Goal: Task Accomplishment & Management: Manage account settings

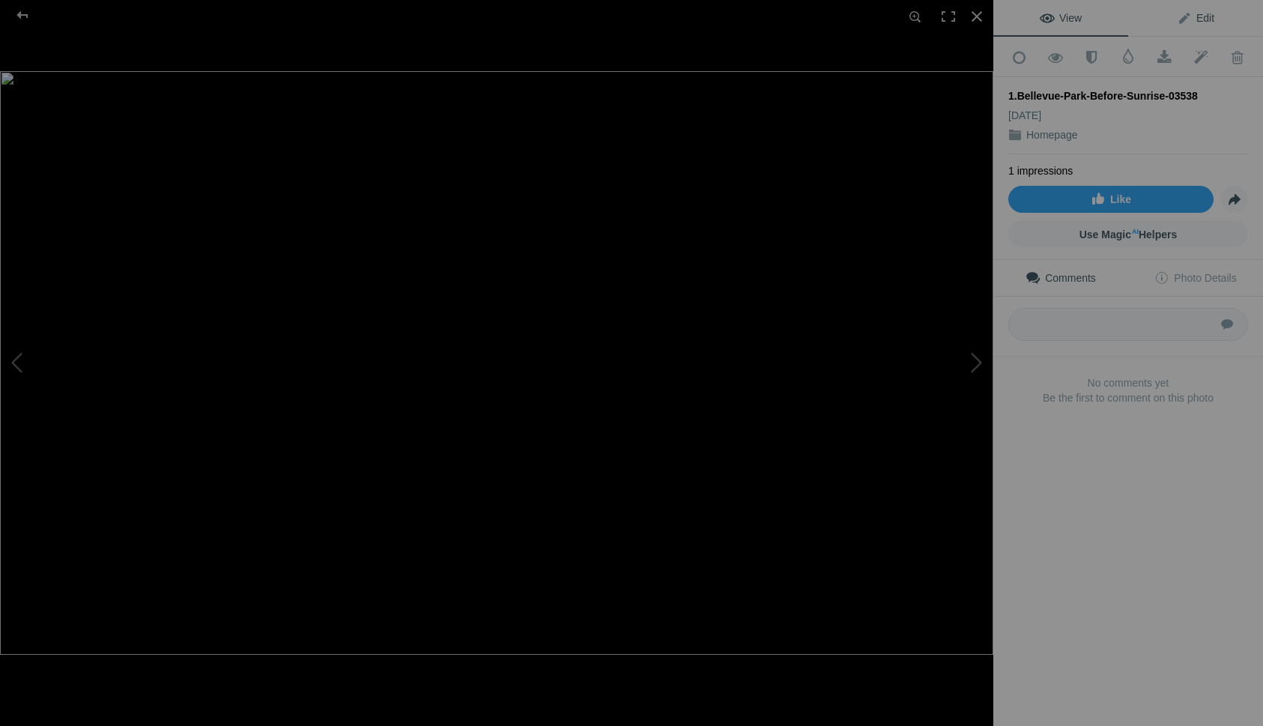
click at [1202, 13] on span "Edit" at bounding box center [1195, 18] width 37 height 12
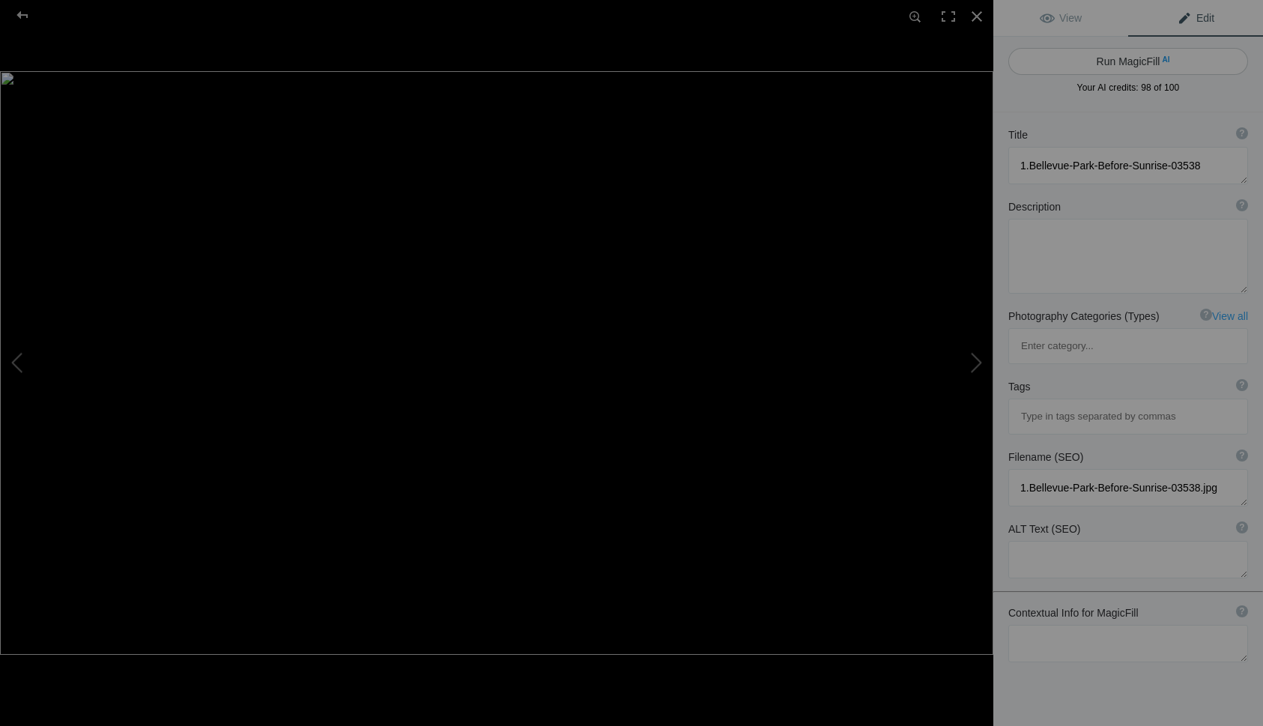
click at [1114, 58] on button "Run MagicFill AI" at bounding box center [1128, 61] width 240 height 27
type textarea "[GEOGRAPHIC_DATA] at [GEOGRAPHIC_DATA] with City Skyline Reflections"
type textarea "This stunning image captures Bellevue Park just before sunrise, showcasing the …"
type textarea "bellevue-park-dusk-city-skyline.jpg"
type textarea "Bellevue Park at dusk with city skyline reflections in the water."
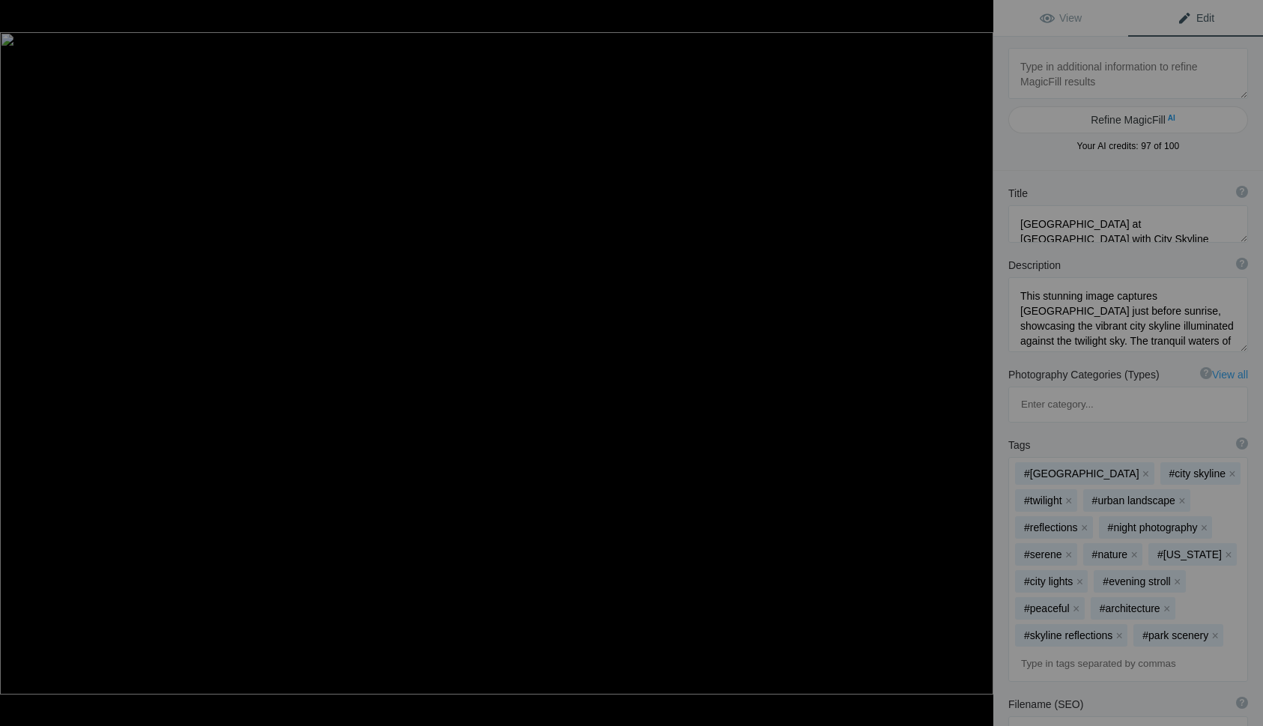
type textarea "2.-Blue-Hour-in-the-Emerald-City-03655"
type textarea "2.-Blue-Hour-in-the-Emerald-City-03655.jpg"
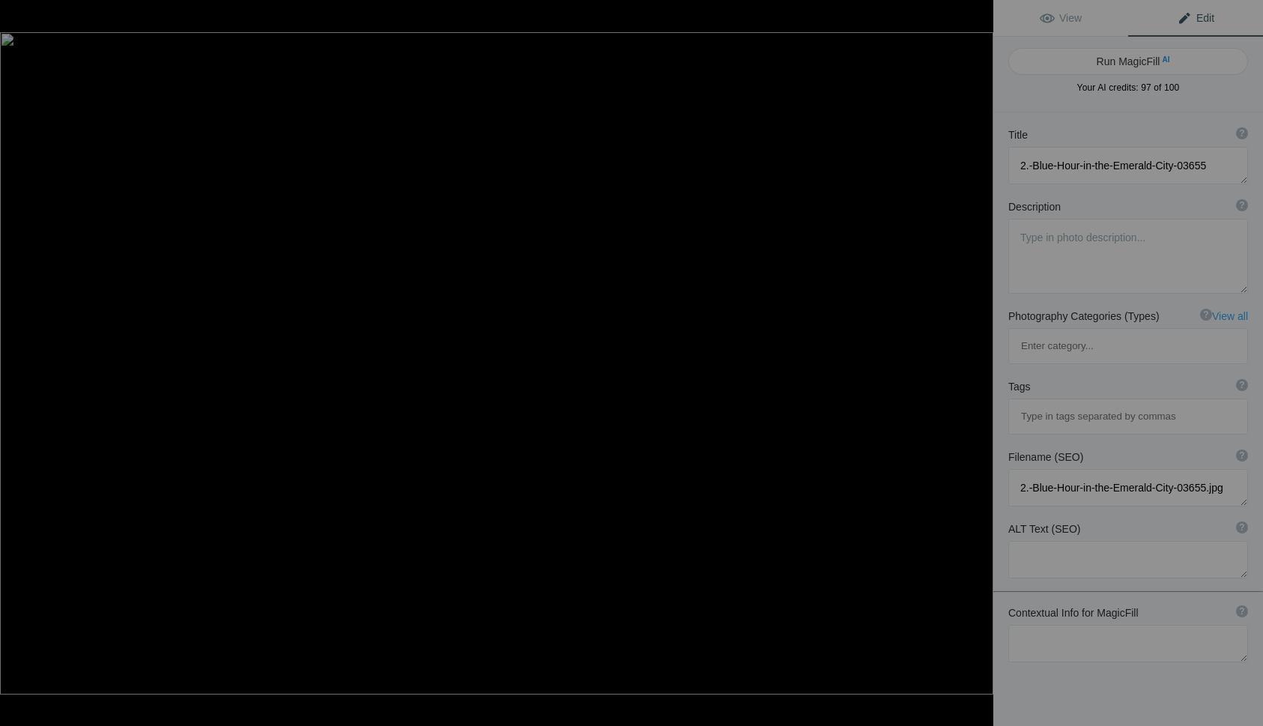
click at [1114, 58] on button "Run MagicFill AI" at bounding box center [1128, 61] width 240 height 27
type textarea "Seattle Skyline at Blue Hour with Space Needle and Ferris Wheel"
type textarea "This captivating image showcases the Seattle skyline during the enchanting blue…"
type textarea "seattle-skyline-blue-hour-space-needle.jpg"
type textarea "Seattle skyline at blue hour featuring the Space Needle and colorful Ferris whe…"
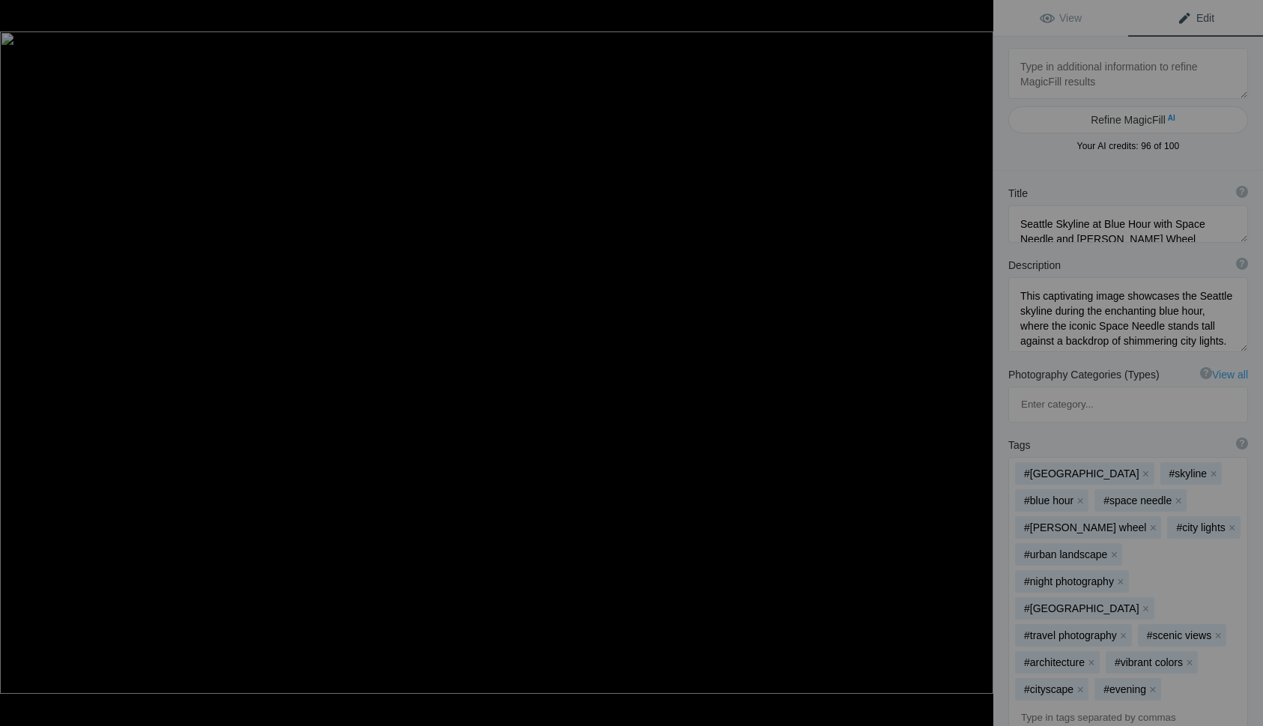
type textarea "3.Des-Moines-Marina,-WA-03813"
type textarea "3.Des-Moines-Marina,-WA-03813.jpg"
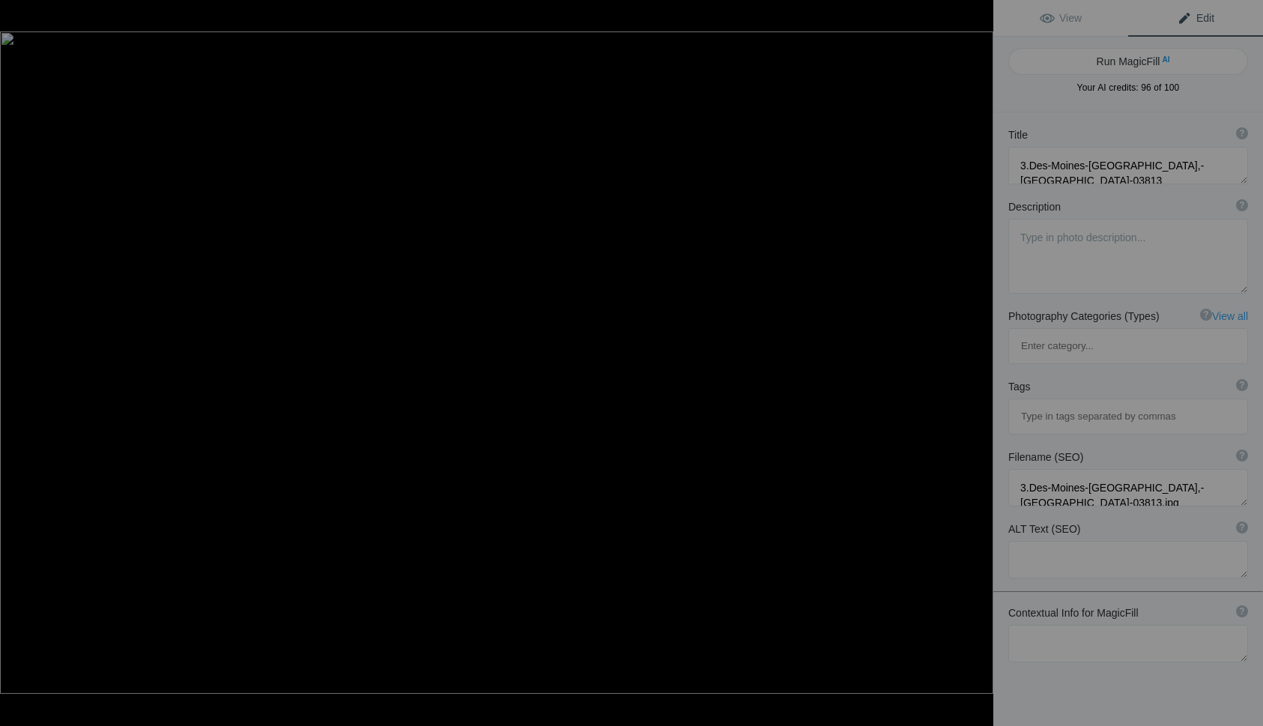
click at [1114, 58] on button "Run MagicFill AI" at bounding box center [1128, 61] width 240 height 27
type textarea "Sunset Over Des Moines Marina with Sailboat"
type textarea "This stunning image captures a serene sunset at Des Moines Marina, Washington, …"
type textarea "sunset-des-moines-marina-sailboat.jpg"
type textarea "Sailboat sailing at sunset over Des Moines Marina, Washington, with vibrant sky…"
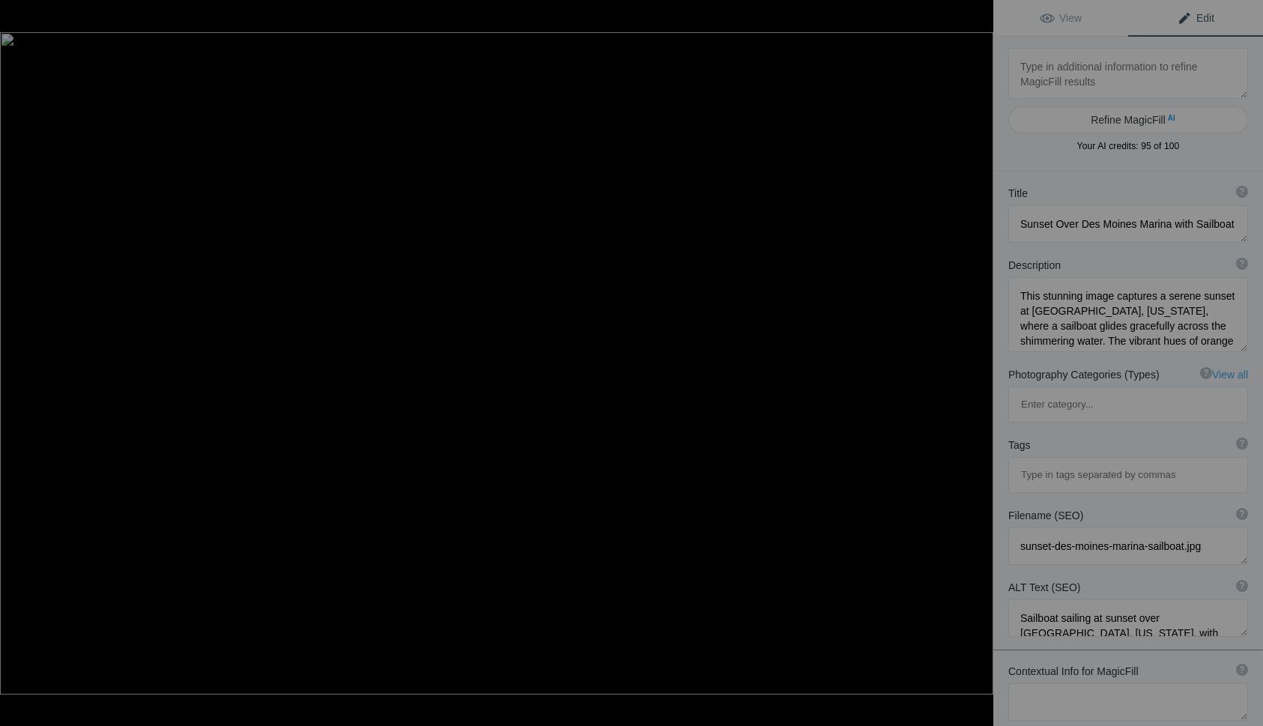
type textarea "4.Early-Seattle-from-Jose-Rizal-Bridge-03474"
type textarea "4.Early-Seattle-from-Jose-Rizal-Bridge-03474.jpg"
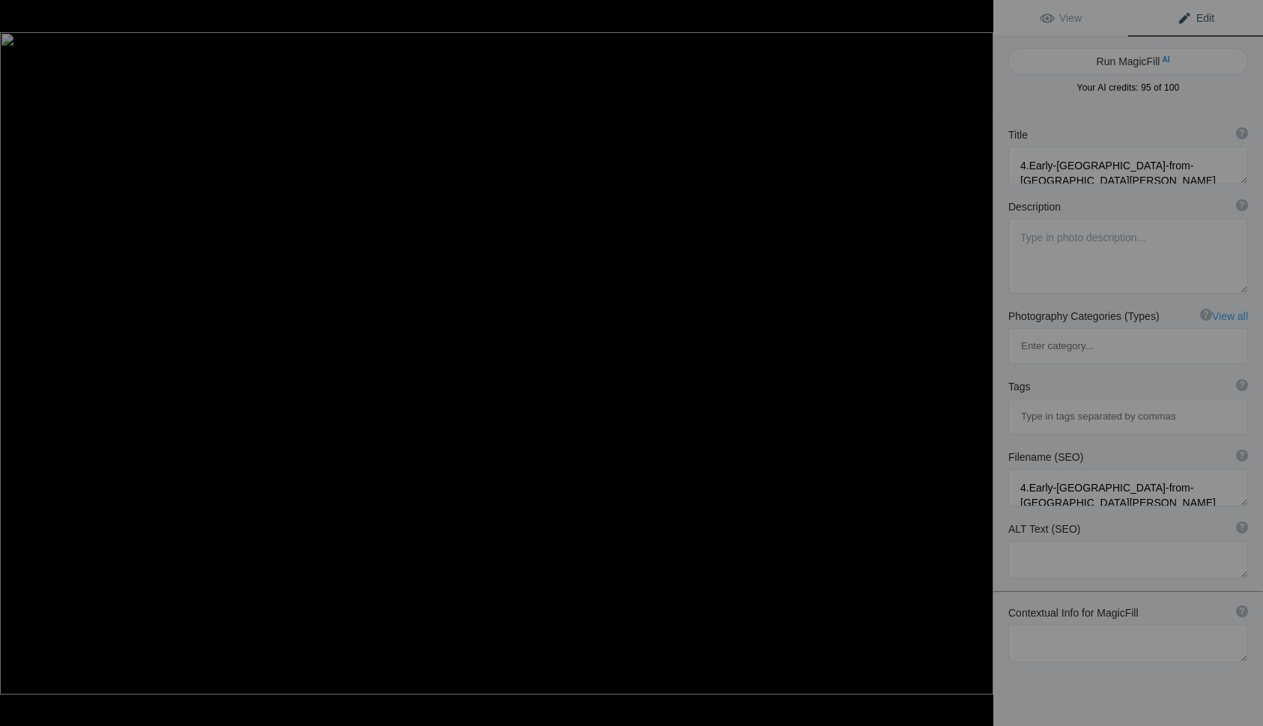
click at [1114, 58] on button "Run MagicFill AI" at bounding box center [1128, 61] width 240 height 27
type textarea "Seattle Skyline at [GEOGRAPHIC_DATA] from [PERSON_NAME][GEOGRAPHIC_DATA]"
type textarea "This stunning view captures the Seattle skyline at dusk, showcasing the city's …"
type textarea "seattle-skyline-dusk-jose-rizal-bridge.jpg"
type textarea "Seattle skyline at dusk from Jose Rizal Bridge with illuminated skyscrapers and…"
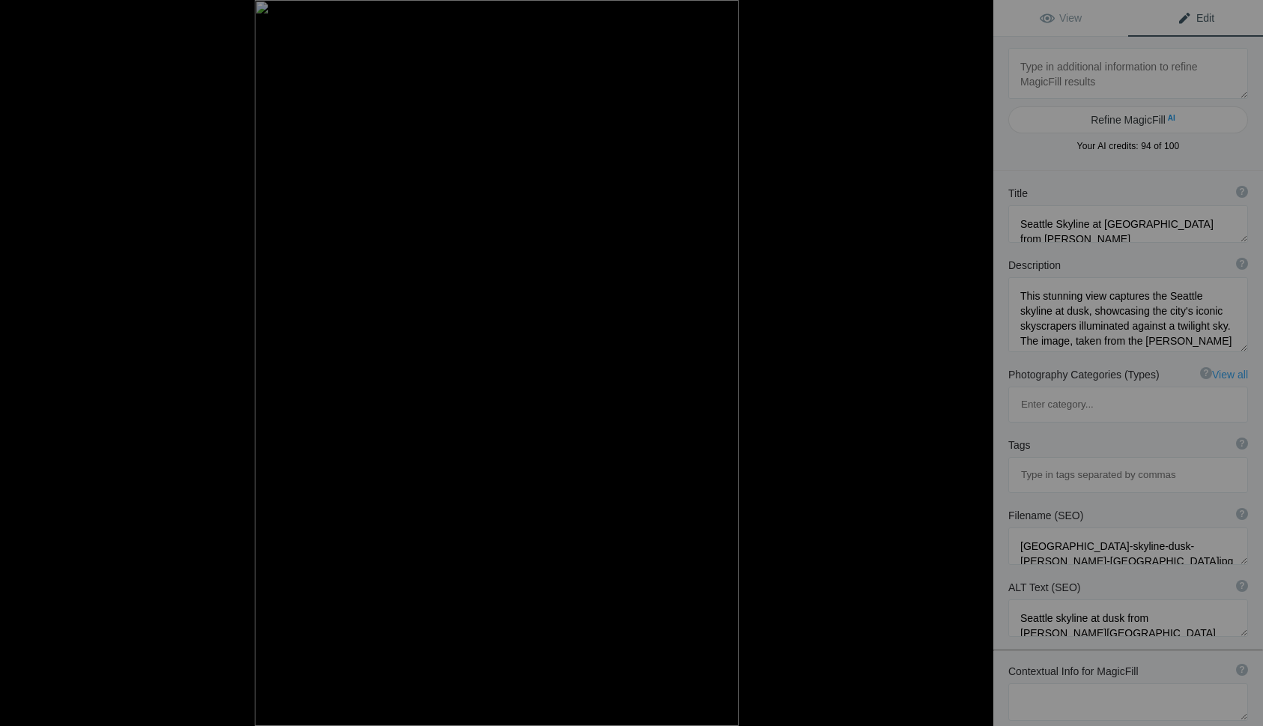
type textarea "5.Fifth-Avenue-Seattle-03921"
type textarea "5.Fifth-Avenue-Seattle-03921.jpg"
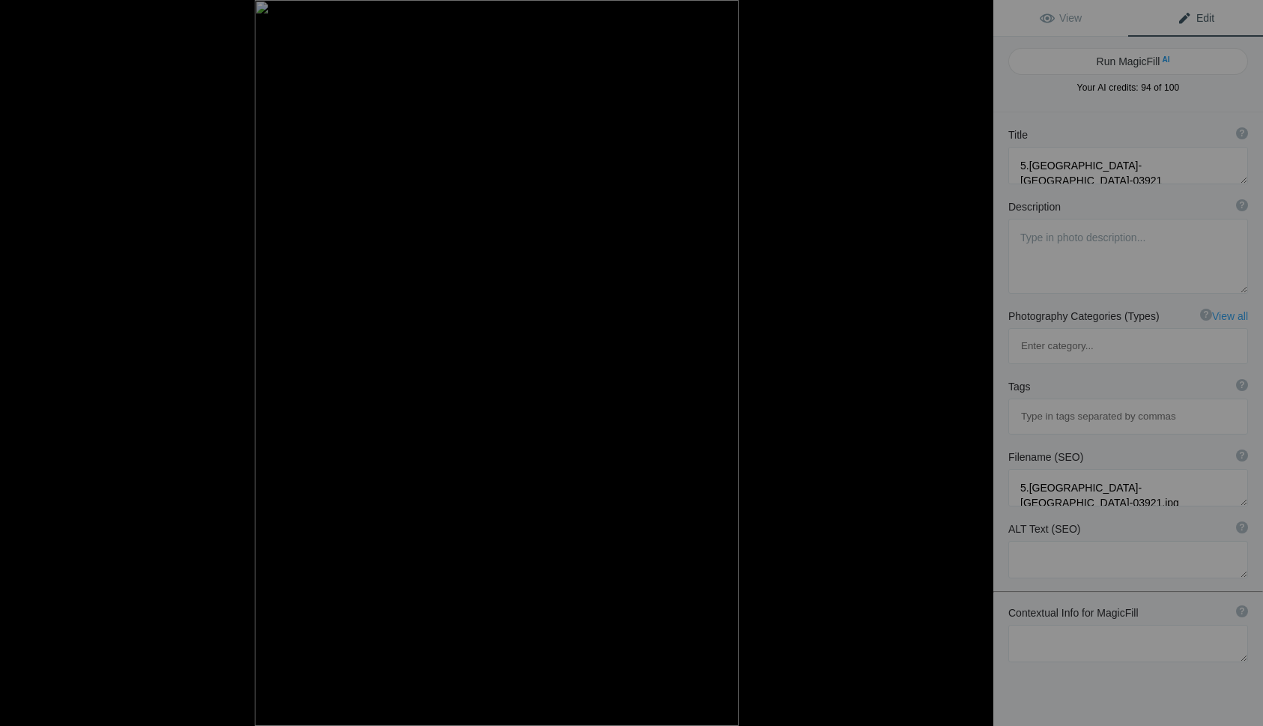
click at [1114, 58] on button "Run MagicFill AI" at bounding box center [1128, 61] width 240 height 27
type textarea "Iconic [GEOGRAPHIC_DATA] in [GEOGRAPHIC_DATA] at [GEOGRAPHIC_DATA]"
type textarea "The 5th Avenue Theatre in Seattle stands out with its vibrant neon sign illumin…"
type textarea "iconic-5th-avenue-theatre-seattle.jpg"
type textarea "The 5th Avenue Theatre in Seattle illuminated at dusk with a vibrant neon sign."
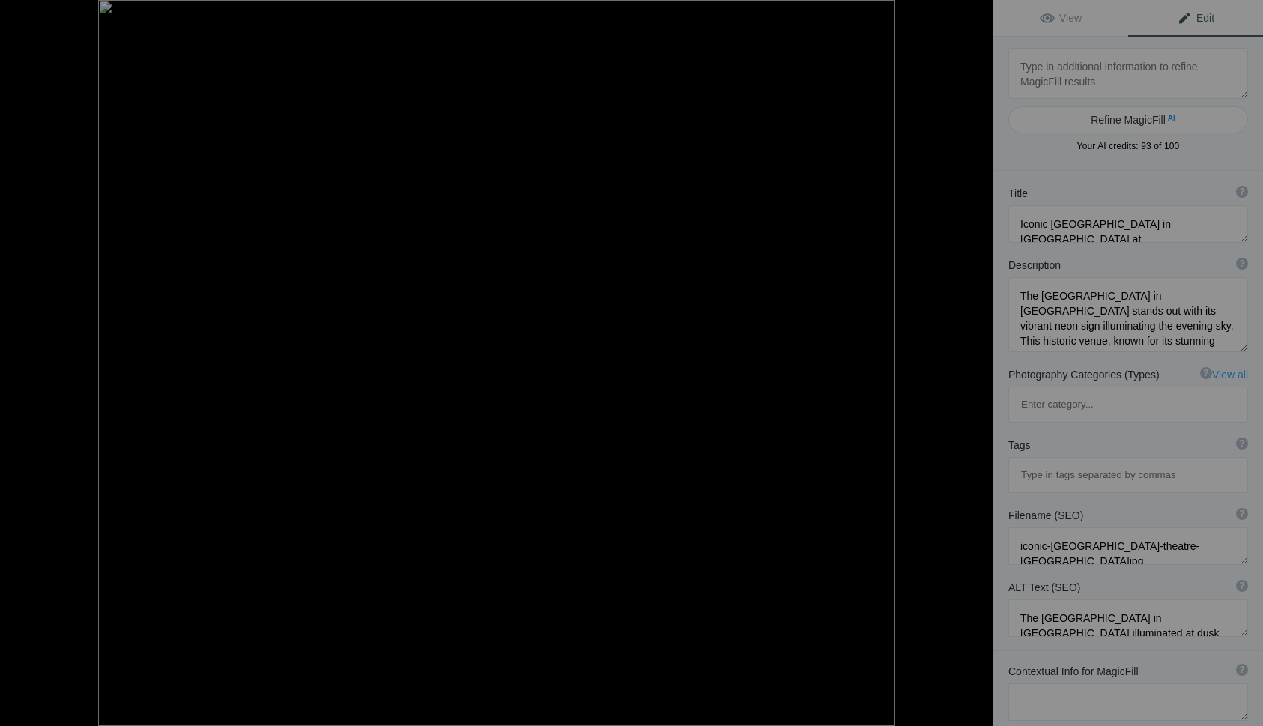
type textarea "6.frame-in-frame-03659"
type textarea "6.frame-in-frame-03659.jpg"
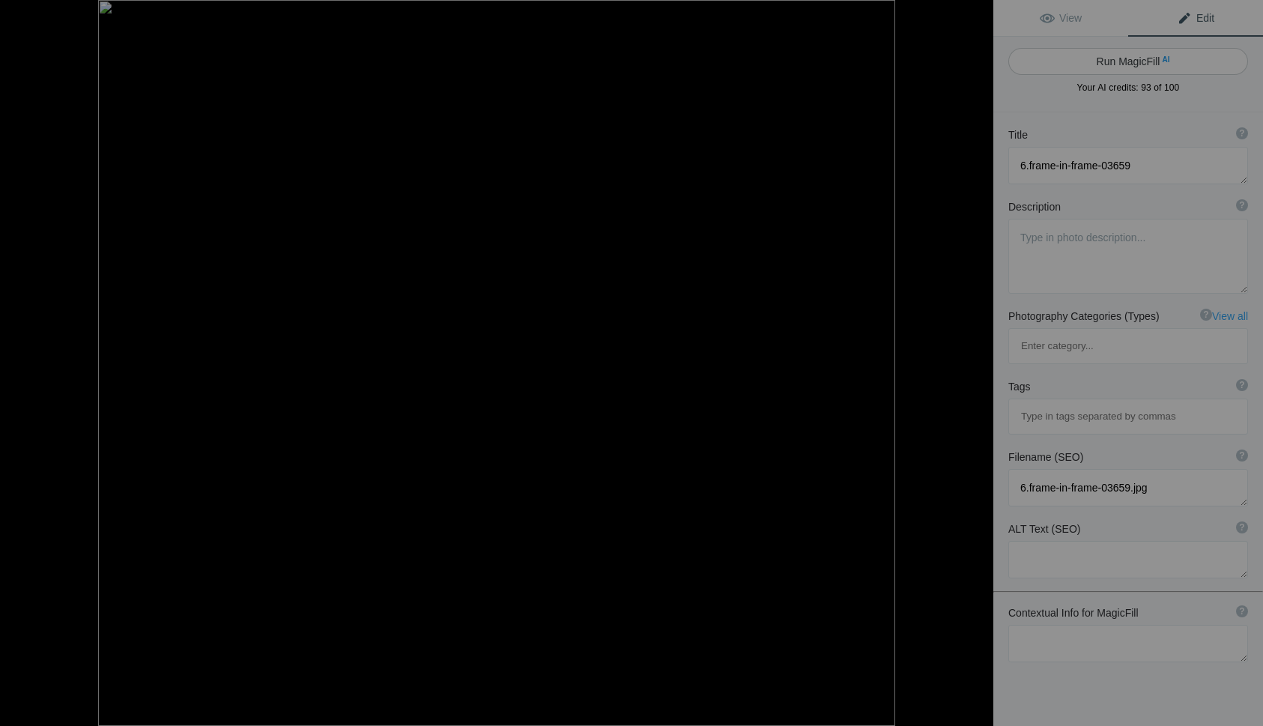
click at [1114, 58] on button "Run MagicFill AI" at bounding box center [1128, 61] width 240 height 27
type textarea "Seattle Skyline Framed by Artistic Sculpture at [GEOGRAPHIC_DATA]"
type textarea "This captivating image showcases the iconic Seattle skyline framed within a uni…"
type textarea "seattle-skyline-framed-sculpture-dusk.jpg"
type textarea "Seattle skyline framed by a unique sculpture at dusk, showcasing the Space Need…"
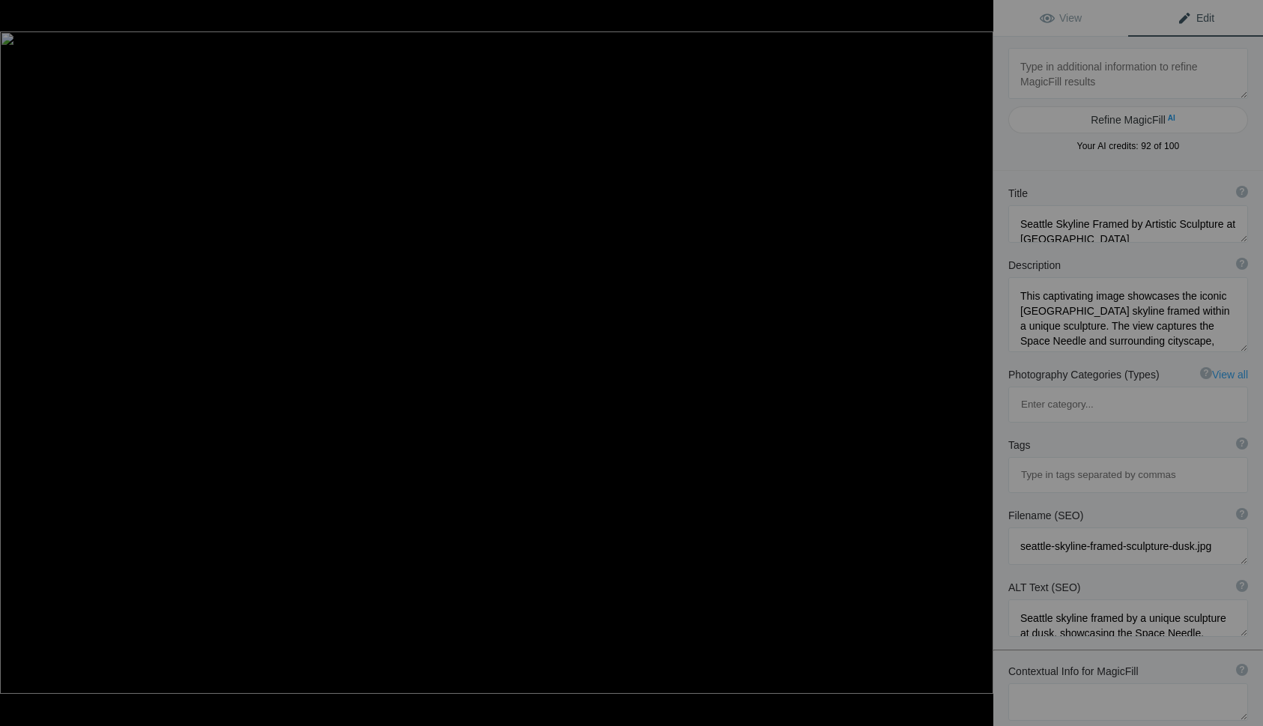
type textarea "7.Fremont-Troll-01778"
type textarea "7.Fremont-Troll-01778.jpg"
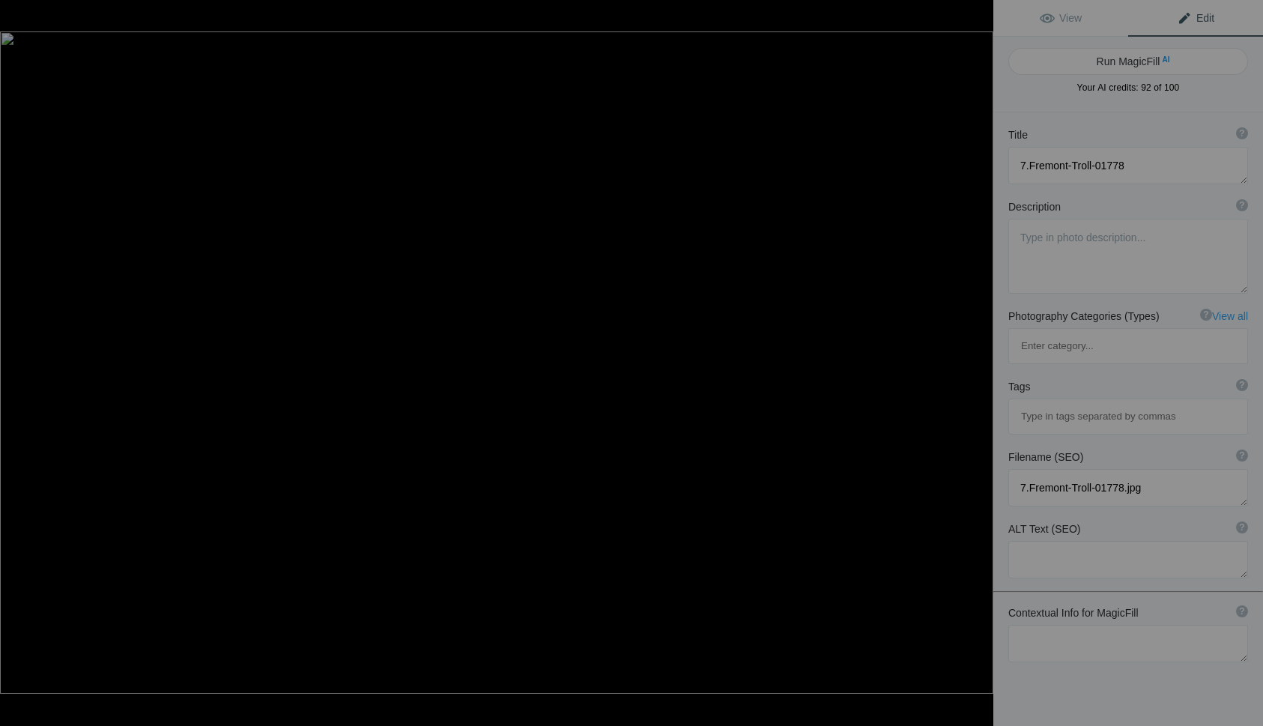
click at [1114, 58] on button "Run MagicFill AI" at bounding box center [1128, 61] width 240 height 27
type textarea "Fremont Troll Sculpture Under [GEOGRAPHIC_DATA] in [GEOGRAPHIC_DATA]"
type textarea "The Fremont Troll, a massive concrete sculpture located beneath the Aurora Brid…"
type textarea "fremont-troll-sculpture-seattle.jpg"
type textarea "The Fremont Troll sculpture under Aurora Bridge in Seattle, showcasing its whim…"
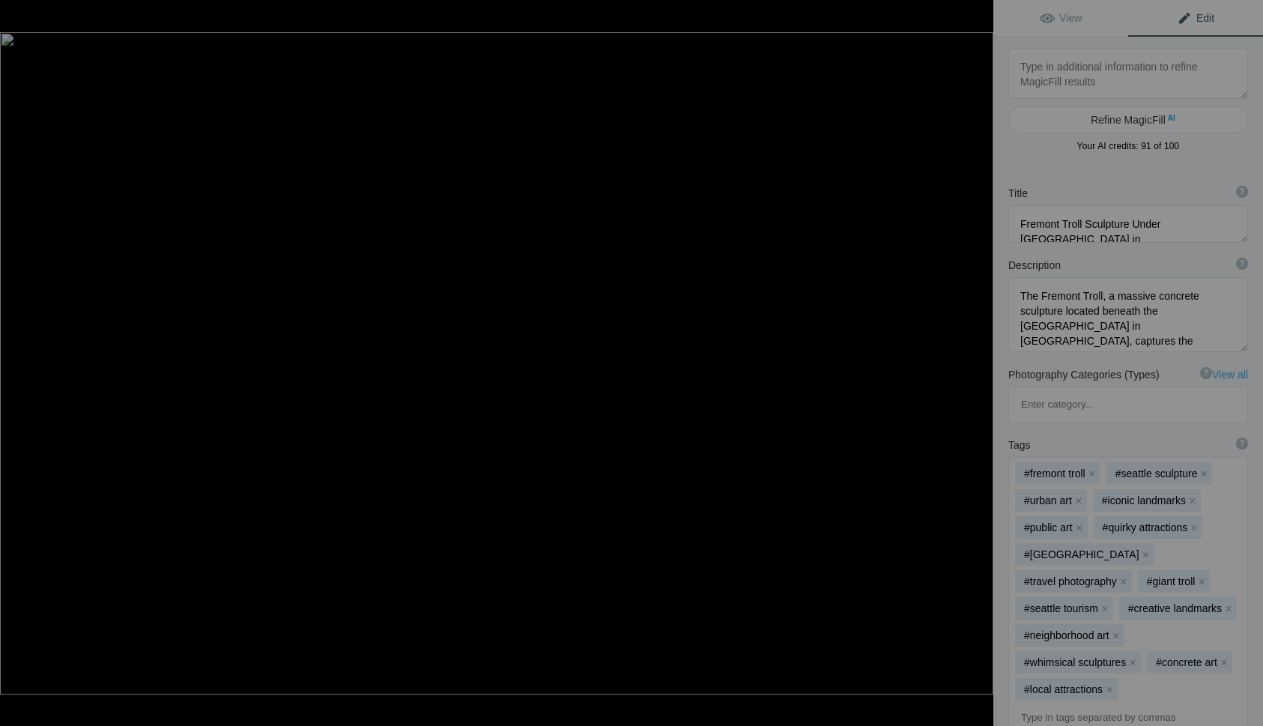
type textarea "8.Gas-Works-Park-01840"
type textarea "8.Gas-Works-Park-01840.jpg"
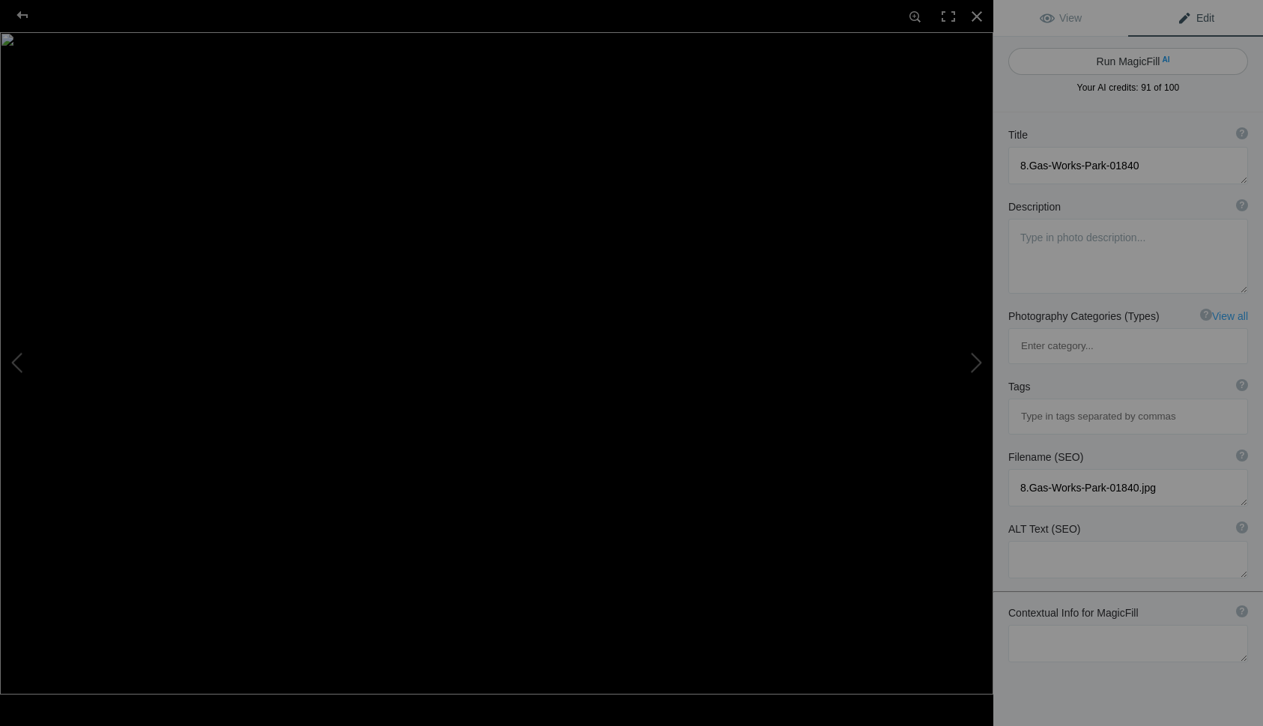
click at [1121, 61] on button "Run MagicFill AI" at bounding box center [1128, 61] width 240 height 27
type textarea "Historic Gas Works Park Industrial Structures Against Blue Sky"
type textarea "This striking image captures the iconic industrial structures of Gas Works Park…"
type textarea "gas-works-park-industrial-structures.jpg"
type textarea "Industrial structures at Gas Works Park with smokestacks under a blue sky."
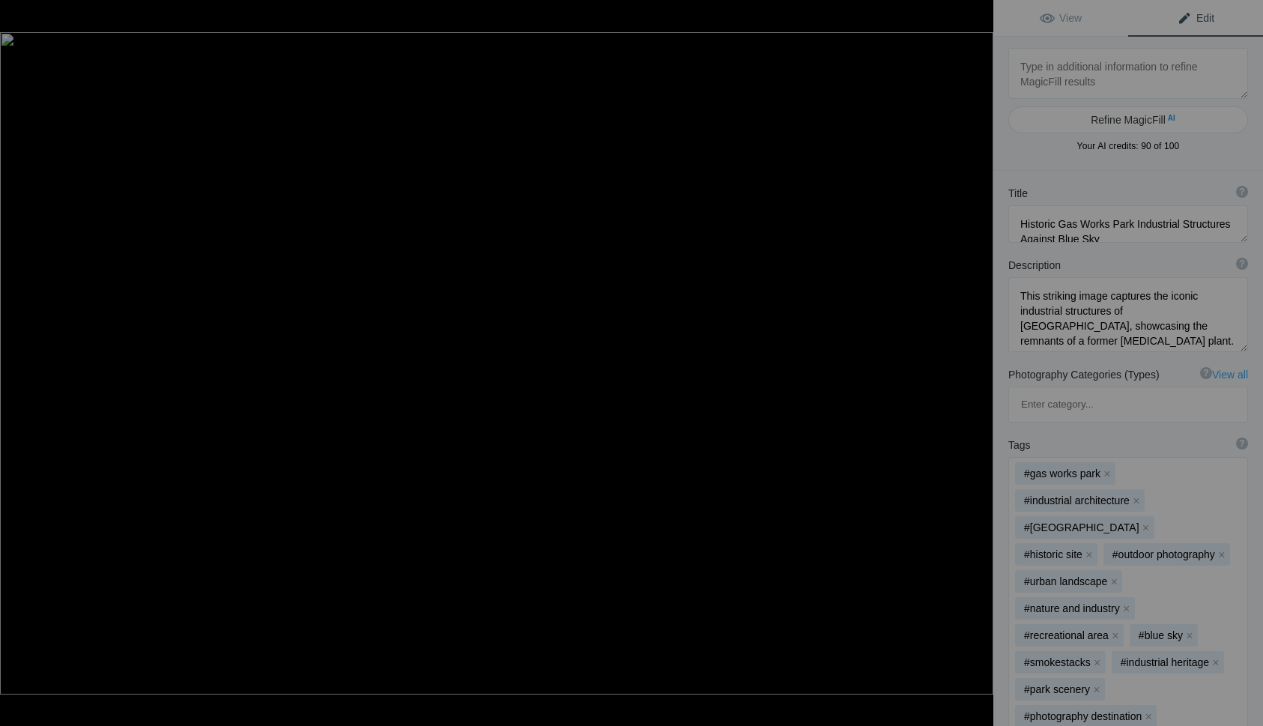
type textarea "9.Gateway-to-Gig-Harbor---Tacoma-Narrows-Bridges"
type textarea "9.Gateway-to-Gig-Harbor---Tacoma-Narrows-Bridges.jpg"
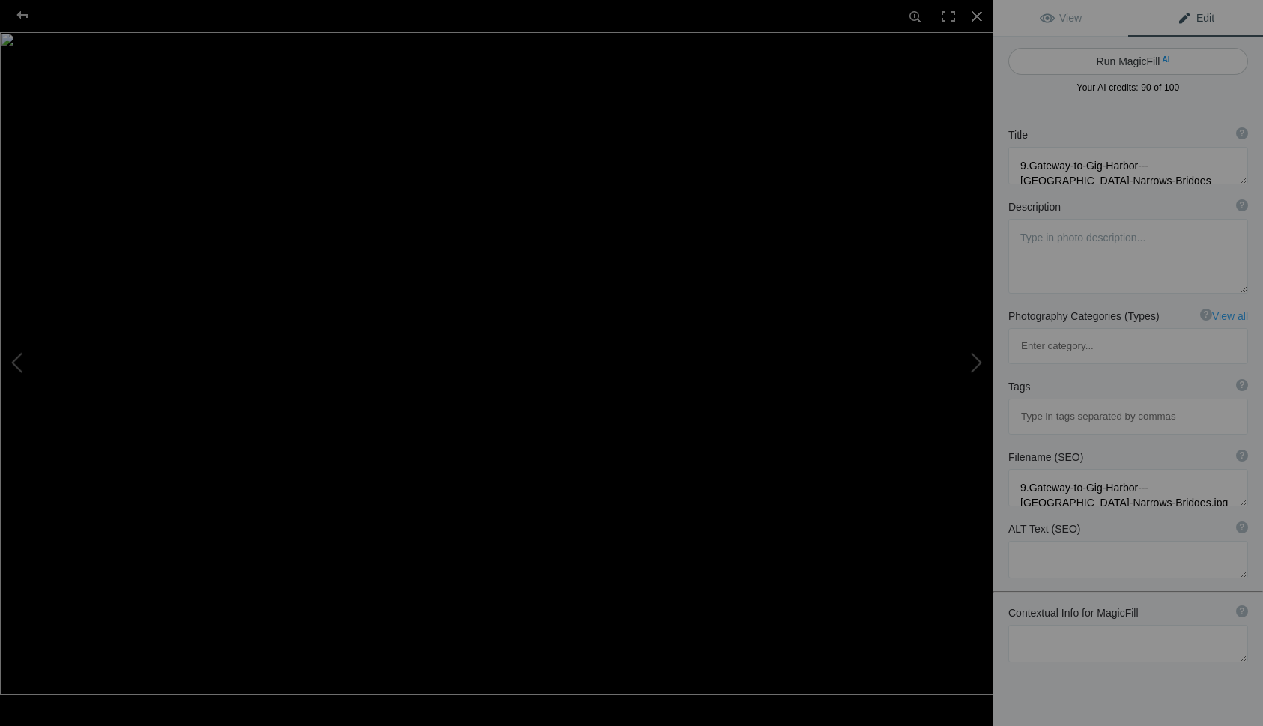
click at [1106, 62] on button "Run MagicFill AI" at bounding box center [1128, 61] width 240 height 27
type textarea "Tacoma Narrows Bridge at Sunset with Light Trails"
type textarea "The Tacoma Narrows Bridge, a stunning suspension bridge in Washington, showcase…"
type textarea "tacoma-narrows-bridge-sunset.jpg"
type textarea "Tacoma Narrows Bridge illuminated by sunset with light trails from vehicles."
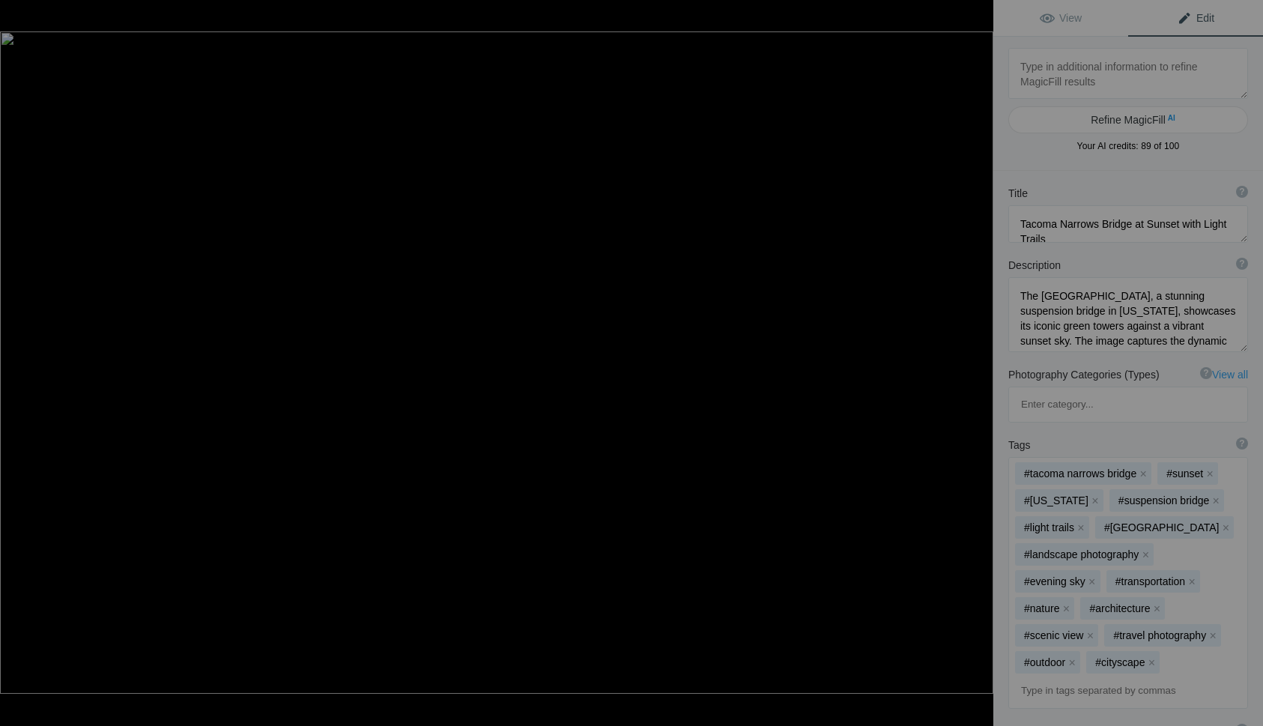
type textarea "10.Goat-Island-Mountain---Heading-to-Sunrise"
type textarea "10.Goat-Island-Mountain---Heading-to-Sunrise.jpg"
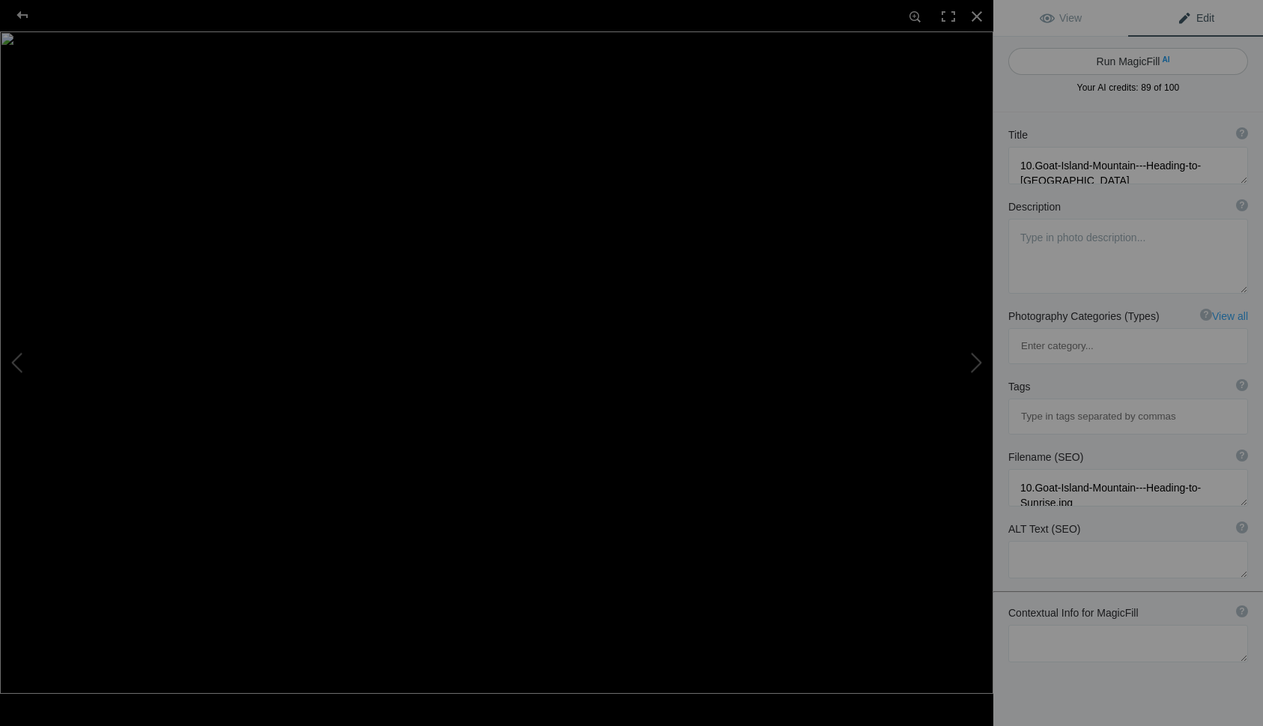
click at [1106, 62] on button "Run MagicFill AI" at bounding box center [1128, 61] width 240 height 27
type textarea "Goat Island Mountain at Sunrise: A Serene Landscape"
type textarea "This stunning image captures the breathtaking view of Goat Island Mountain duri…"
type textarea "goat-island-mountain-sunrise.jpg"
type textarea "Sunrise view of Goat Island Mountain surrounded by evergreen trees and a meadow."
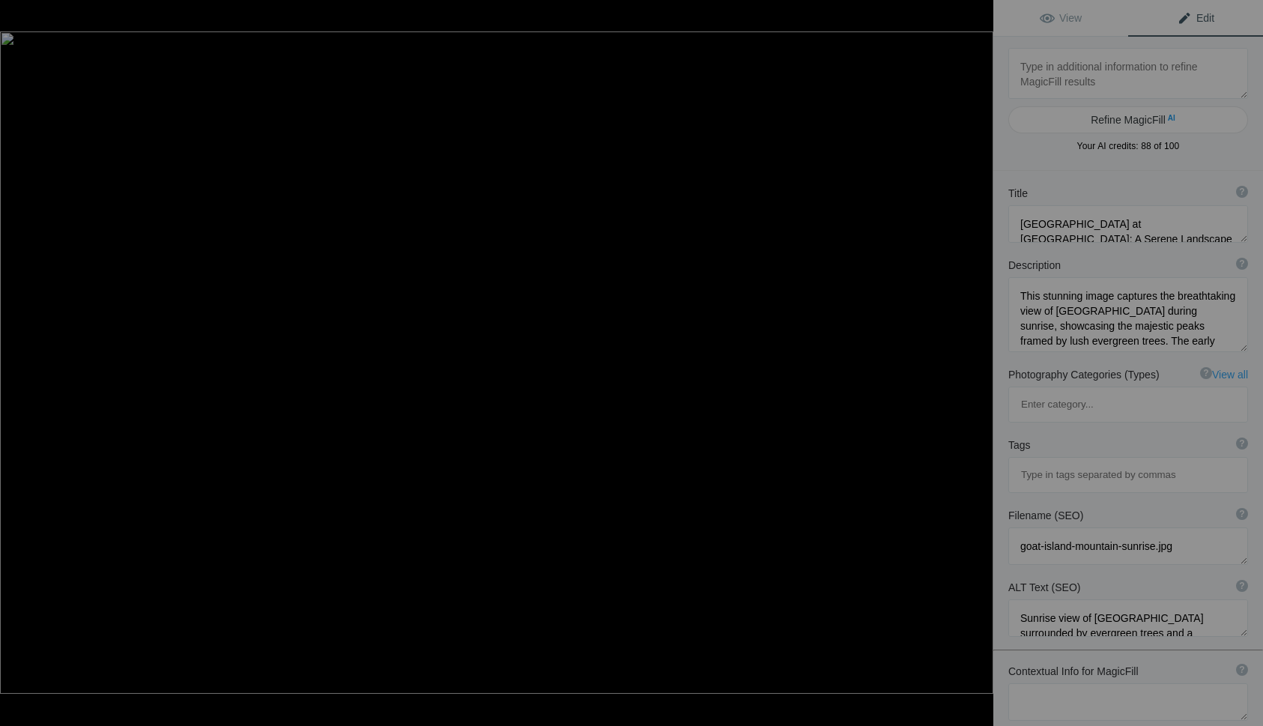
type textarea "11.Golden-Hour-in-the-Emerald-City-05094"
type textarea "11.Golden-Hour-in-the-Emerald-City-05094.jpg"
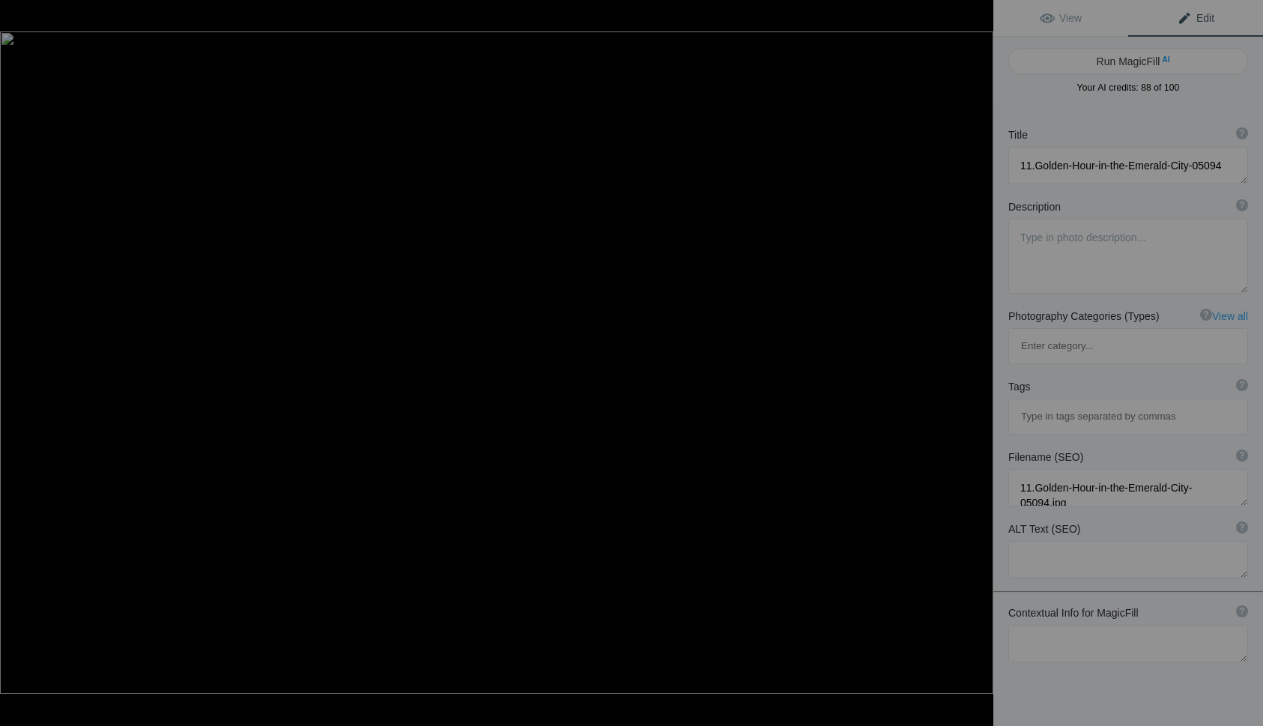
click at [1106, 62] on button "Run MagicFill AI" at bounding box center [1128, 61] width 240 height 27
type textarea "Golden Hour Over Seattle's Skyline"
type textarea "Experience the breathtaking beauty of Seattle during the golden hour, where war…"
type textarea "golden-hour-over-seattle-skyline.jpg"
type textarea "Seattle skyline during golden hour with Space Needle and sunset colors."
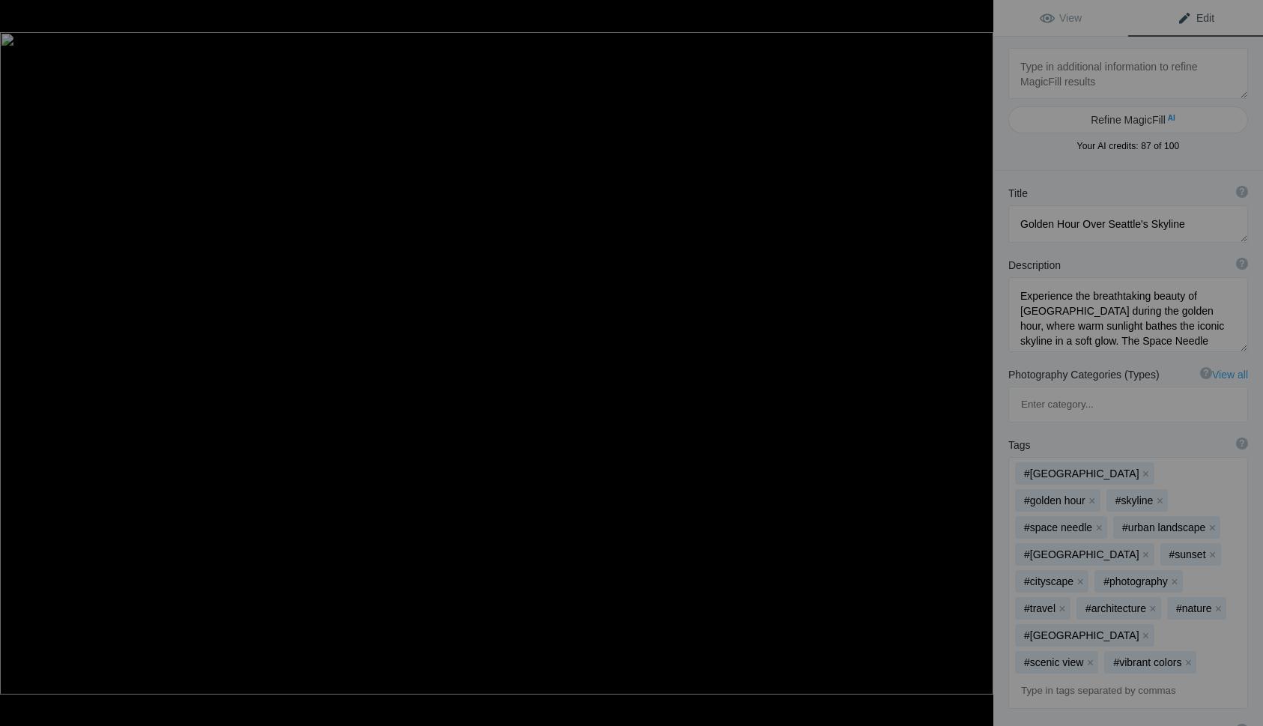
type textarea "12.Issaquah-Depot-03672"
type textarea "12.Issaquah-Depot-03672.jpg"
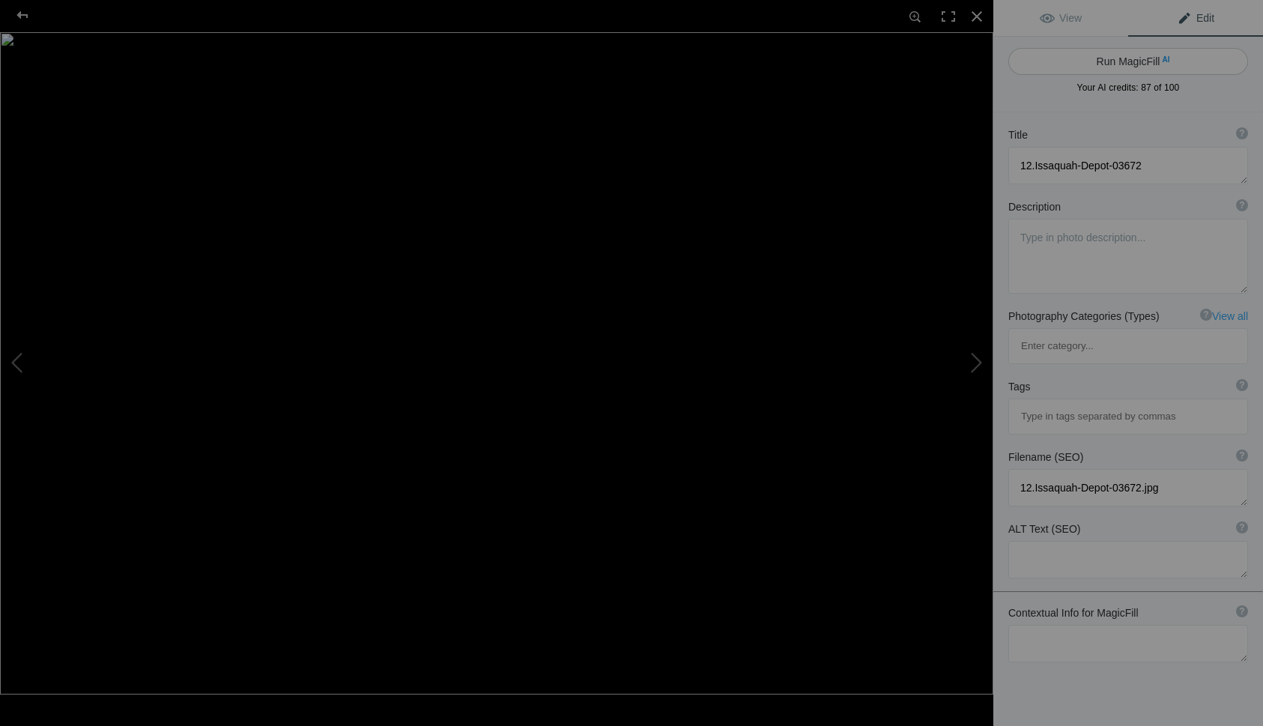
click at [1106, 63] on button "Run MagicFill AI" at bounding box center [1128, 61] width 240 height 27
type textarea "Historic Issaquah Depot at Sunset"
type textarea "The Issaquah Depot, a charming historic train station, stands proudly against a…"
type textarea "issaquah-depot-historic-train-station-sunset.jpg"
type textarea "Historic Issaquah Depot with sunset sky and railway tracks."
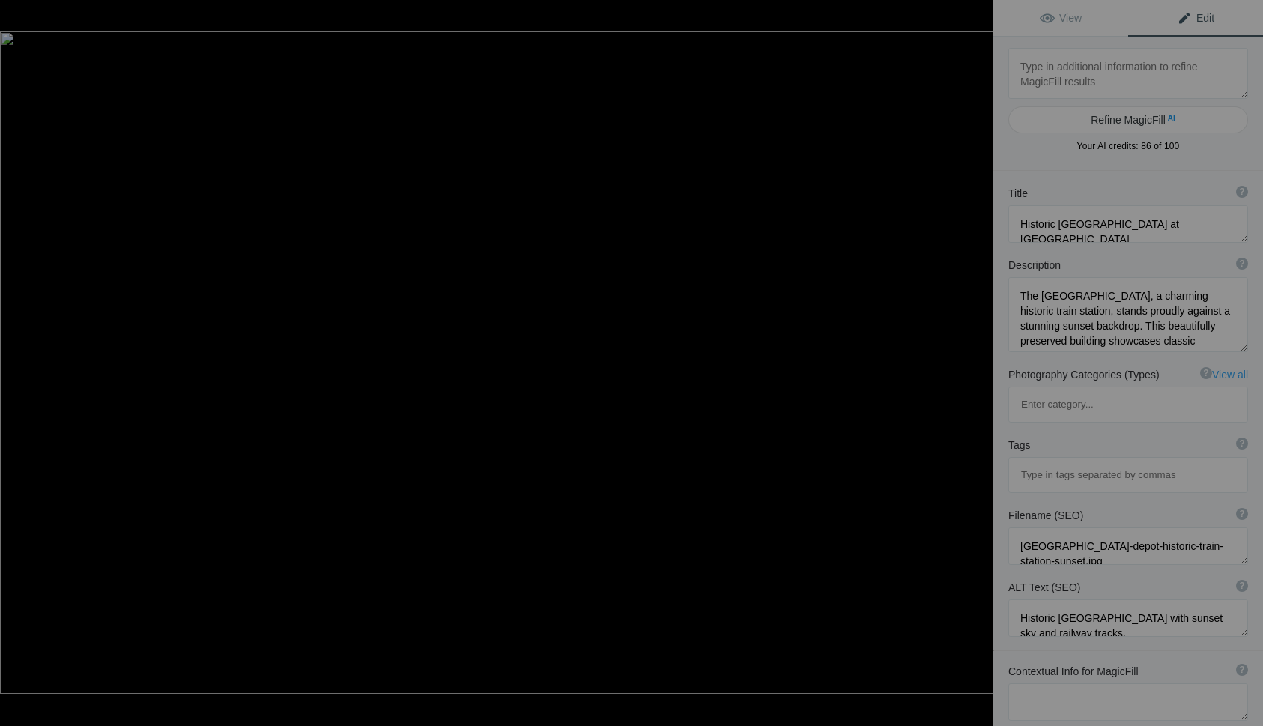
type textarea "13.Issaquah-Shell-Station-03693"
type textarea "13.Issaquah-Shell-Station-03693.jpg"
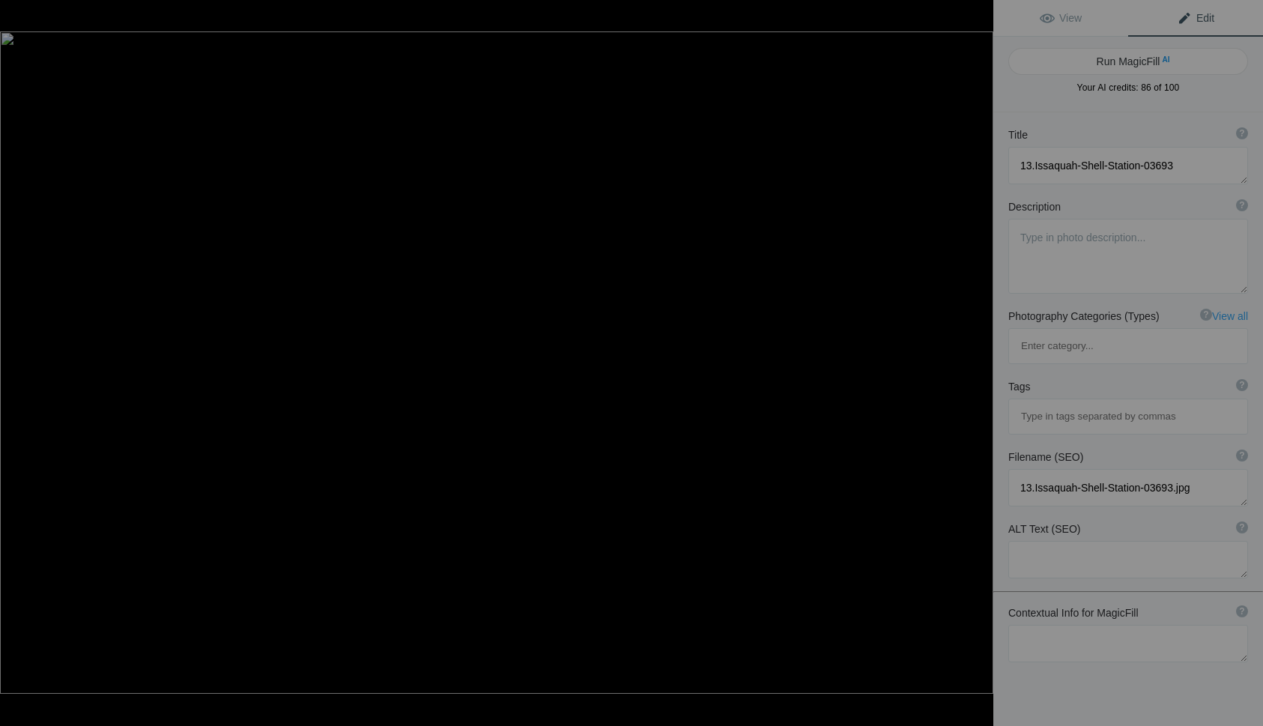
click at [1106, 63] on button "Run MagicFill AI" at bounding box center [1128, 61] width 240 height 27
type textarea "Historic Shell Gas Station in Issaquah, Washington"
type textarea "This captivating image showcases a historic Shell gas station located in Issaqu…"
type textarea "historic-shell-gas-station-issaquah.jpg"
type textarea "Historic Shell gas station in Issaquah, Washington, with retro design and eveni…"
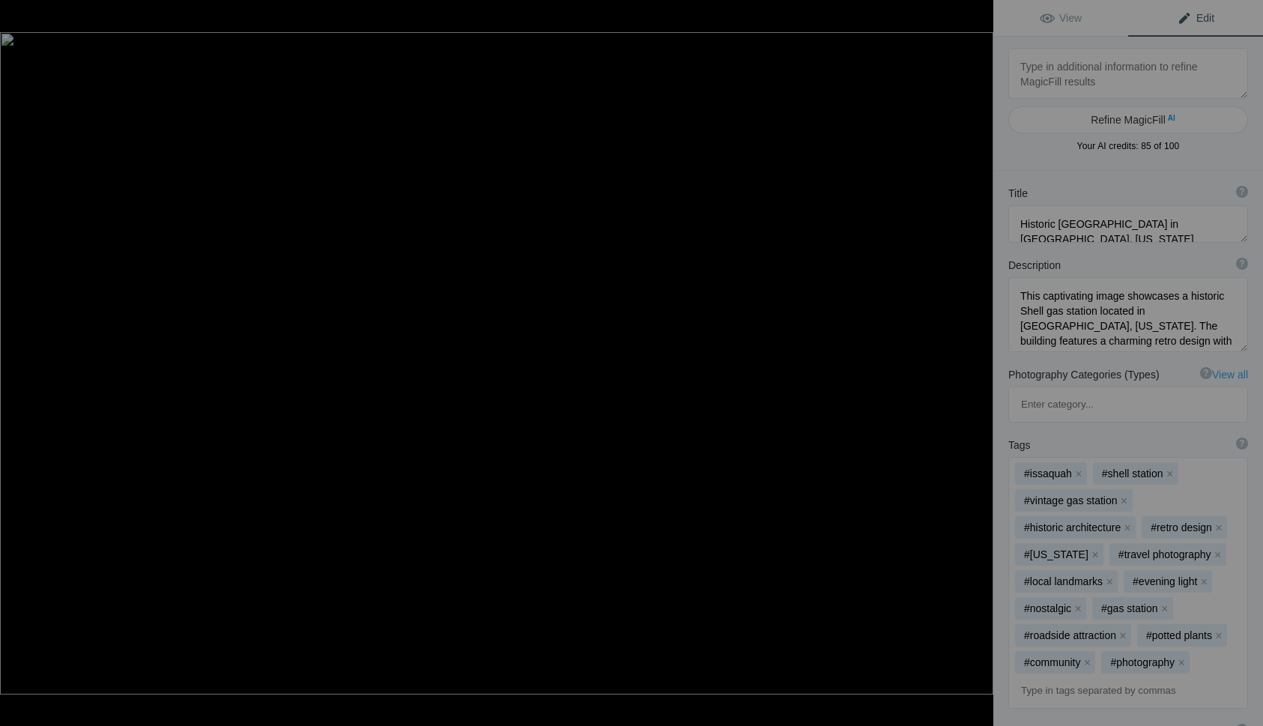
type textarea "14.-Ivar's-Acres-of-Clams-03529"
type textarea "14.-Ivar_s-Acres-of-Clams-03529.jpg"
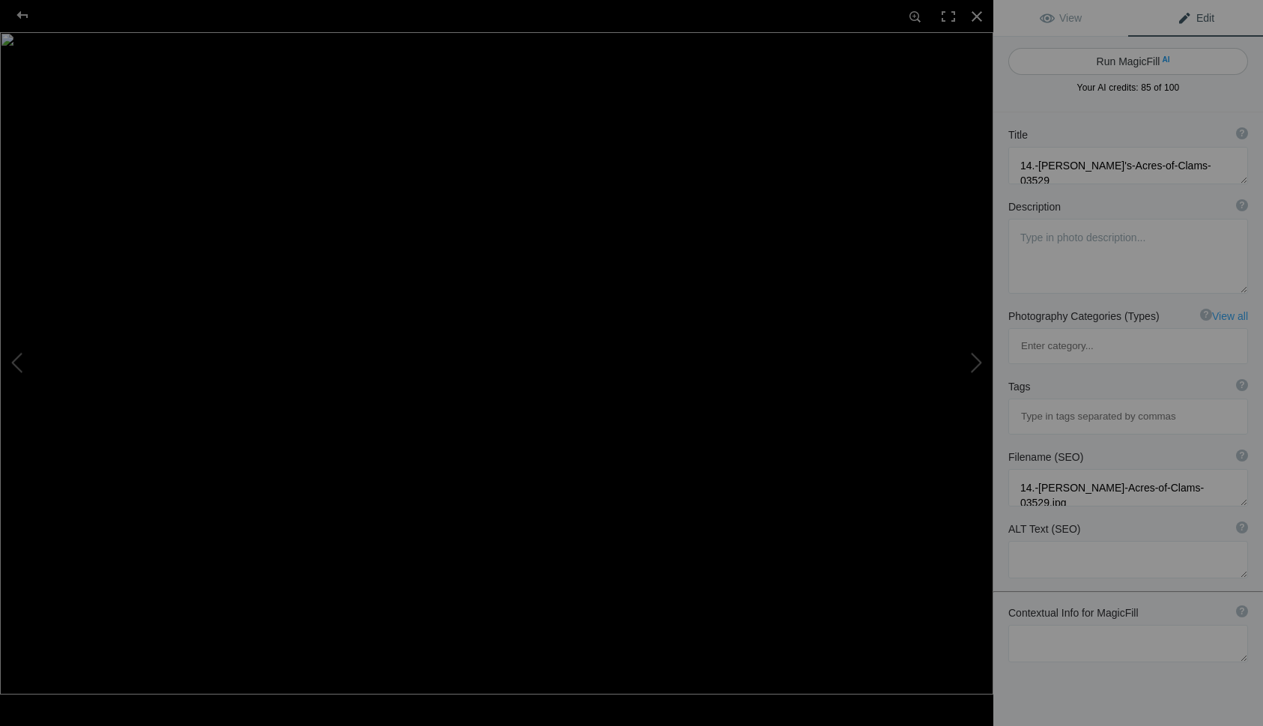
click at [1110, 63] on button "Run MagicFill AI" at bounding box center [1128, 61] width 240 height 27
type textarea "Ivar's Acres of Clams at Sunset in Seattle"
type textarea "Ivar's Acres of Clams, a renowned seafood restaurant located on the Seattle wat…"
type textarea "ivars-acres-of-clams-sunset.jpg"
type textarea "Ivar's Acres of Clams restaurant illuminated at sunset in Seattle."
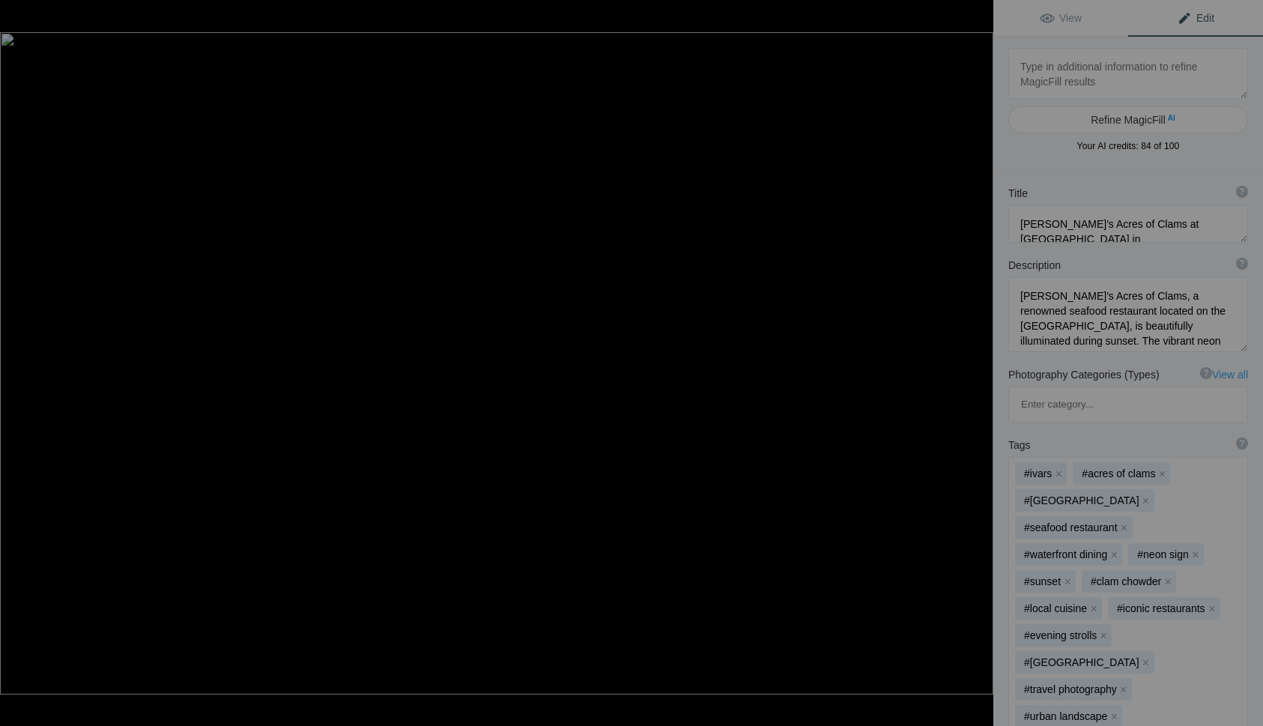
type textarea "15.-Kerry-Park,-Seattle"
type textarea "15.-Kerry-Park,-Seattle.jpg"
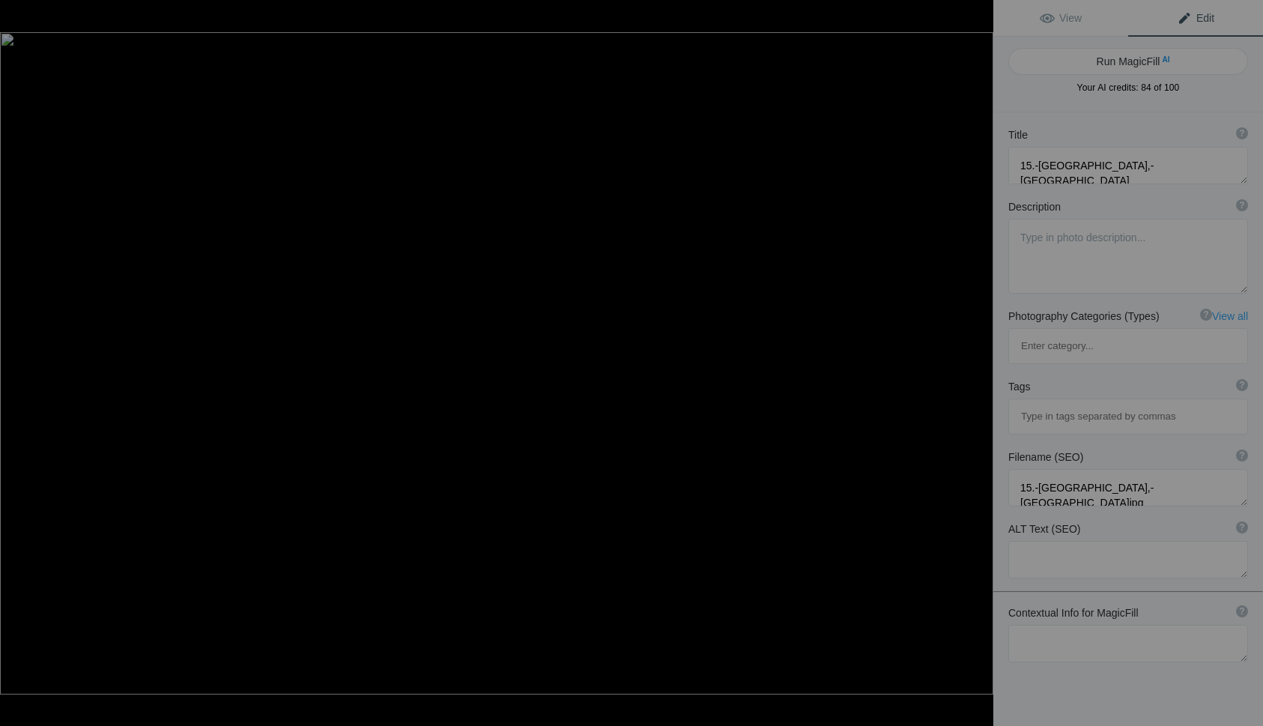
click at [1110, 63] on button "Run MagicFill AI" at bounding box center [1128, 61] width 240 height 27
type textarea "Stunning Seattle Skyline at Kerry Park with Mount Rainier"
type textarea "This breathtaking view from Kerry Park showcases the iconic Seattle skyline, fe…"
type textarea "seattle-skyline-kerry-park-mount-rainier.jpg"
type textarea "Seattle skyline from Kerry Park with Mount Rainier in the background at sunset."
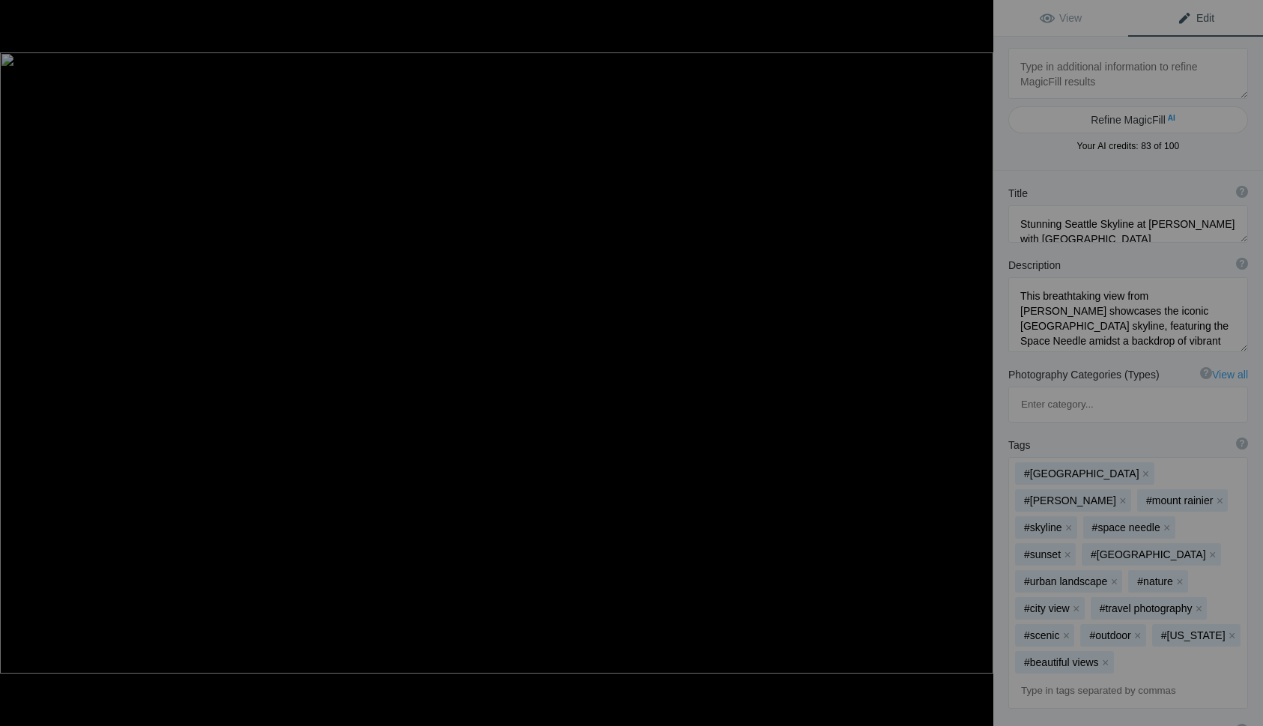
type textarea "16.-Lake-Hills-Produce-Market-03571"
type textarea "16.-Lake-Hills-Produce-Market-03571.jpg"
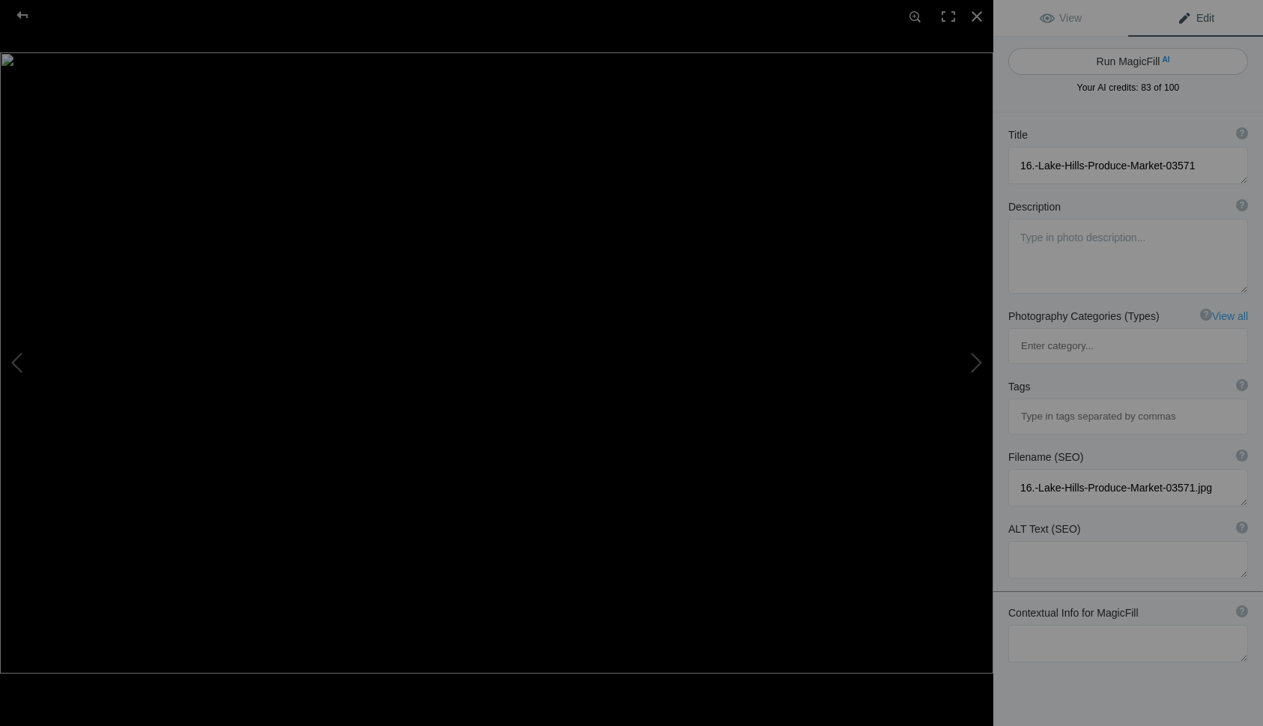
click at [1118, 62] on button "Run MagicFill AI" at bounding box center [1128, 61] width 240 height 27
type textarea "Lake Hills Farm Fresh Produce Market at Sunset"
type textarea "The Lake Hills Farm Fresh Produce Market stands proudly against a stunning suns…"
type textarea "lake-hills-farm-fresh-produce-market.jpg"
type textarea "Lake Hills Farm Fresh Produce Market with red barn and windmill at sunset."
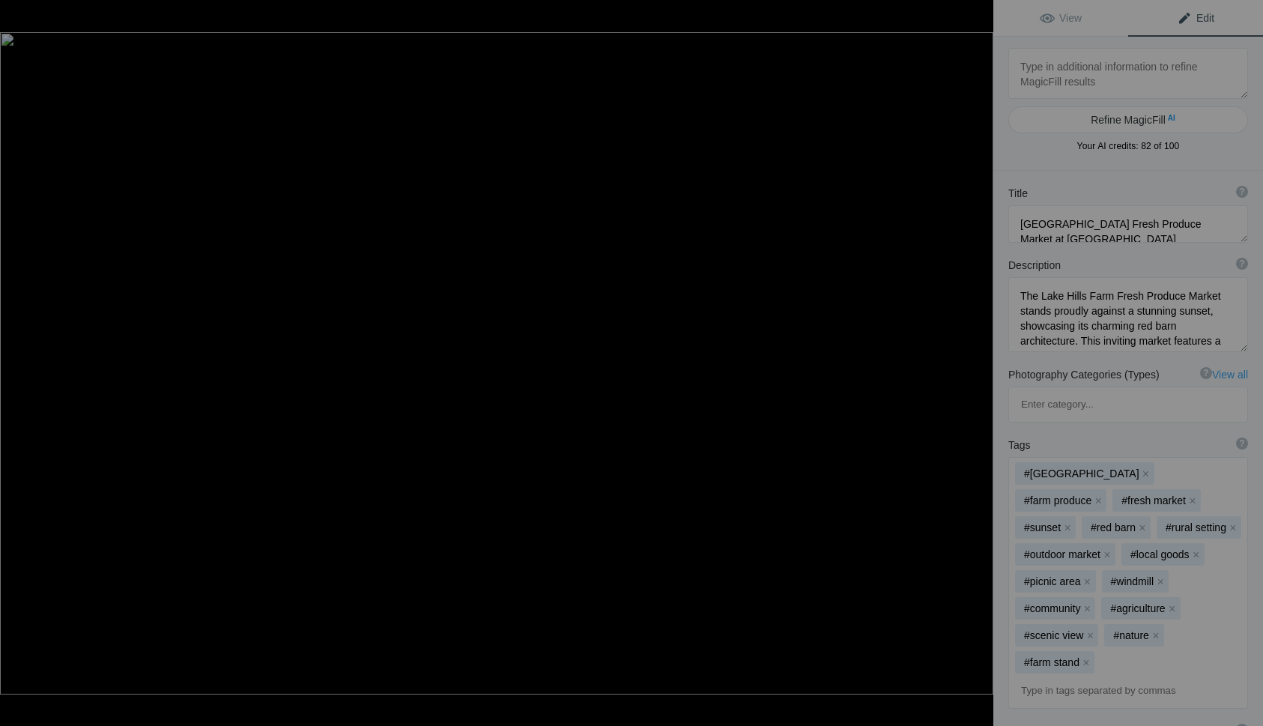
type textarea "17.-Mt-Rainier-from-Sunrise-03090"
type textarea "17.-Mt-Rainier-from-Sunrise-03090.jpg"
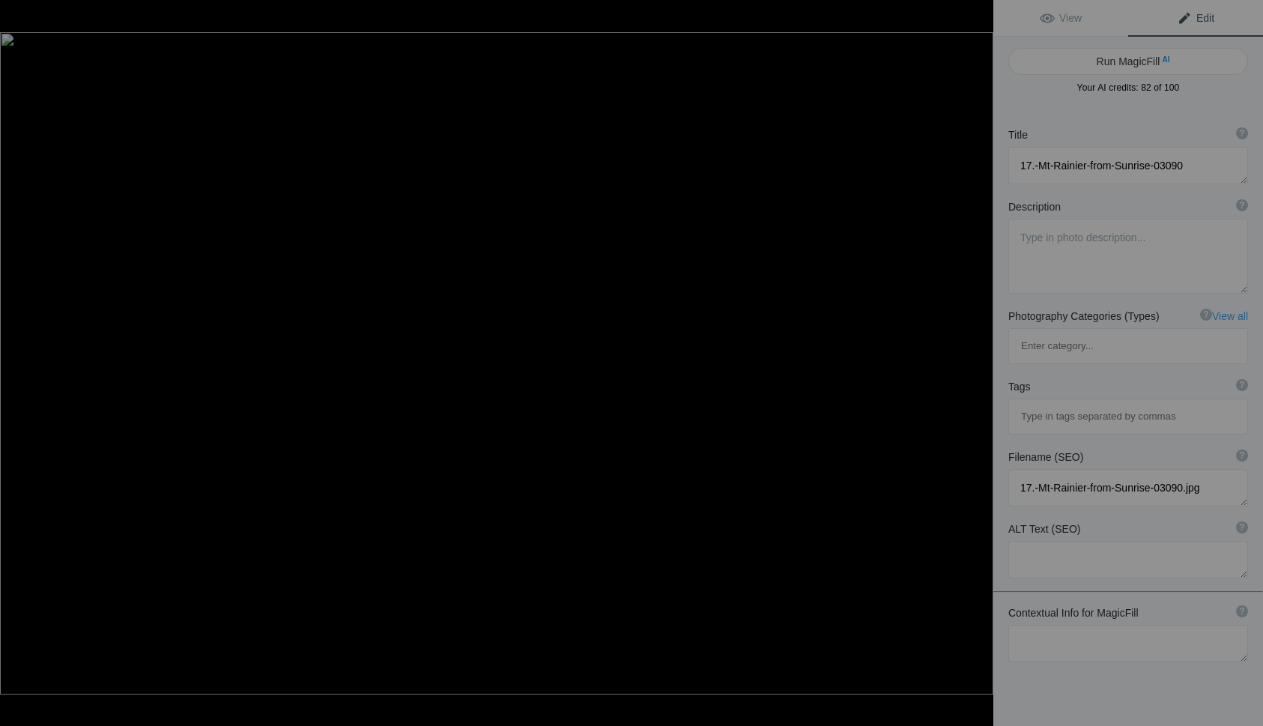
click at [1118, 62] on button "Run MagicFill AI" at bounding box center [1128, 61] width 240 height 27
type textarea "Majestic Mt. Rainier at Sunrise with Golden Light"
type textarea "This stunning image captures the breathtaking beauty of Mt. Rainier at sunrise,…"
type textarea "mt-rainier-sunrise-golden-light.jpg"
type textarea "Mt. Rainier illuminated by golden sunrise light, surrounded by forested landsca…"
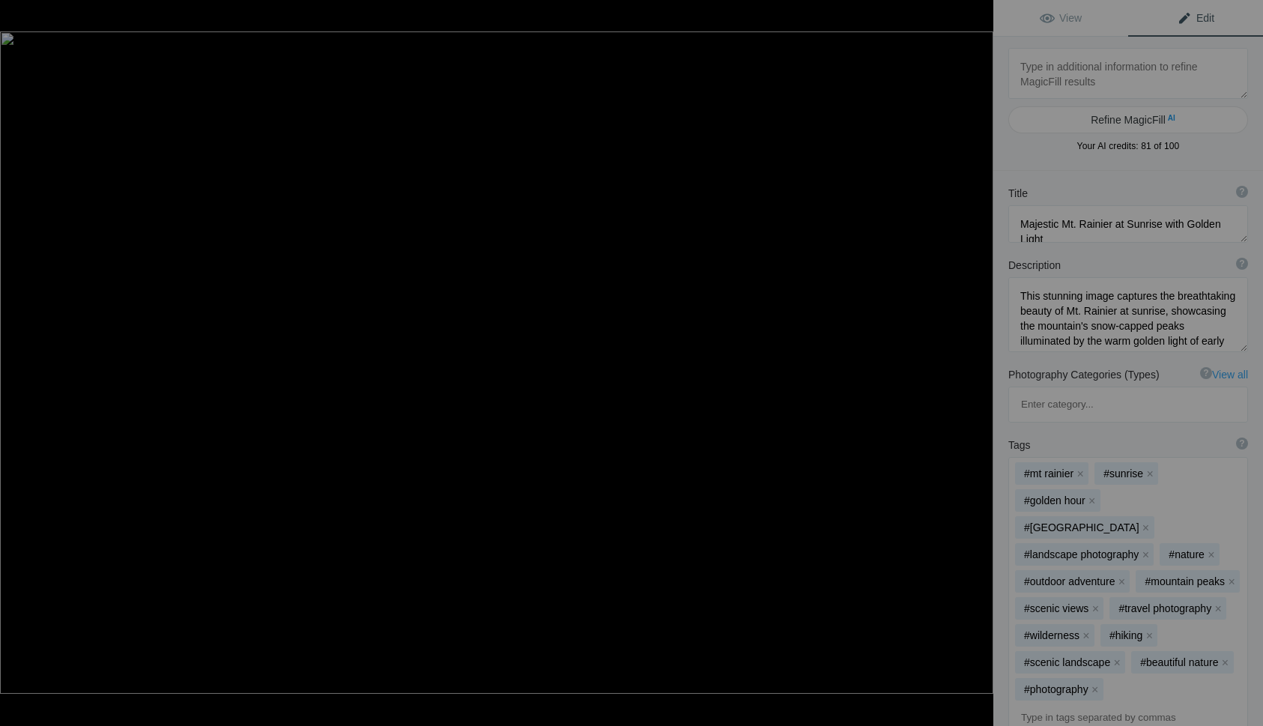
type textarea "18.-Pacific-Medical-Center-03475"
type textarea "18.-Pacific-Medical-Center-03475.jpg"
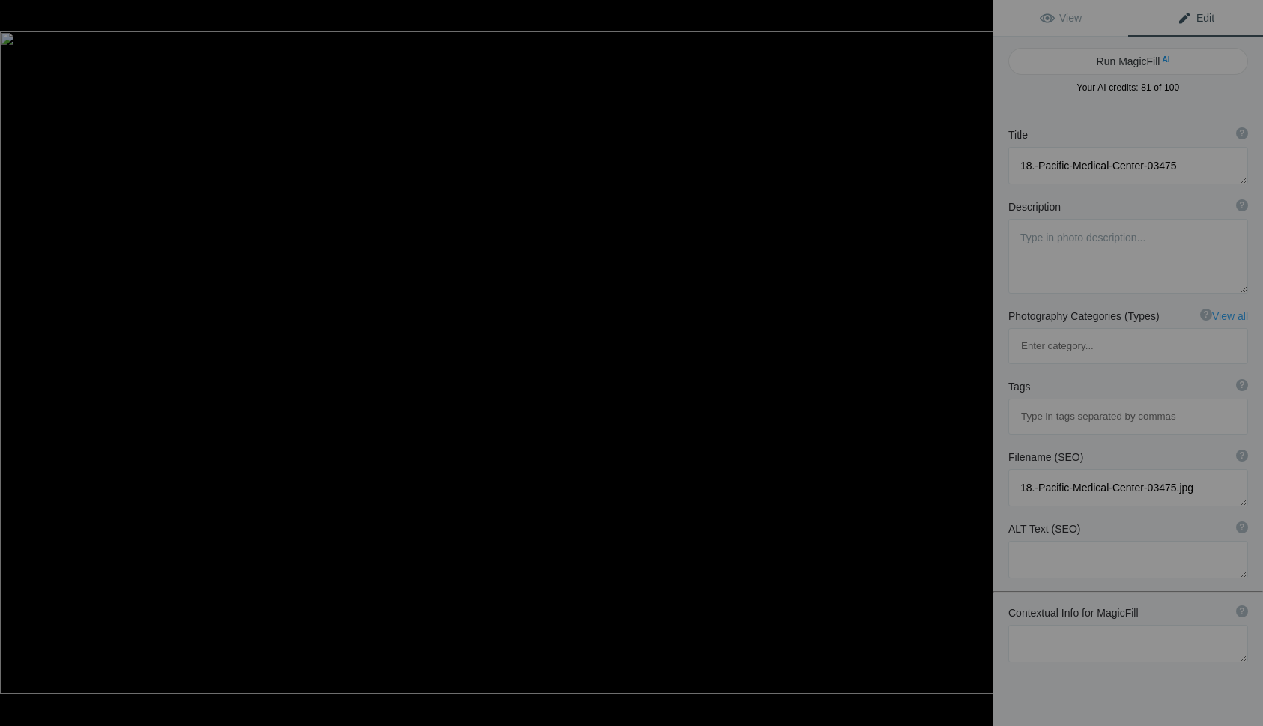
click at [1118, 62] on button "Run MagicFill AI" at bounding box center [1128, 61] width 240 height 27
type textarea "Pacific Medical Center at Night with Illuminated Architecture"
type textarea "The Pacific Medical Center stands majestically against the night sky, showcasin…"
type textarea "pacific-medical-center-night-architecture.jpg"
type textarea "Illuminated Pacific Medical Center at night with modern buildings in foreground."
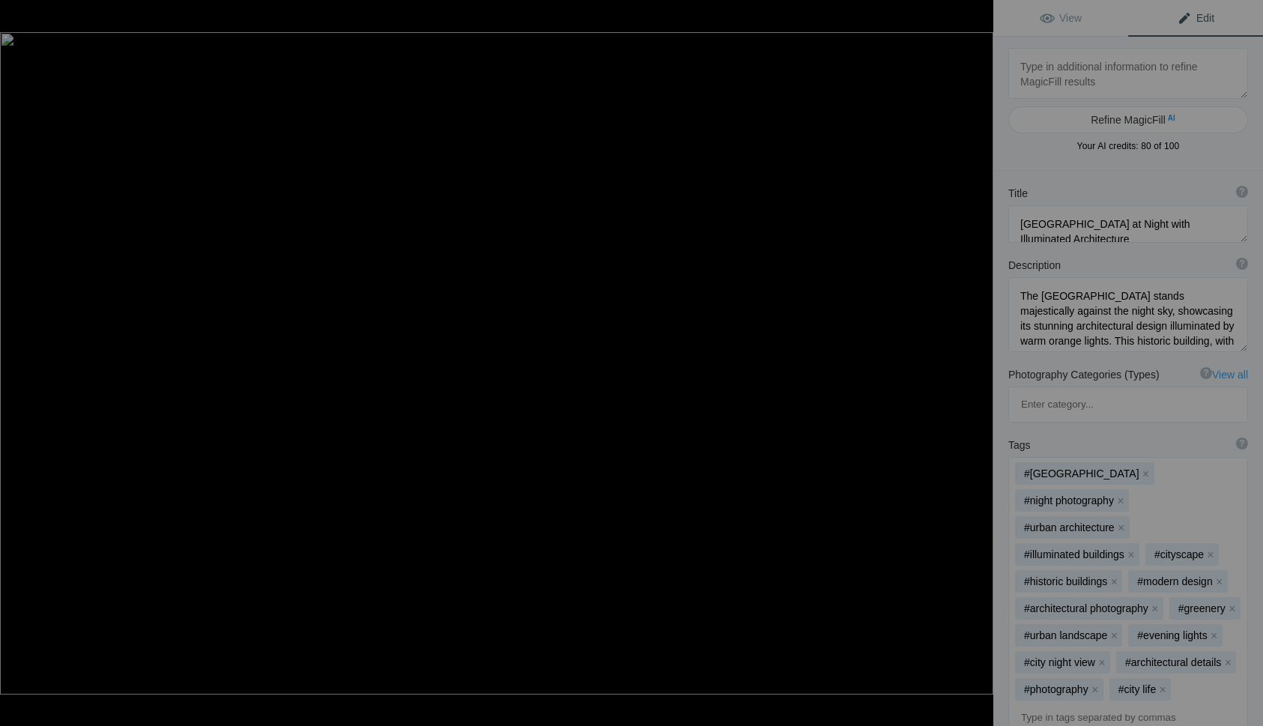
type textarea "19.-Pike-Place-Market-03955"
type textarea "19.-Pike-Place-Market-03955.jpg"
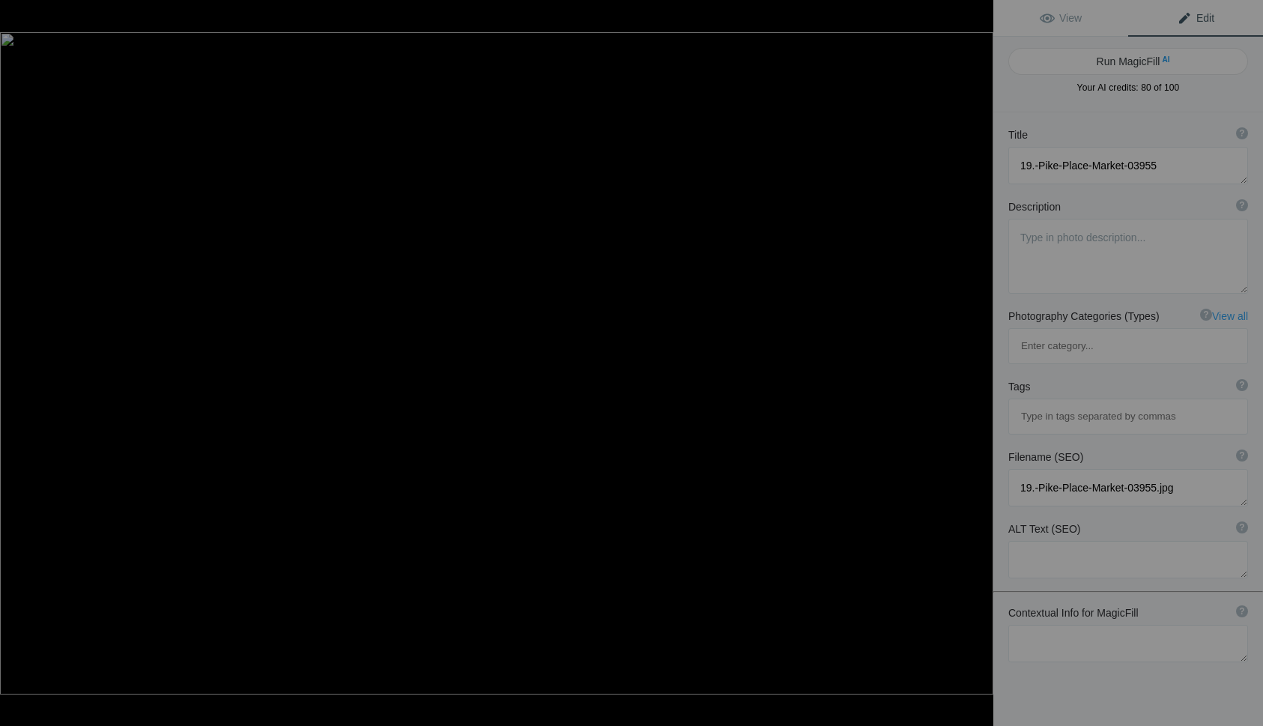
click at [1118, 62] on button "Run MagicFill AI" at bounding box center [1128, 61] width 240 height 27
type textarea "Pike Place Market at Dusk with Vibrant Neon Signs"
type textarea "This captivating image showcases the iconic Pike Place Market in Seattle during…"
type textarea "pike-place-market-neon-signs.jpg"
type textarea "Neon signs at Pike Place Market in Seattle during twilight hours."
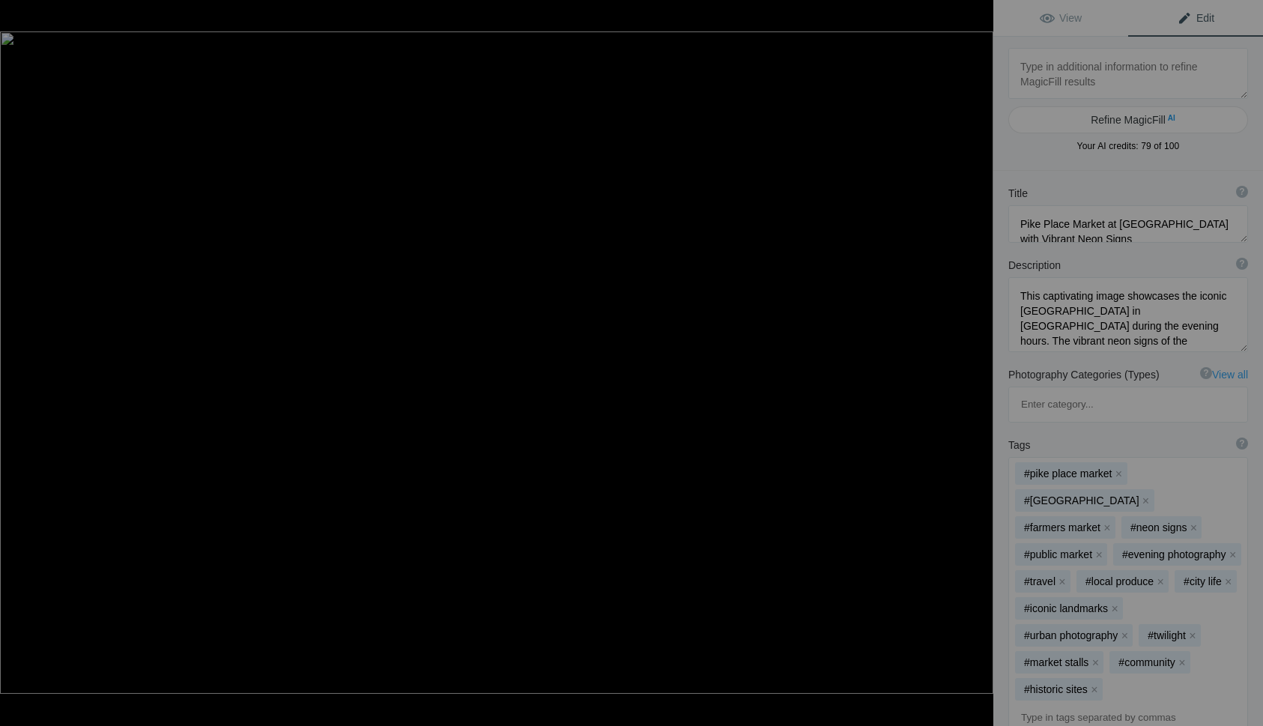
type textarea "20.Seattle-Aquarium-04940"
type textarea "20.Seattle-Aquarium-04940.jpg"
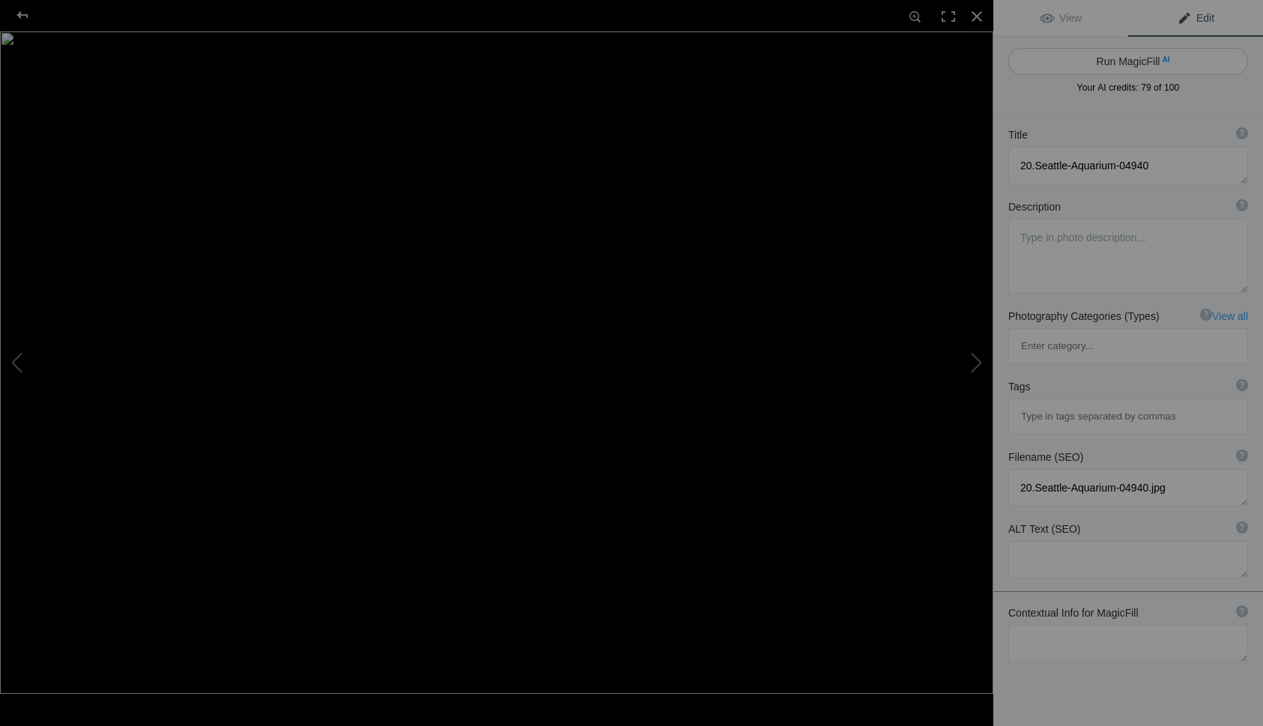
click at [1129, 60] on button "Run MagicFill AI" at bounding box center [1128, 61] width 240 height 27
type textarea "Seattle Aquarium at Dusk with Ferris Wheel in Background"
type textarea "The Seattle Aquarium, illuminated at dusk, showcases its vibrant exterior again…"
type textarea "seattle-aquarium-dusk-ferris-wheel.jpg"
type textarea "Seattle Aquarium illuminated at dusk with Ferris Wheel in the background."
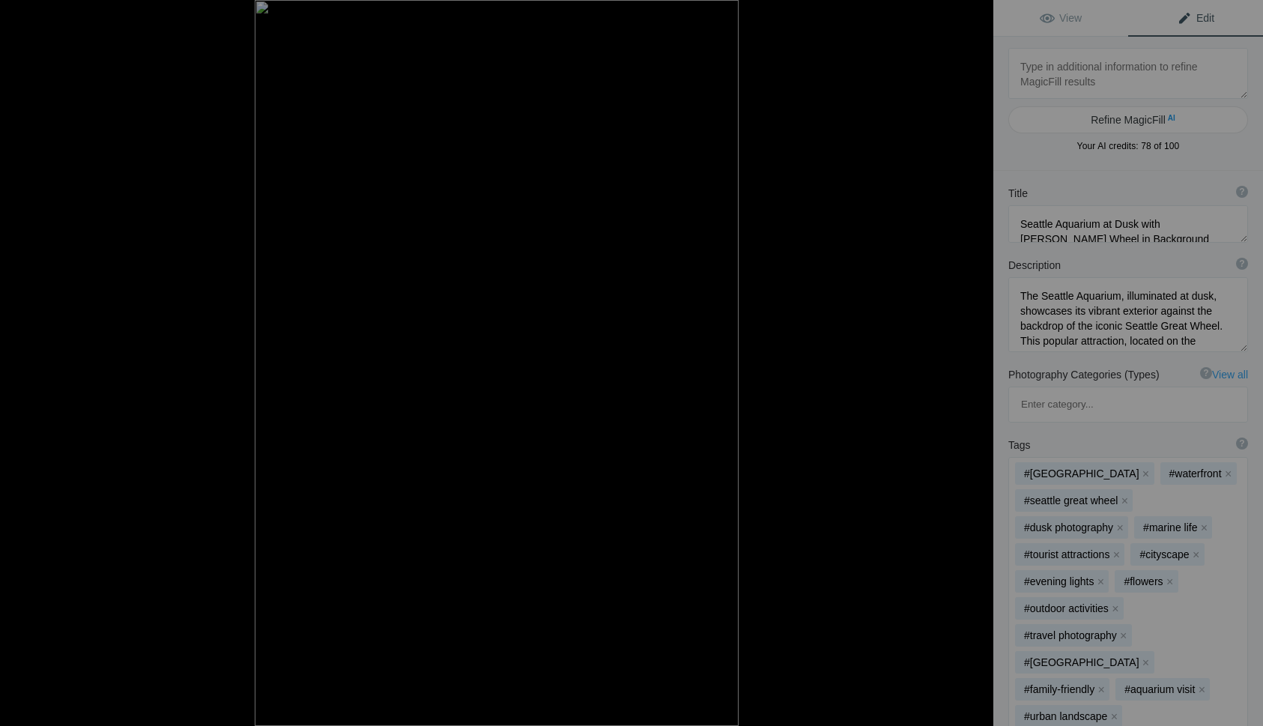
type textarea "21.Seattle-Art-Museum-04922"
type textarea "21.Seattle-Art-Museum-04922.jpg"
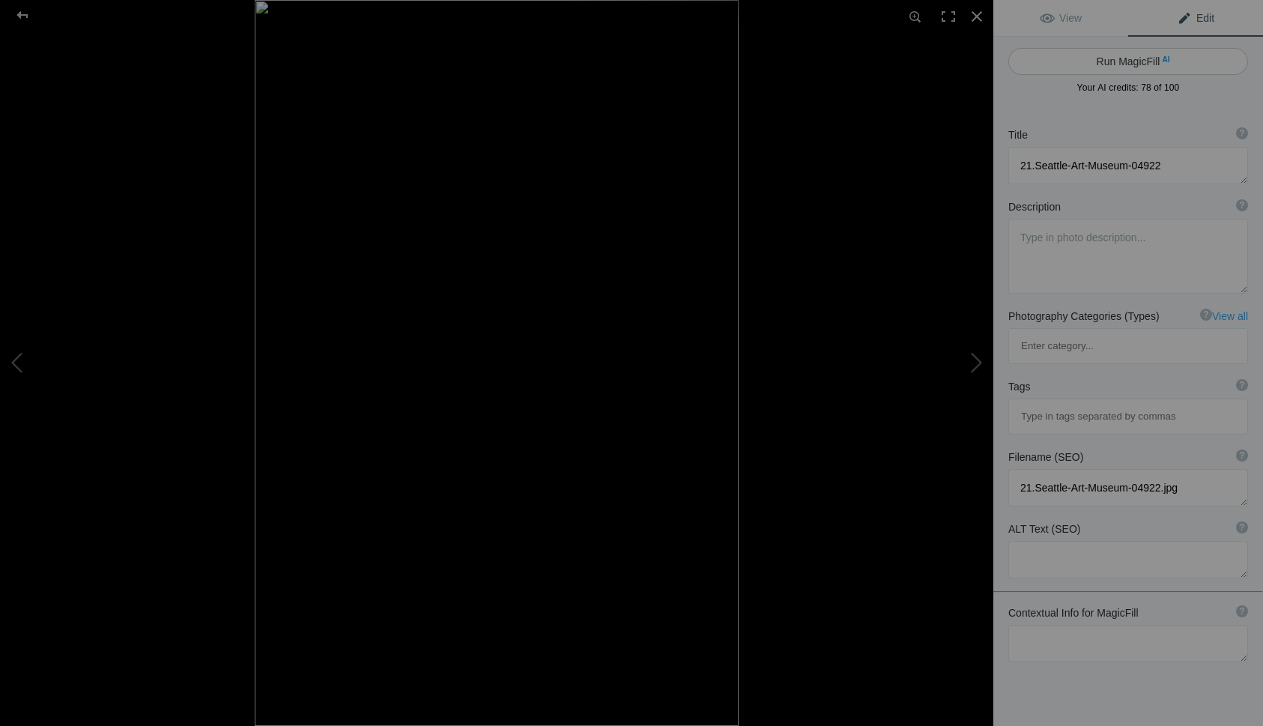
click at [1109, 64] on button "Run MagicFill AI" at bounding box center [1128, 61] width 240 height 27
type textarea "Seattle Art Museum at Night with Iconic Sculpture"
type textarea "The Seattle Art Museum stands majestically against the night sky, showcasing it…"
type textarea "seattle-art-museum-sculpture-night.jpg"
type textarea "Seattle Art Museum illuminated at night with a large sculpture in front."
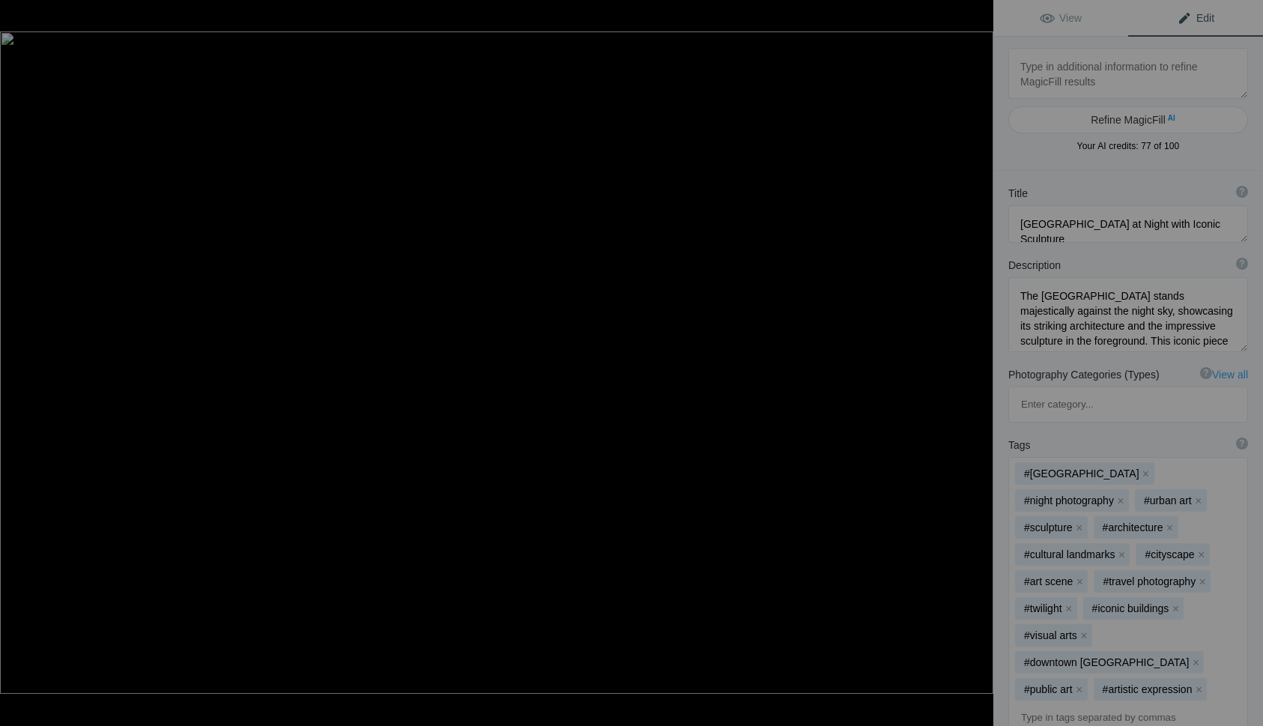
type textarea "22.Seattle-Fairmont-Olympic-03925"
type textarea "22.Seattle-Fairmont-Olympic-03925.jpg"
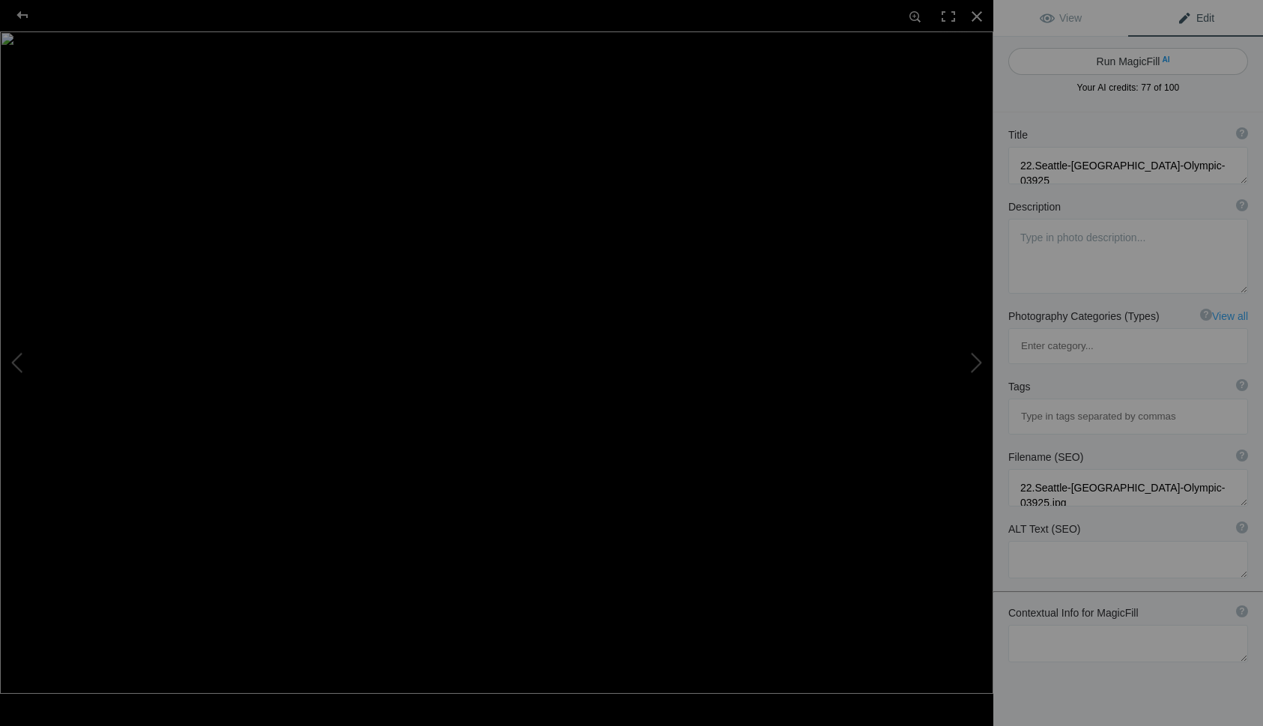
click at [1116, 63] on button "Run MagicFill AI" at bounding box center [1128, 61] width 240 height 27
type textarea "Fairmont Olympic Hotel in Seattle at Dusk"
type textarea "The Fairmont Olympic Hotel stands majestically in Seattle, illuminated by soft …"
type textarea "fairmont-olympic-hotel-seattle-dusk.jpg"
type textarea "Fairmont Olympic Hotel in Seattle illuminated at dusk with flags flying."
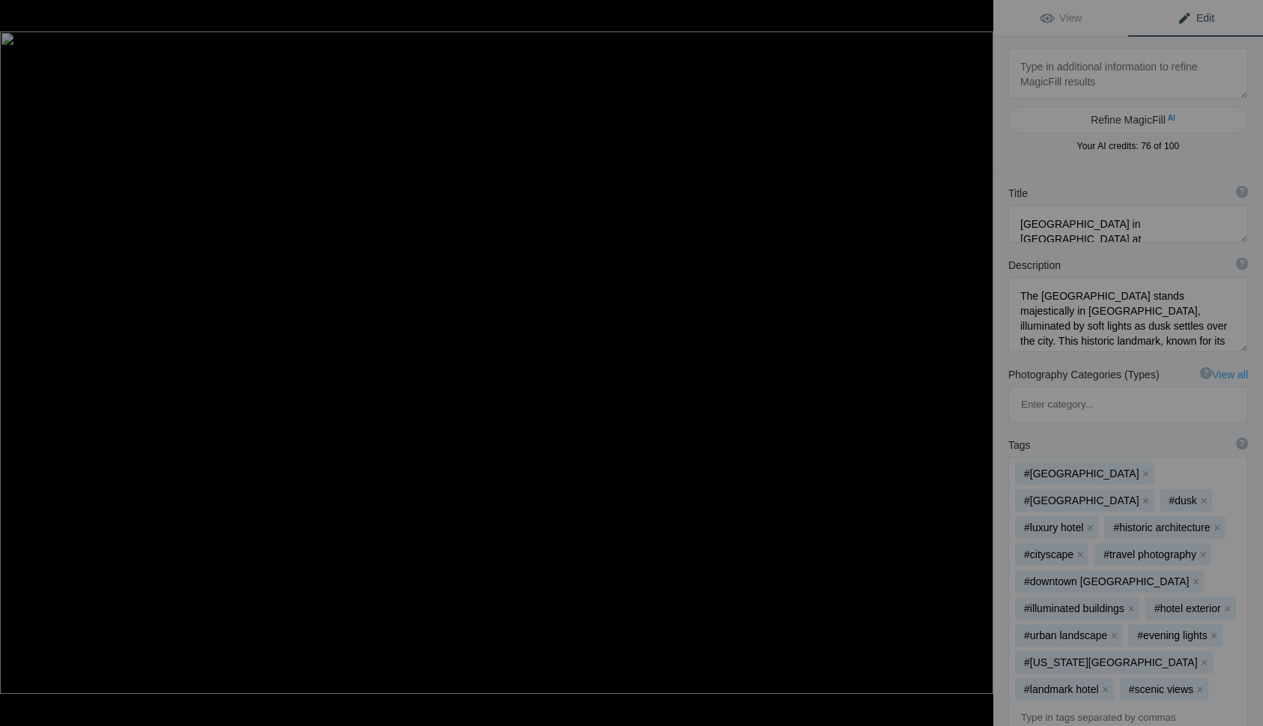
type textarea "23.Seattle-Fireboat-04107"
type textarea "23.Seattle-Fireboat-04107.jpg"
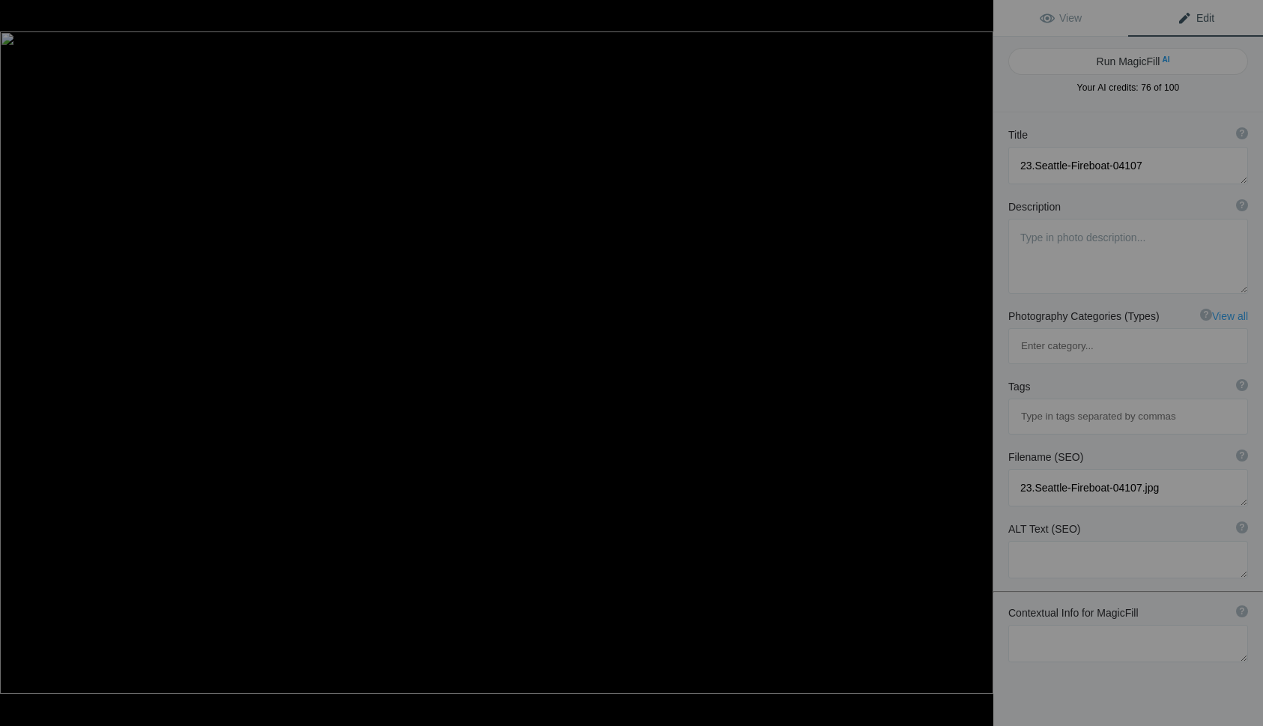
click at [1116, 63] on button "Run MagicFill AI" at bounding box center [1128, 61] width 240 height 27
type textarea "Seattle Fireboat "Legohi" at Sunset with Ferris Wheel"
type textarea "The Seattle fireboat "Legohi" is beautifully illuminated against a stunning sun…"
type textarea "seattle-fireboat-legohi-sunset.jpg"
type textarea "Seattle fireboat "Legohi" docked at sunset with a Ferris wheel in the backgroun…"
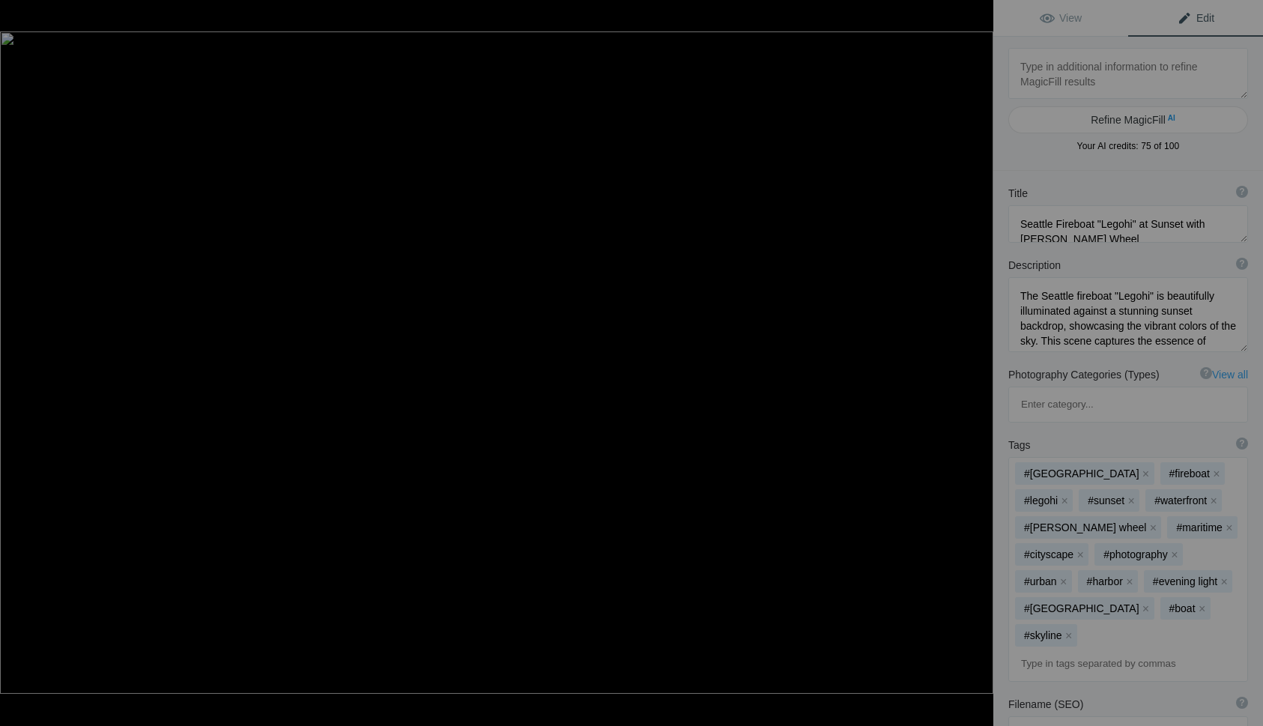
type textarea "24.-Seattle-Great-Wheel-04174"
type textarea "24.-Seattle-Great-Wheel-04174.jpg"
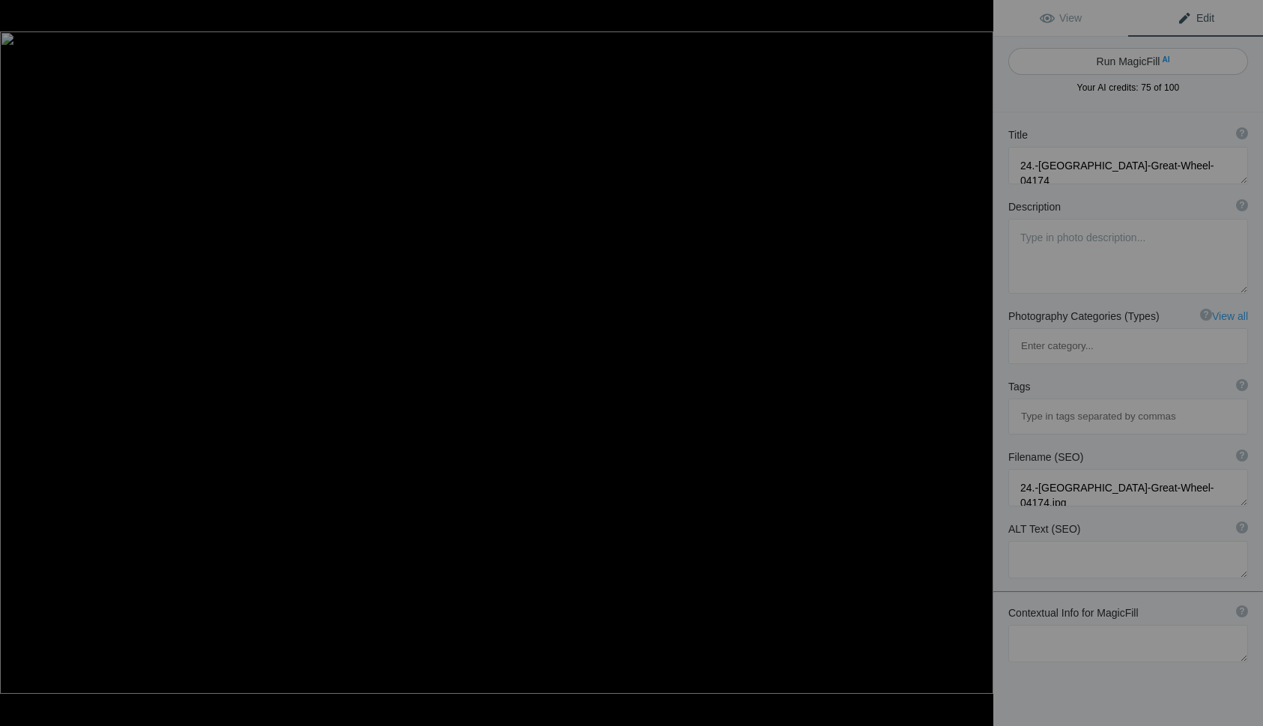
click at [1116, 63] on button "Run MagicFill AI" at bounding box center [1128, 61] width 240 height 27
type textarea "Seattle Great Wheel at Sunset Over Elliott Bay"
type textarea "The Seattle Great Wheel stands majestically against a vibrant sunset sky, casti…"
type textarea "seattle-great-wheel-sunset.jpg"
type textarea "Seattle Great Wheel illuminated at sunset over Elliott Bay with vibrant sky."
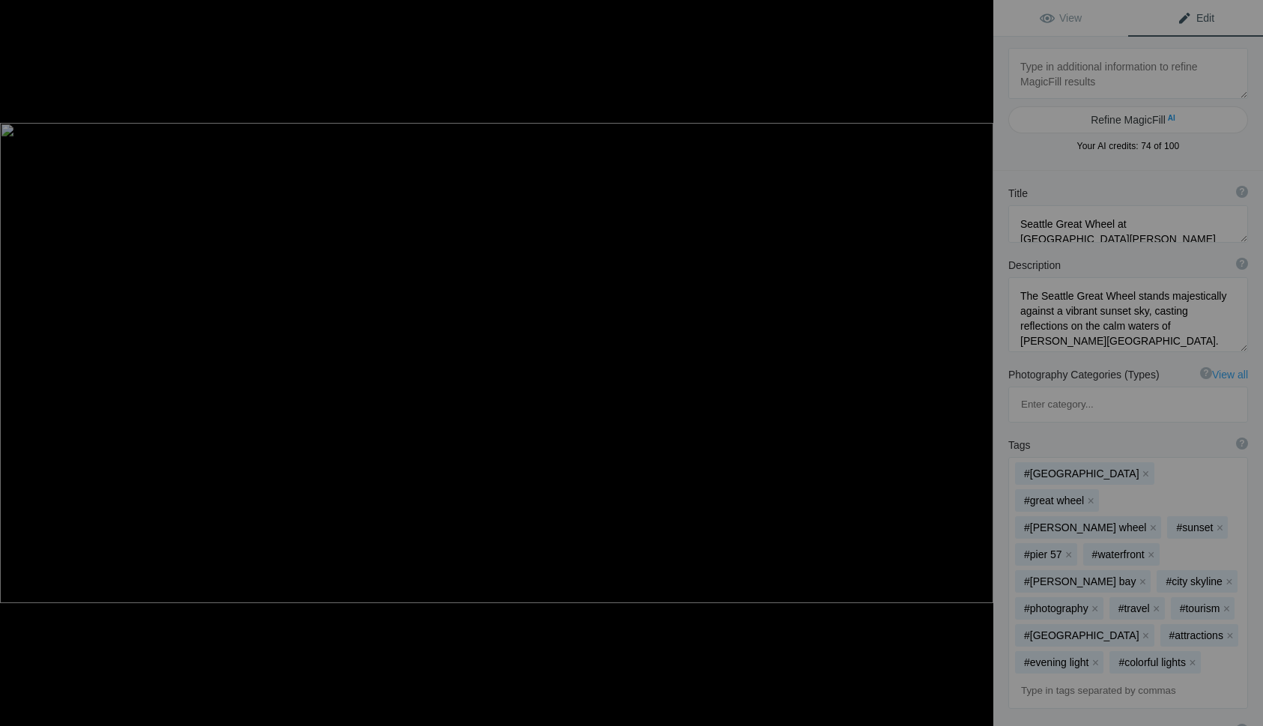
type textarea "25.-Seattle-Stadiums-03489"
type textarea "25.-Seattle-Stadiums-03489.jpg"
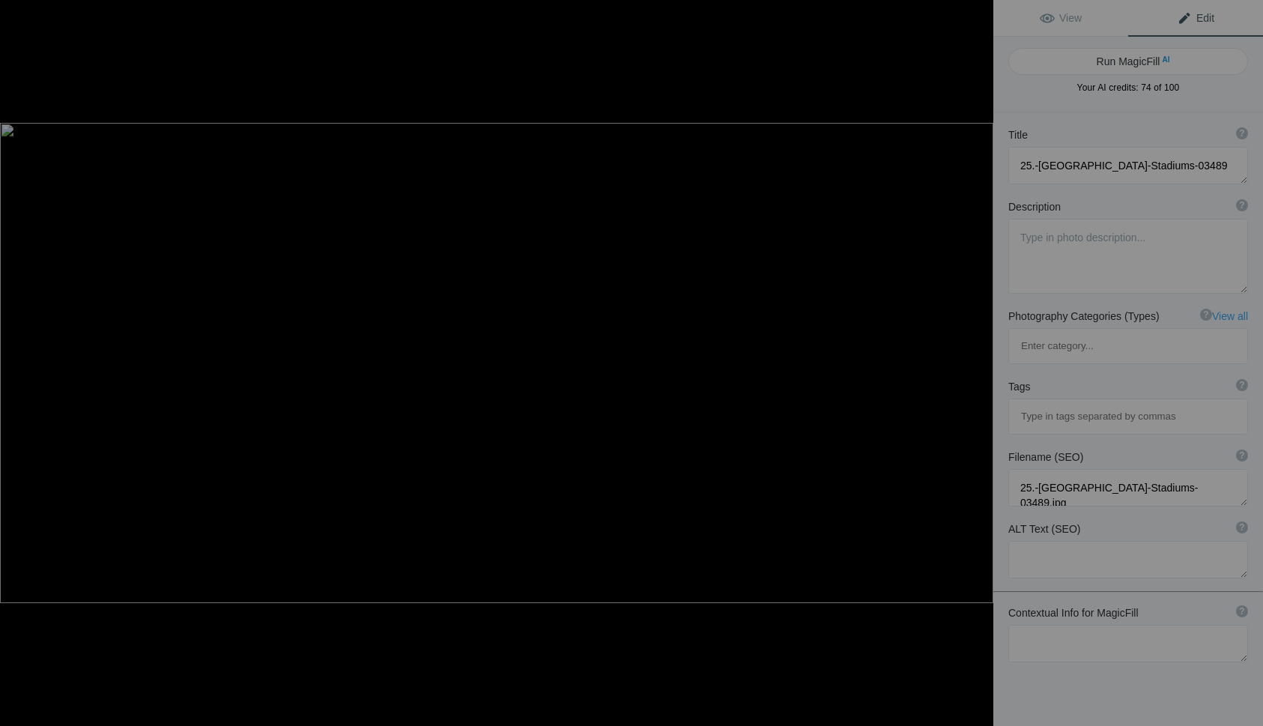
click at [1116, 63] on button "Run MagicFill AI" at bounding box center [1128, 61] width 240 height 27
type textarea "Nighttime View of Seattle Stadiums with Colorful Lights"
type textarea "This stunning nighttime photograph captures the vibrant lights of Seattle's ico…"
type textarea "seattle-stadiums-night-view.jpg"
type textarea "Night view of Seattle stadiums with colorful lights and light trails."
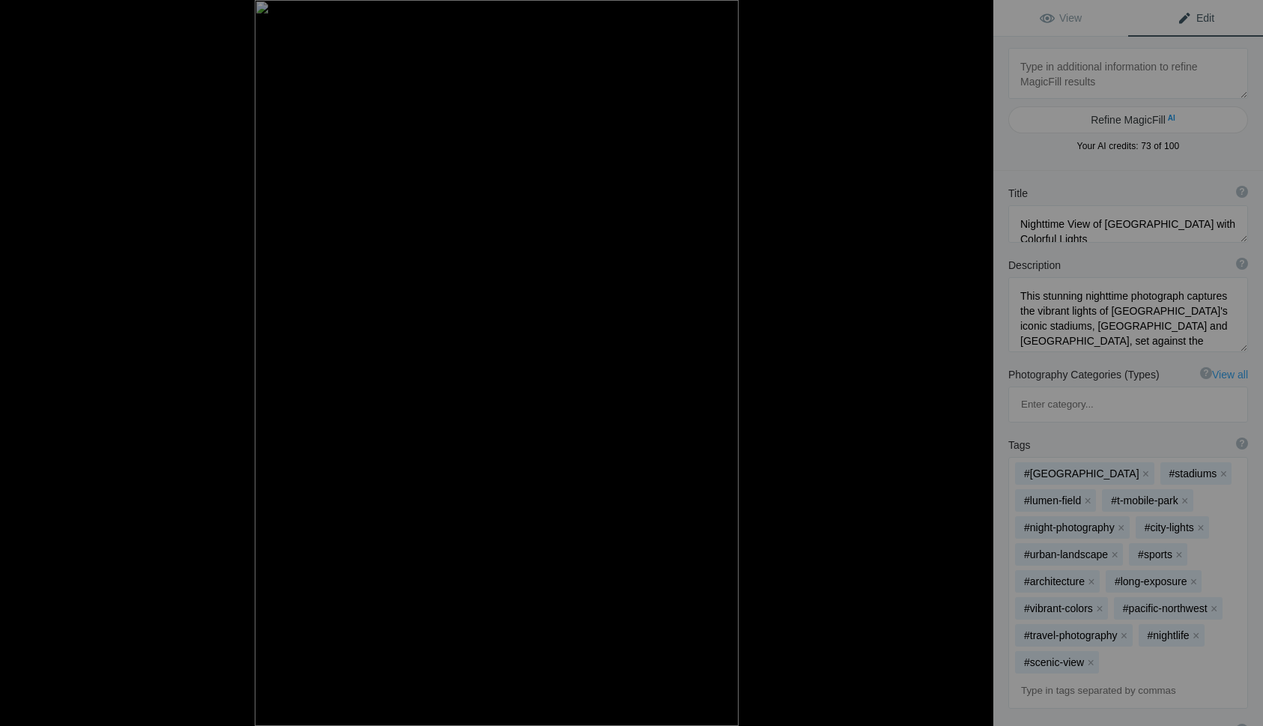
type textarea "26.-Smith-Tower-Sunken-Ship-03500"
type textarea "26.-Smith-Tower-Sunken-Ship-03500.jpg"
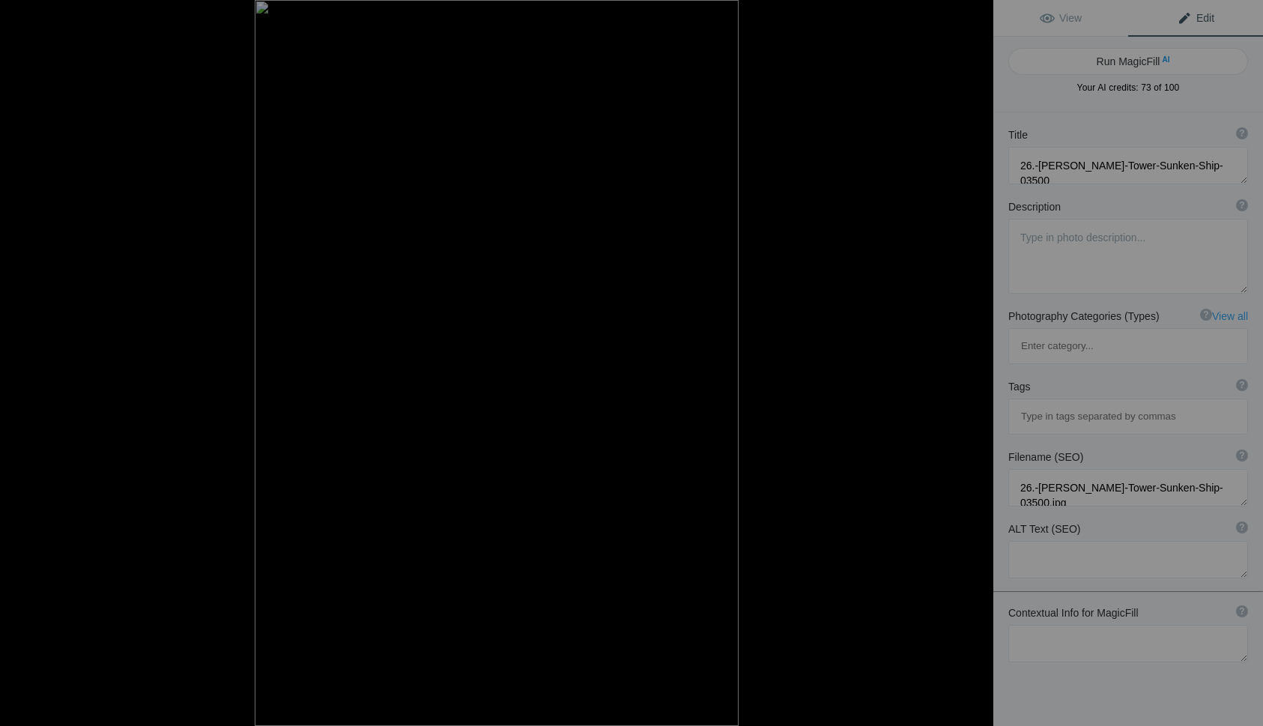
click at [1116, 63] on button "Run MagicFill AI" at bounding box center [1128, 61] width 240 height 27
click at [1116, 61] on button "Run MagicFill AI" at bounding box center [1128, 61] width 240 height 27
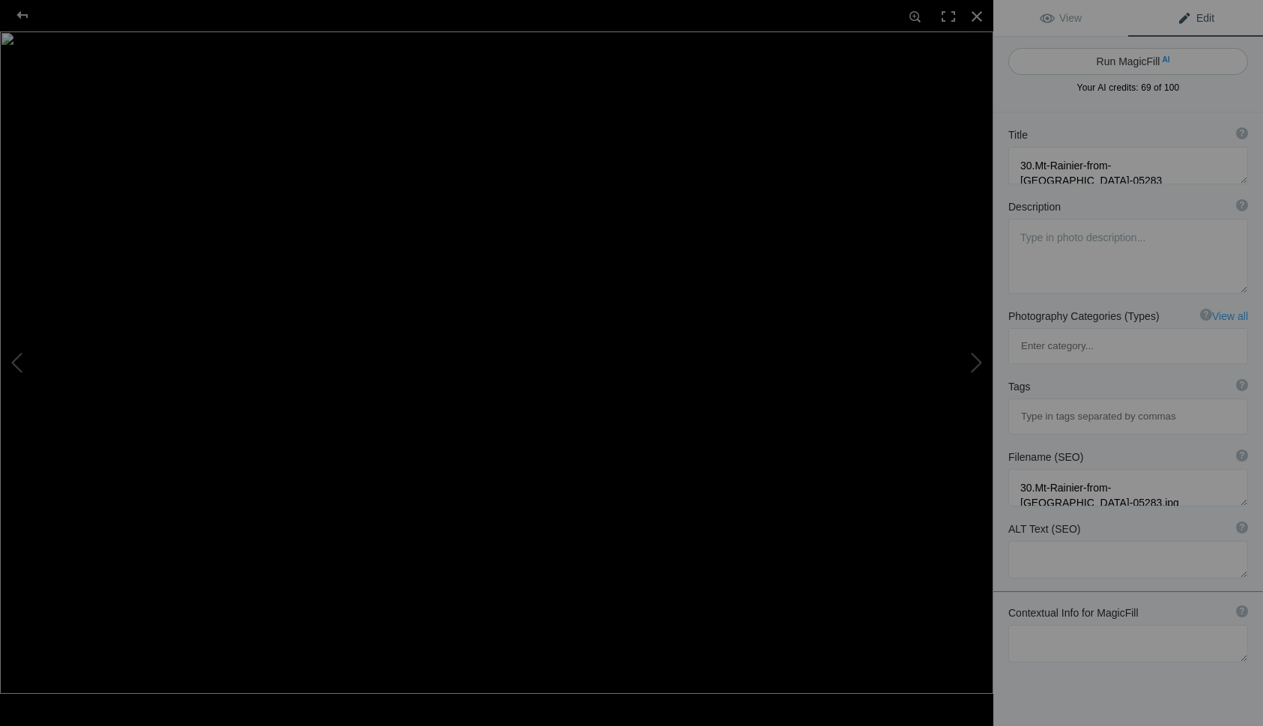
click at [1116, 61] on button "Run MagicFill AI" at bounding box center [1128, 61] width 240 height 27
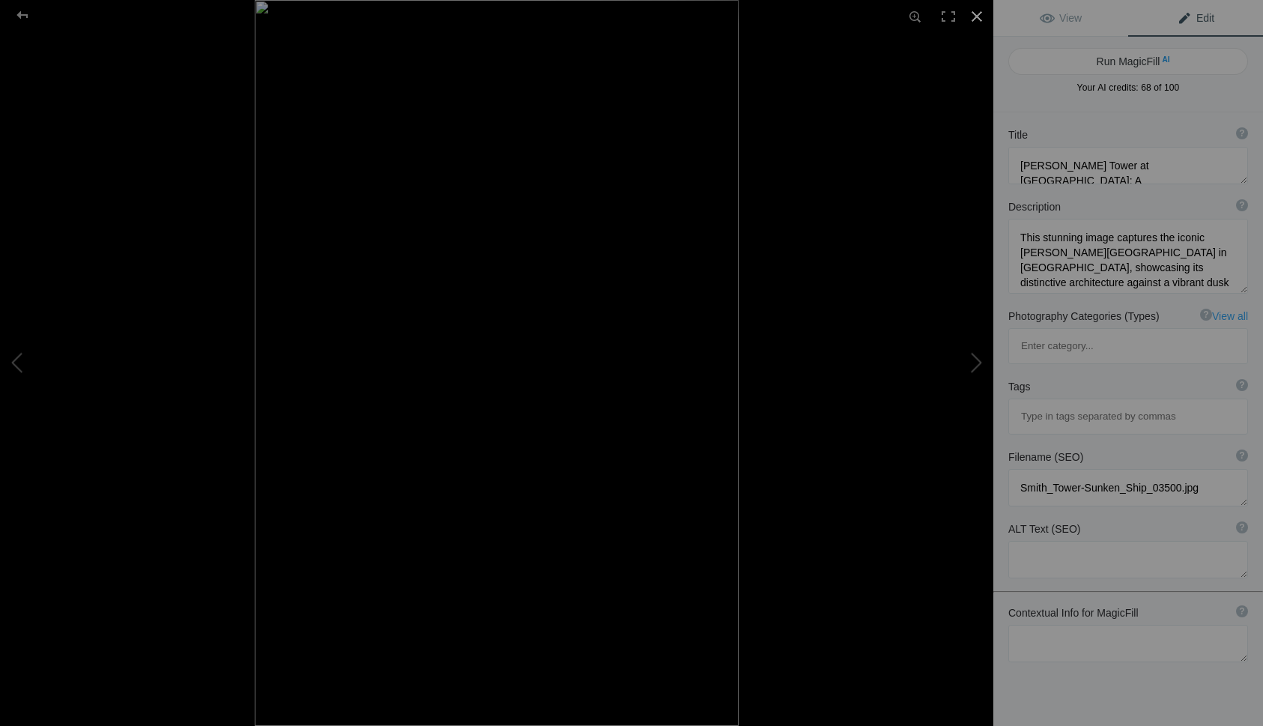
click at [972, 18] on div at bounding box center [976, 16] width 33 height 33
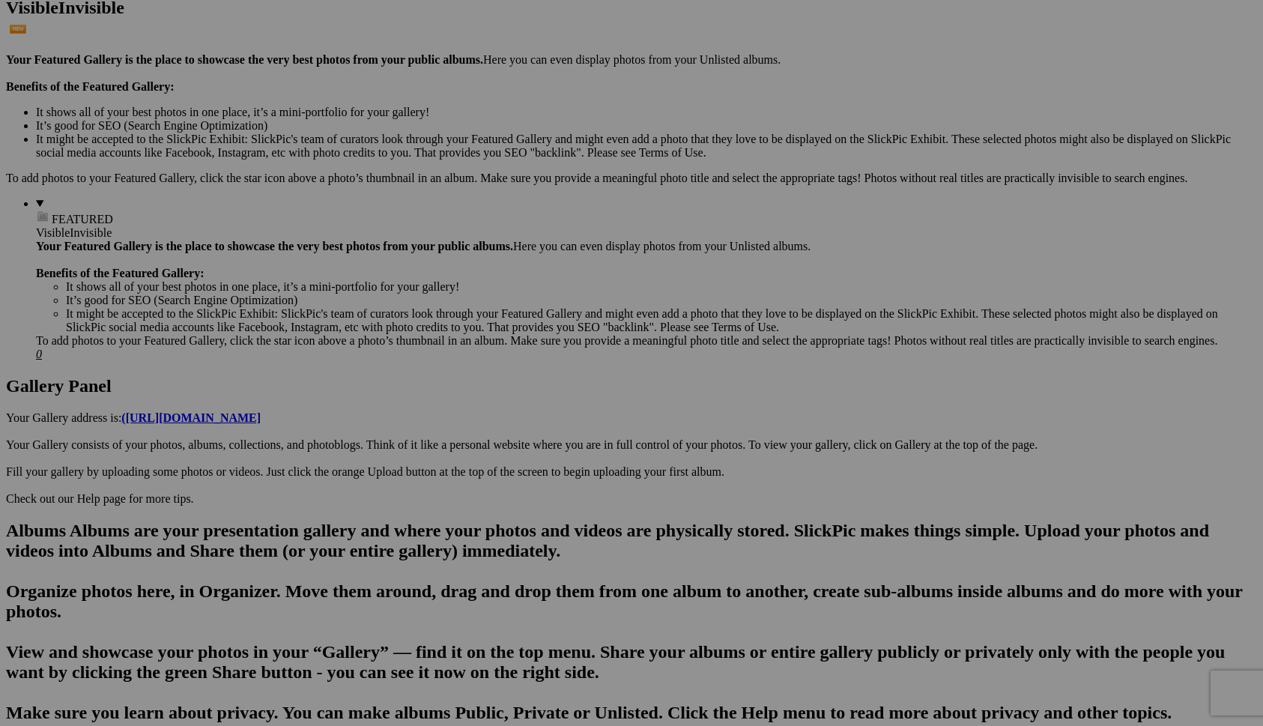
scroll to position [425, 0]
drag, startPoint x: 679, startPoint y: 388, endPoint x: 903, endPoint y: 555, distance: 278.8
drag, startPoint x: 687, startPoint y: 203, endPoint x: 1045, endPoint y: 556, distance: 502.7
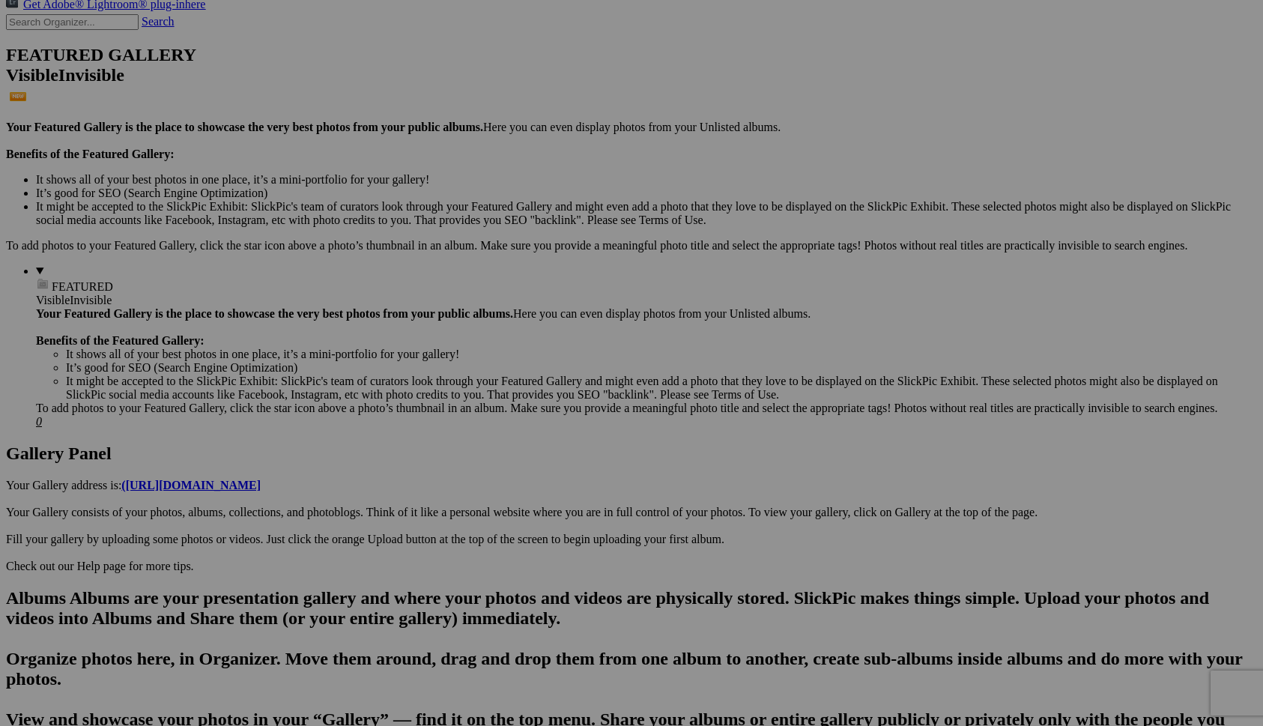
scroll to position [349, 0]
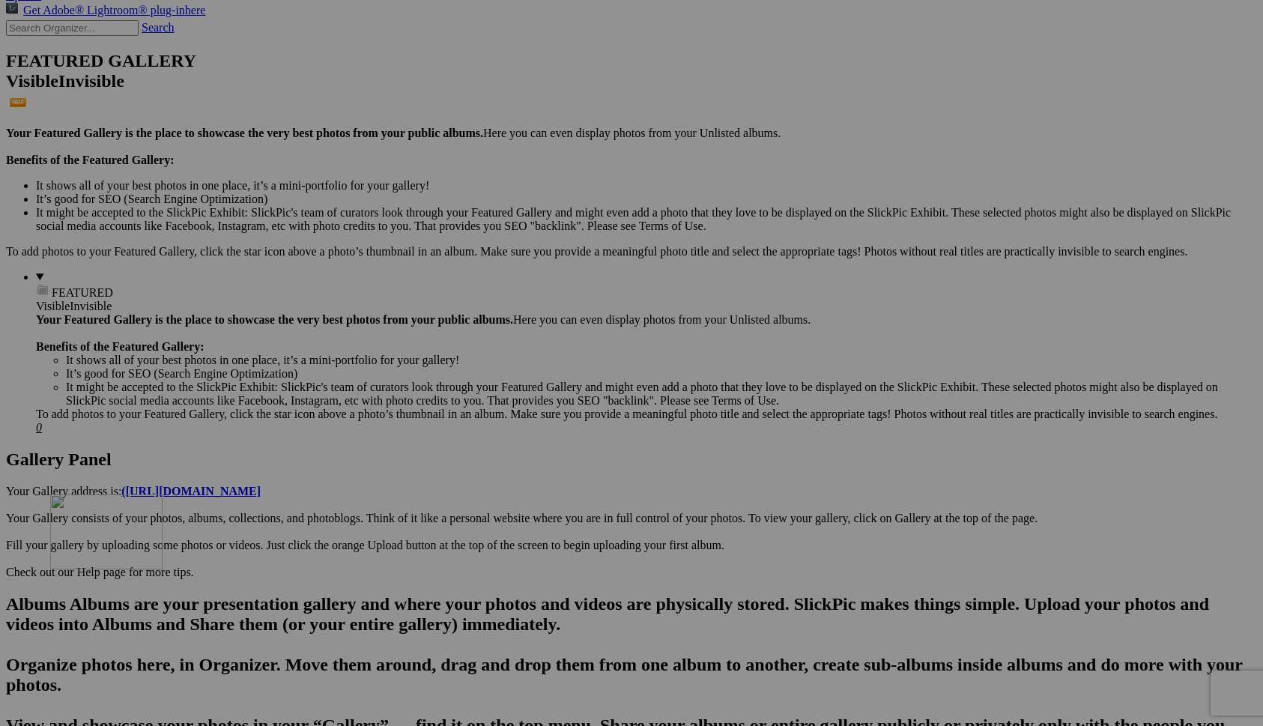
drag, startPoint x: 276, startPoint y: 258, endPoint x: 267, endPoint y: 622, distance: 364.1
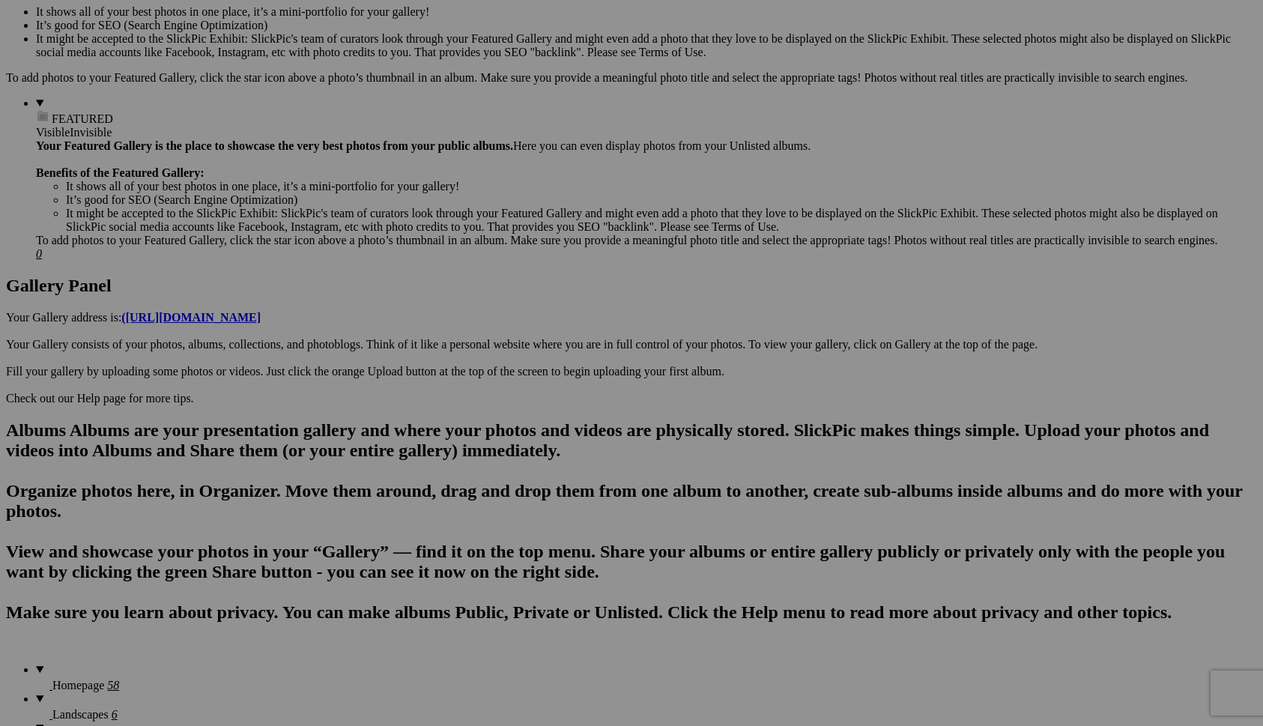
scroll to position [526, 0]
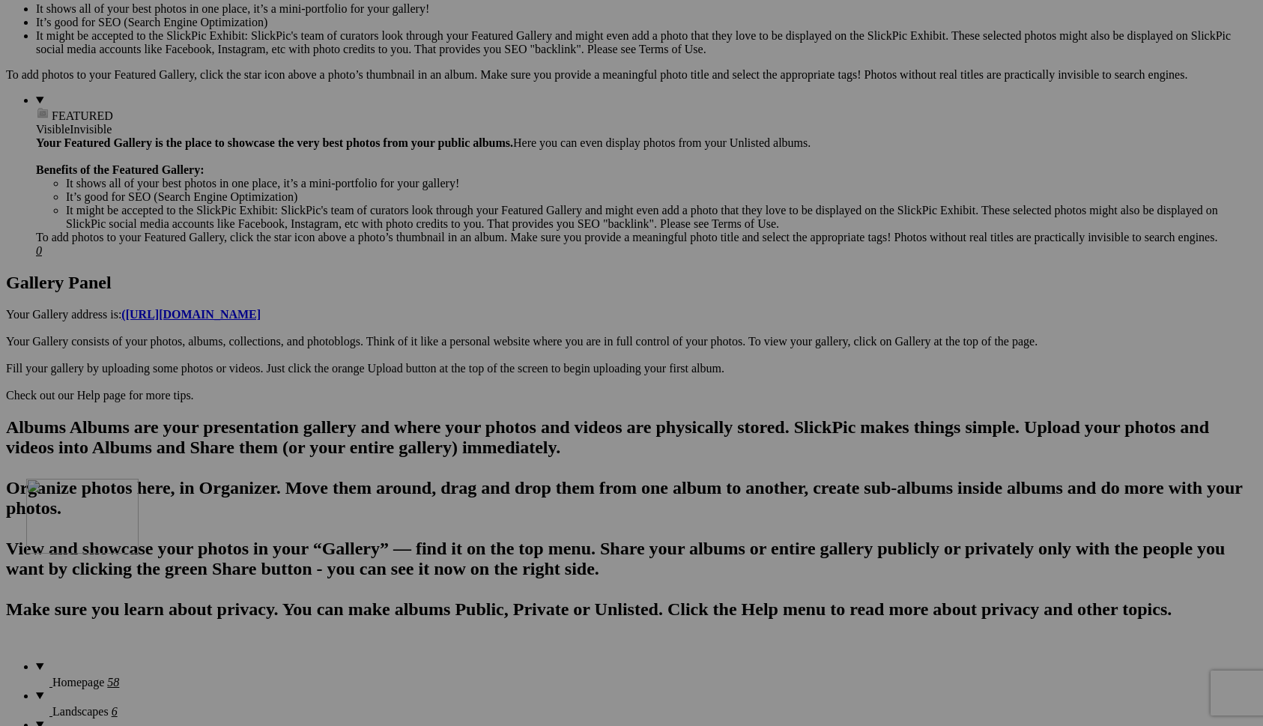
drag, startPoint x: 280, startPoint y: 482, endPoint x: 242, endPoint y: 609, distance: 132.2
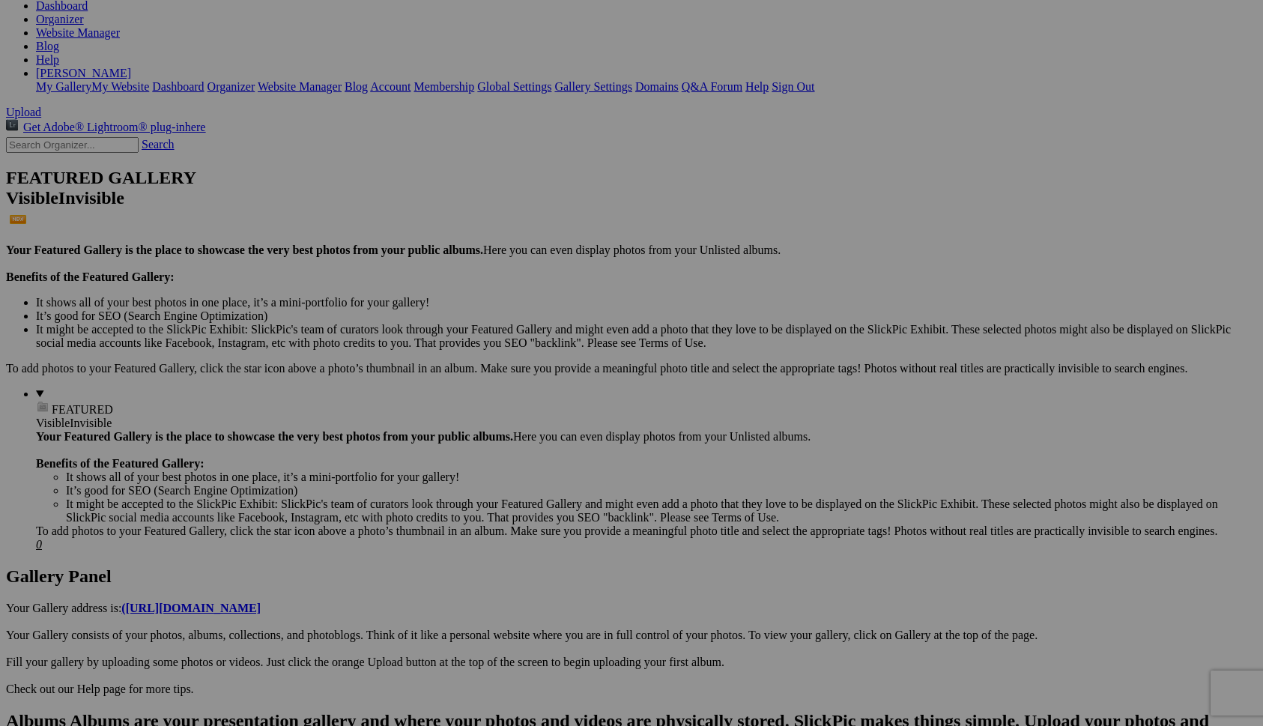
scroll to position [228, 0]
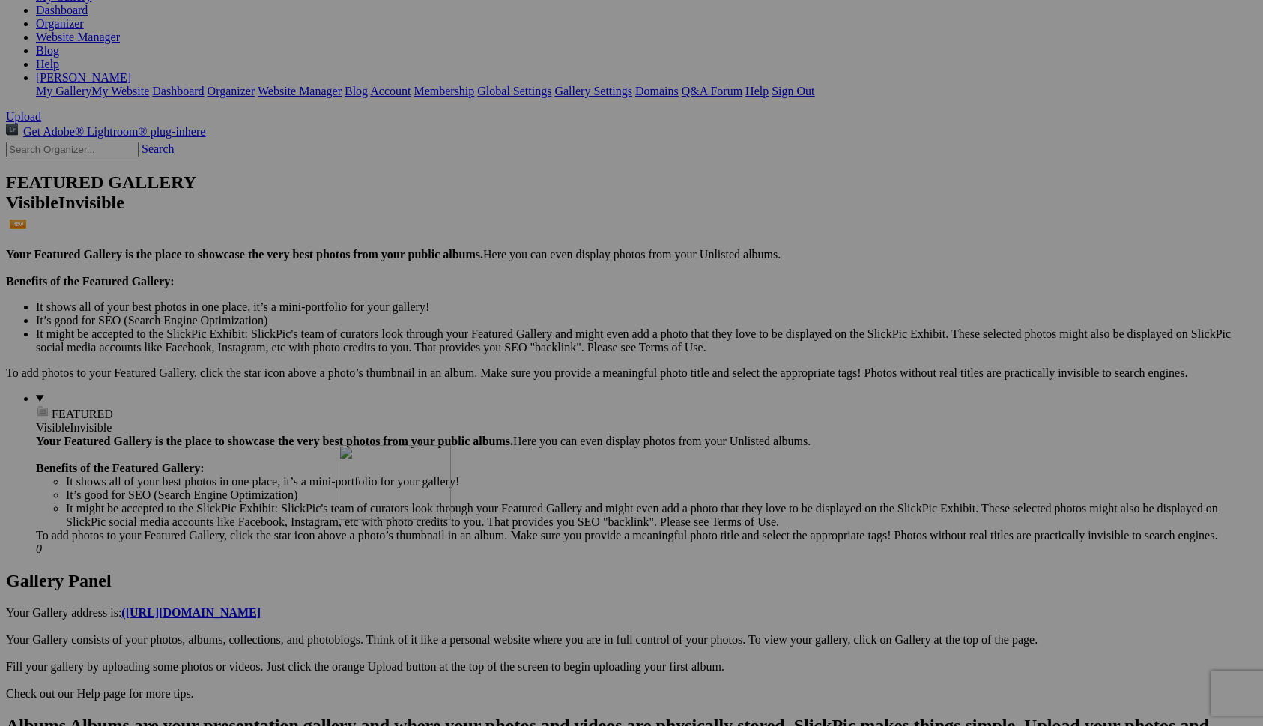
drag, startPoint x: 551, startPoint y: 184, endPoint x: 554, endPoint y: 575, distance: 391.0
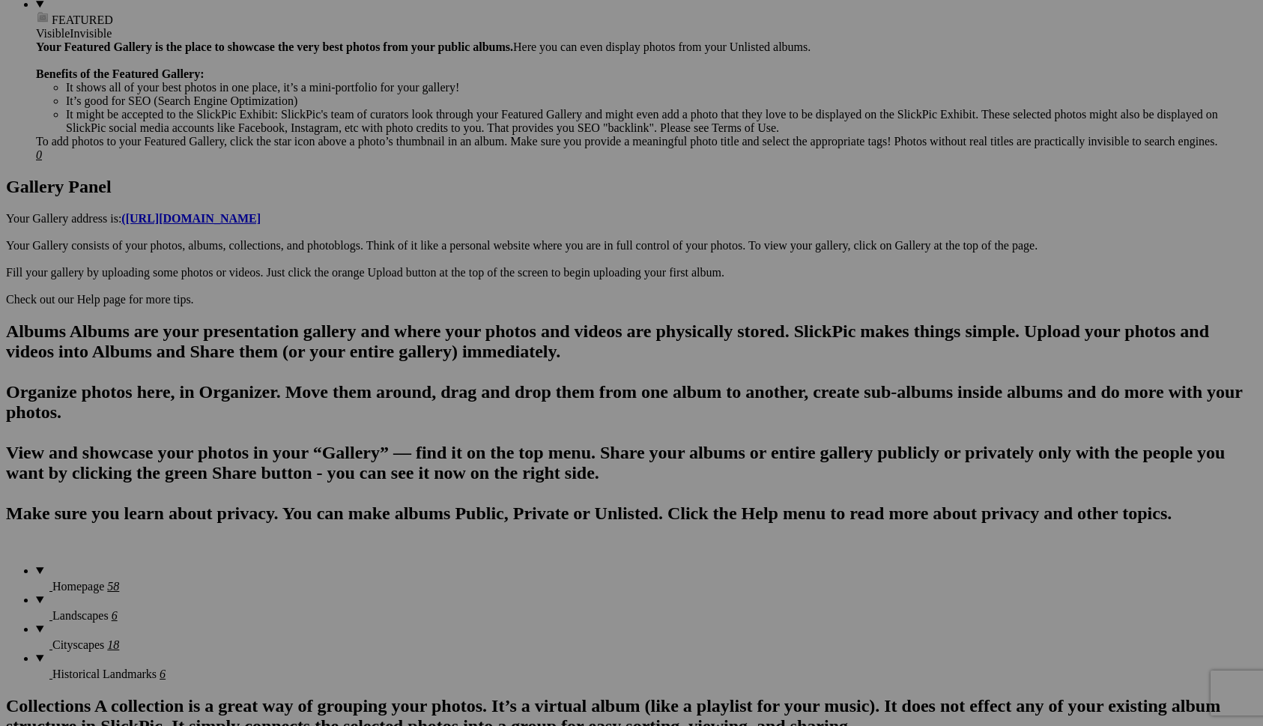
scroll to position [625, 0]
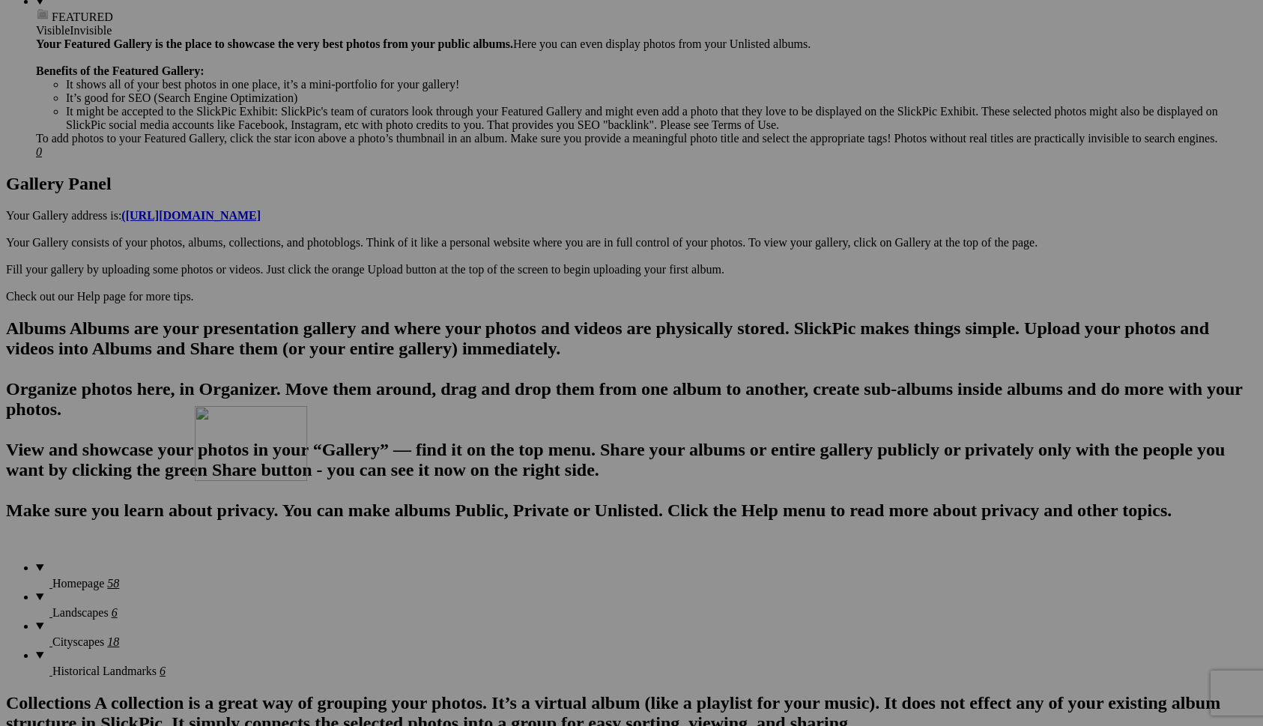
drag, startPoint x: 559, startPoint y: 197, endPoint x: 410, endPoint y: 535, distance: 368.9
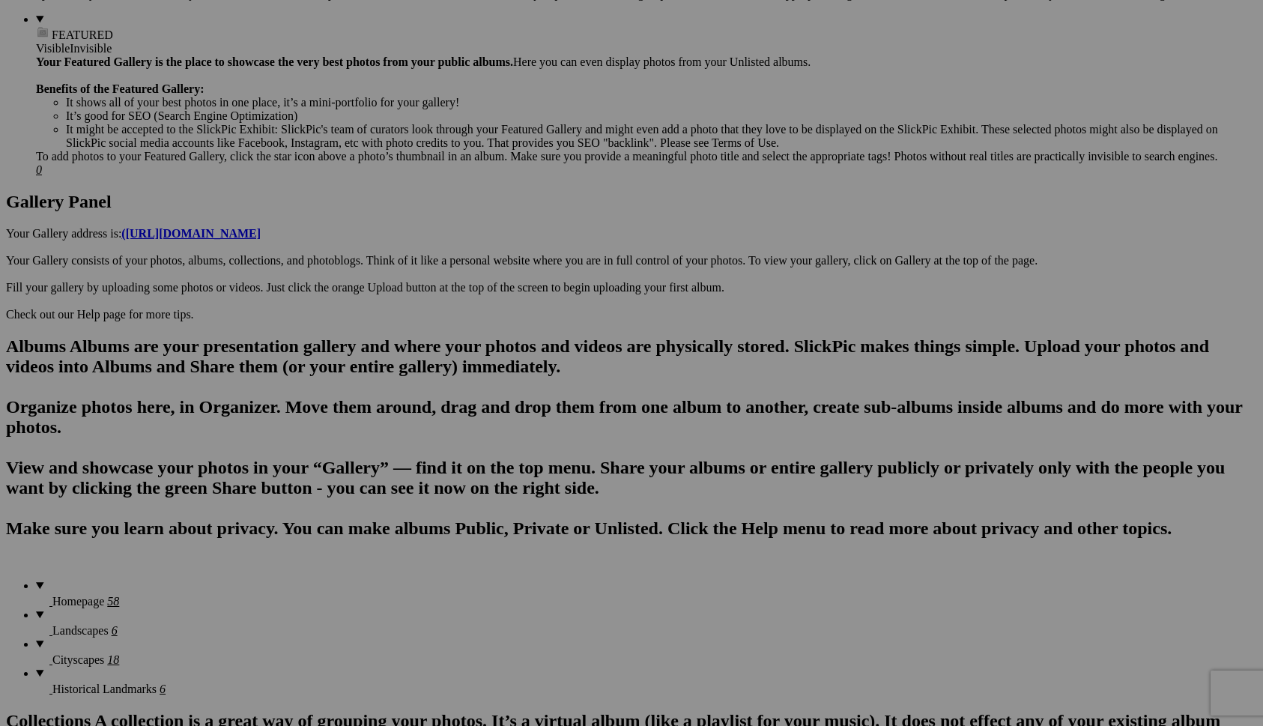
scroll to position [604, 0]
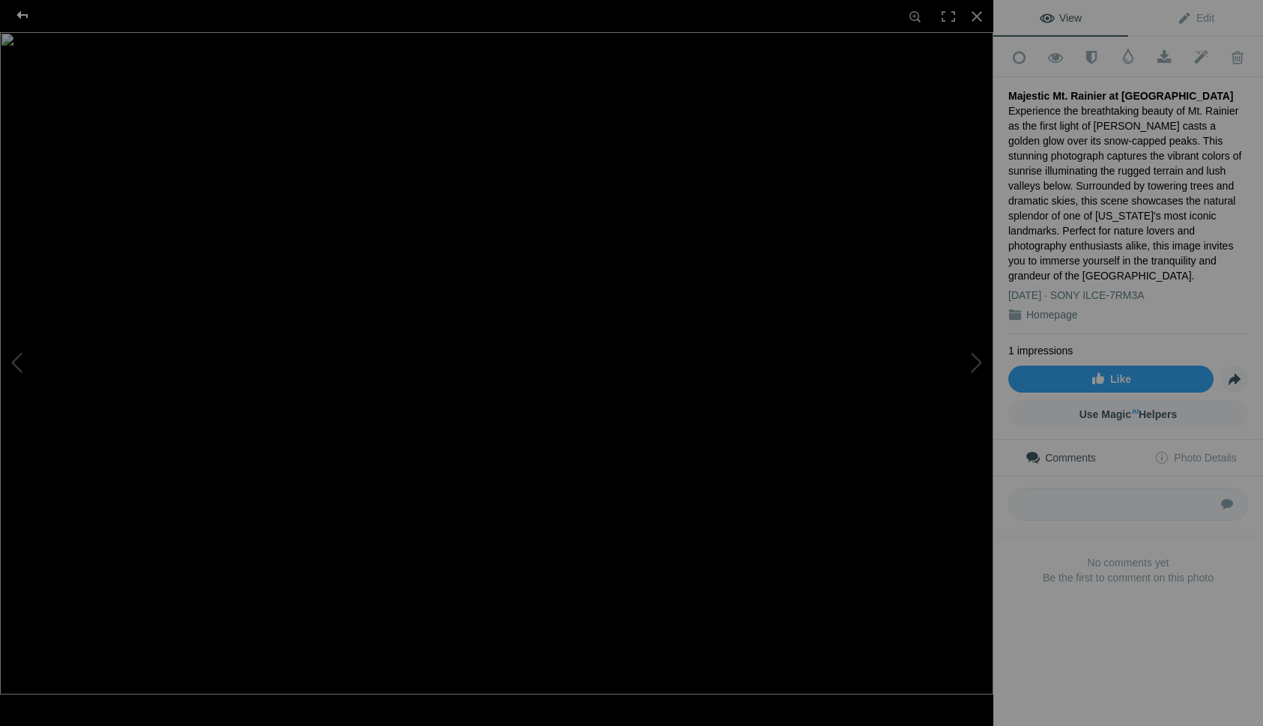
click at [23, 16] on div at bounding box center [23, 15] width 54 height 30
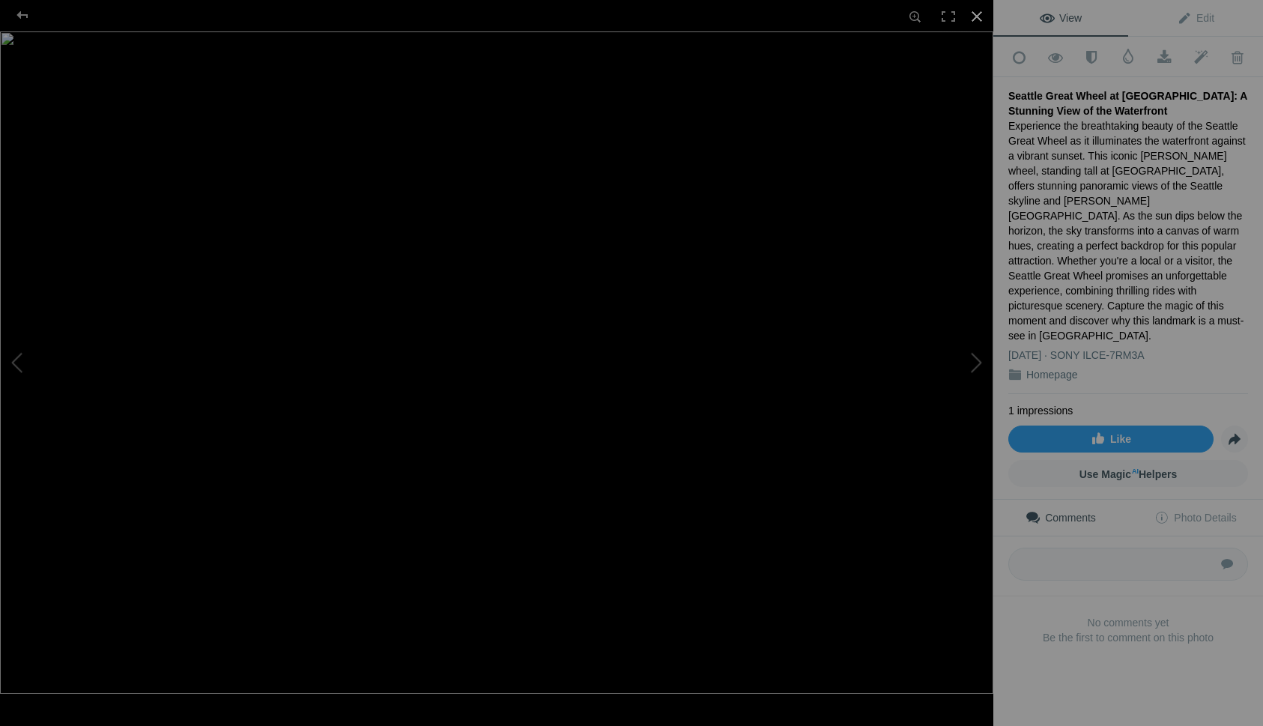
click at [976, 16] on div at bounding box center [976, 16] width 33 height 33
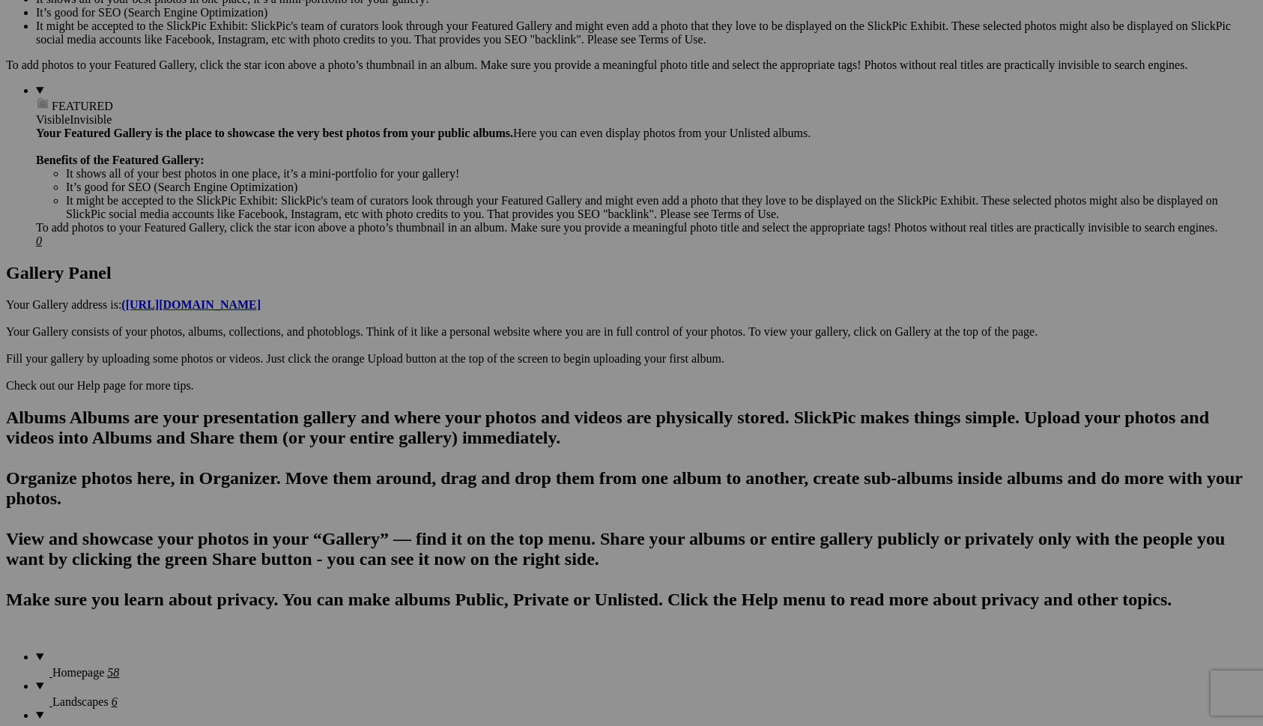
scroll to position [536, 0]
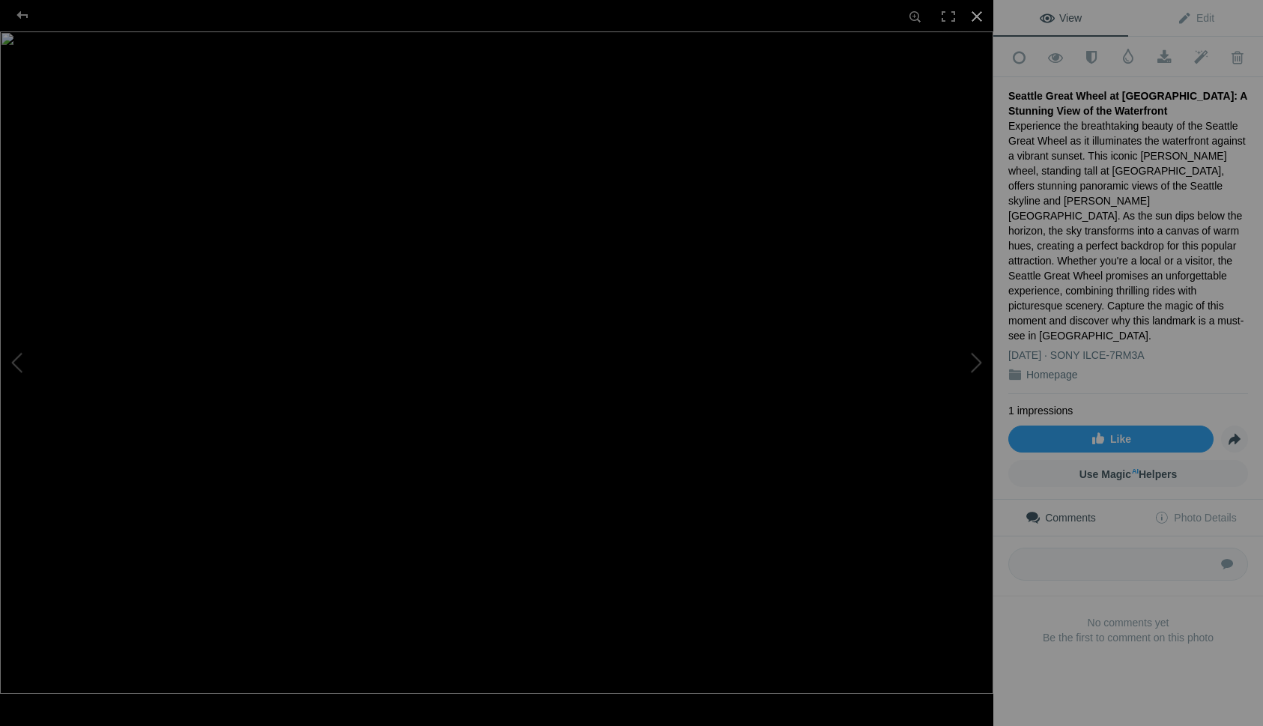
click at [975, 17] on div at bounding box center [976, 16] width 33 height 33
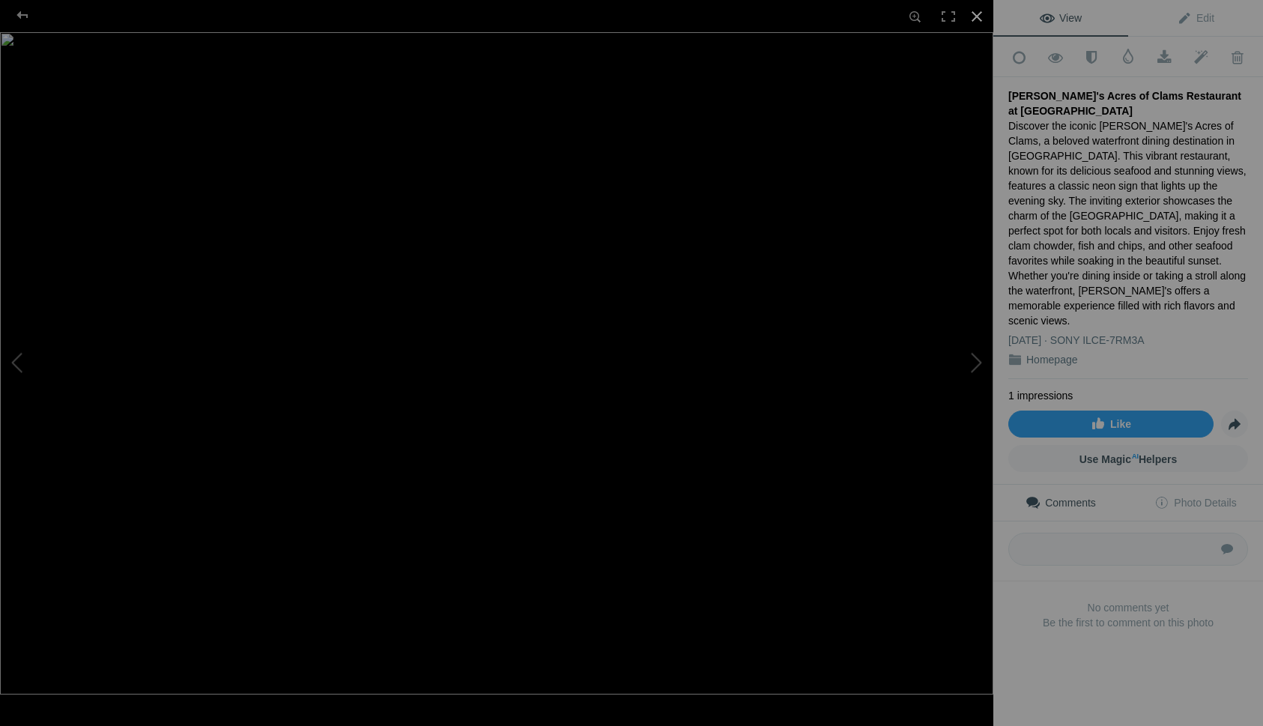
click at [978, 8] on div at bounding box center [976, 16] width 33 height 33
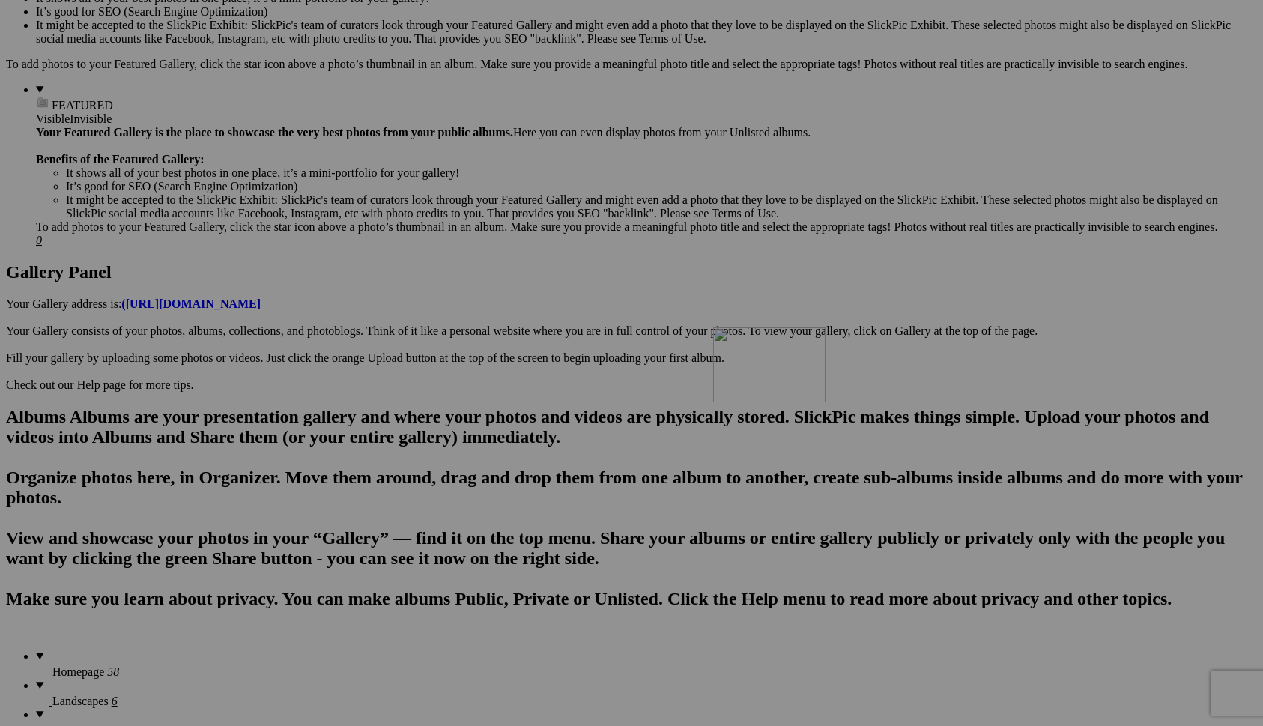
drag, startPoint x: 1076, startPoint y: 472, endPoint x: 924, endPoint y: 453, distance: 153.9
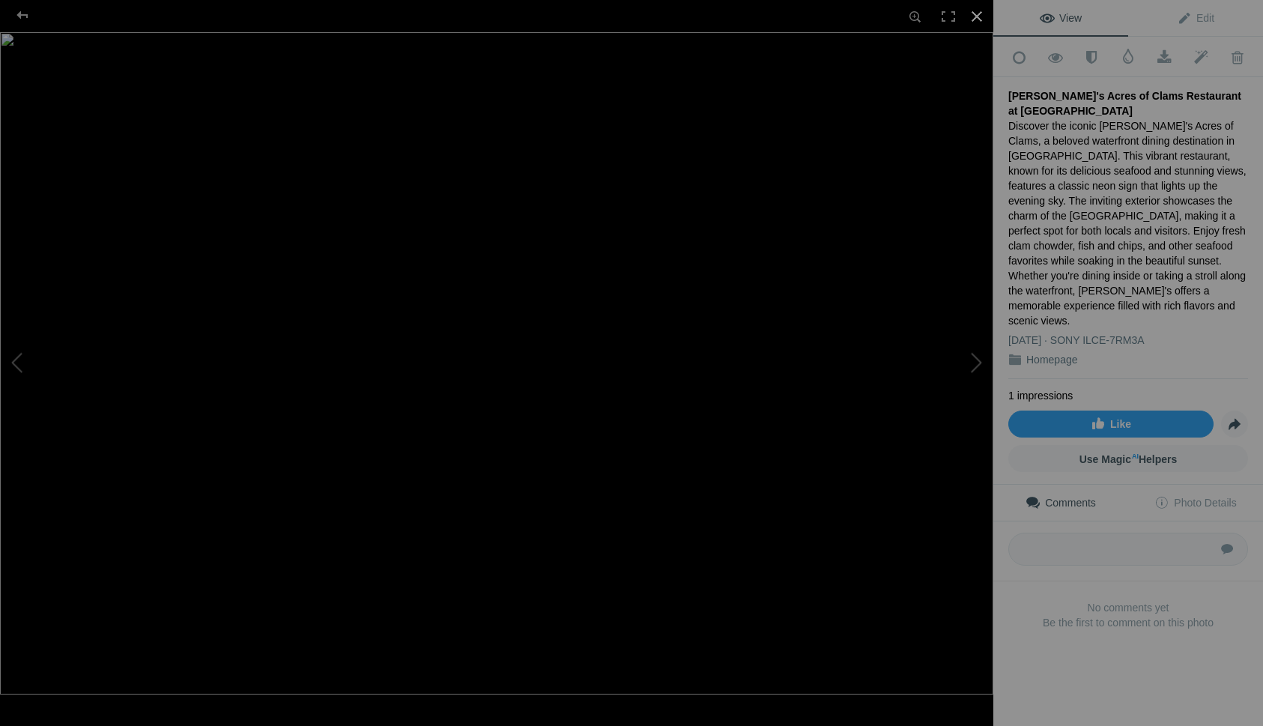
click at [979, 20] on div at bounding box center [976, 16] width 33 height 33
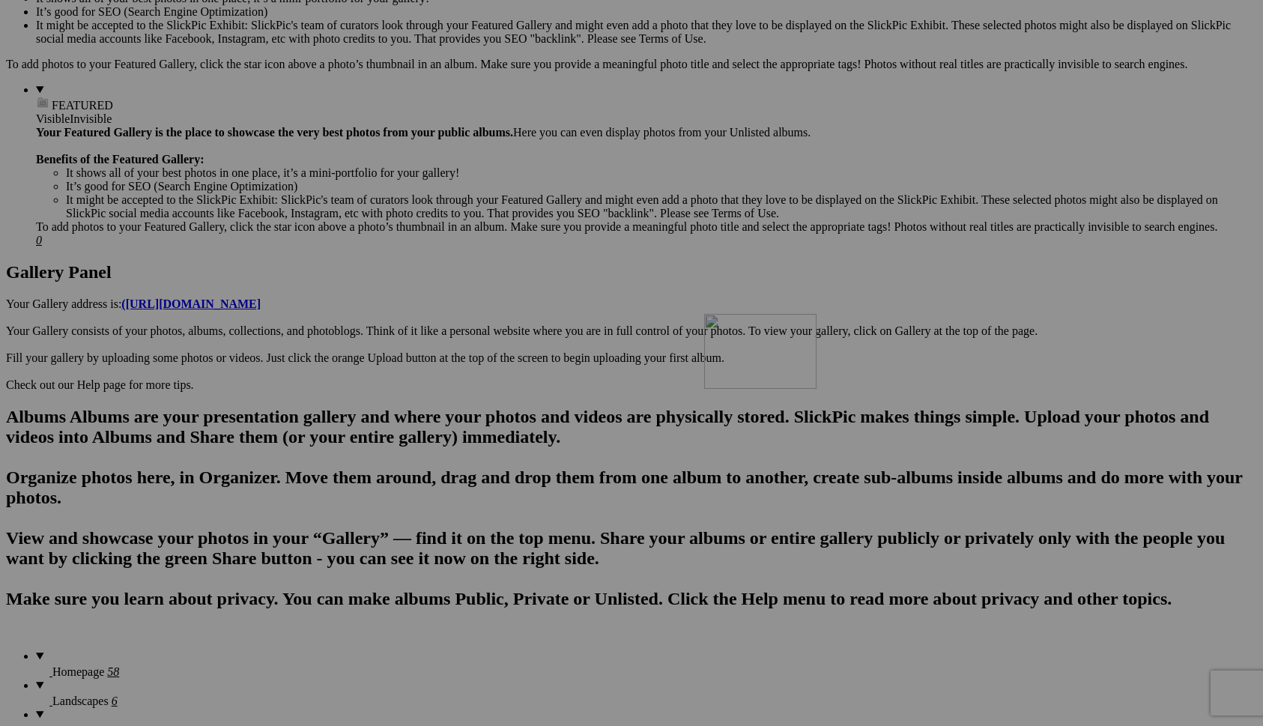
drag, startPoint x: 1082, startPoint y: 472, endPoint x: 915, endPoint y: 441, distance: 169.1
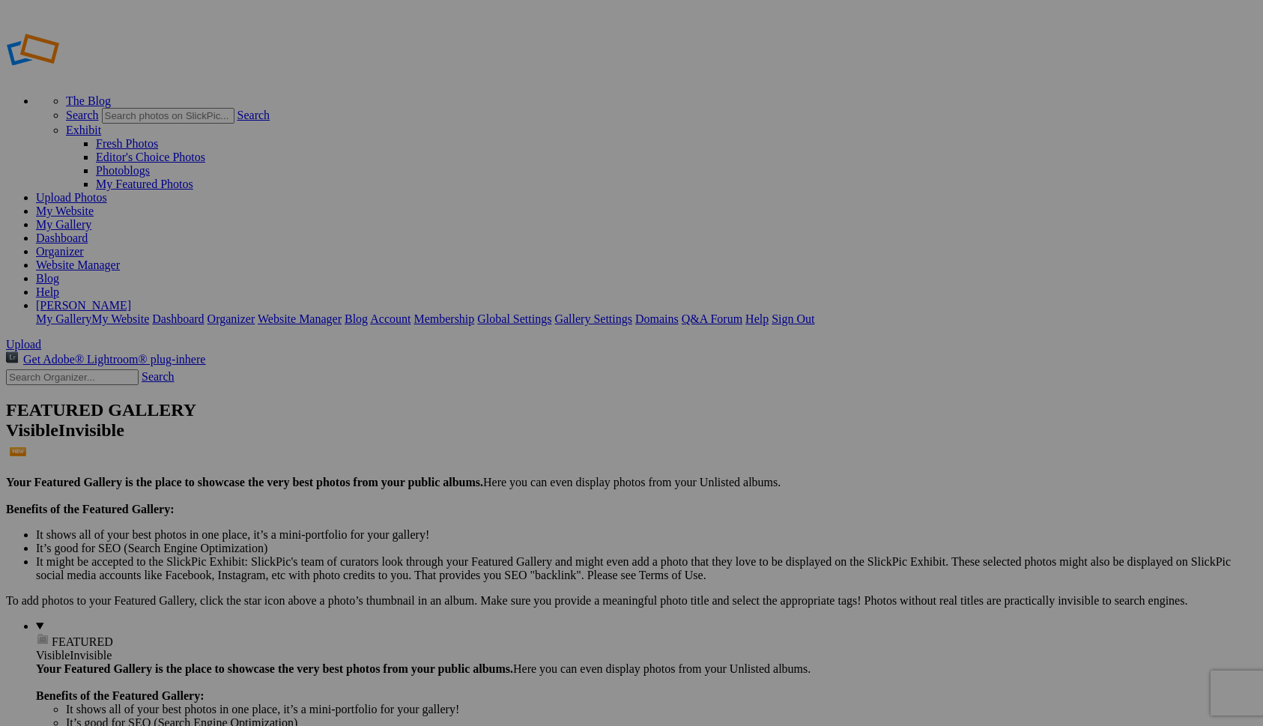
scroll to position [536, 0]
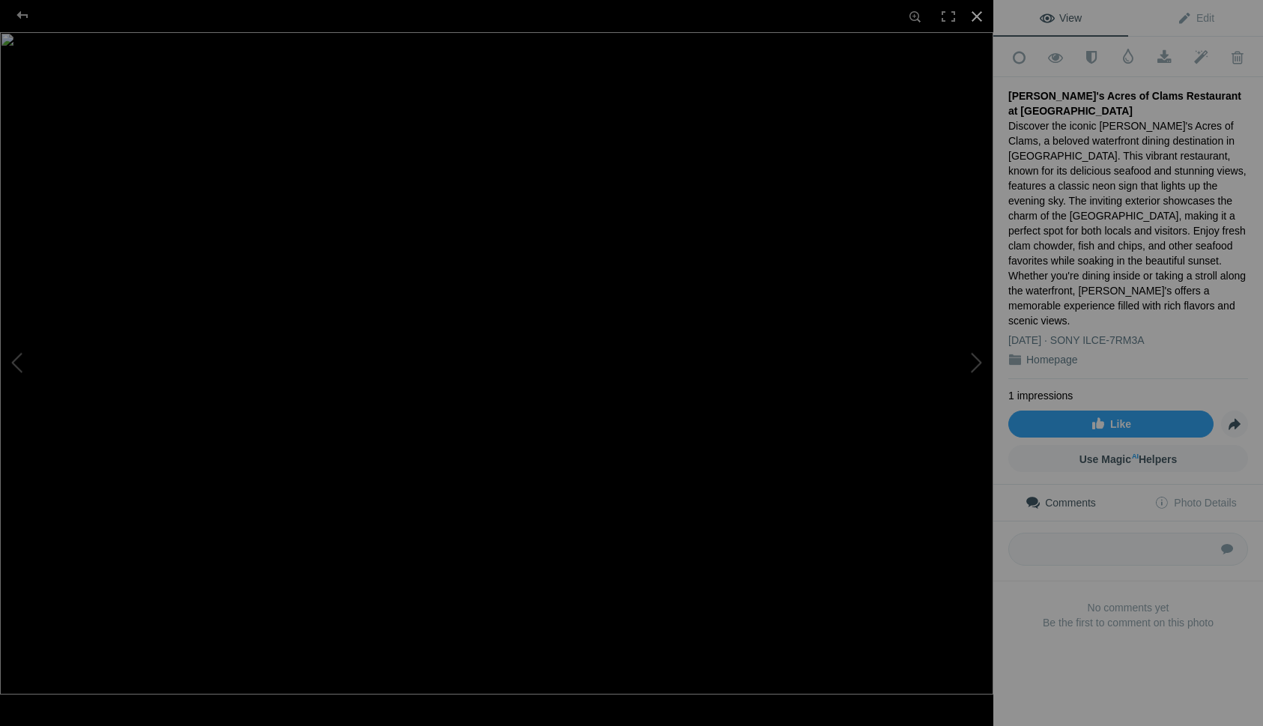
click at [977, 18] on div at bounding box center [976, 16] width 33 height 33
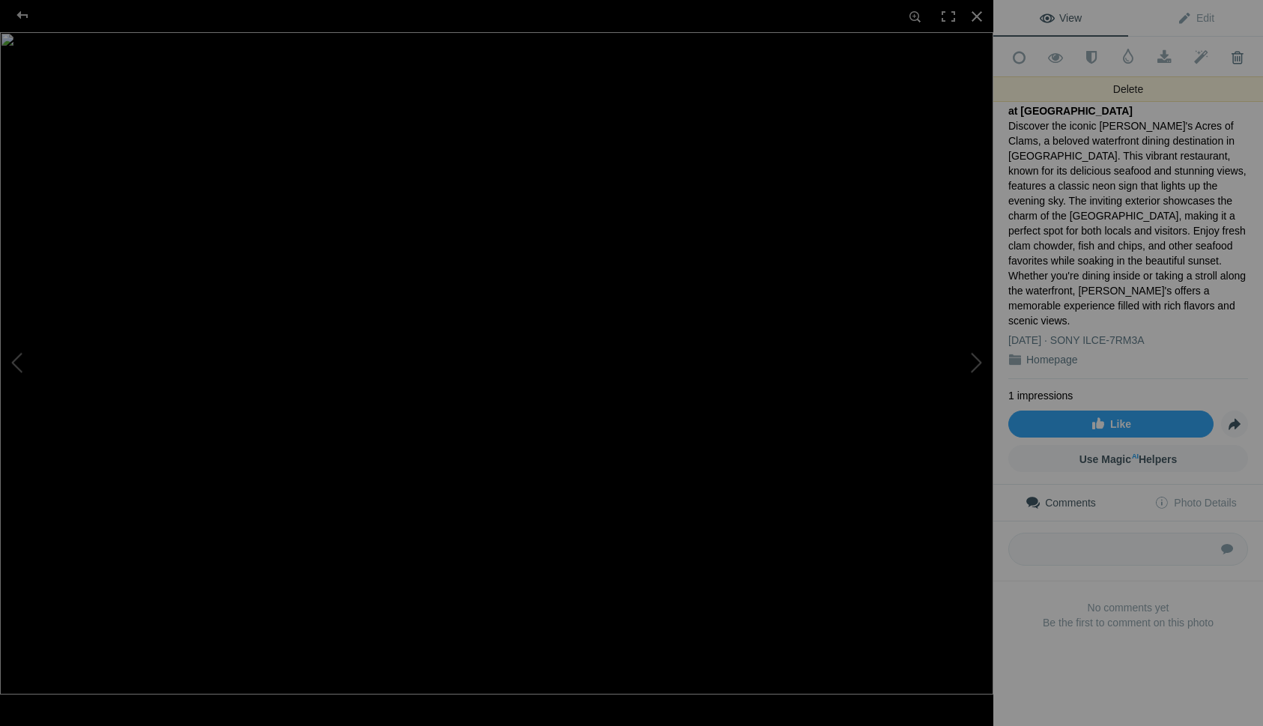
click at [1237, 58] on span at bounding box center [1237, 57] width 37 height 15
click at [1236, 52] on span at bounding box center [1237, 57] width 37 height 15
click at [872, 340] on img at bounding box center [496, 363] width 993 height 662
click at [1236, 52] on span at bounding box center [1237, 57] width 37 height 15
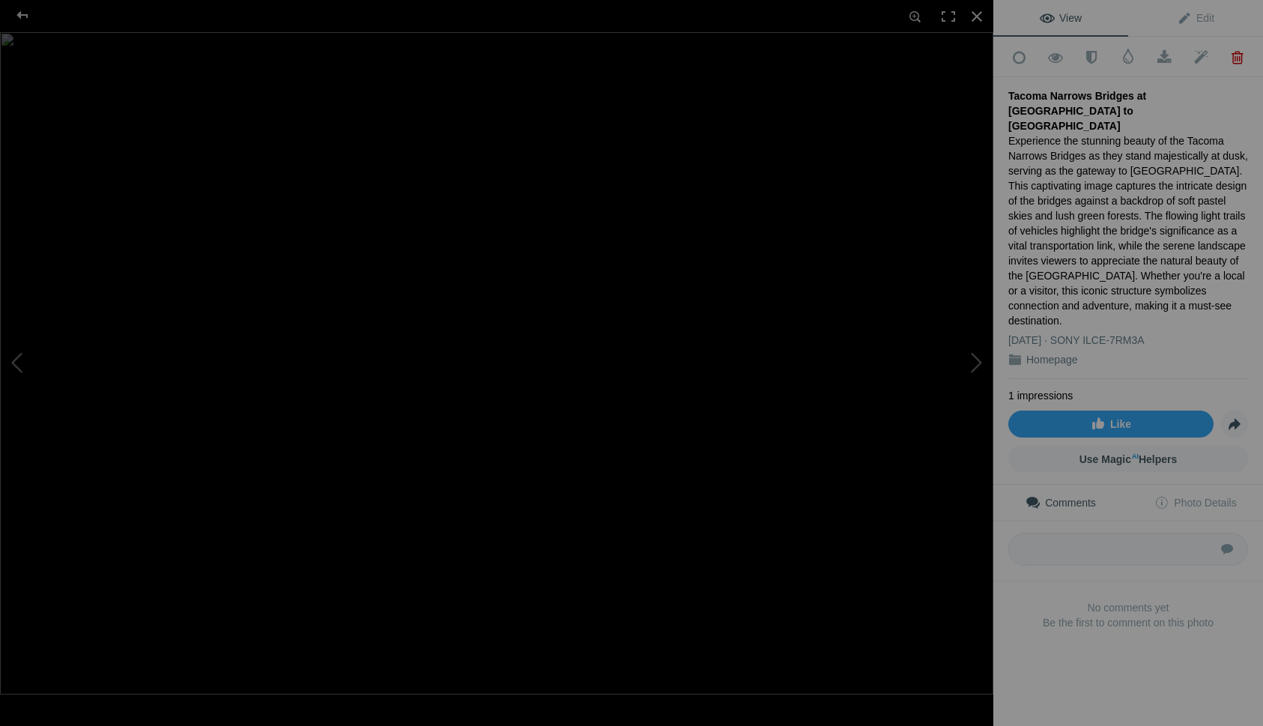
click at [1236, 52] on span at bounding box center [1237, 57] width 37 height 15
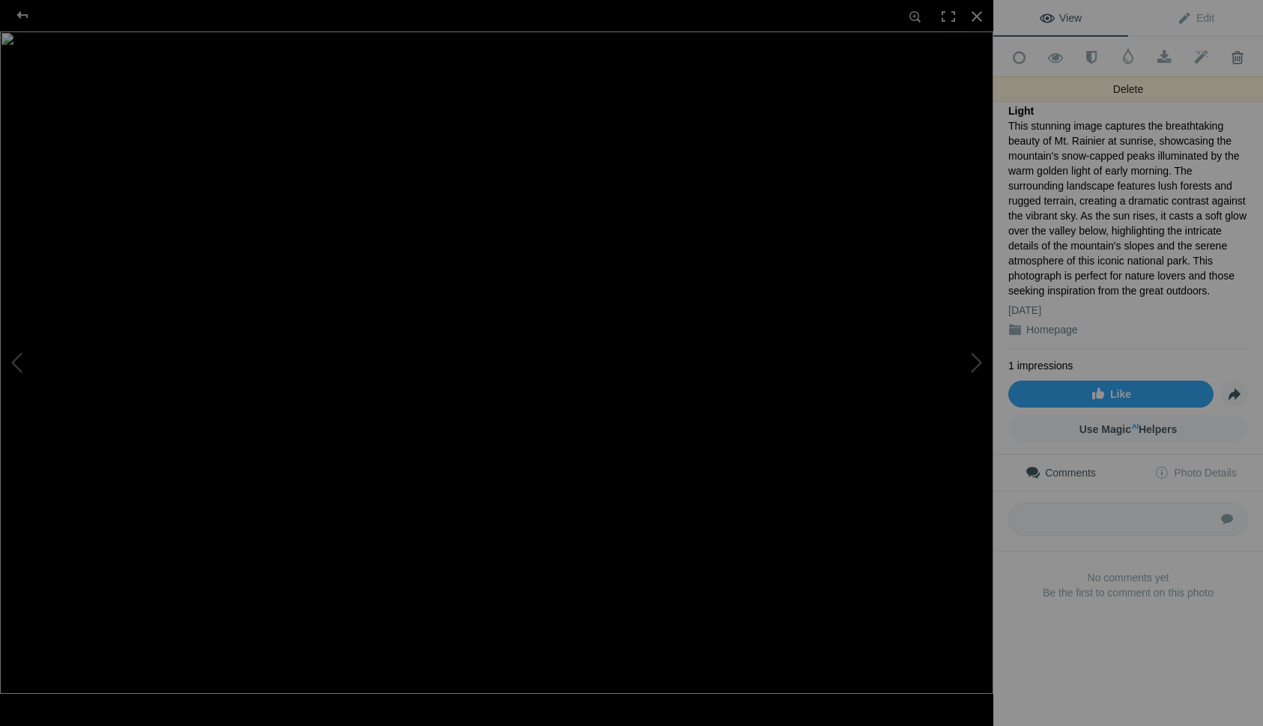
click at [1243, 61] on span at bounding box center [1237, 57] width 37 height 15
click at [1242, 56] on span at bounding box center [1237, 57] width 37 height 15
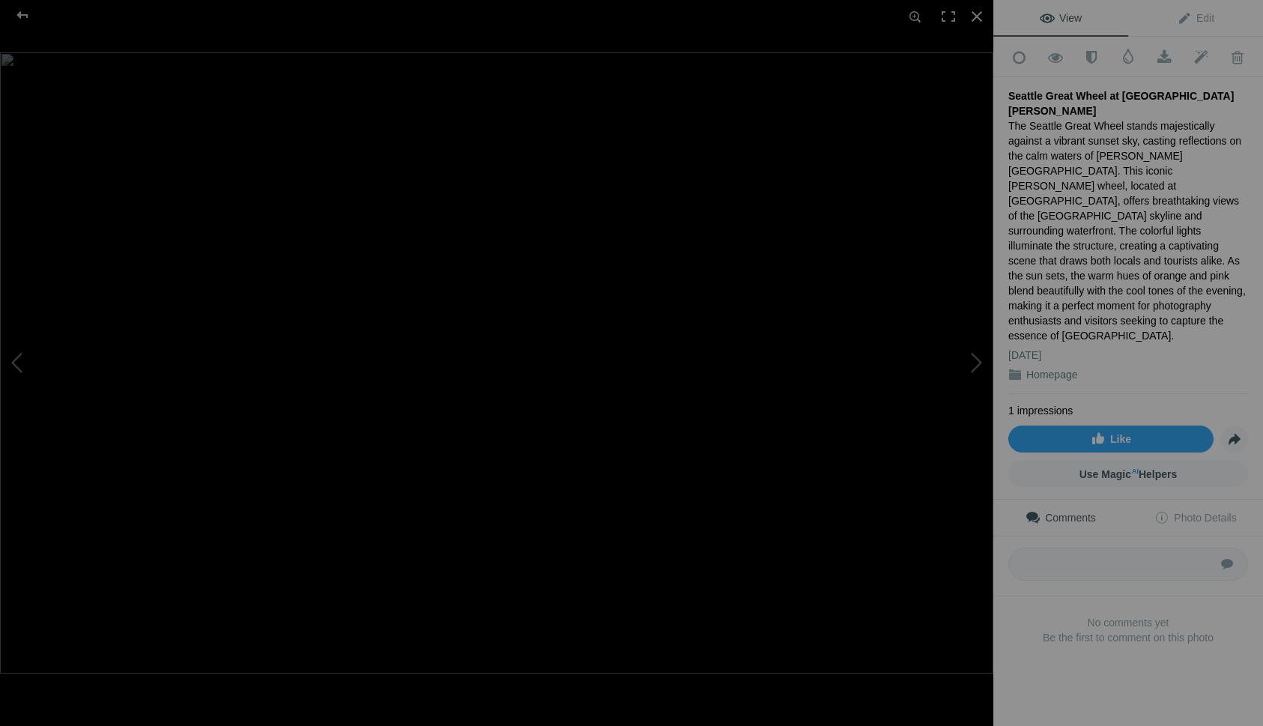
click at [807, 209] on img at bounding box center [496, 362] width 993 height 621
click at [977, 13] on div at bounding box center [976, 16] width 33 height 33
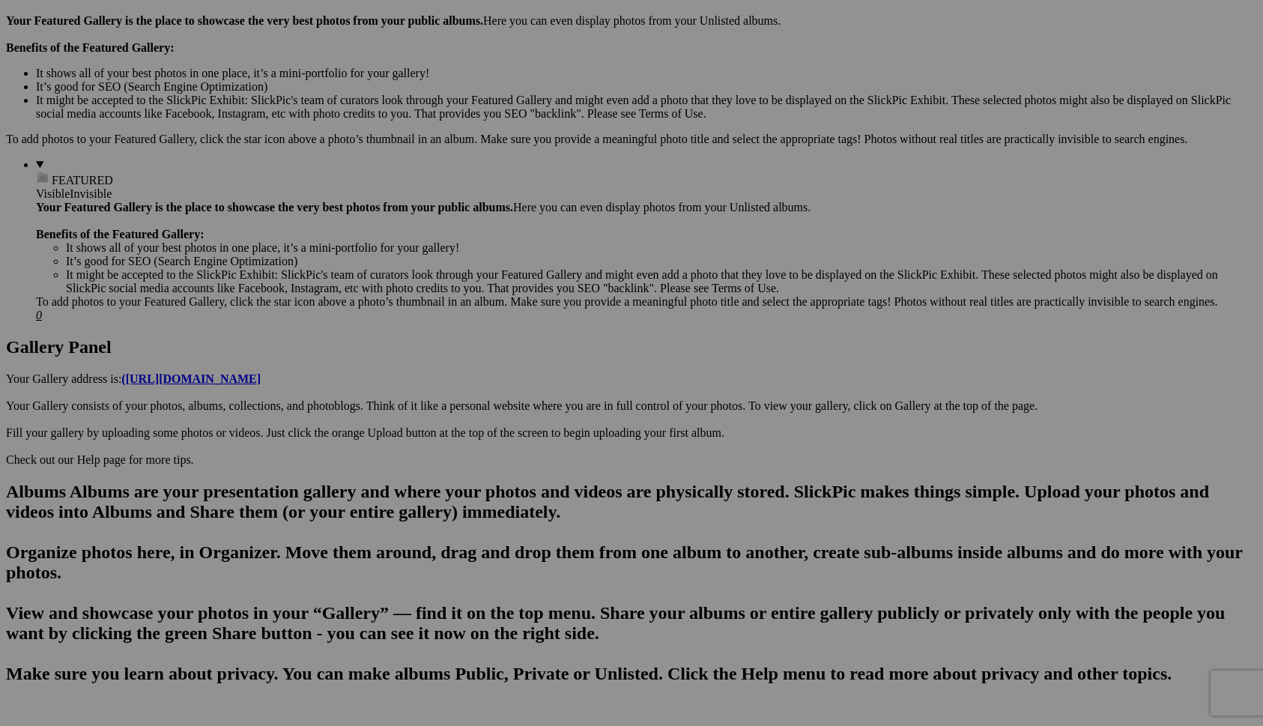
scroll to position [465, 0]
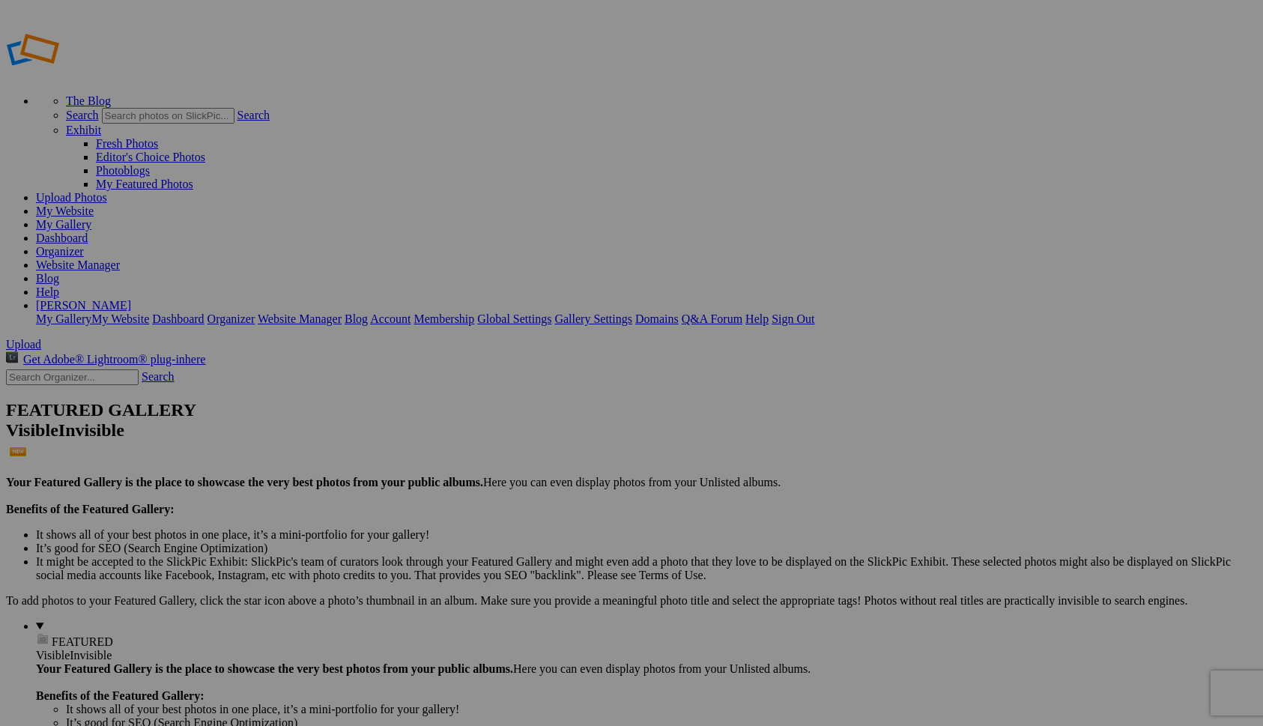
scroll to position [465, 0]
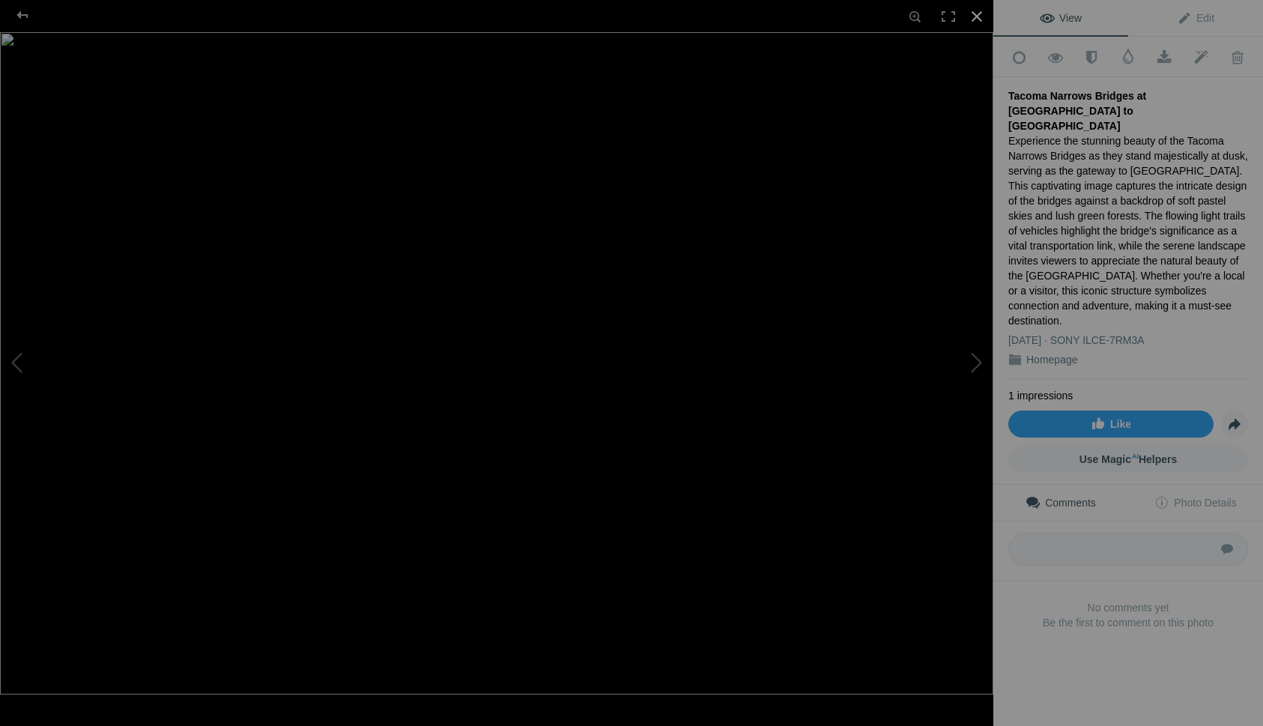
click at [978, 15] on div at bounding box center [976, 16] width 33 height 33
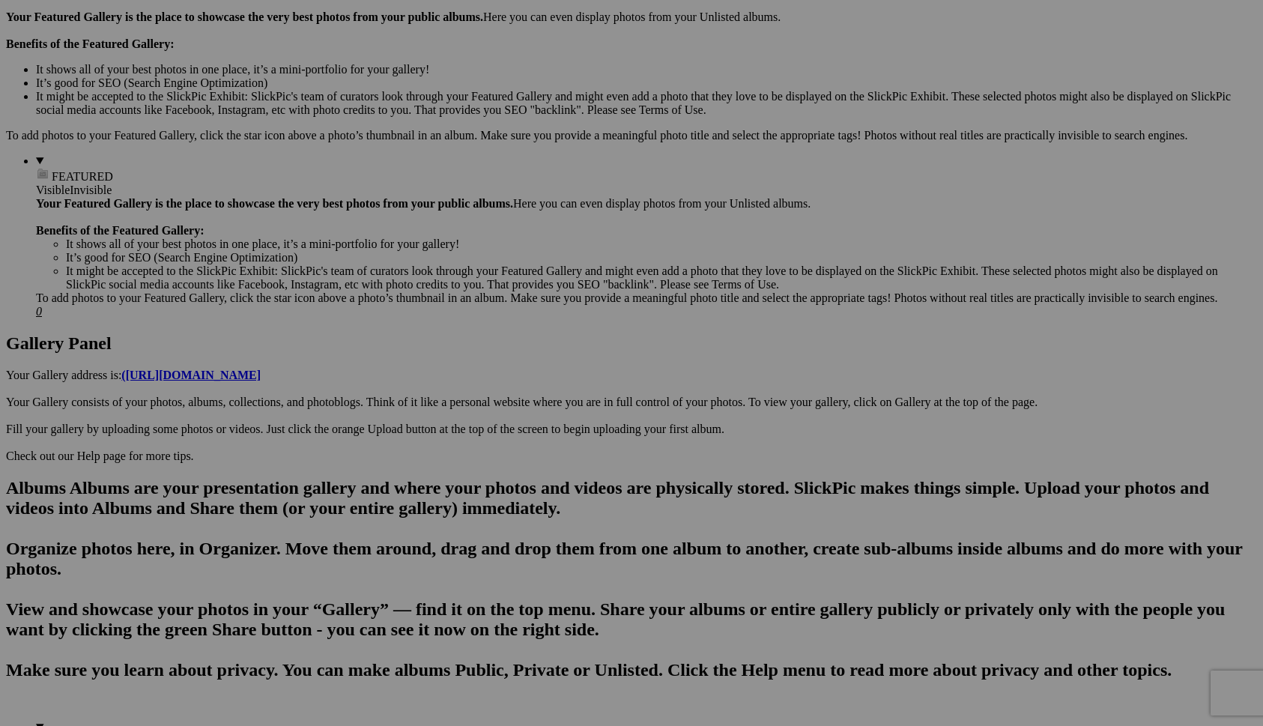
click at [532, 468] on span "Yes" at bounding box center [523, 474] width 17 height 13
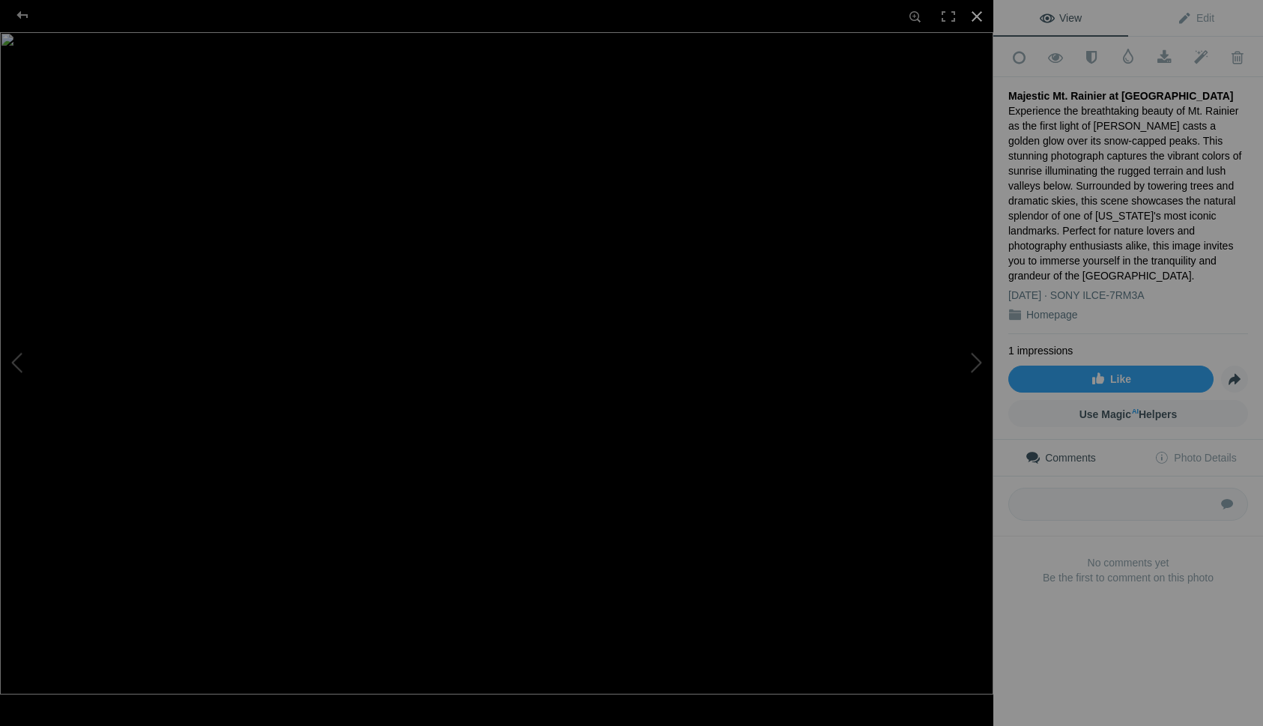
click at [973, 10] on div at bounding box center [976, 16] width 33 height 33
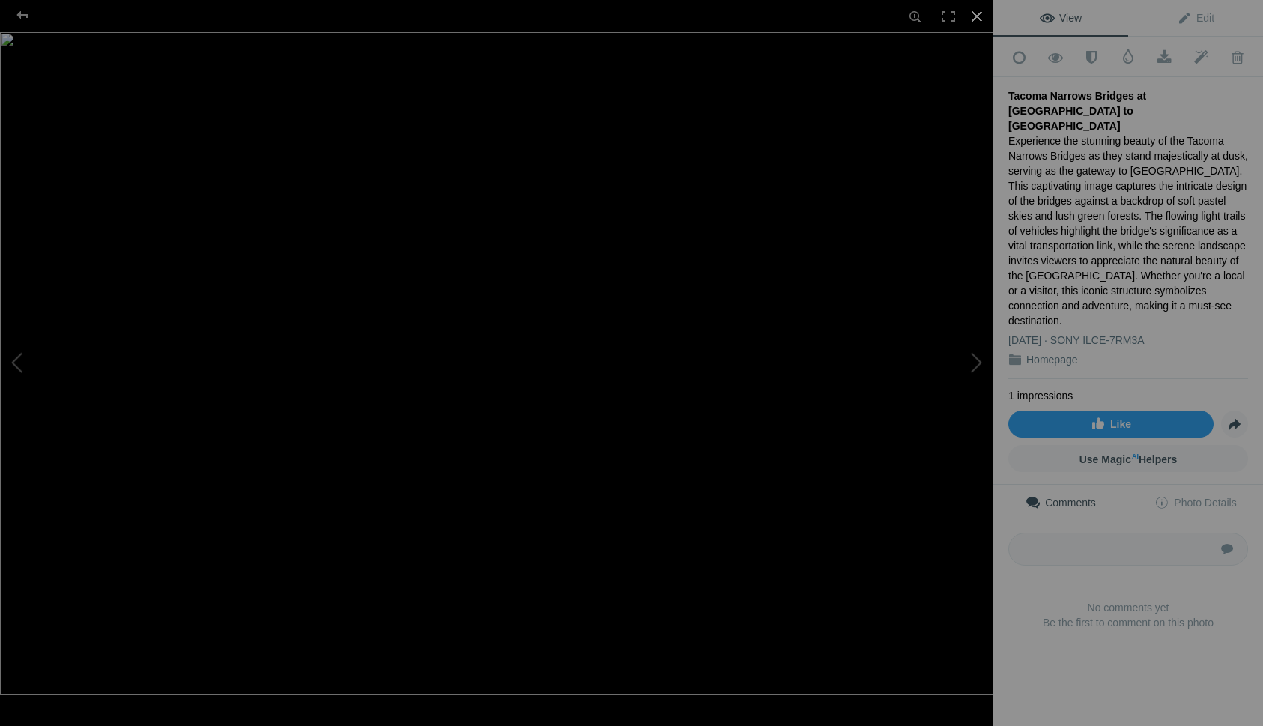
click at [973, 16] on div at bounding box center [976, 16] width 33 height 33
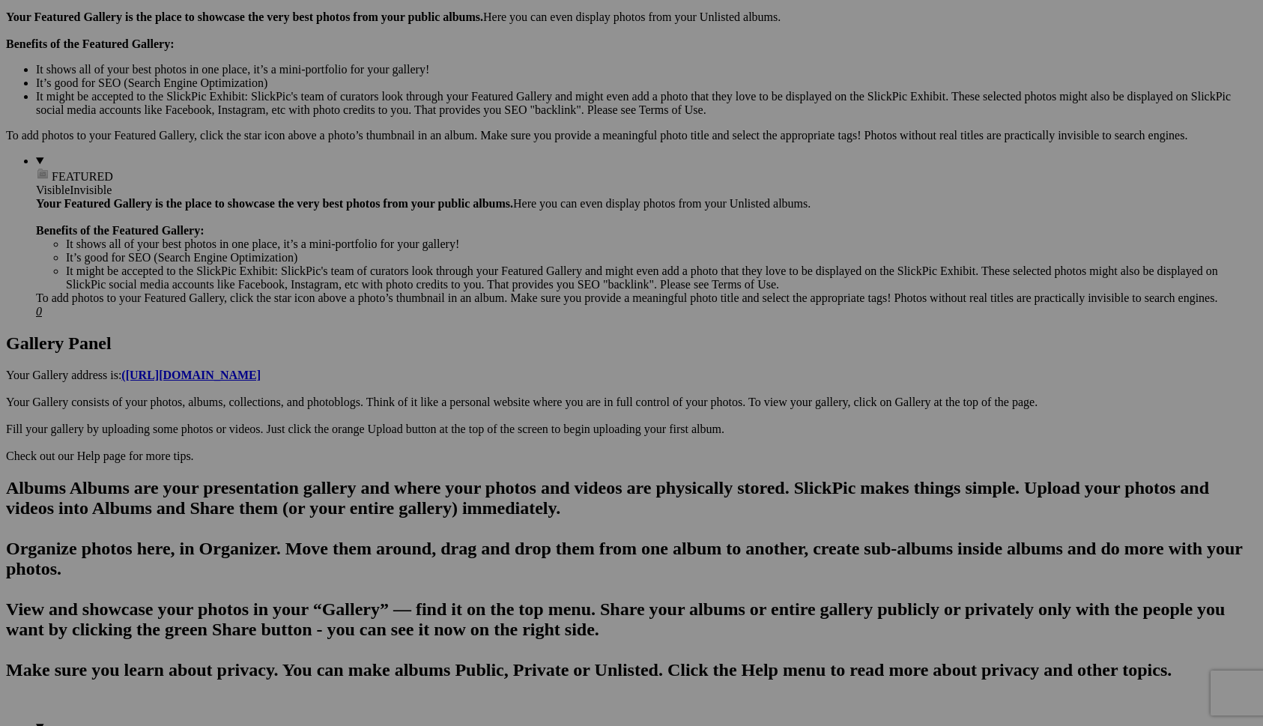
click at [532, 462] on span "Yes" at bounding box center [523, 461] width 17 height 13
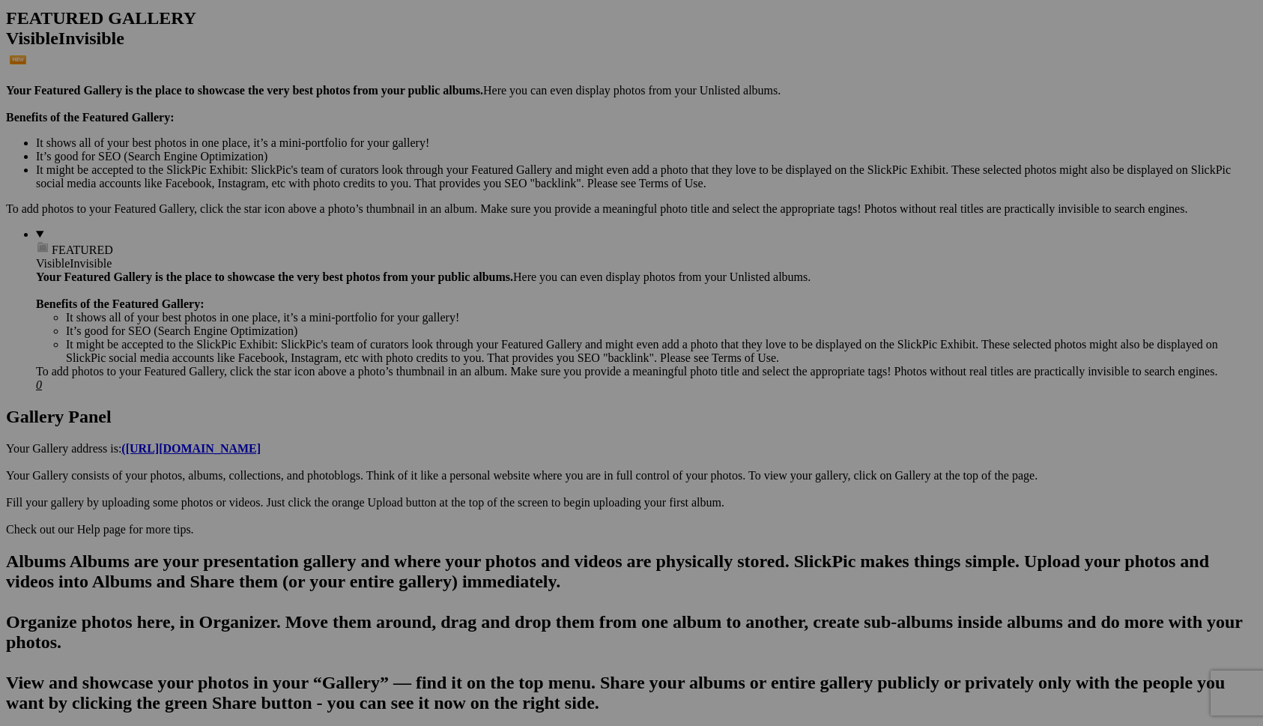
scroll to position [393, 0]
drag, startPoint x: 1083, startPoint y: 234, endPoint x: 828, endPoint y: 574, distance: 425.3
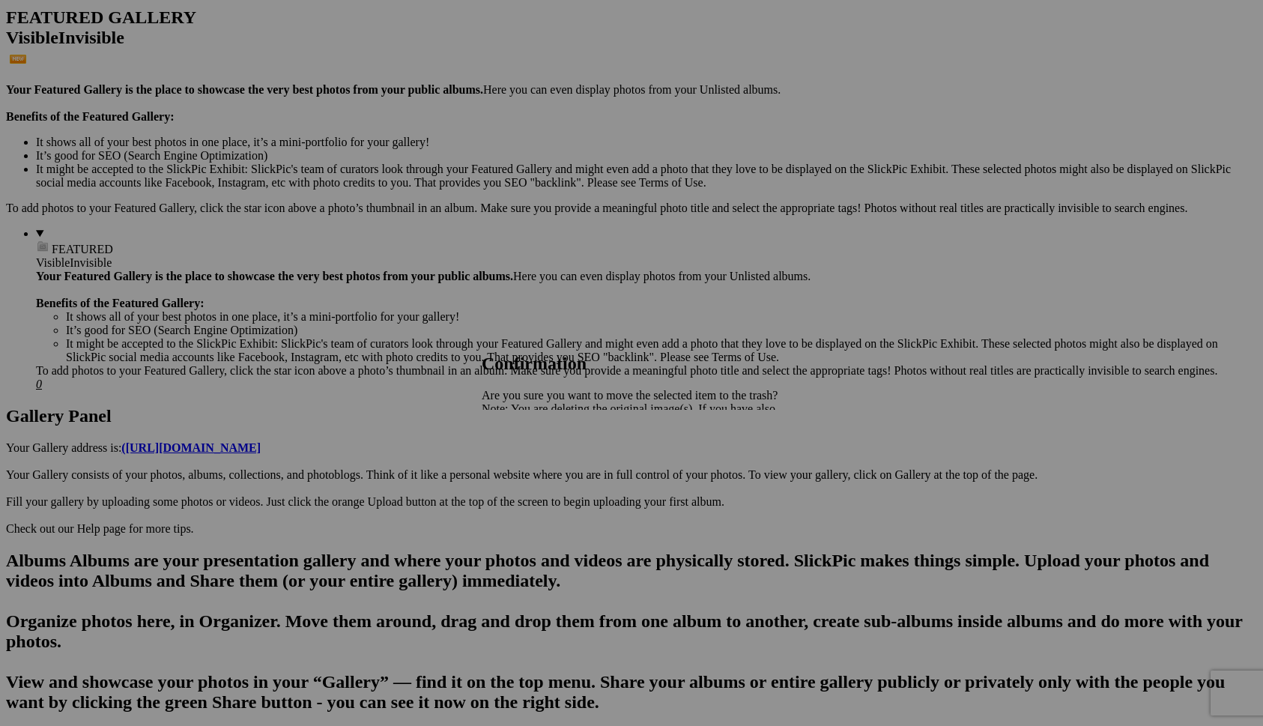
click at [532, 464] on span "Yes" at bounding box center [523, 461] width 17 height 13
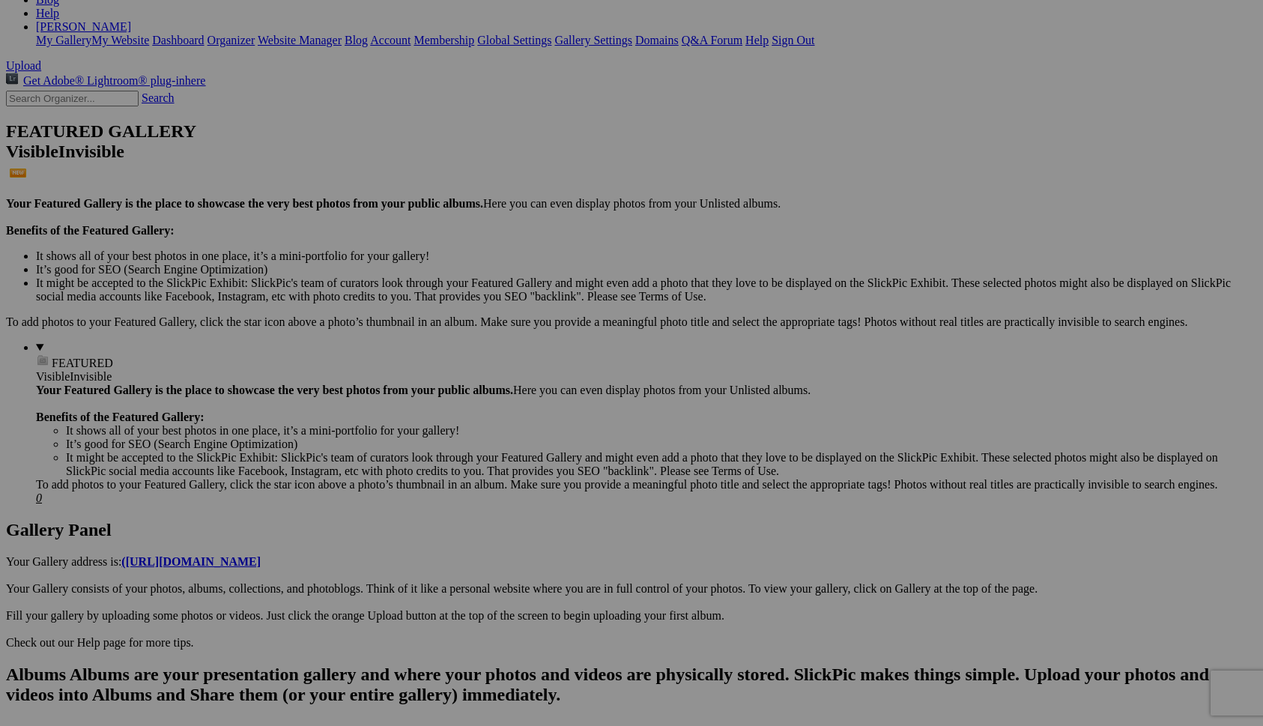
scroll to position [279, 0]
drag, startPoint x: 536, startPoint y: 130, endPoint x: 867, endPoint y: 672, distance: 635.0
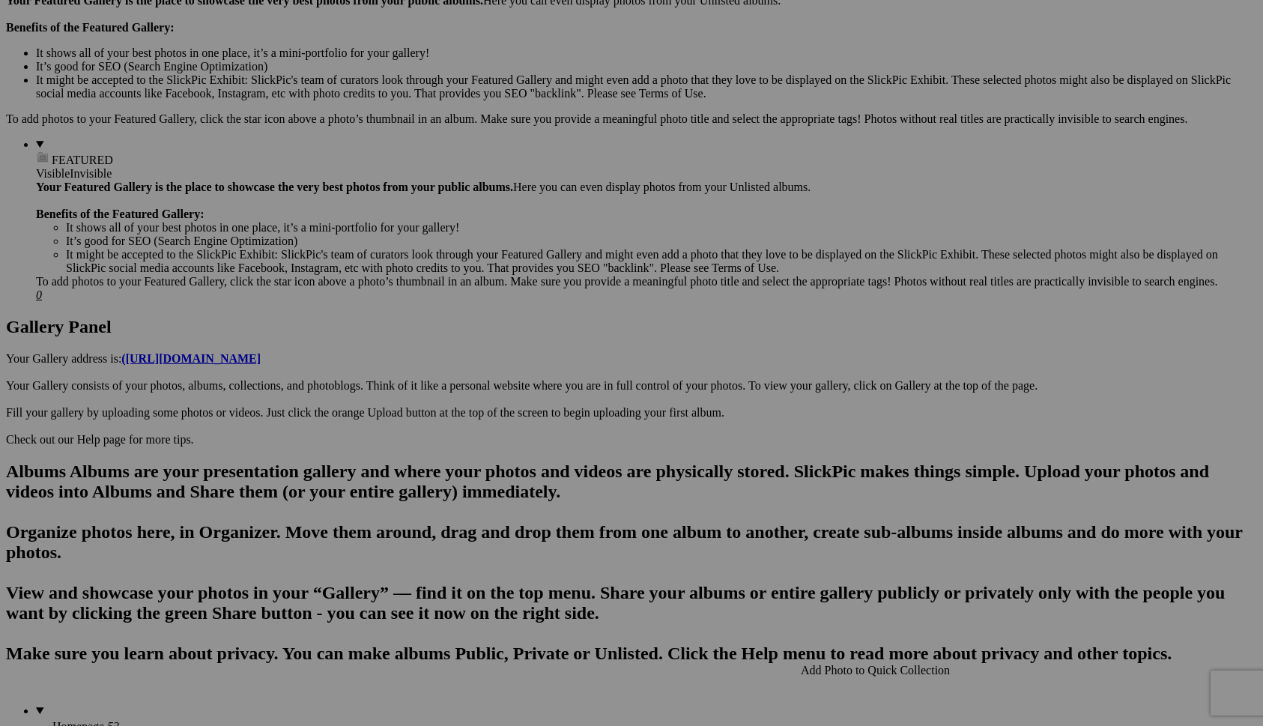
scroll to position [511, 0]
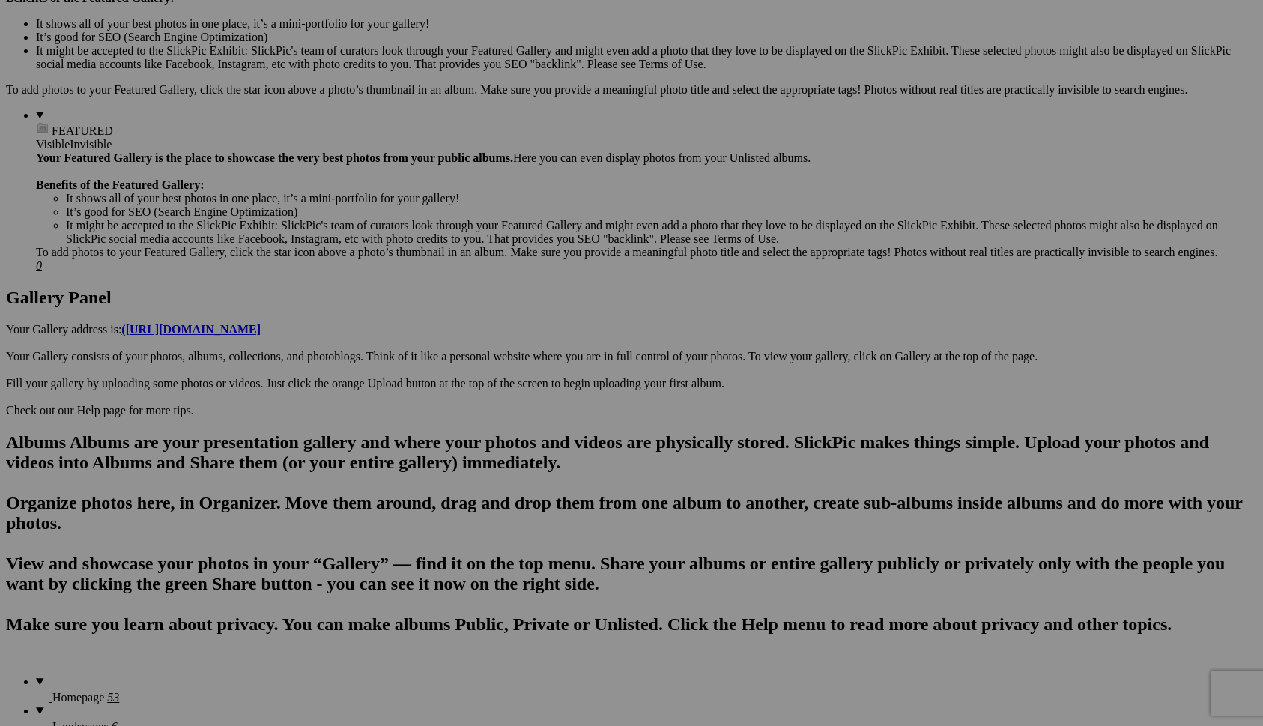
click at [532, 465] on span "Yes" at bounding box center [523, 461] width 17 height 13
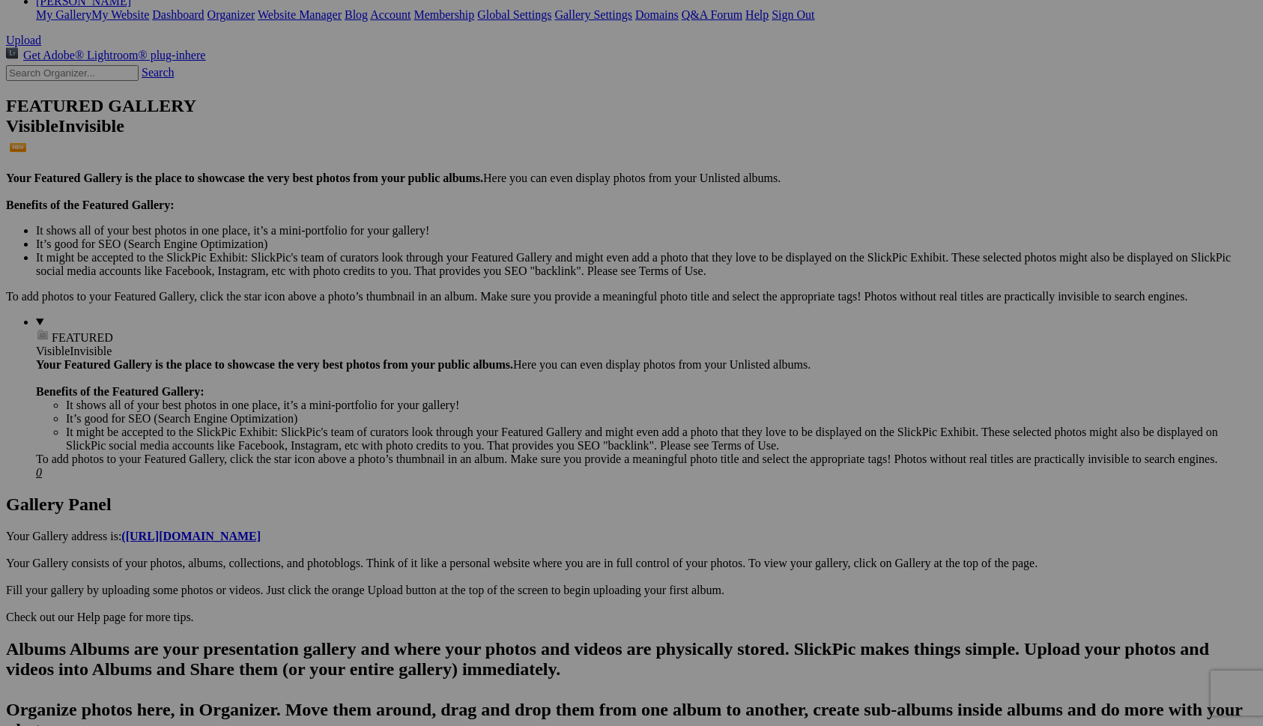
scroll to position [288, 0]
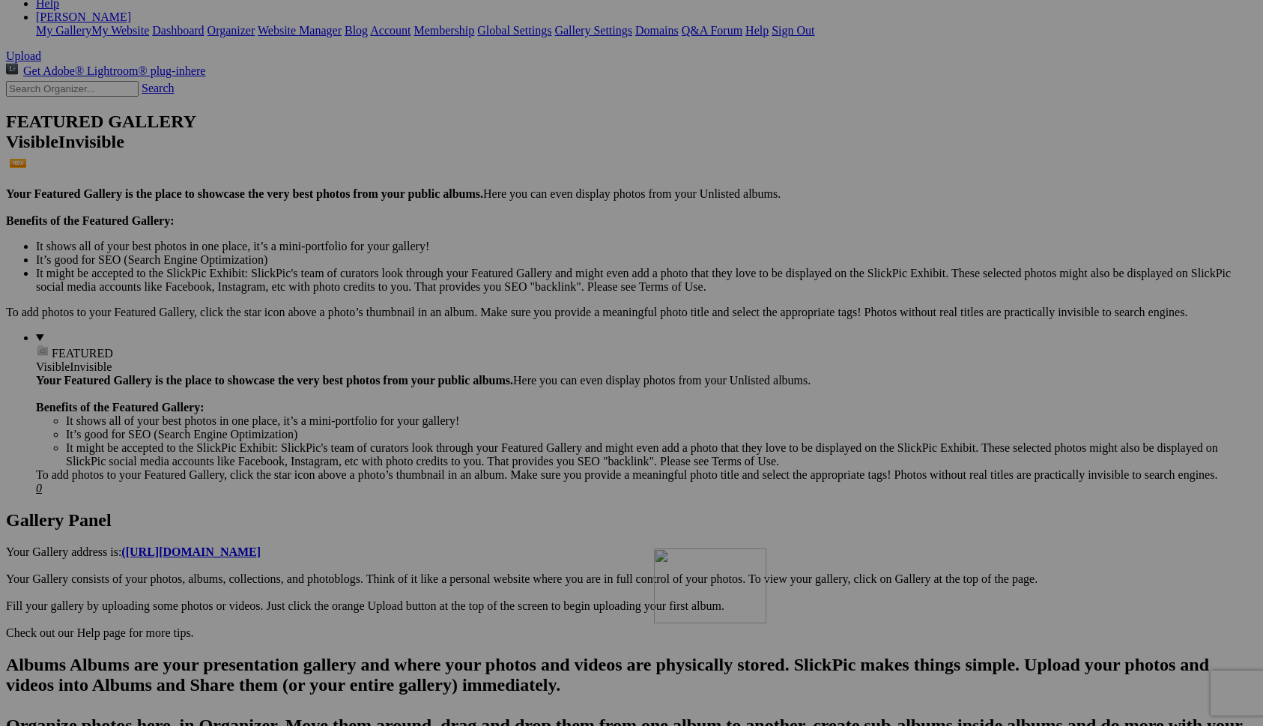
drag, startPoint x: 677, startPoint y: 145, endPoint x: 870, endPoint y: 679, distance: 567.0
click at [532, 465] on span "Yes" at bounding box center [523, 461] width 17 height 13
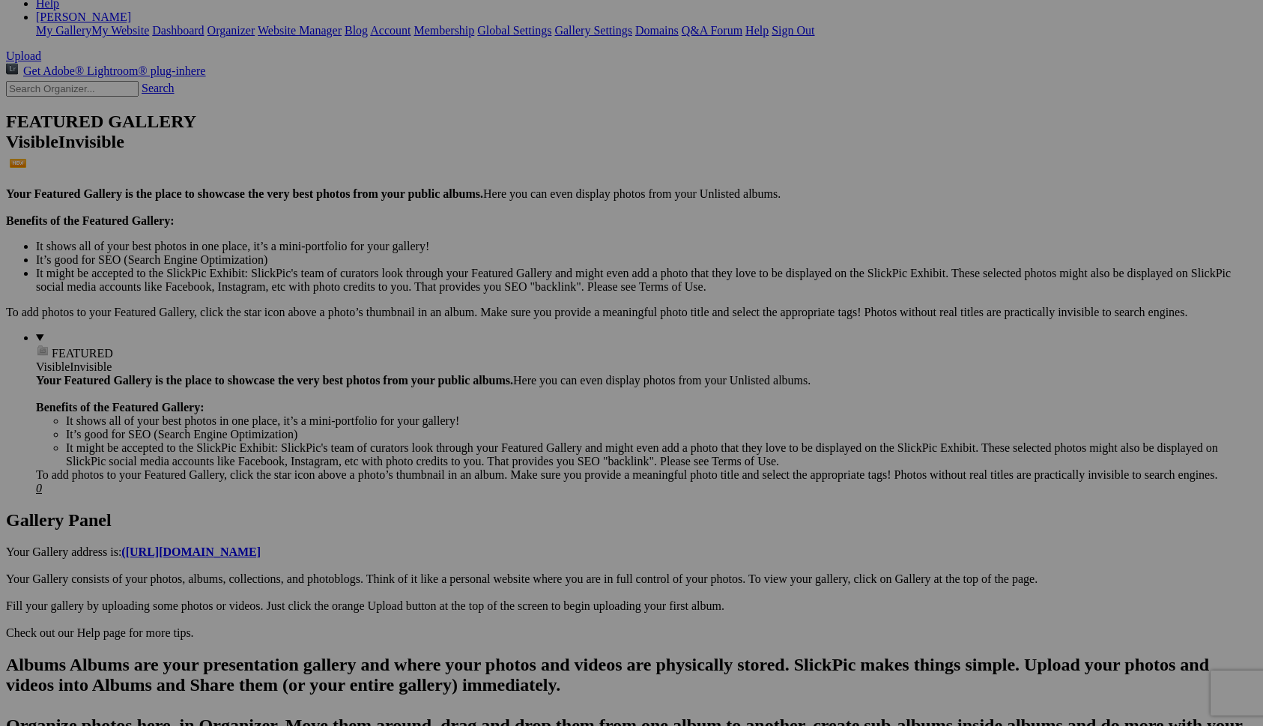
scroll to position [285, 0]
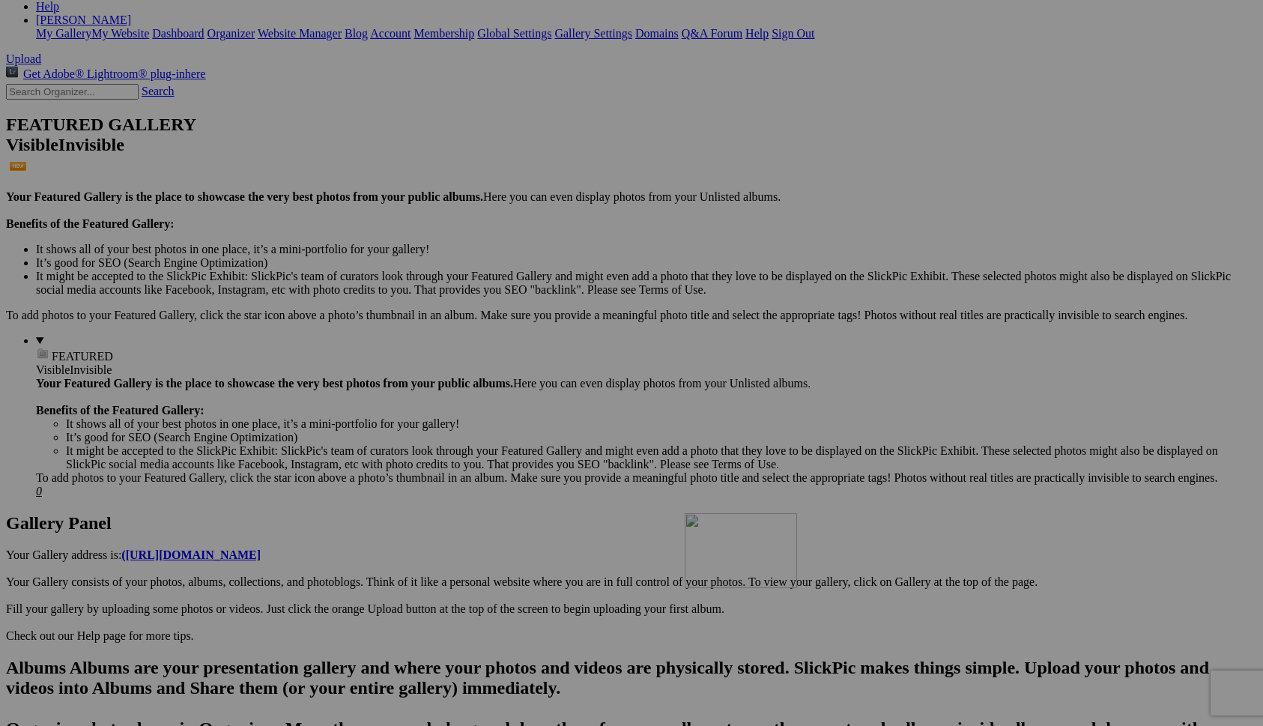
drag, startPoint x: 676, startPoint y: 123, endPoint x: 899, endPoint y: 643, distance: 565.4
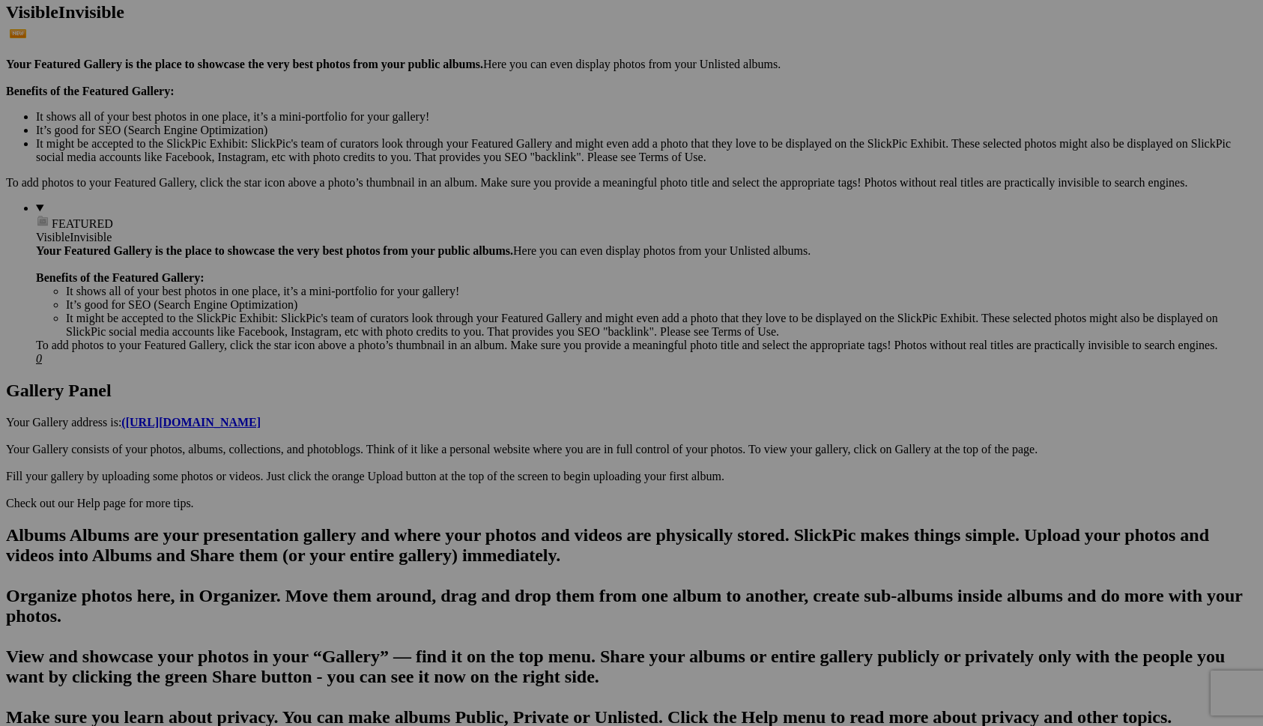
scroll to position [419, 0]
drag, startPoint x: 1070, startPoint y: 387, endPoint x: 805, endPoint y: 630, distance: 358.9
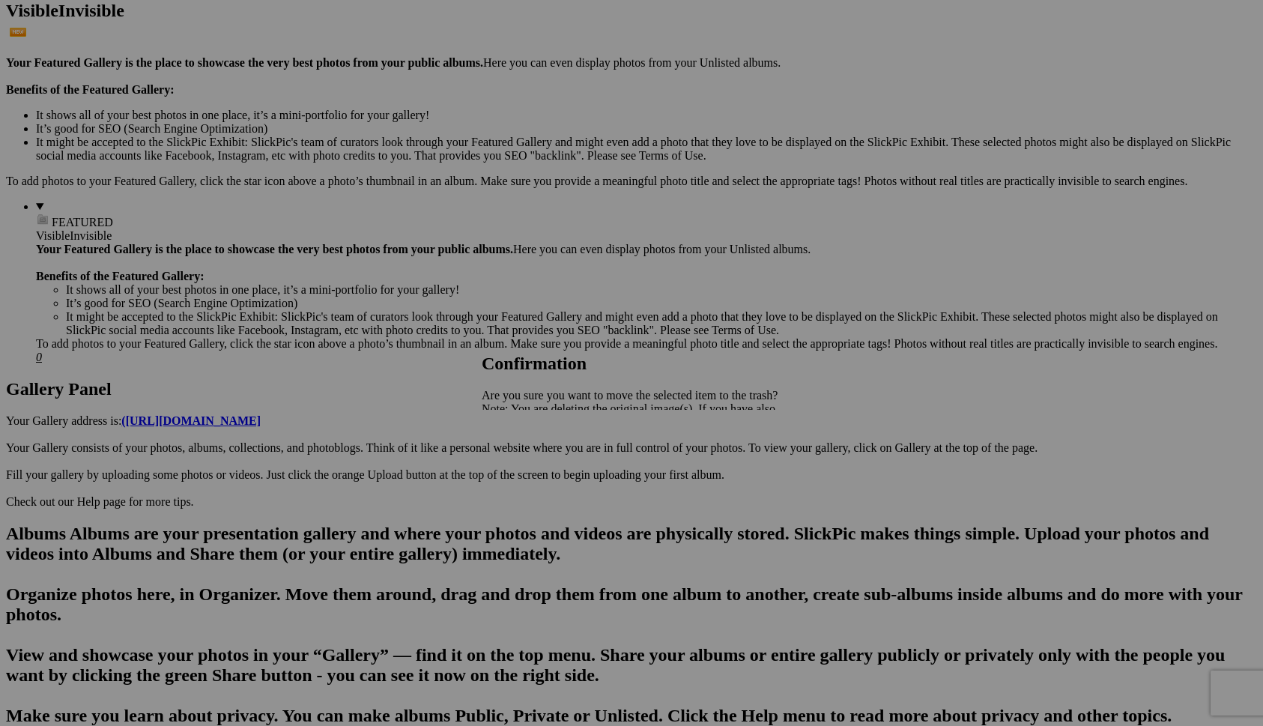
click at [532, 464] on span "Yes" at bounding box center [523, 461] width 17 height 13
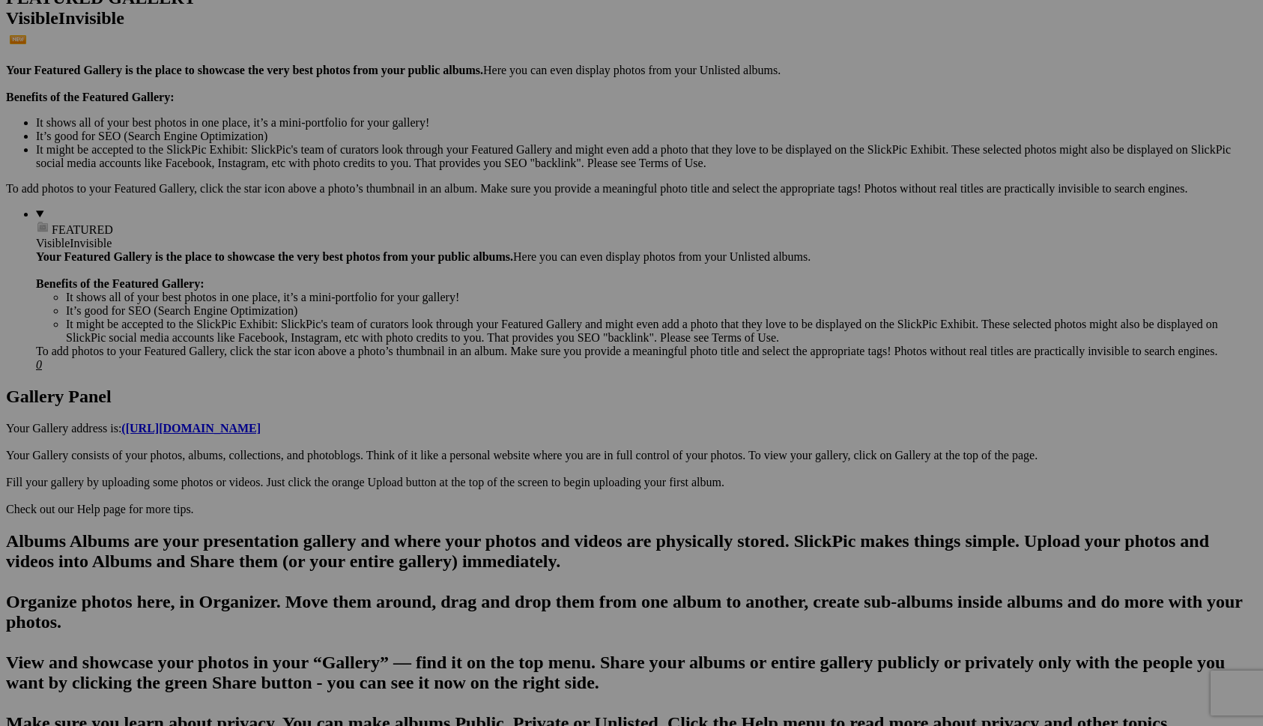
scroll to position [413, 0]
drag, startPoint x: 285, startPoint y: 200, endPoint x: 814, endPoint y: 563, distance: 641.2
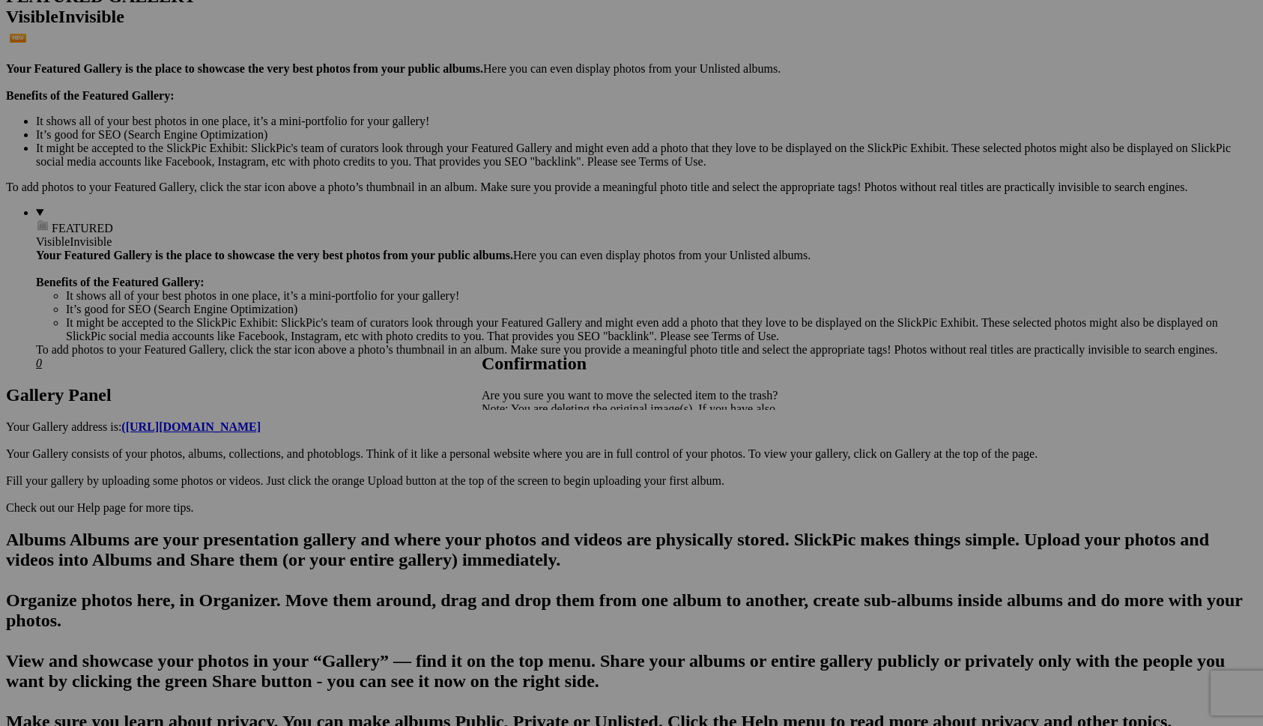
click at [532, 465] on span "Yes" at bounding box center [523, 461] width 17 height 13
drag, startPoint x: 408, startPoint y: 200, endPoint x: 828, endPoint y: 575, distance: 562.3
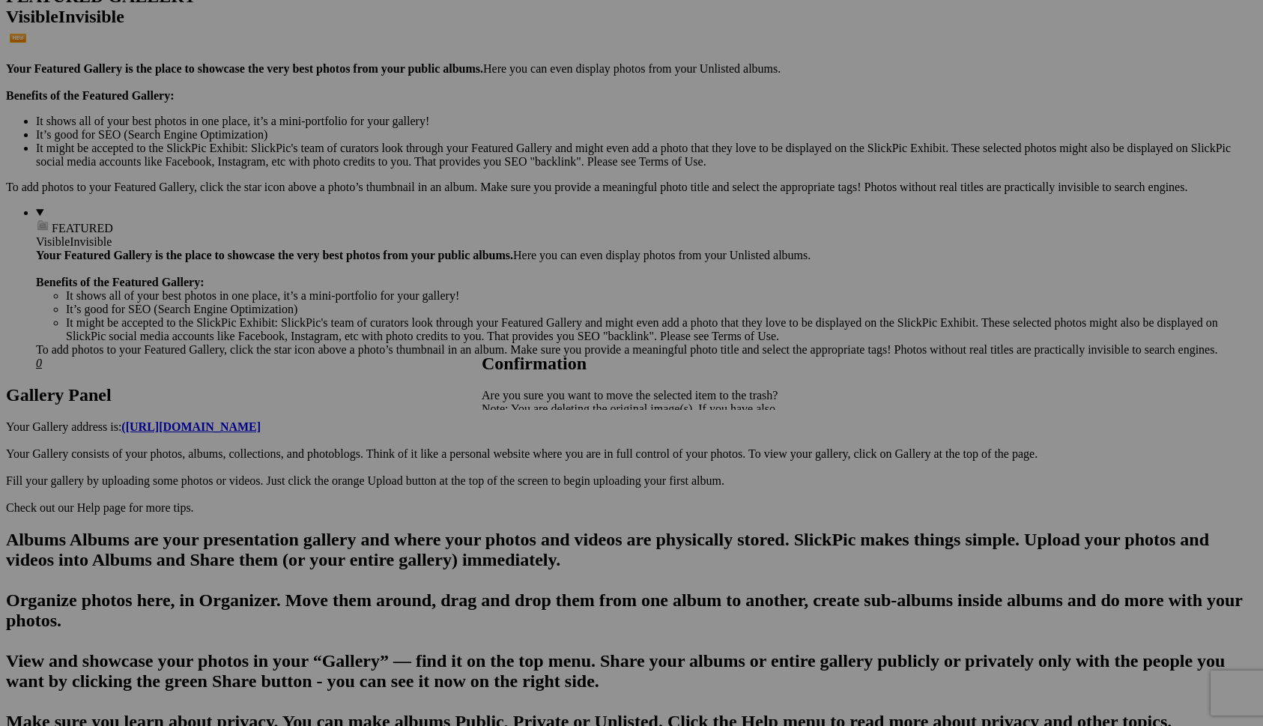
click at [532, 467] on span "Yes" at bounding box center [523, 461] width 17 height 13
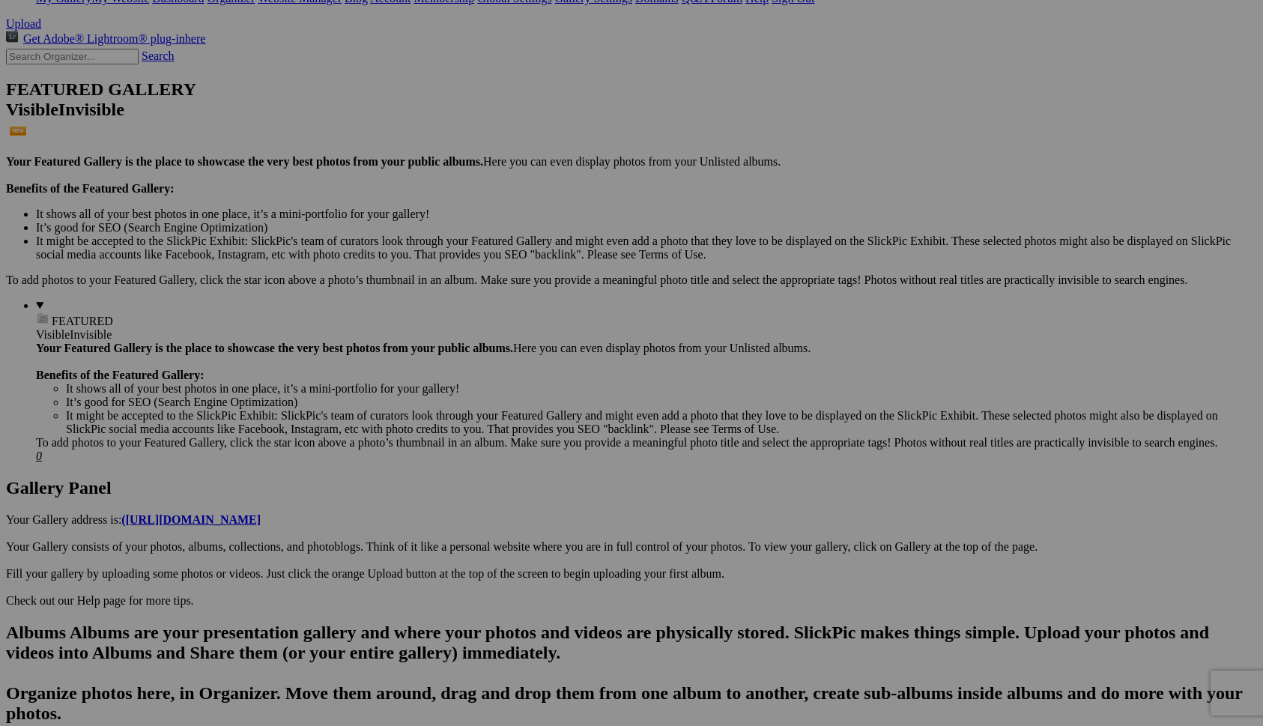
scroll to position [322, 0]
drag, startPoint x: 946, startPoint y: 94, endPoint x: 825, endPoint y: 655, distance: 573.1
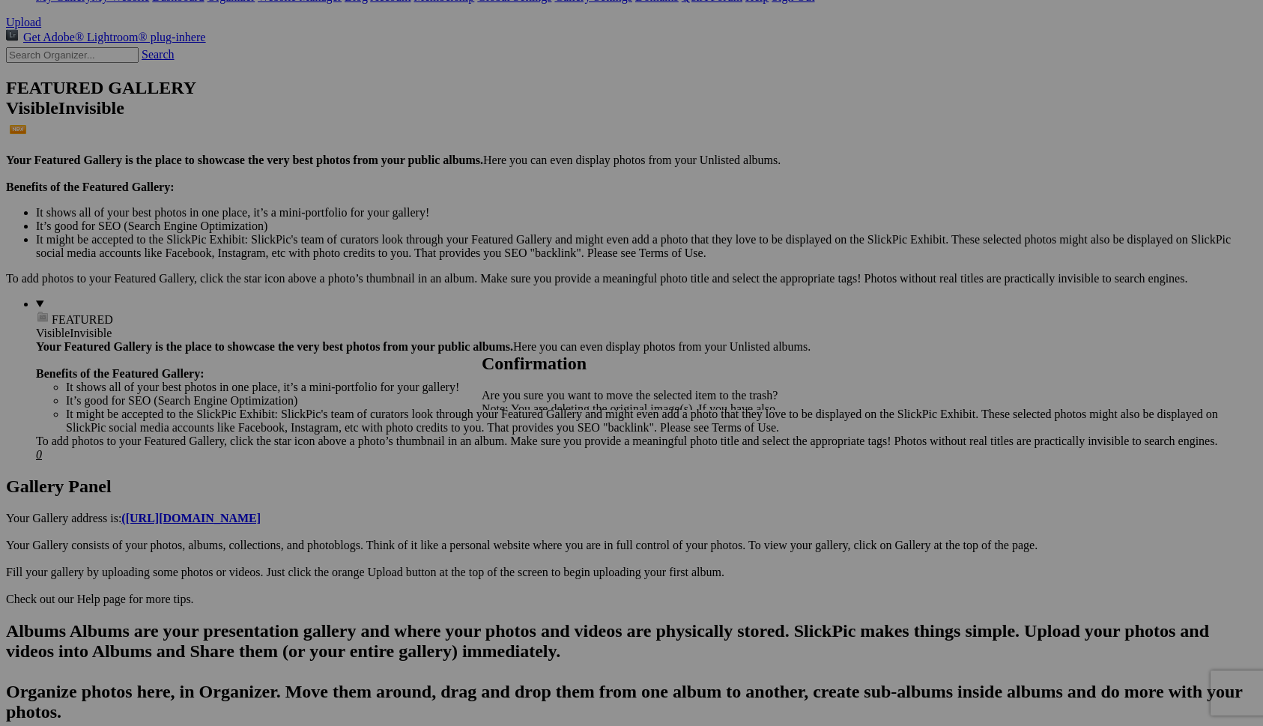
click at [532, 458] on span "Yes" at bounding box center [523, 461] width 17 height 13
drag, startPoint x: 287, startPoint y: 288, endPoint x: 813, endPoint y: 629, distance: 627.7
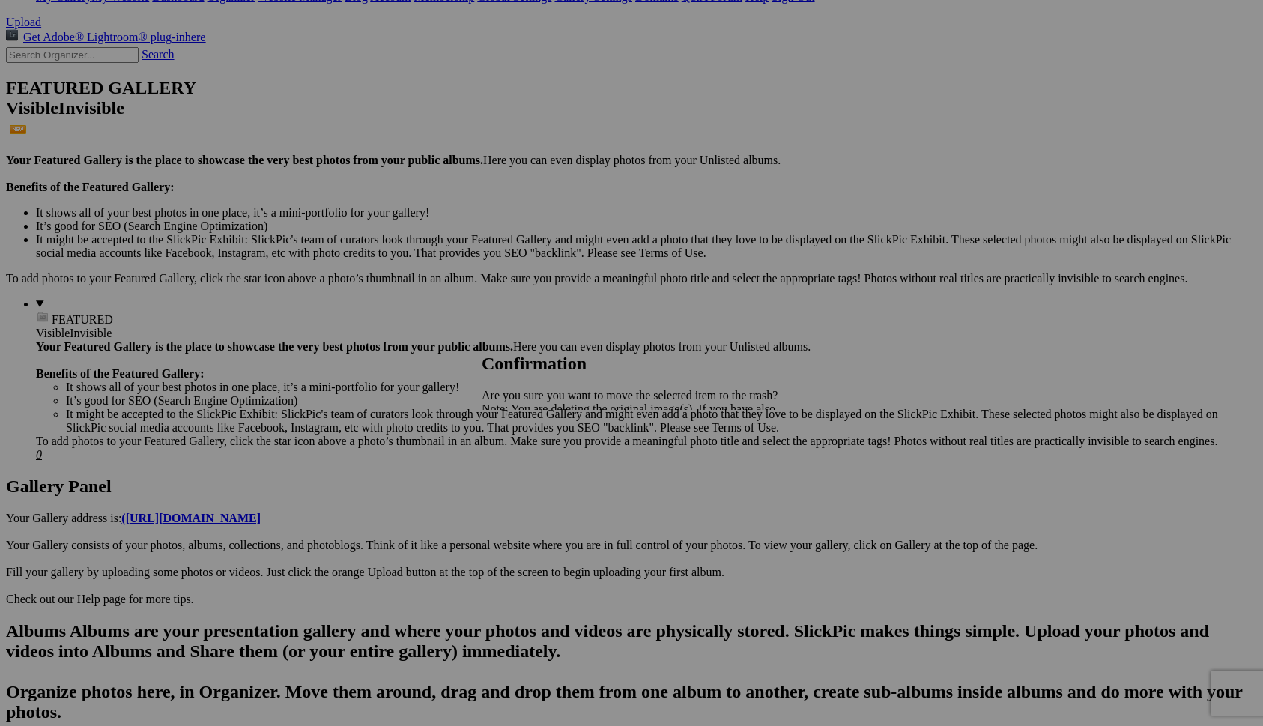
click at [532, 461] on span "Yes" at bounding box center [523, 461] width 17 height 13
drag, startPoint x: 933, startPoint y: 102, endPoint x: 914, endPoint y: 664, distance: 562.8
drag, startPoint x: 951, startPoint y: 496, endPoint x: 812, endPoint y: 640, distance: 200.3
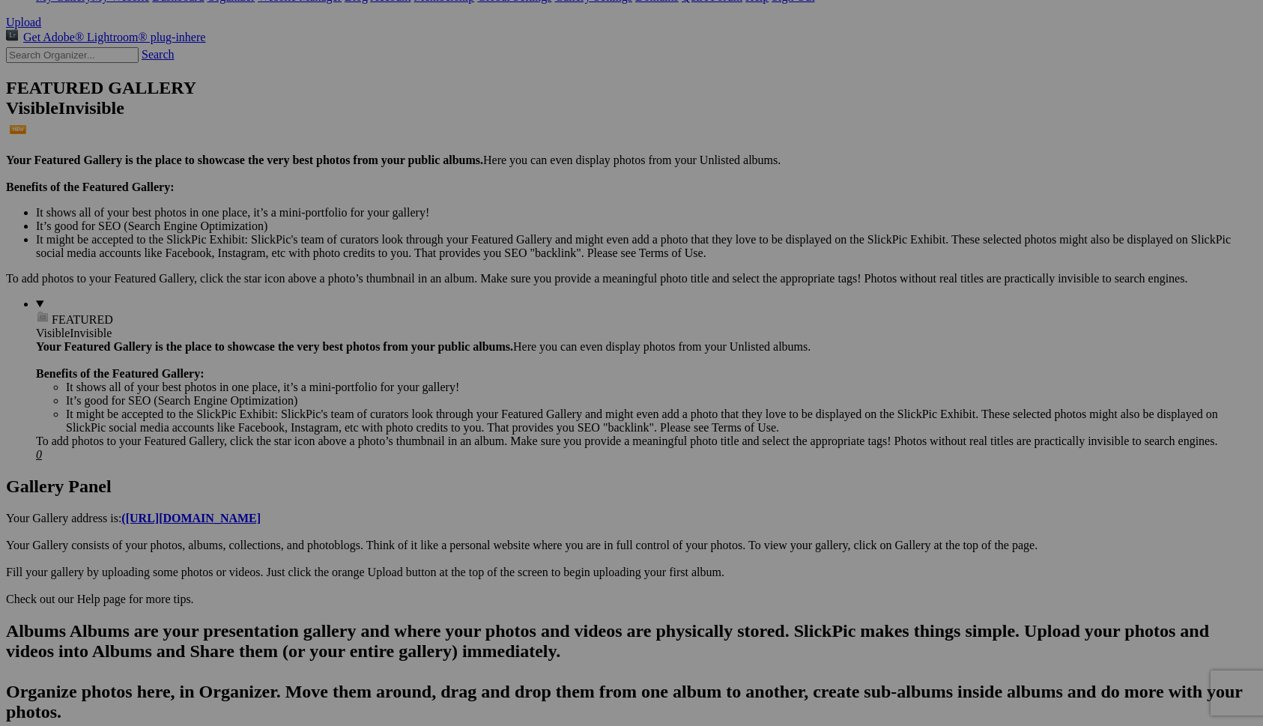
click at [532, 459] on span "Yes" at bounding box center [523, 461] width 17 height 13
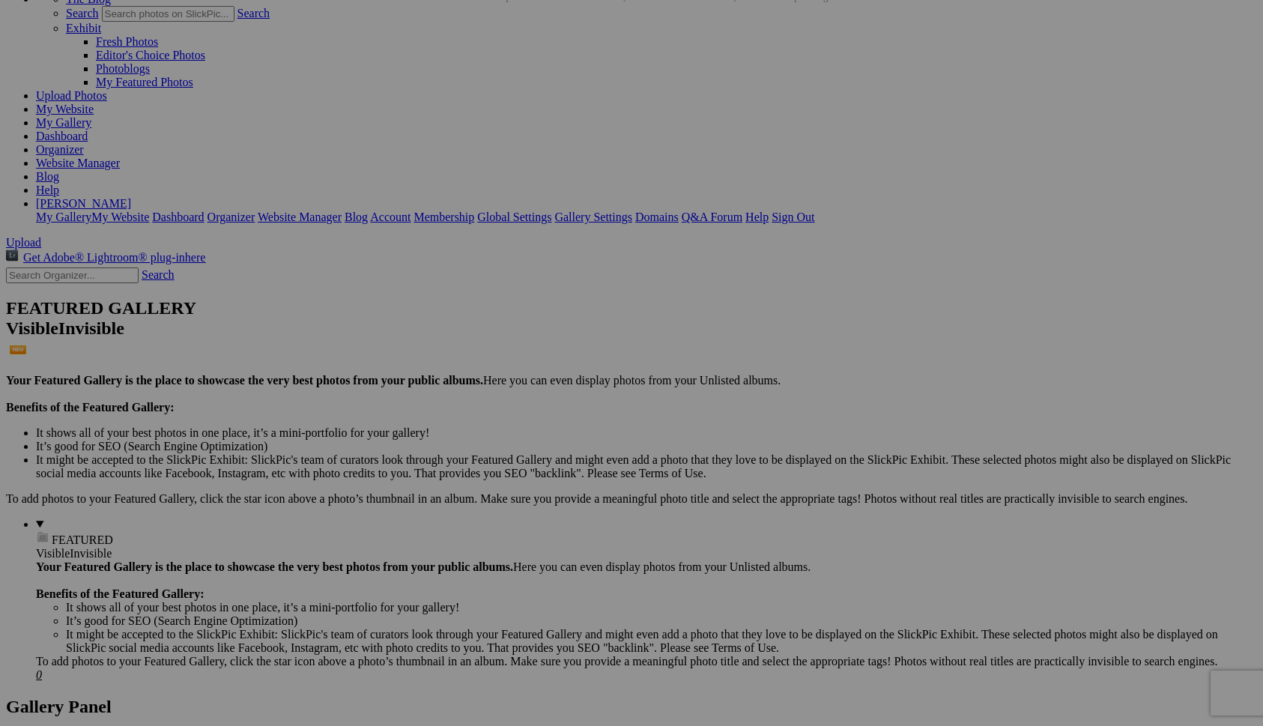
scroll to position [90, 0]
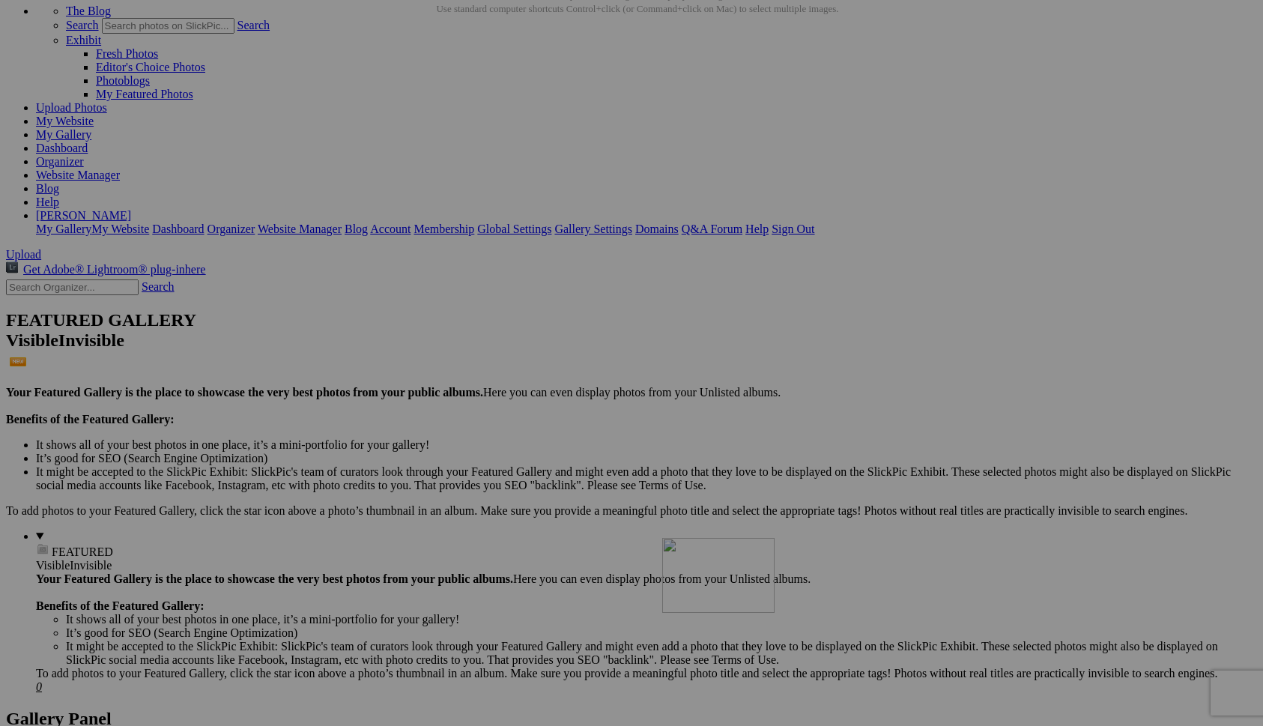
drag, startPoint x: 536, startPoint y: 144, endPoint x: 878, endPoint y: 668, distance: 625.8
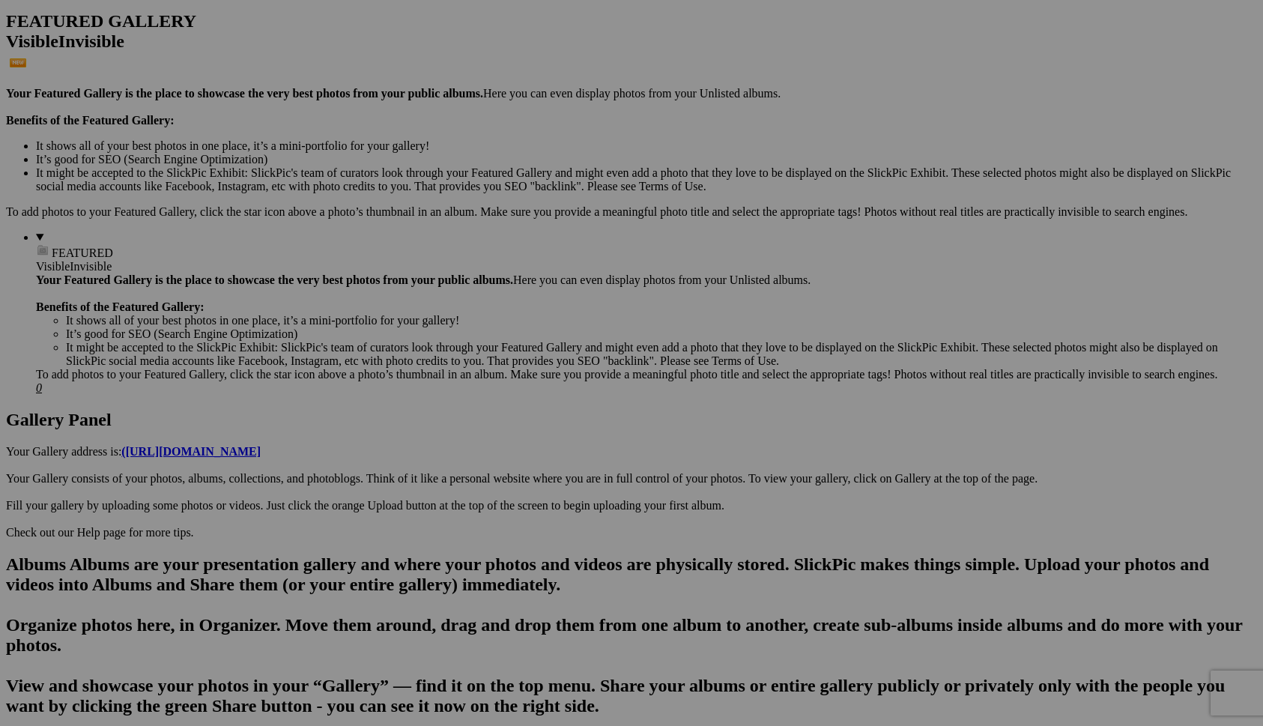
scroll to position [394, 0]
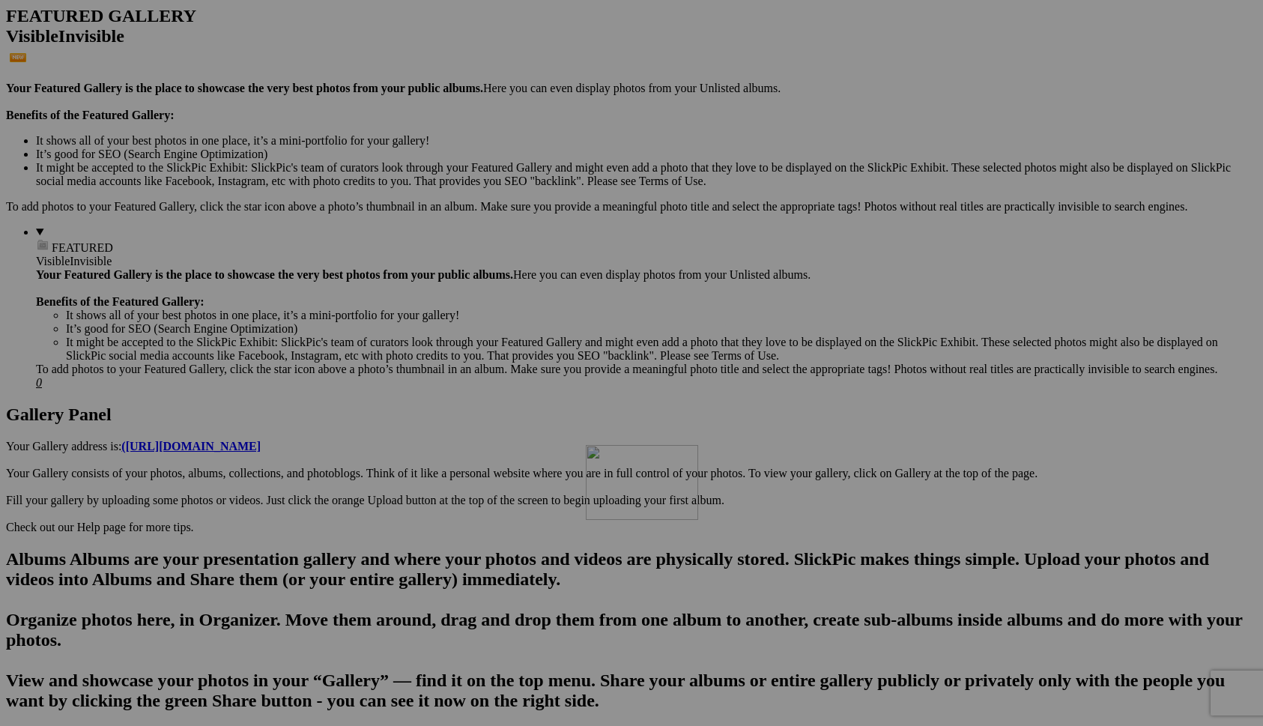
drag, startPoint x: 810, startPoint y: 419, endPoint x: 802, endPoint y: 575, distance: 155.2
click at [532, 465] on span "Yes" at bounding box center [523, 461] width 17 height 13
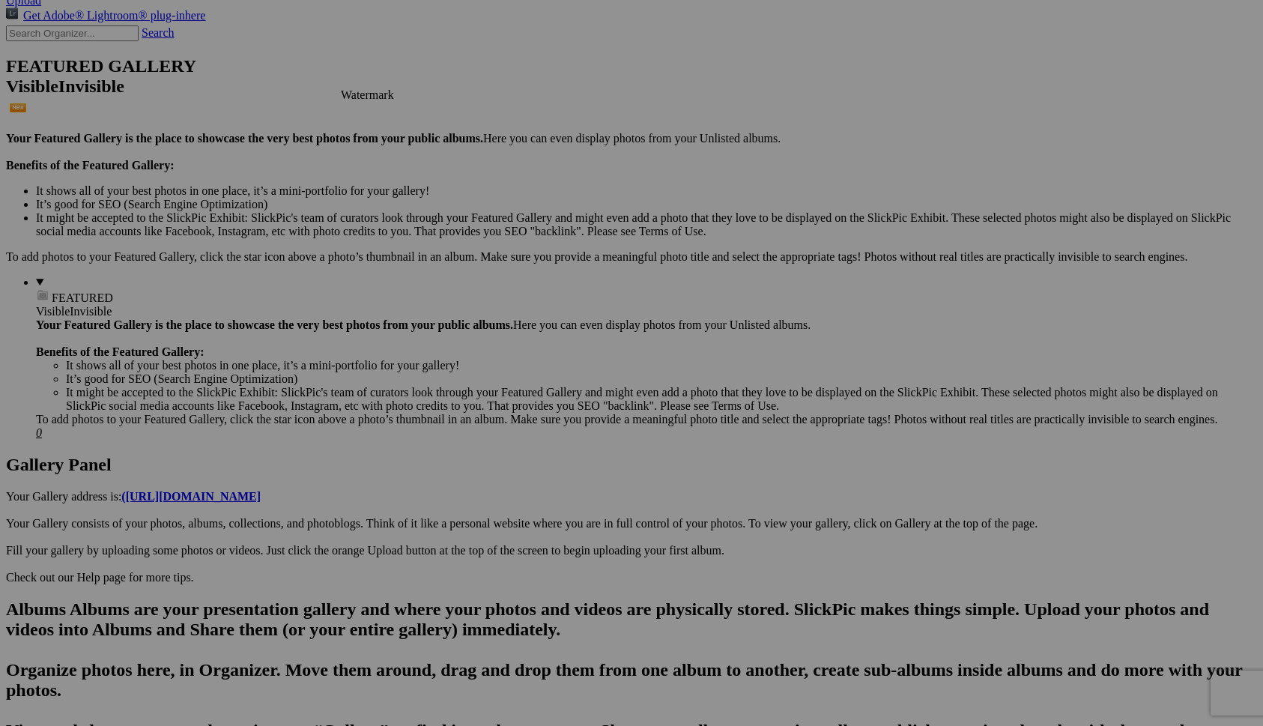
scroll to position [345, 0]
drag, startPoint x: 286, startPoint y: 91, endPoint x: 867, endPoint y: 613, distance: 780.7
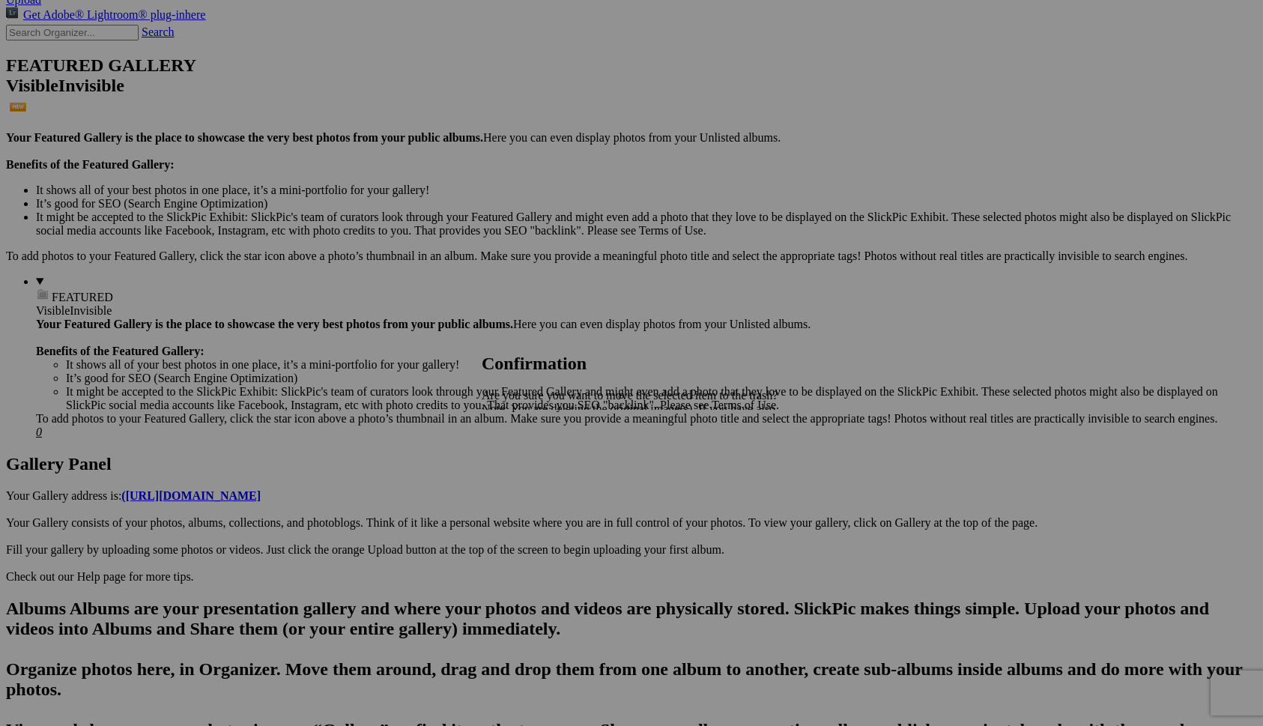
click at [532, 464] on link "Yes" at bounding box center [523, 461] width 17 height 13
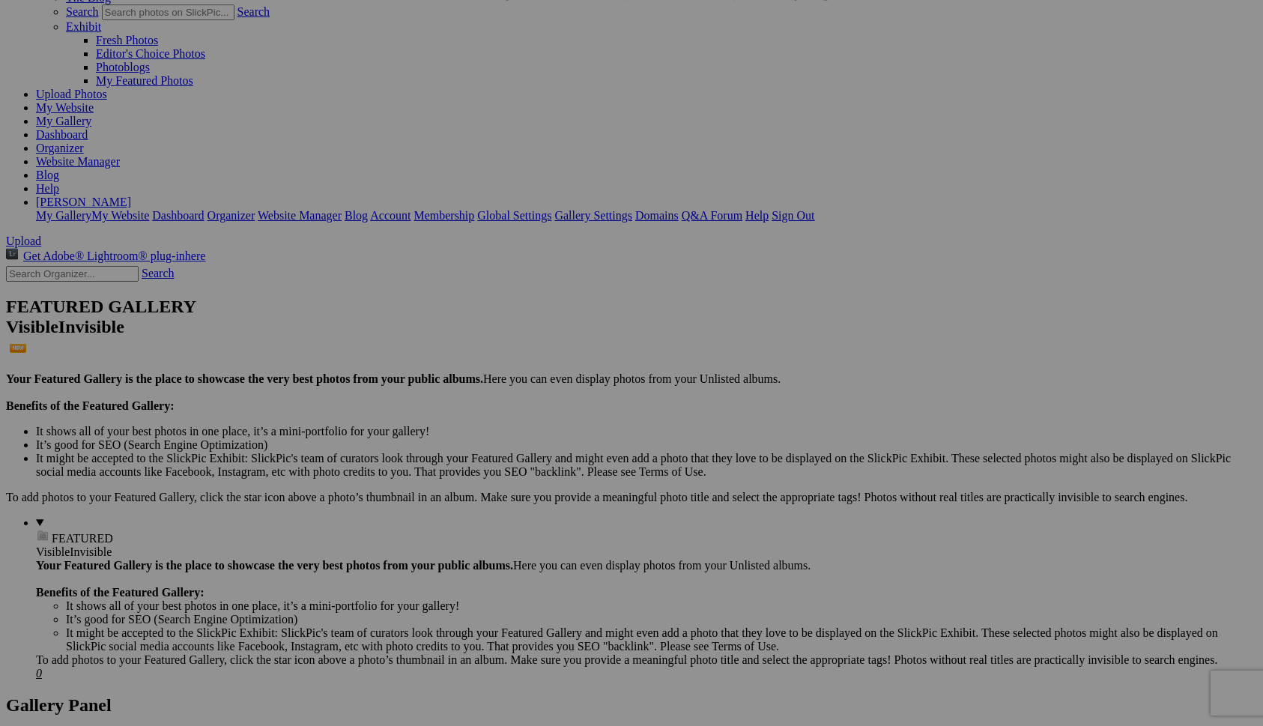
scroll to position [115, 0]
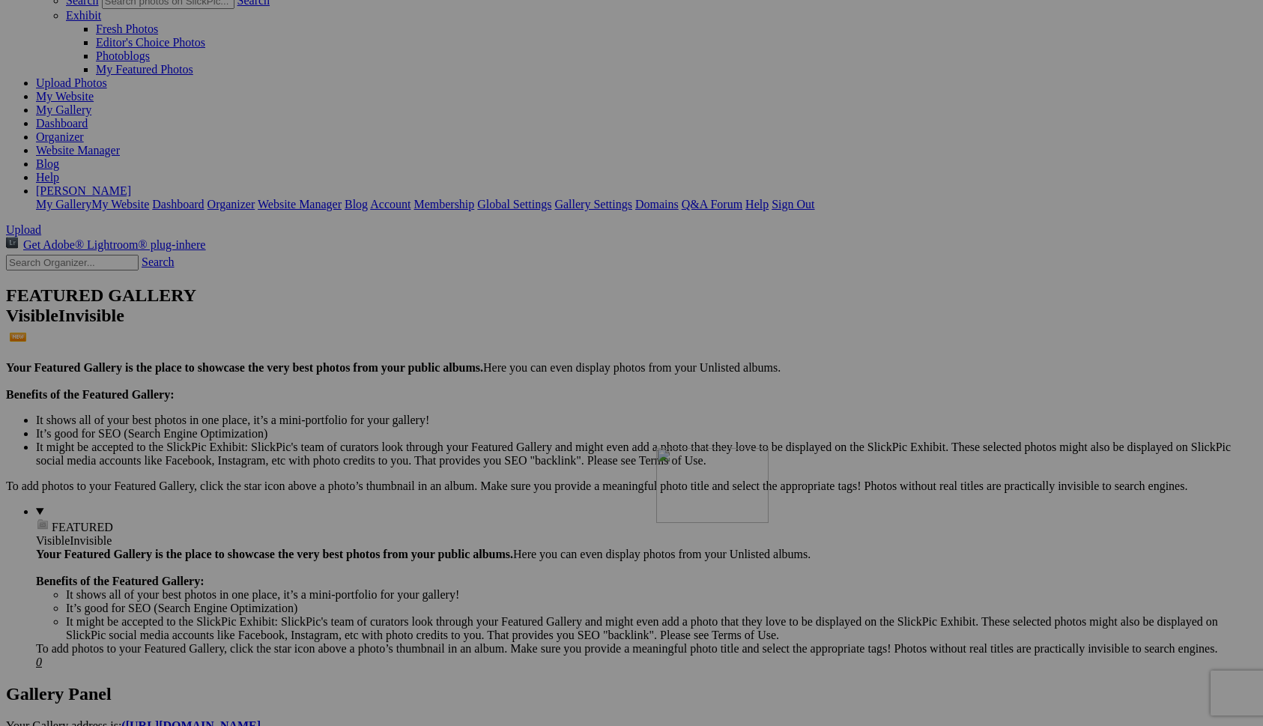
drag, startPoint x: 655, startPoint y: 129, endPoint x: 872, endPoint y: 578, distance: 498.8
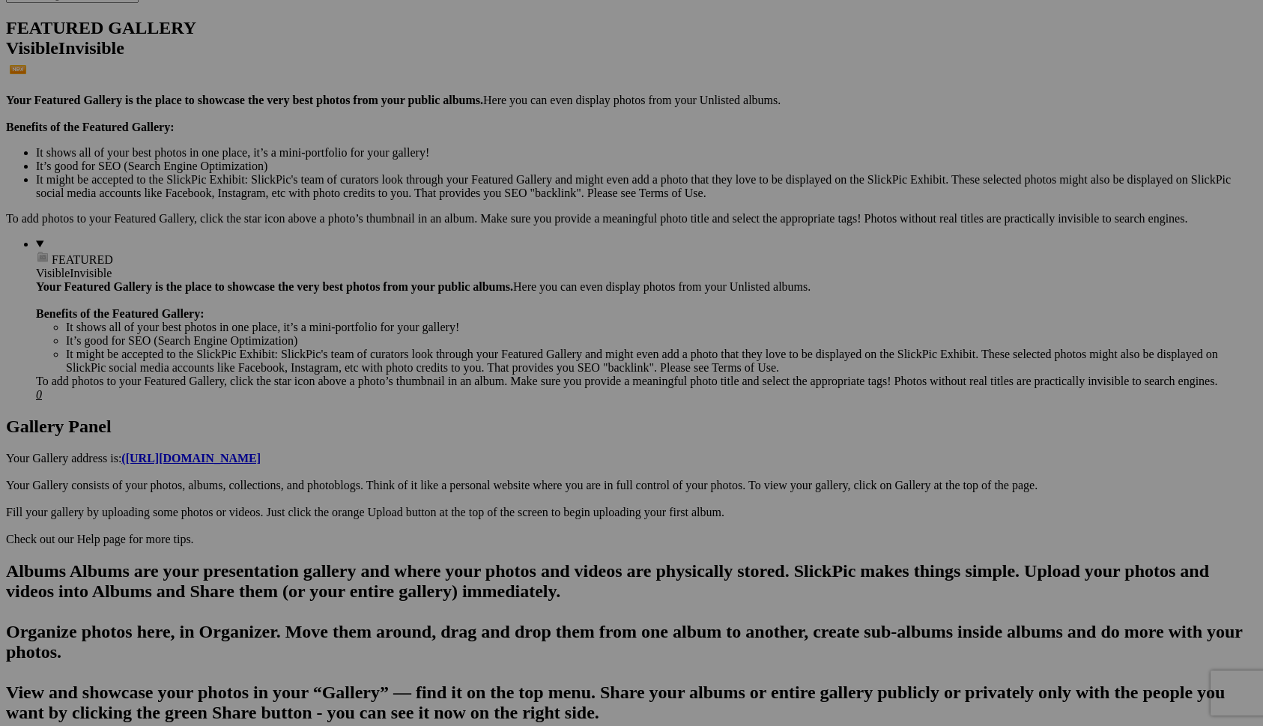
scroll to position [391, 0]
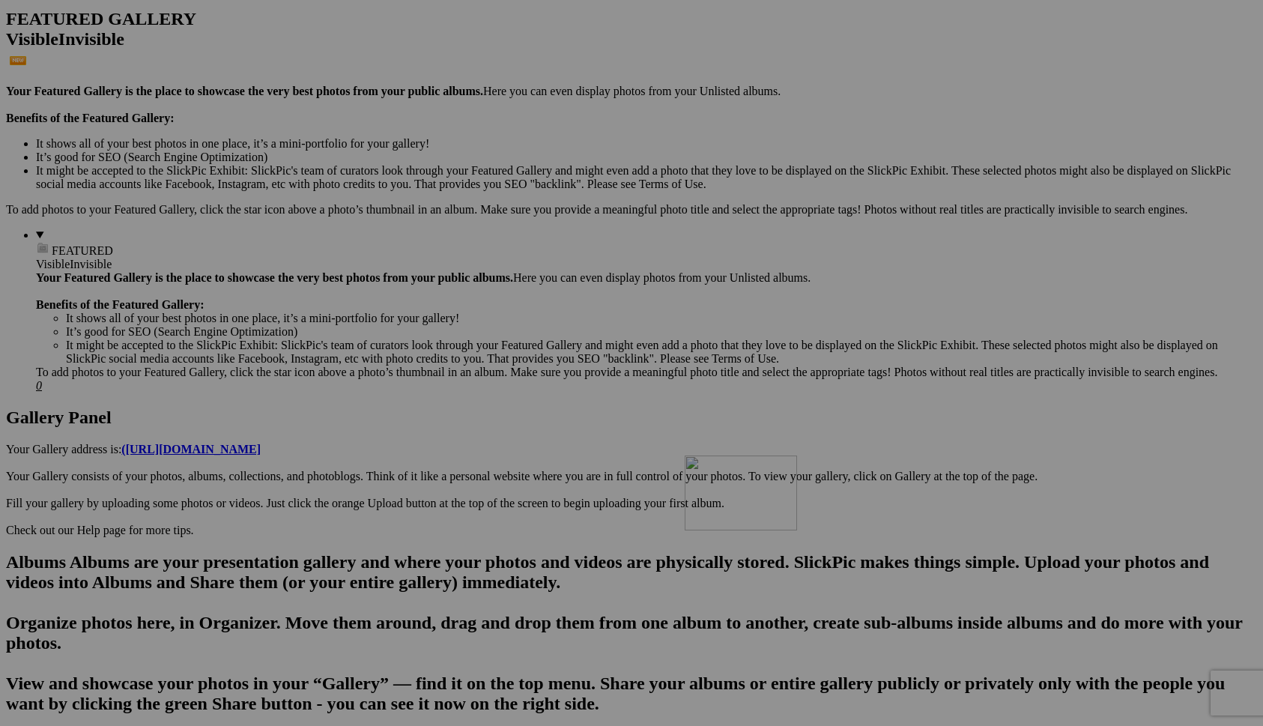
drag, startPoint x: 812, startPoint y: 226, endPoint x: 900, endPoint y: 586, distance: 370.2
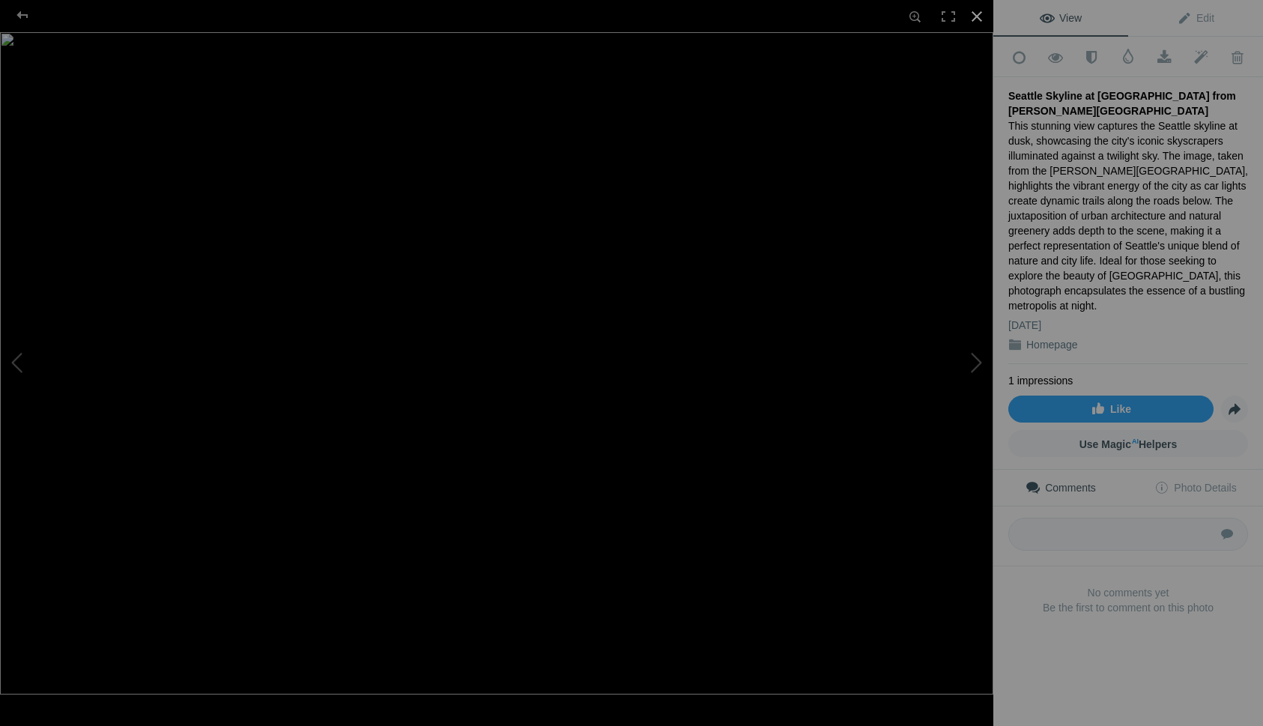
click at [972, 20] on div at bounding box center [976, 16] width 33 height 33
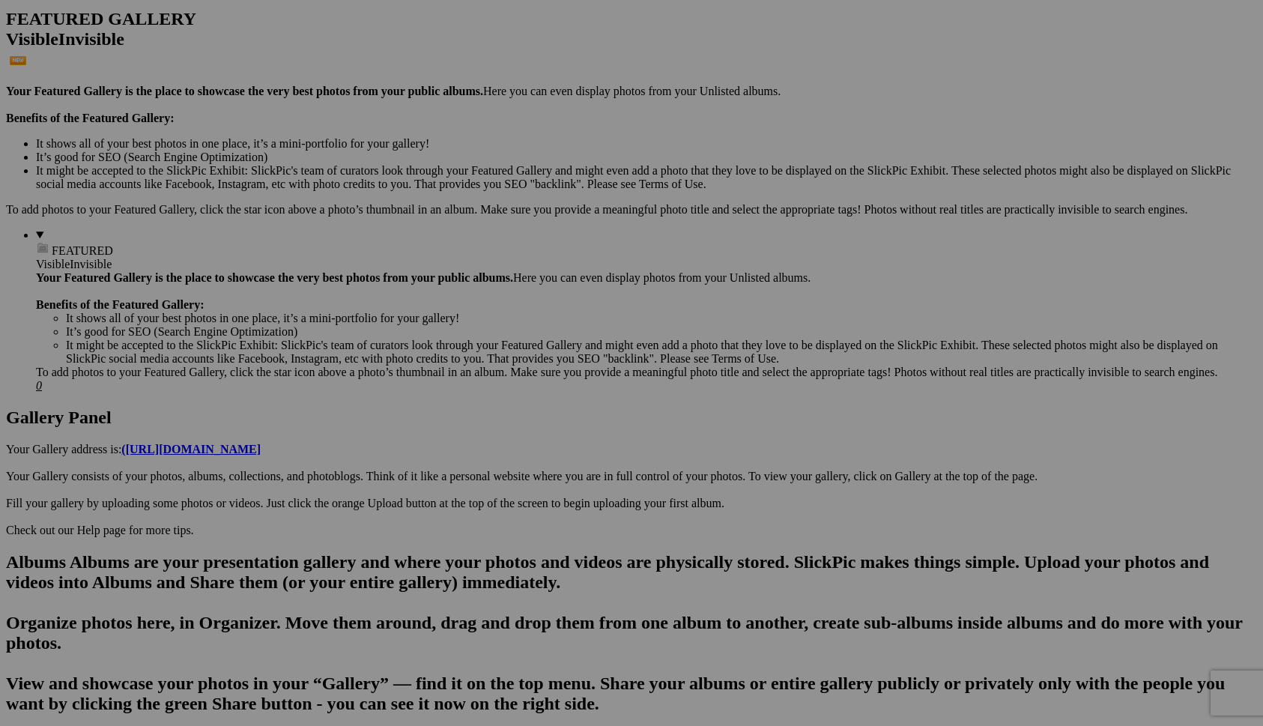
click at [532, 464] on span "Yes" at bounding box center [523, 461] width 17 height 13
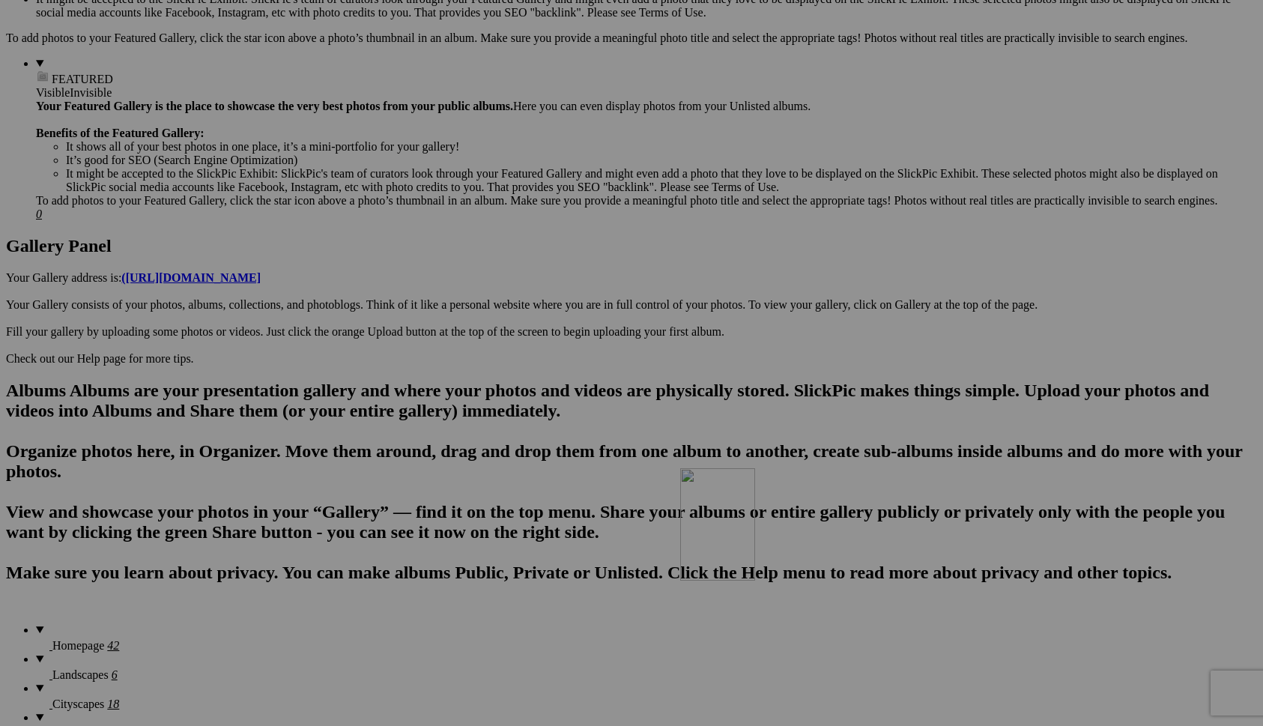
scroll to position [564, 0]
drag, startPoint x: 678, startPoint y: 127, endPoint x: 784, endPoint y: 425, distance: 316.5
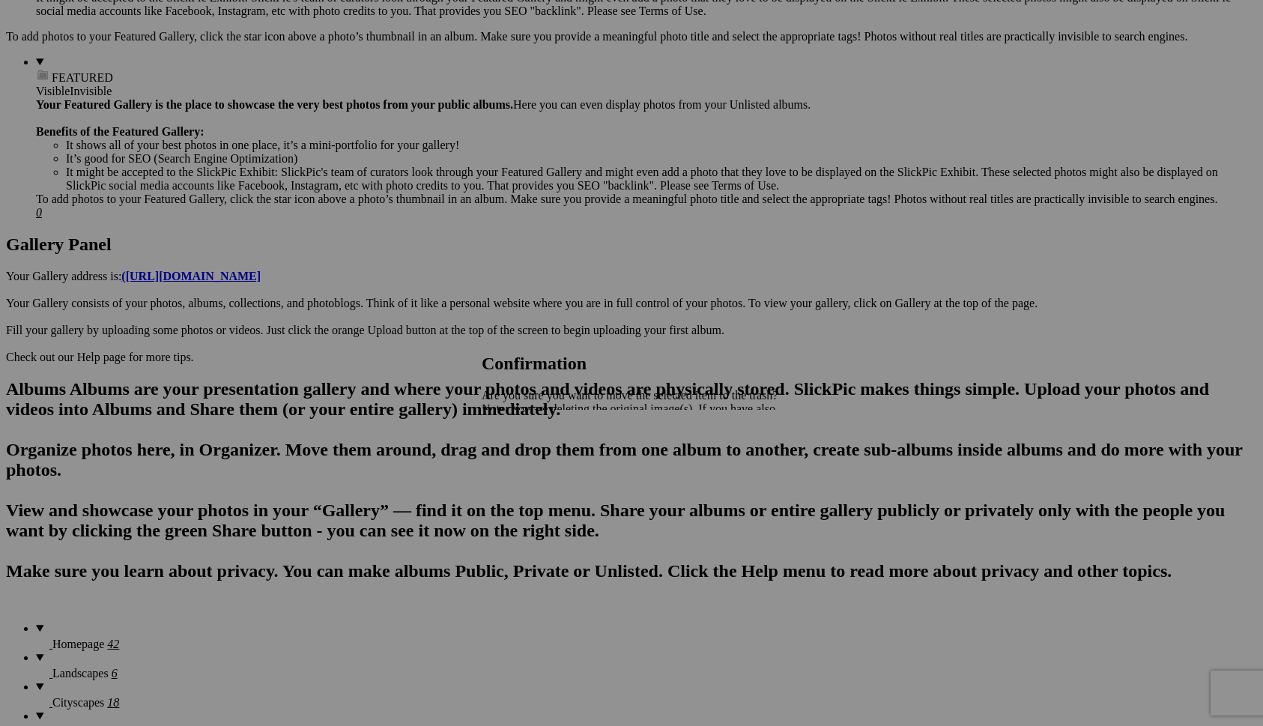
click at [532, 464] on span "Yes" at bounding box center [523, 461] width 17 height 13
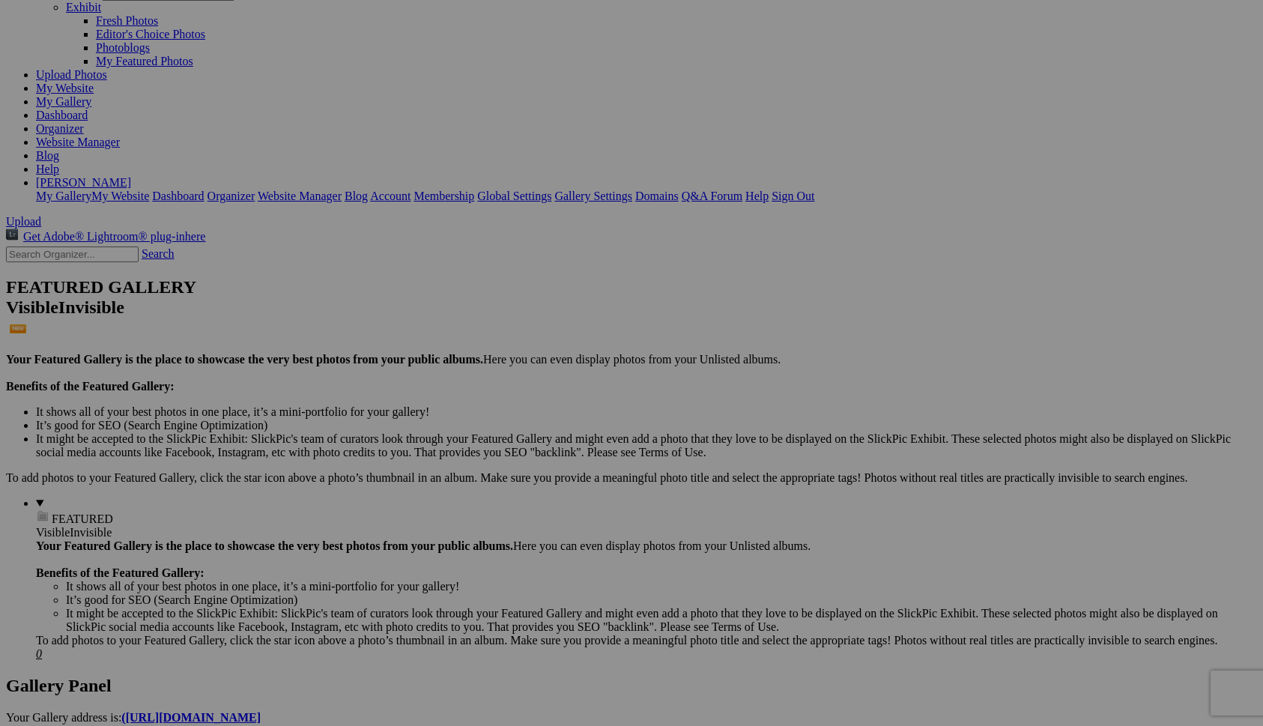
scroll to position [115, 0]
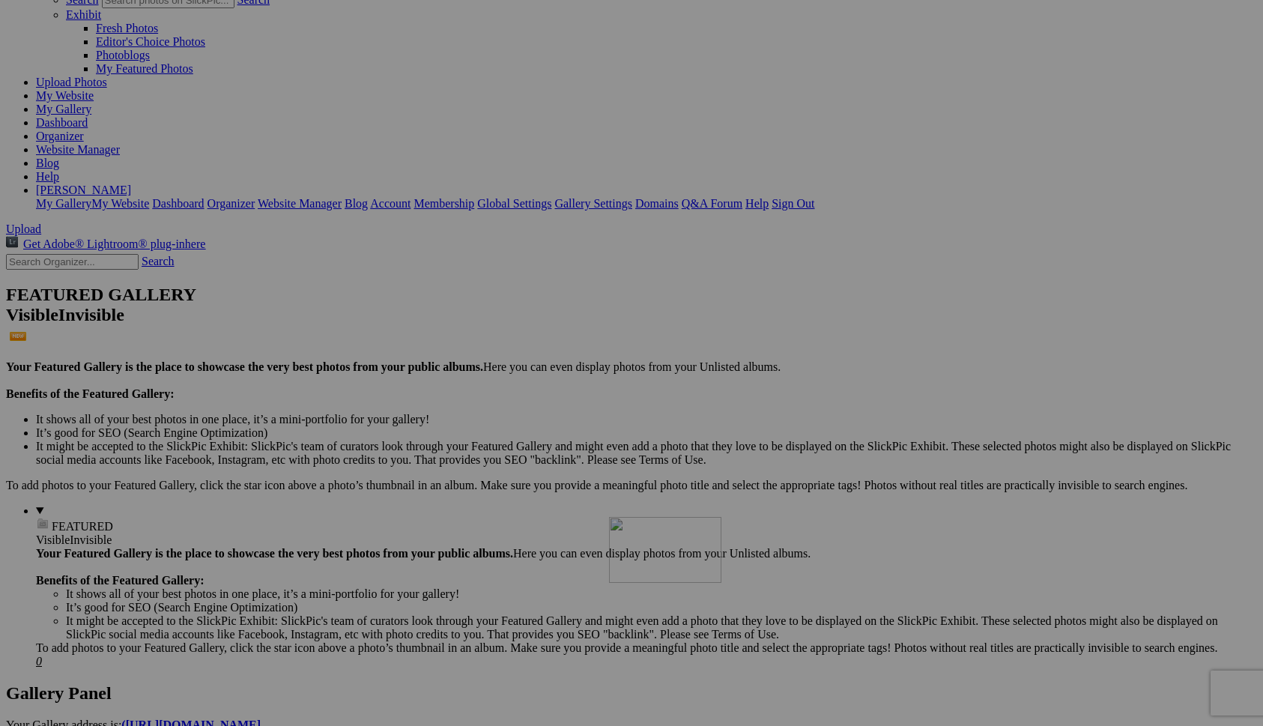
drag, startPoint x: 419, startPoint y: 130, endPoint x: 826, endPoint y: 647, distance: 658.7
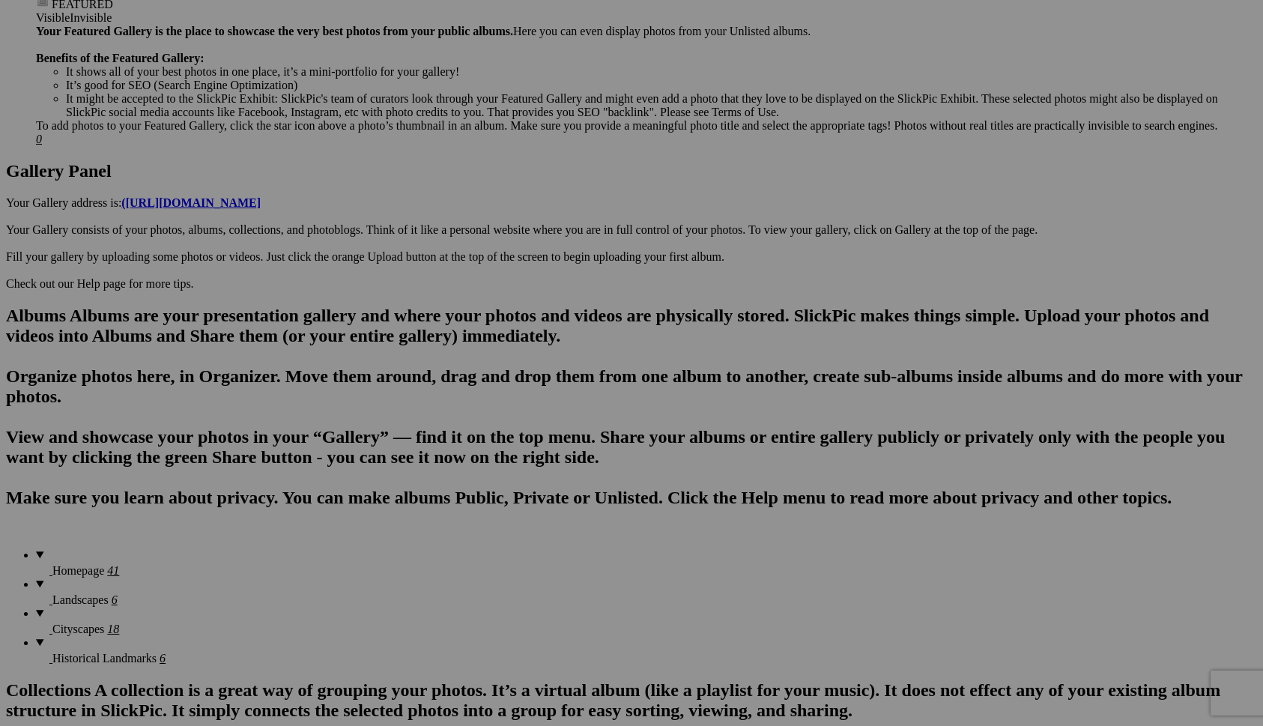
scroll to position [643, 0]
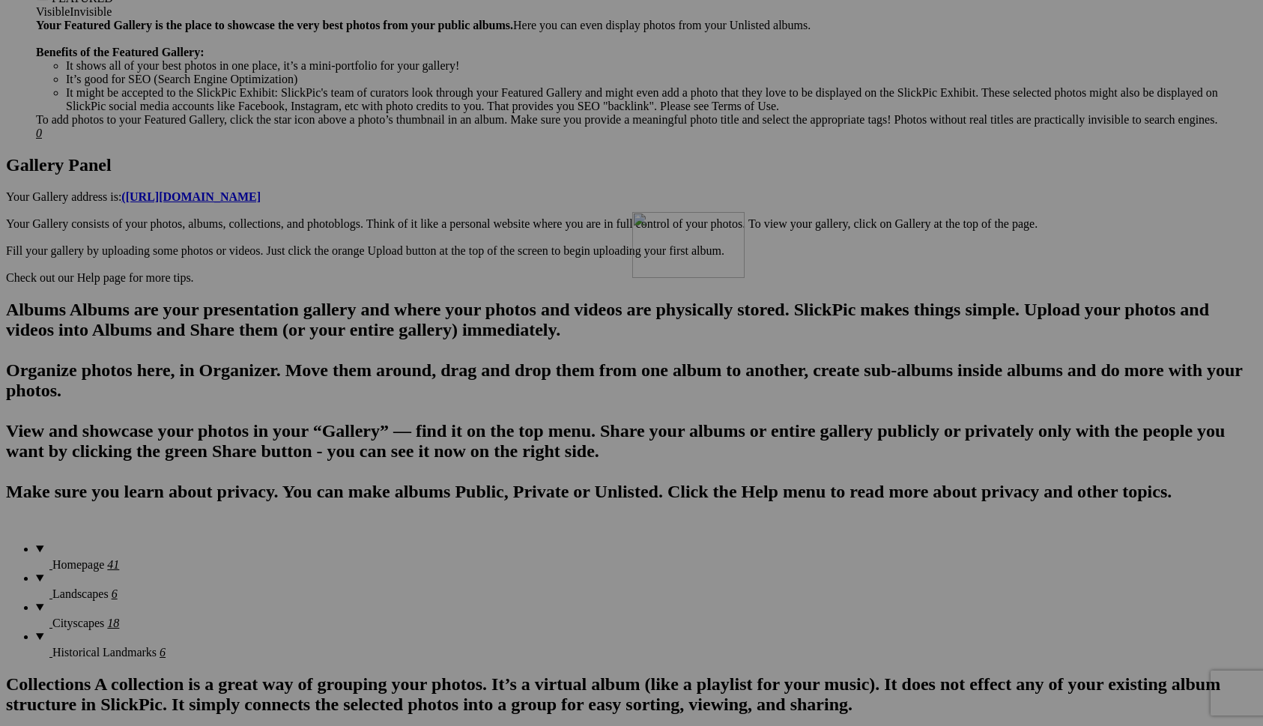
drag, startPoint x: 824, startPoint y: 181, endPoint x: 848, endPoint y: 342, distance: 162.8
click at [532, 462] on span "Yes" at bounding box center [523, 461] width 17 height 13
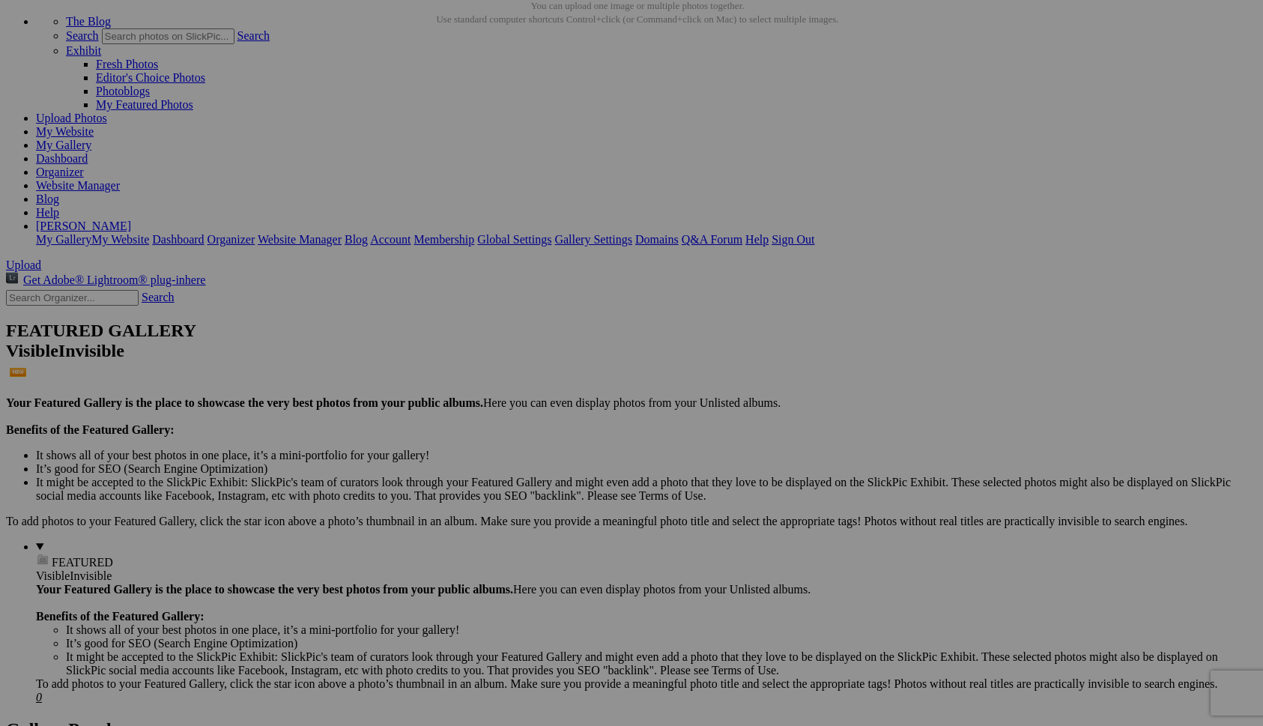
scroll to position [0, 0]
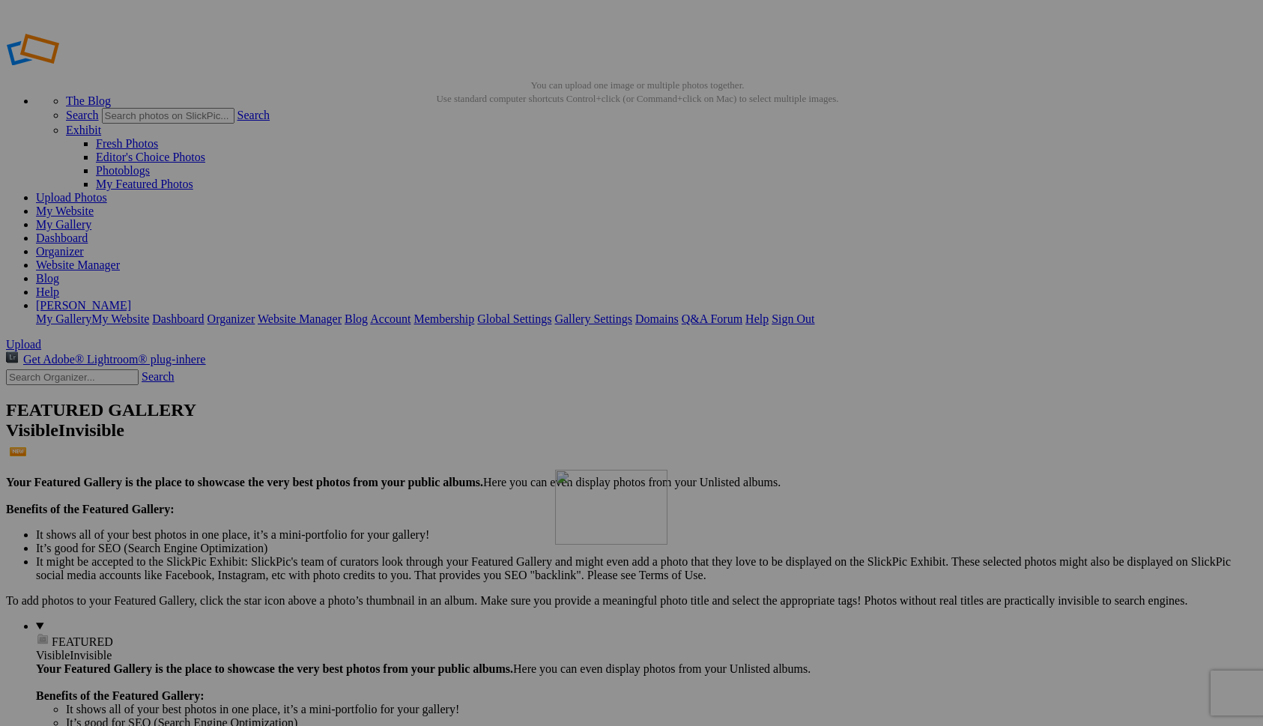
drag, startPoint x: 416, startPoint y: 222, endPoint x: 769, endPoint y: 576, distance: 499.5
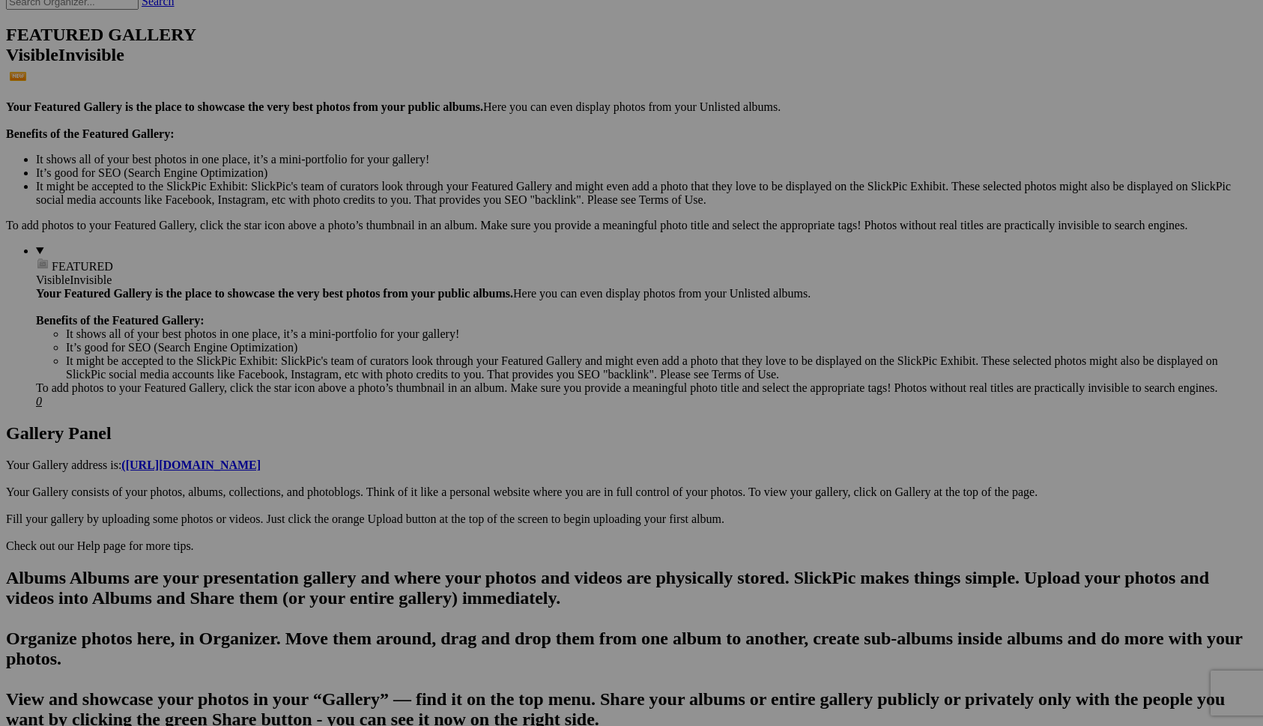
scroll to position [380, 0]
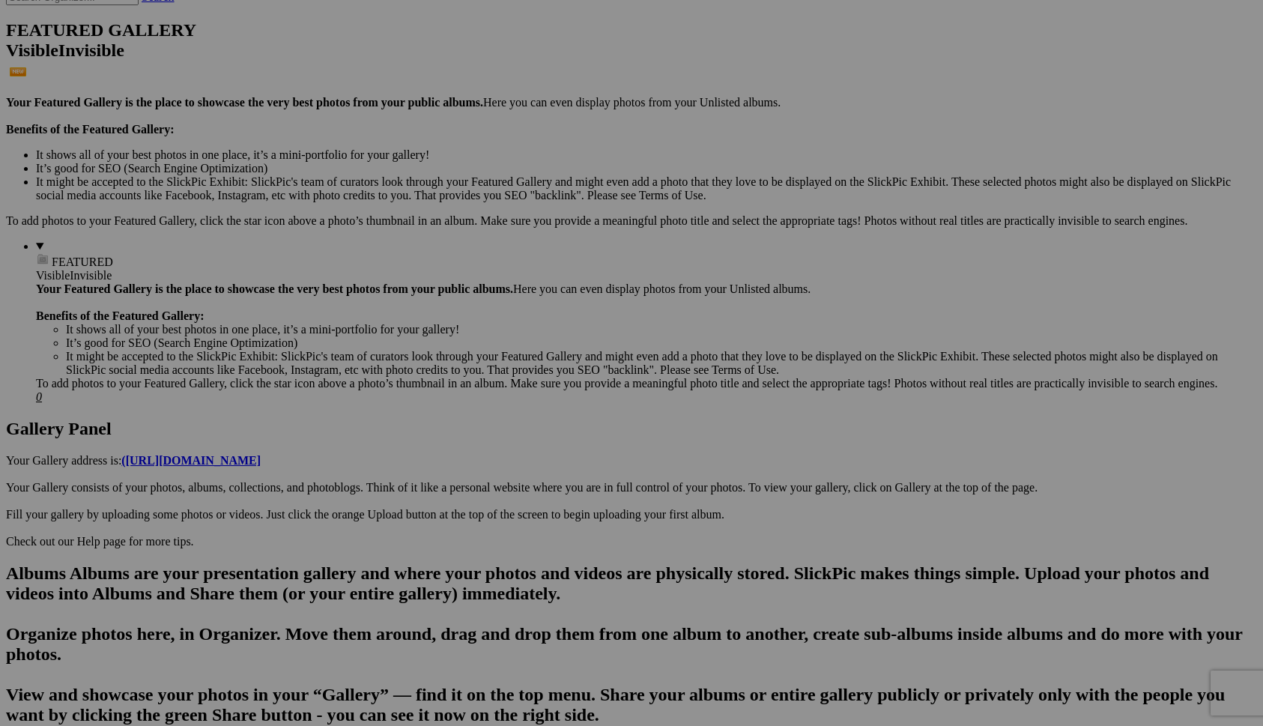
click at [532, 462] on link "Yes" at bounding box center [523, 461] width 17 height 13
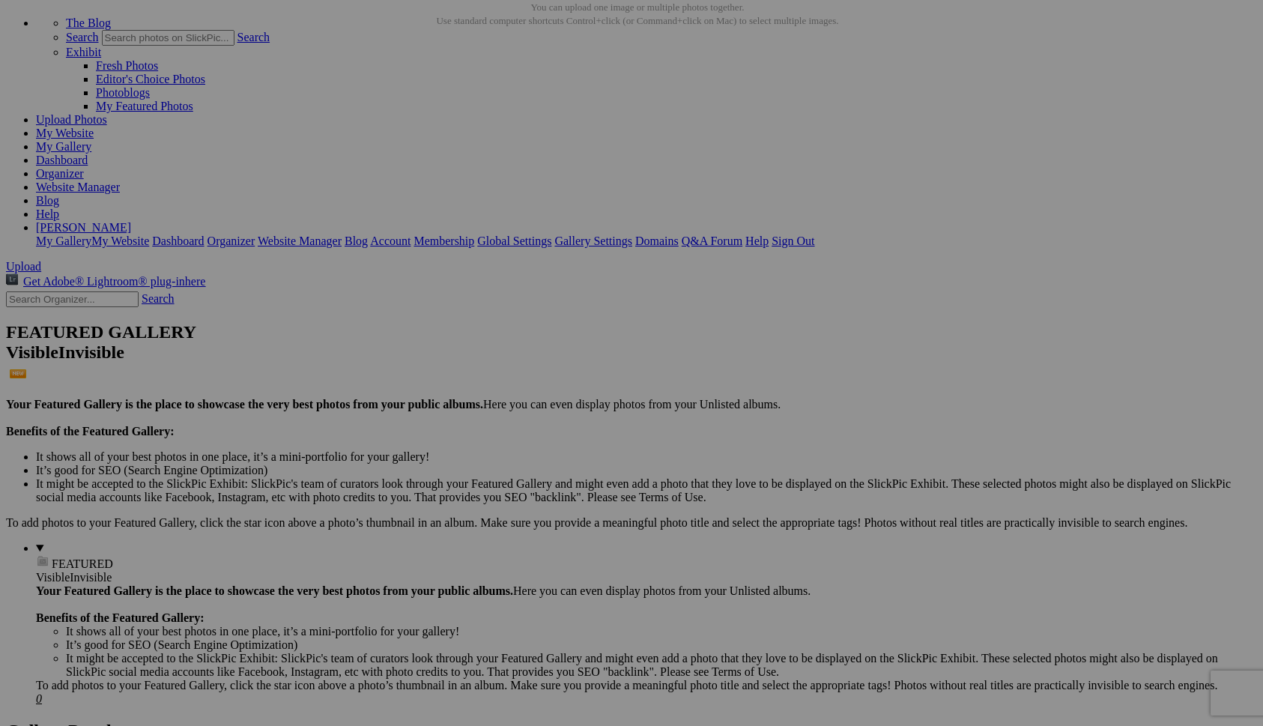
scroll to position [82, 0]
drag, startPoint x: 416, startPoint y: 162, endPoint x: 718, endPoint y: 563, distance: 502.3
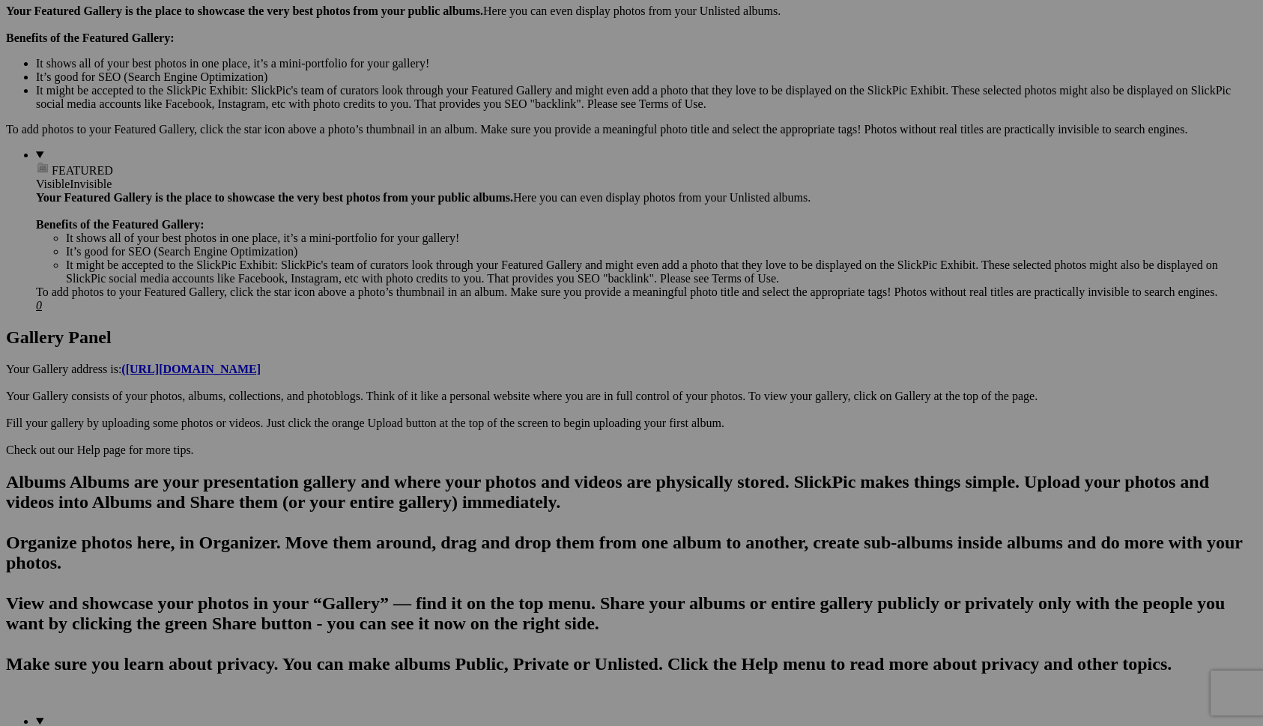
scroll to position [472, 0]
drag, startPoint x: 674, startPoint y: 152, endPoint x: 839, endPoint y: 484, distance: 370.5
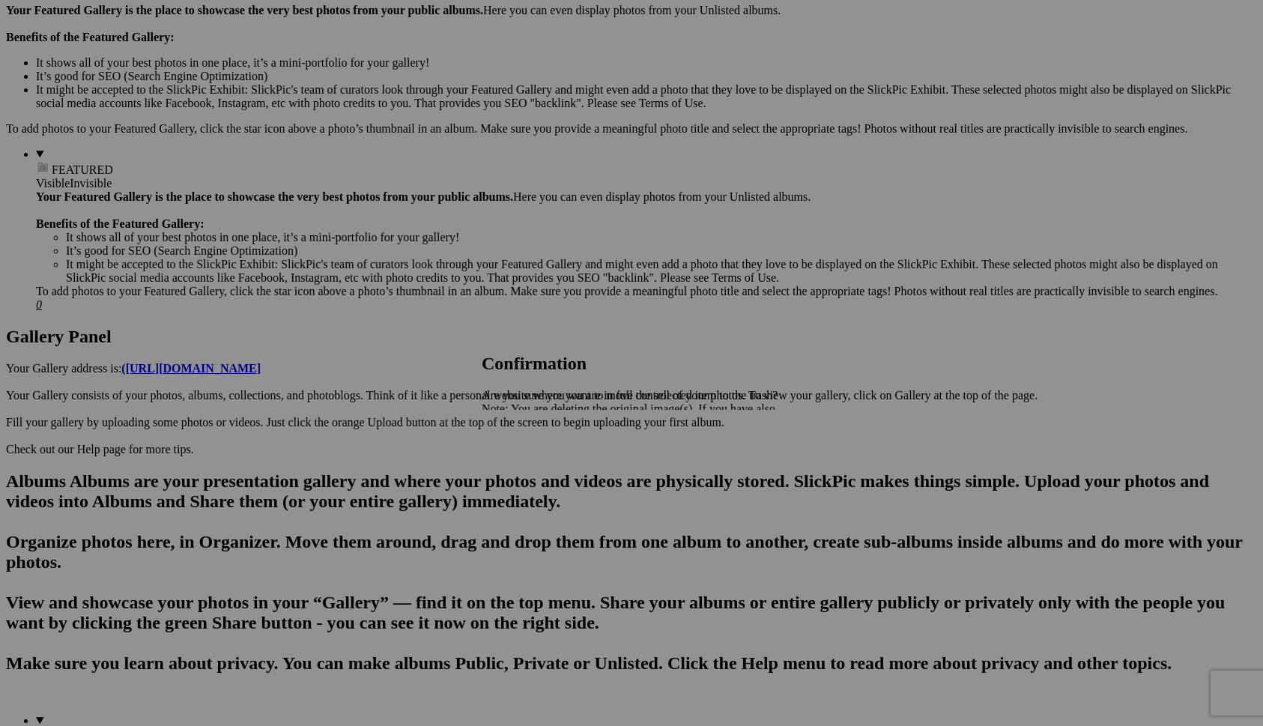
click at [532, 459] on span "Yes" at bounding box center [523, 461] width 17 height 13
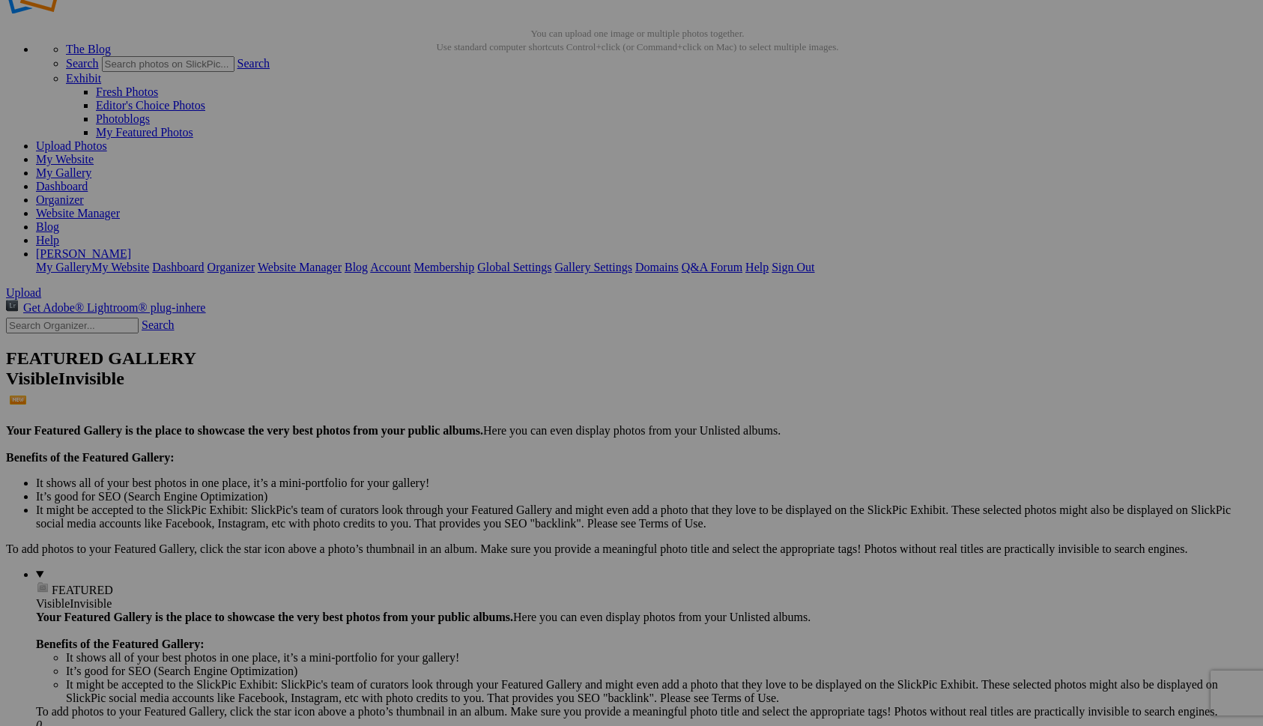
scroll to position [43, 0]
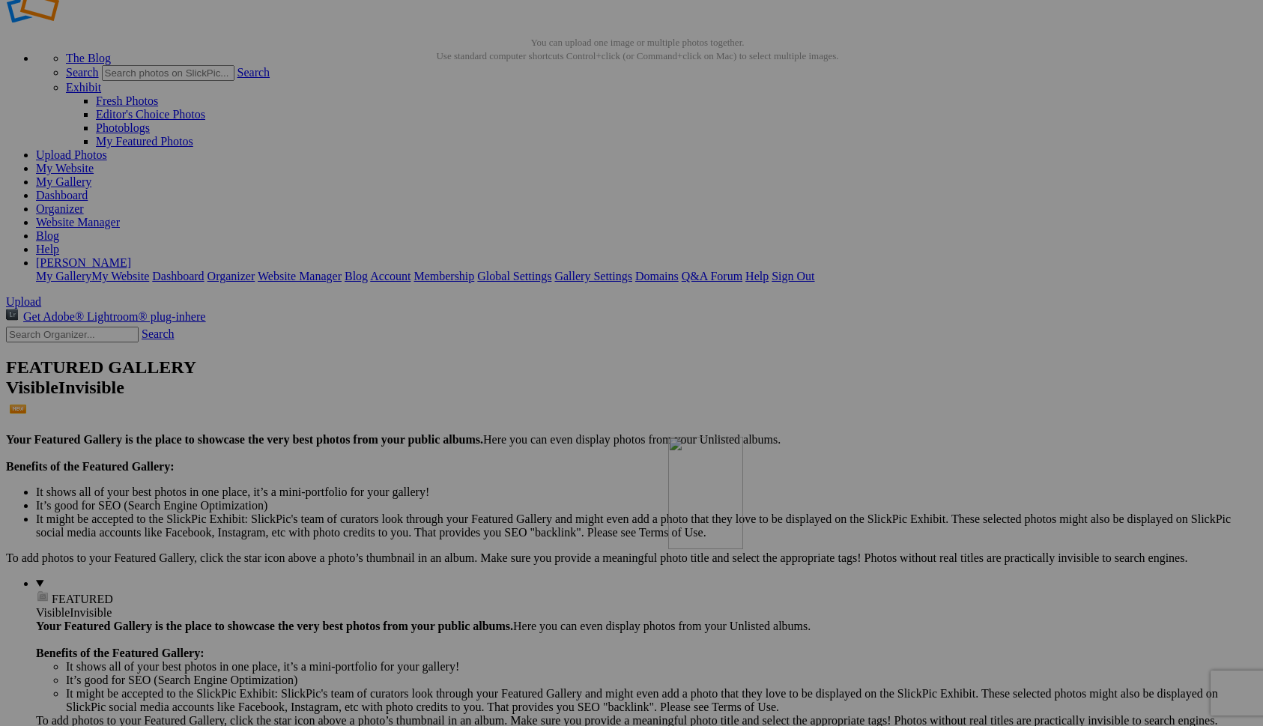
drag, startPoint x: 957, startPoint y: 168, endPoint x: 882, endPoint y: 566, distance: 404.7
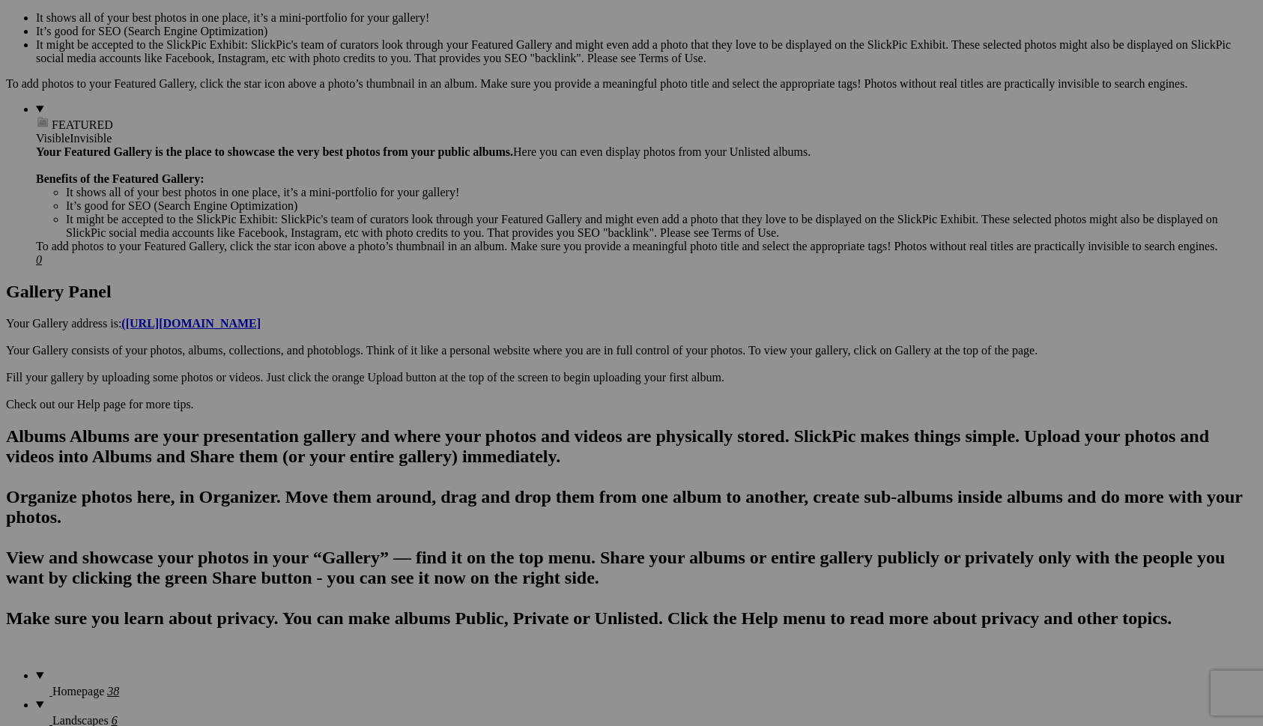
scroll to position [518, 0]
drag, startPoint x: 819, startPoint y: 127, endPoint x: 804, endPoint y: 436, distance: 309.0
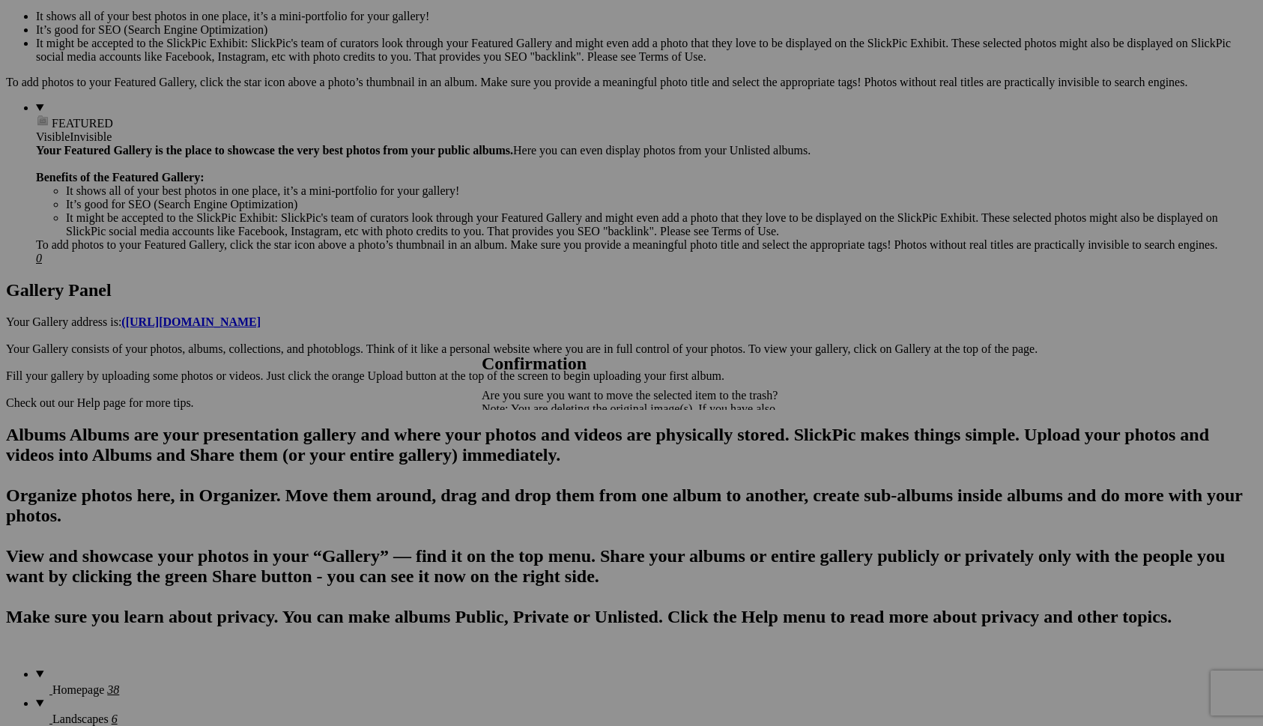
click at [532, 459] on span "Yes" at bounding box center [523, 461] width 17 height 13
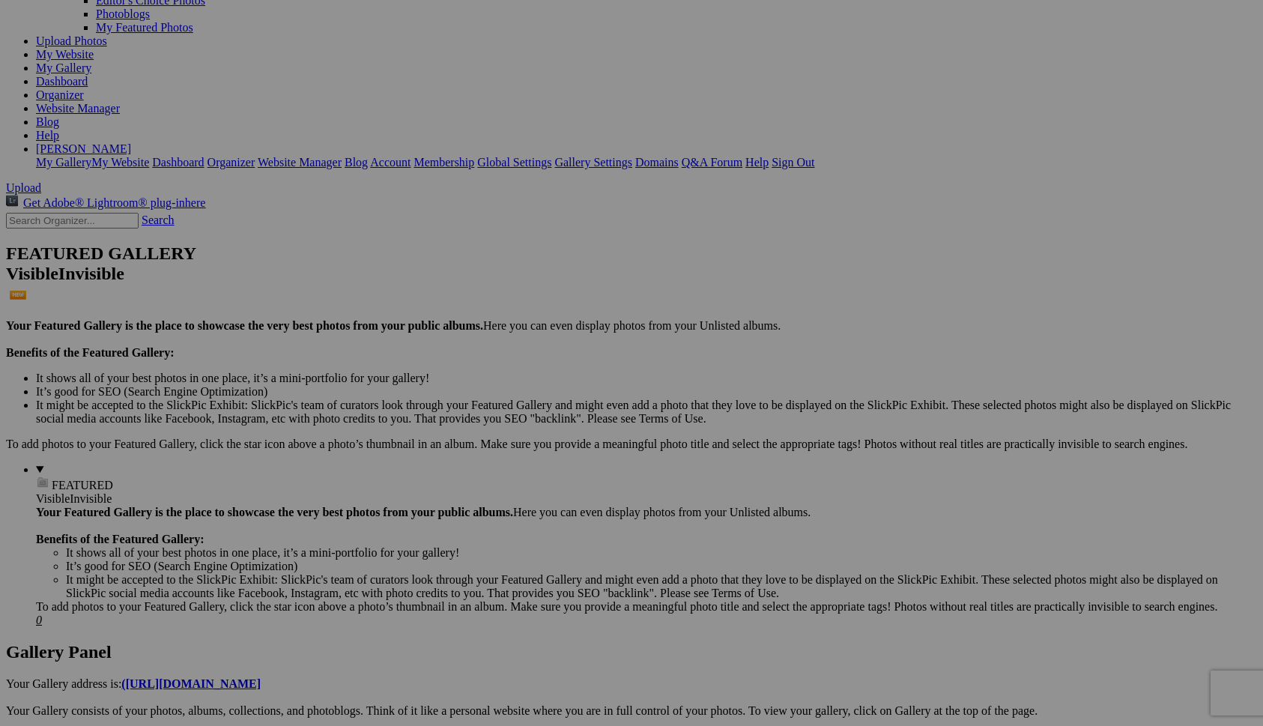
scroll to position [158, 0]
drag, startPoint x: 416, startPoint y: 82, endPoint x: 835, endPoint y: 510, distance: 599.1
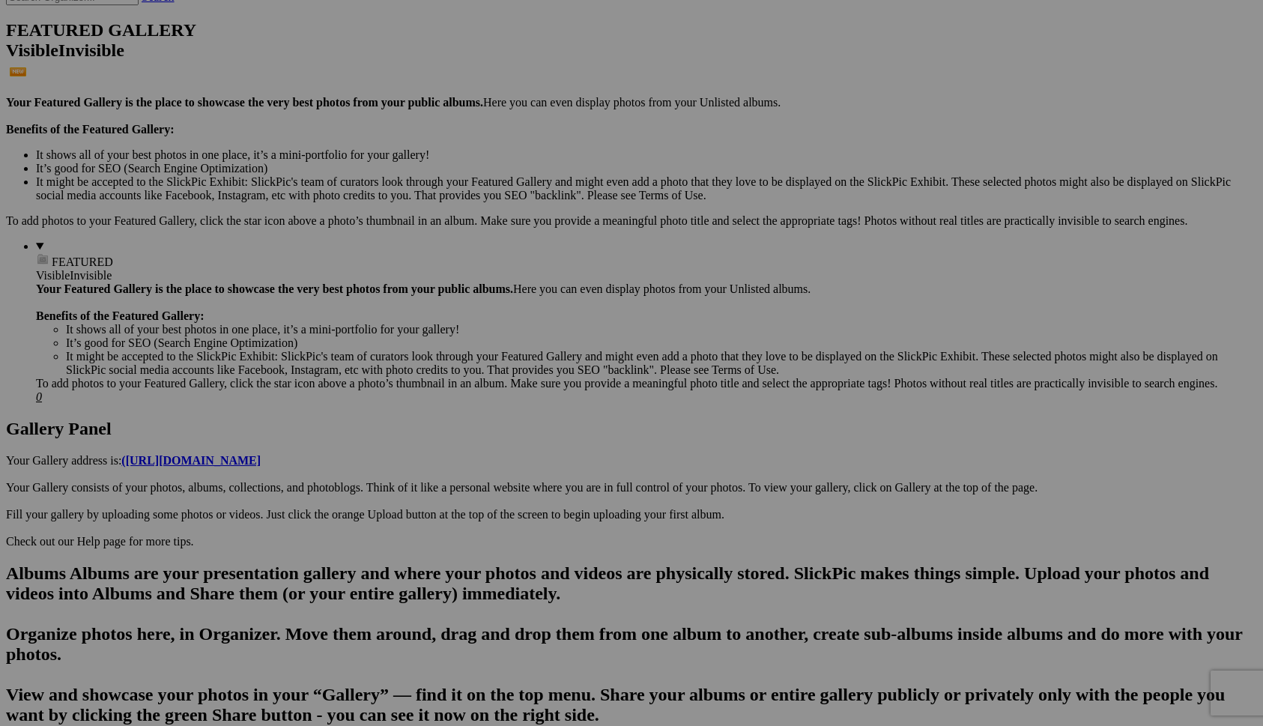
scroll to position [384, 0]
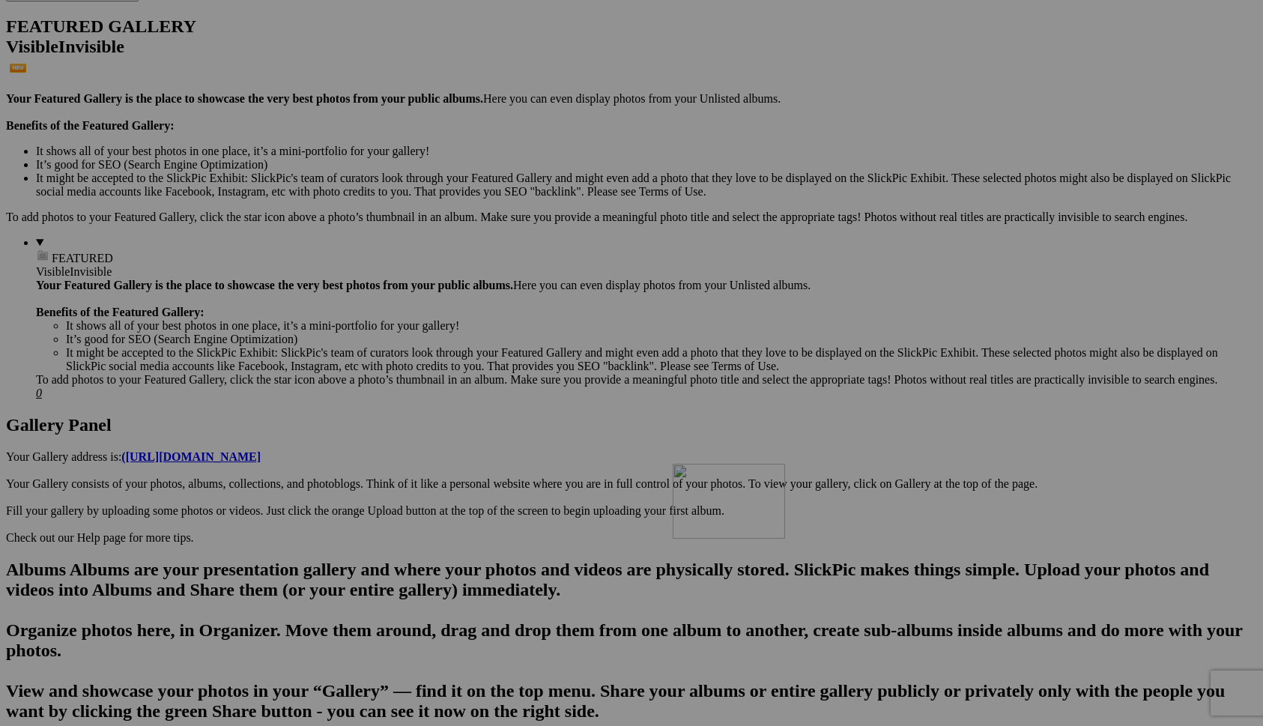
drag, startPoint x: 820, startPoint y: 234, endPoint x: 888, endPoint y: 594, distance: 365.9
click at [532, 458] on span "Yes" at bounding box center [523, 461] width 17 height 13
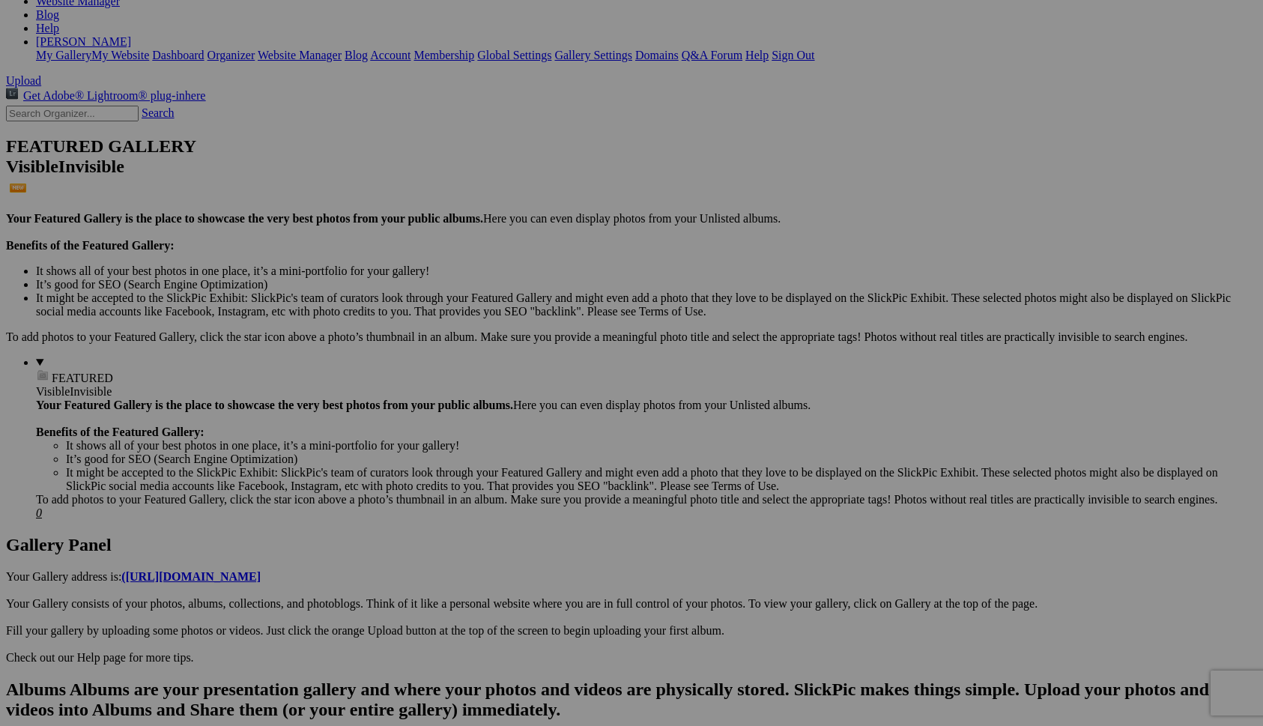
scroll to position [0, 0]
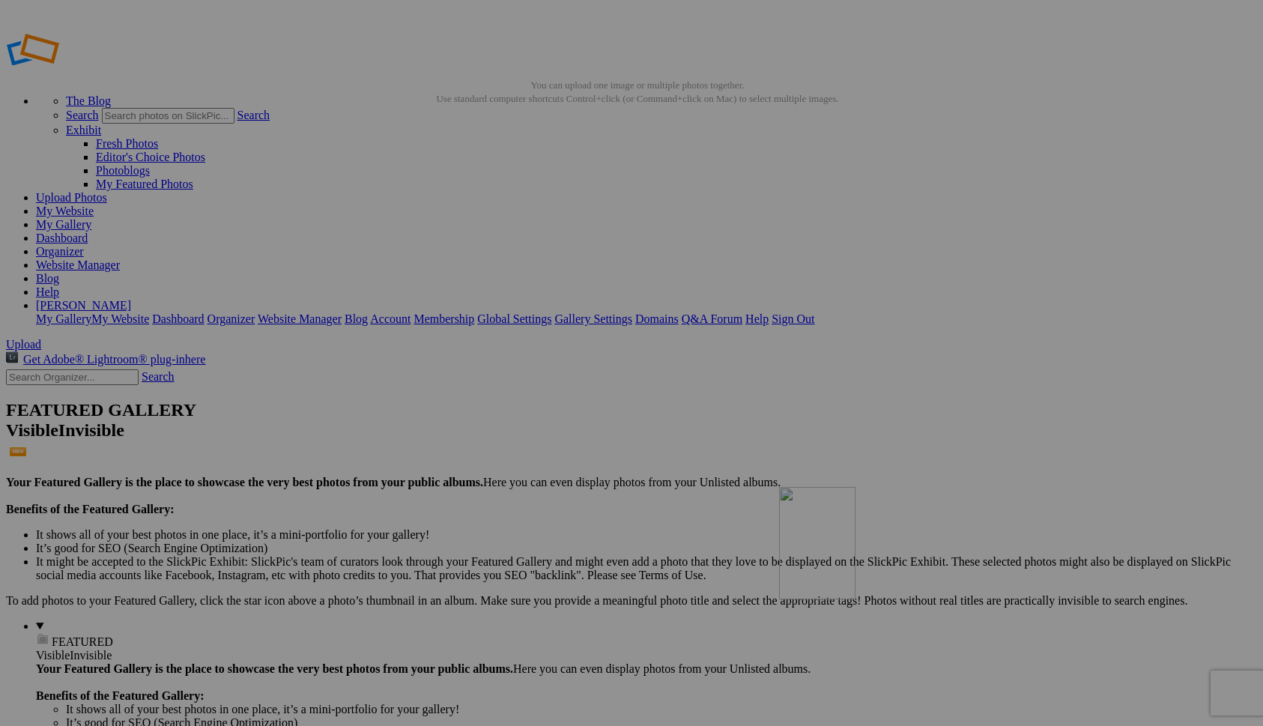
drag, startPoint x: 1058, startPoint y: 207, endPoint x: 995, endPoint y: 595, distance: 392.3
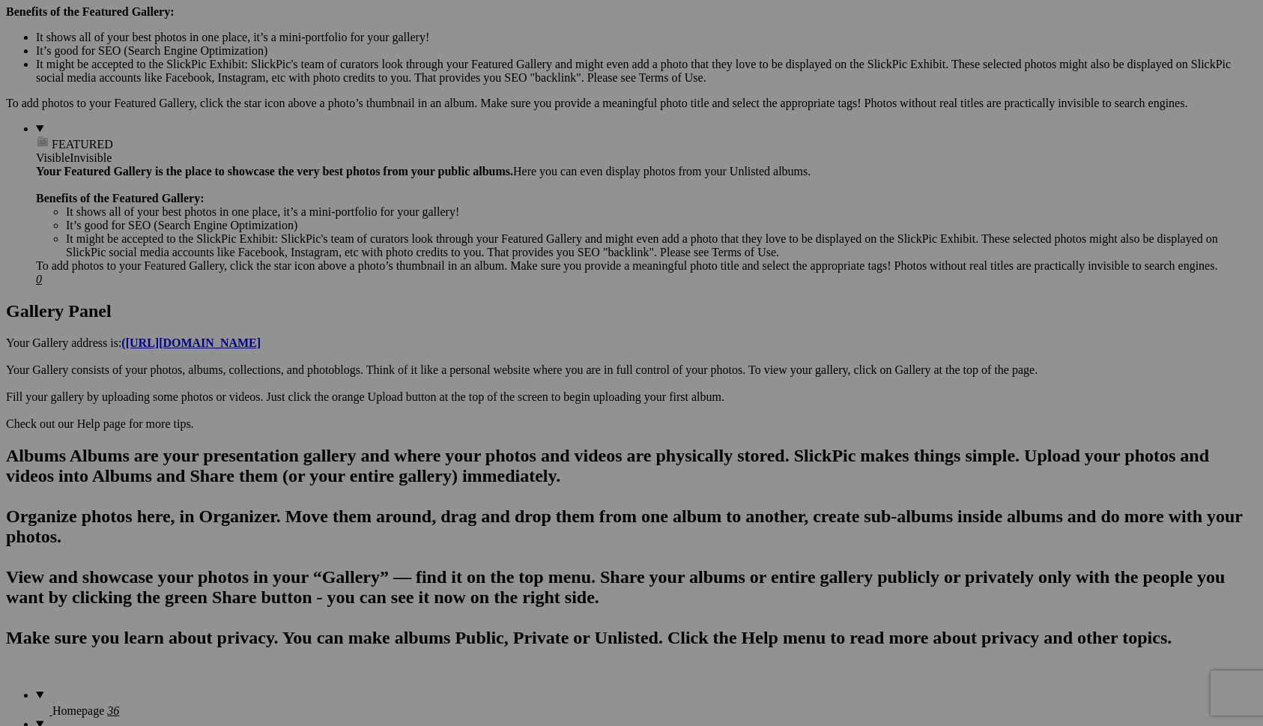
scroll to position [512, 0]
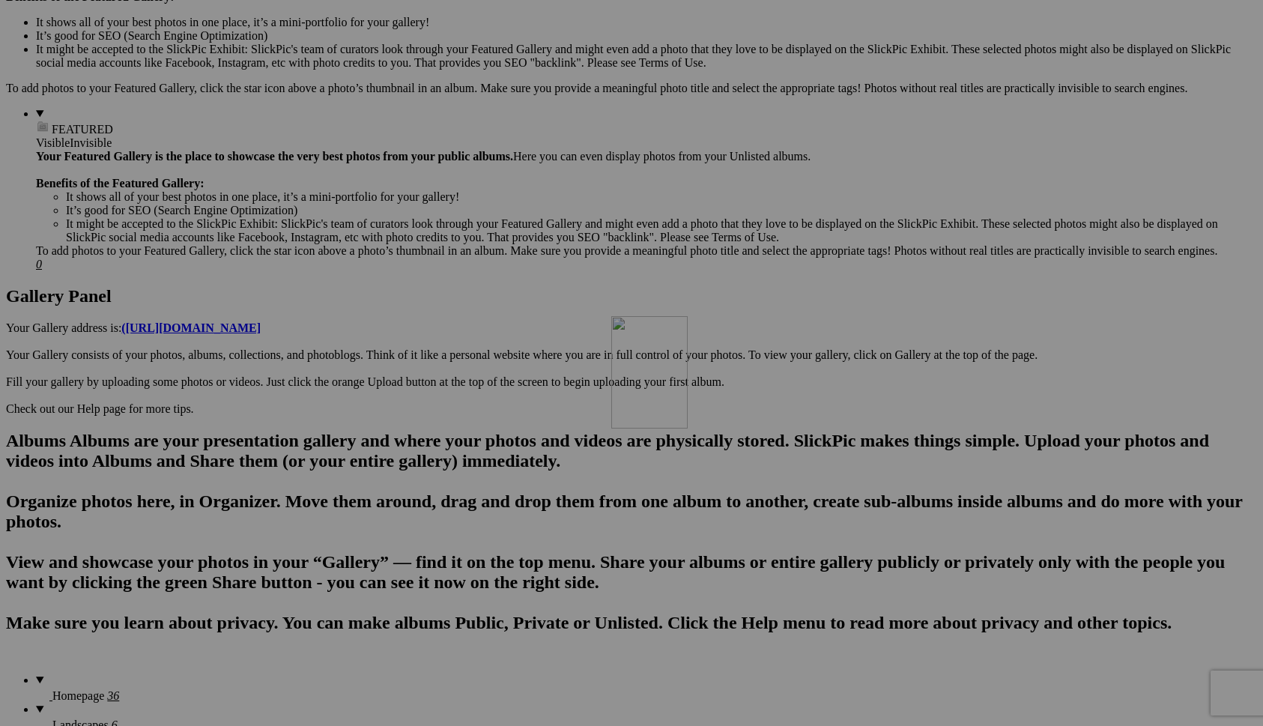
drag, startPoint x: 279, startPoint y: 102, endPoint x: 822, endPoint y: 449, distance: 645.0
click at [532, 466] on span "Yes" at bounding box center [523, 461] width 17 height 13
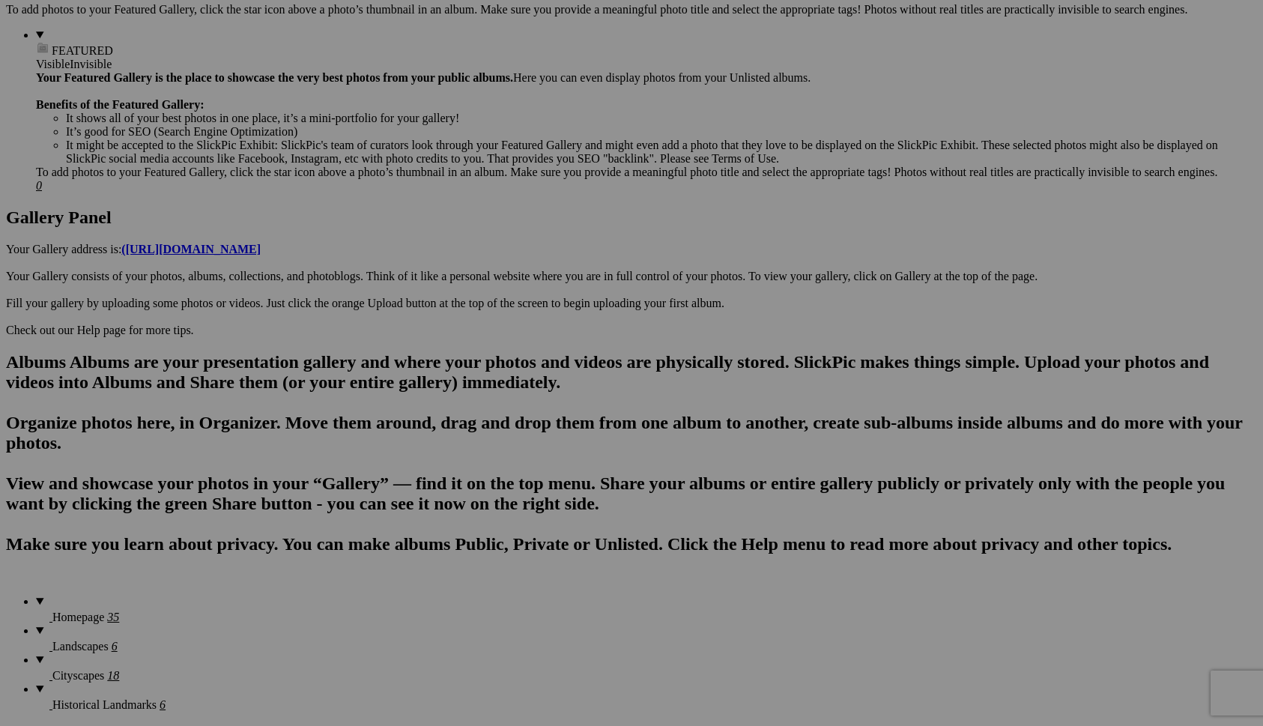
scroll to position [594, 0]
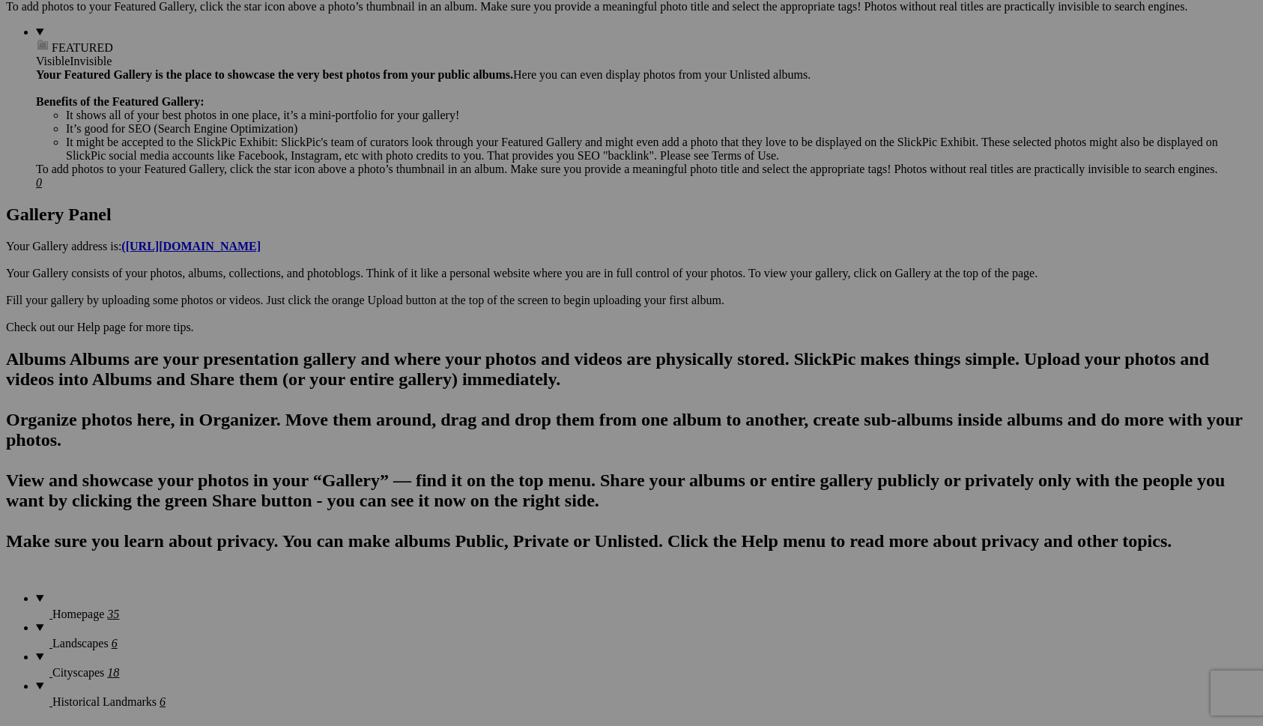
click at [532, 464] on span "Yes" at bounding box center [523, 461] width 17 height 13
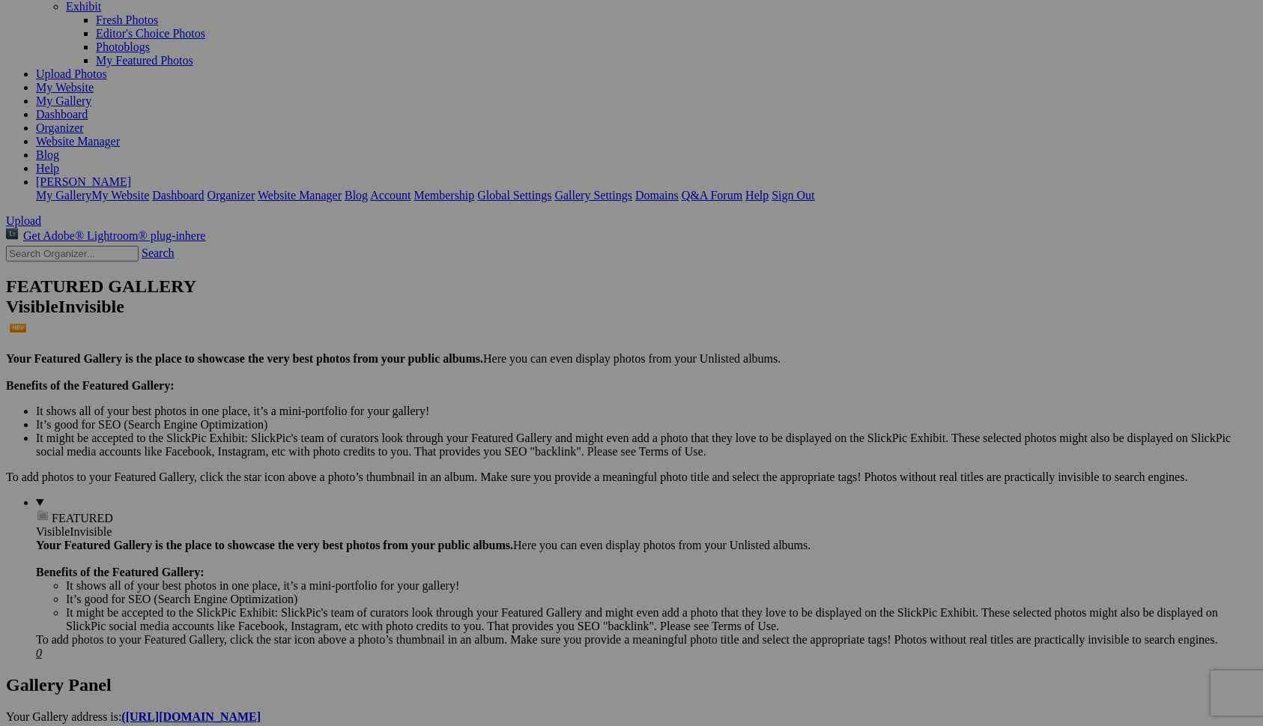
scroll to position [113, 0]
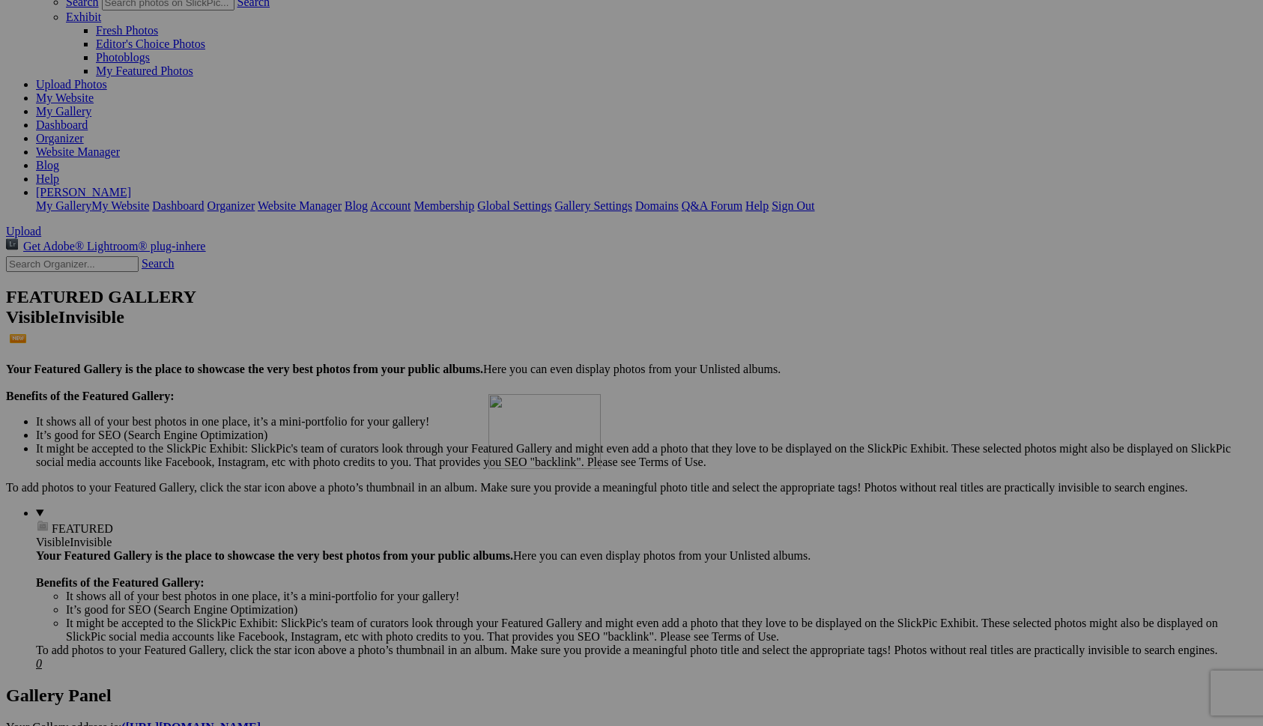
drag, startPoint x: 424, startPoint y: 125, endPoint x: 704, endPoint y: 523, distance: 486.5
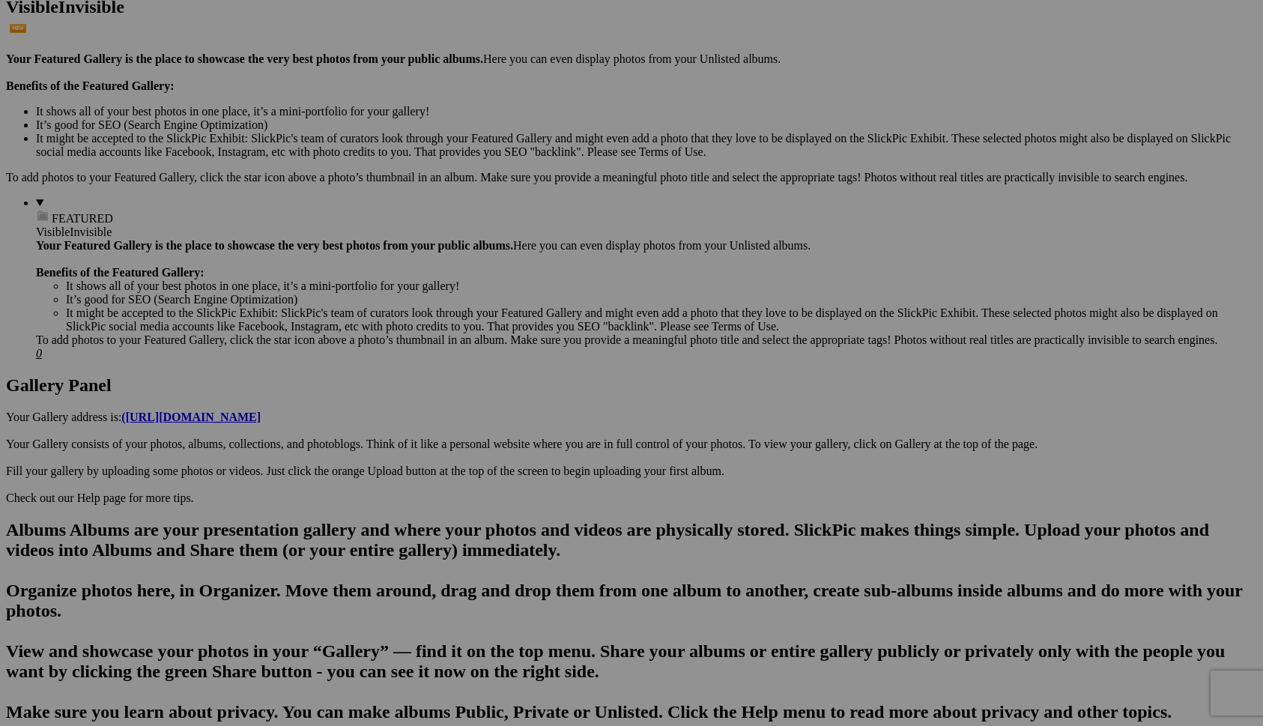
scroll to position [453, 0]
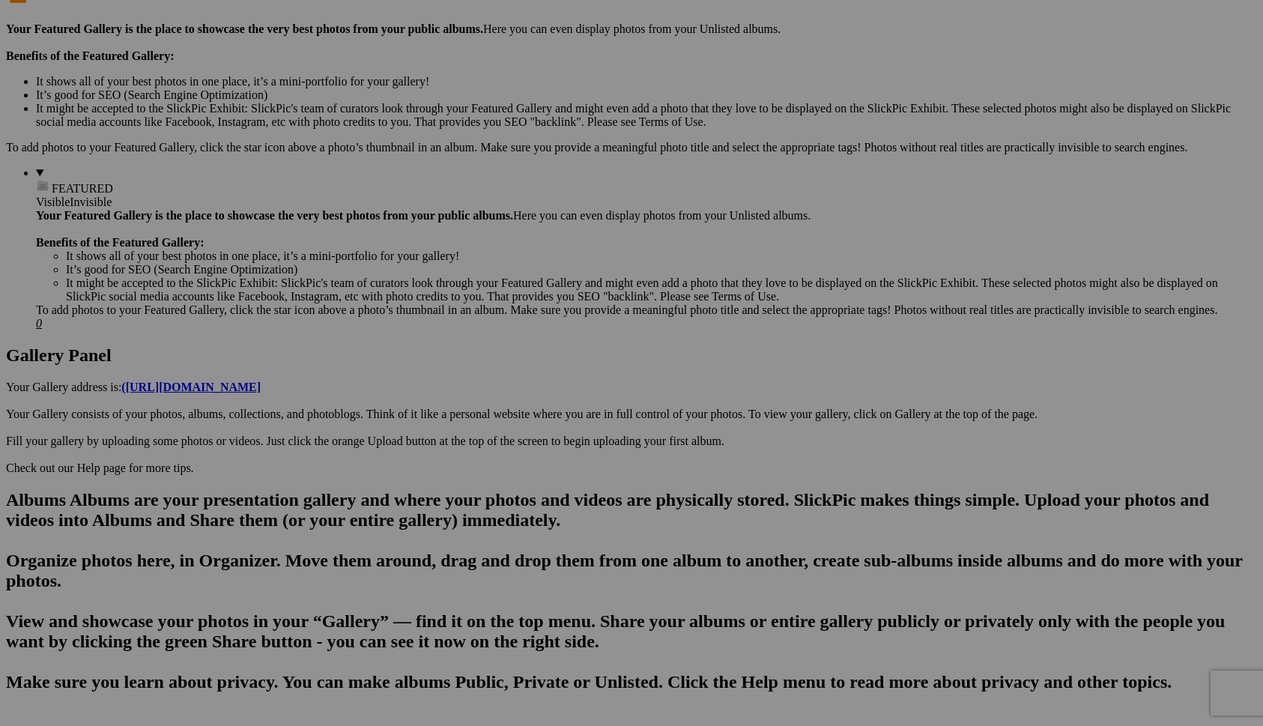
click at [532, 468] on link "Yes" at bounding box center [523, 474] width 17 height 13
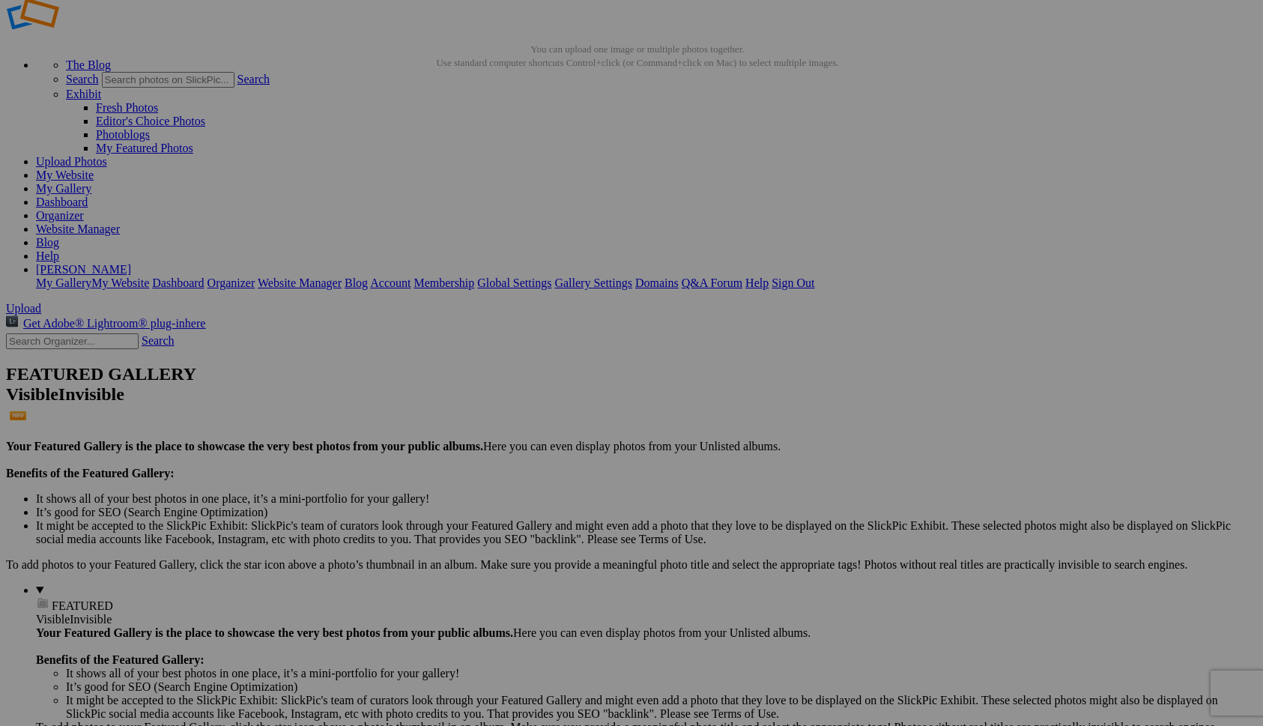
scroll to position [37, 0]
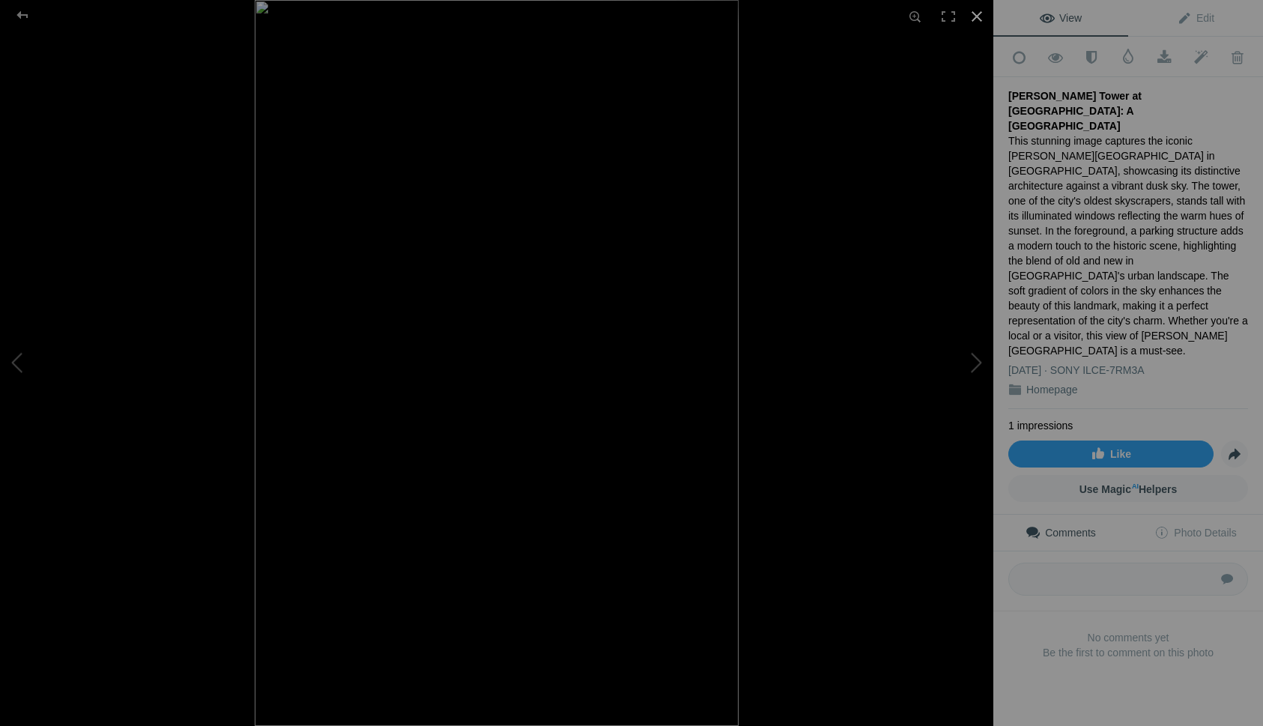
click at [976, 17] on div at bounding box center [976, 16] width 33 height 33
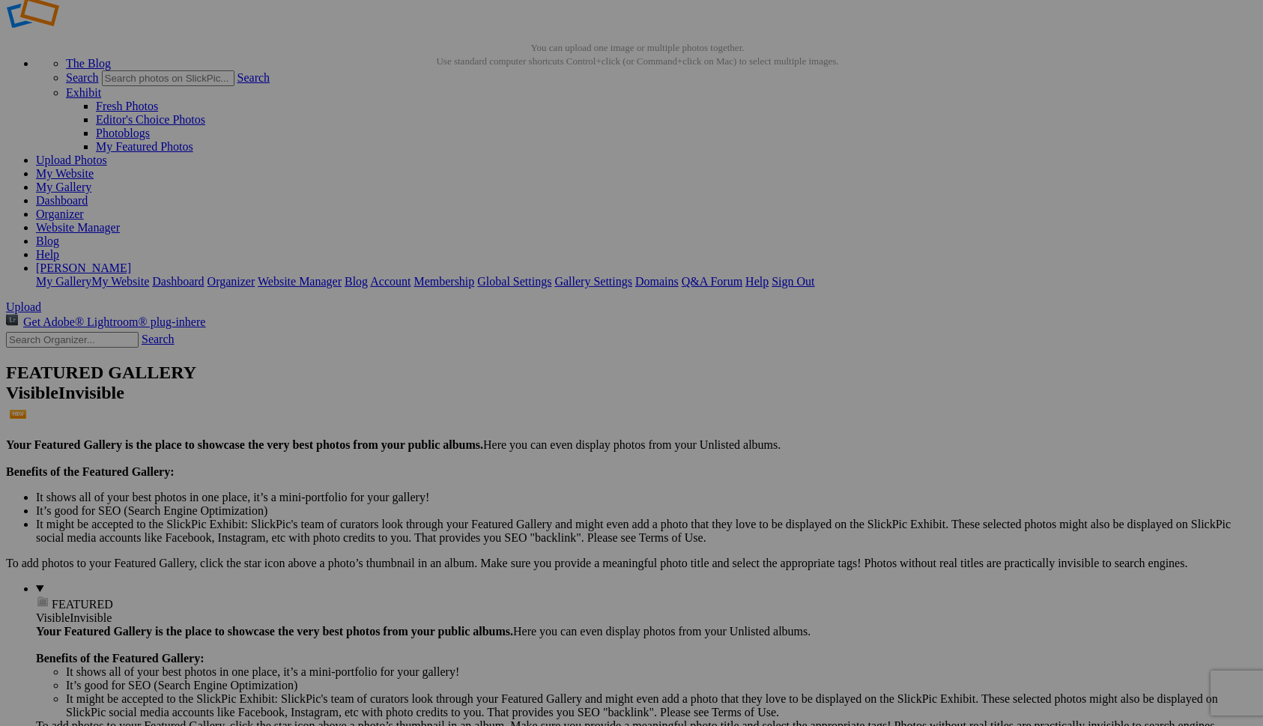
click at [532, 469] on span "Yes" at bounding box center [523, 474] width 17 height 13
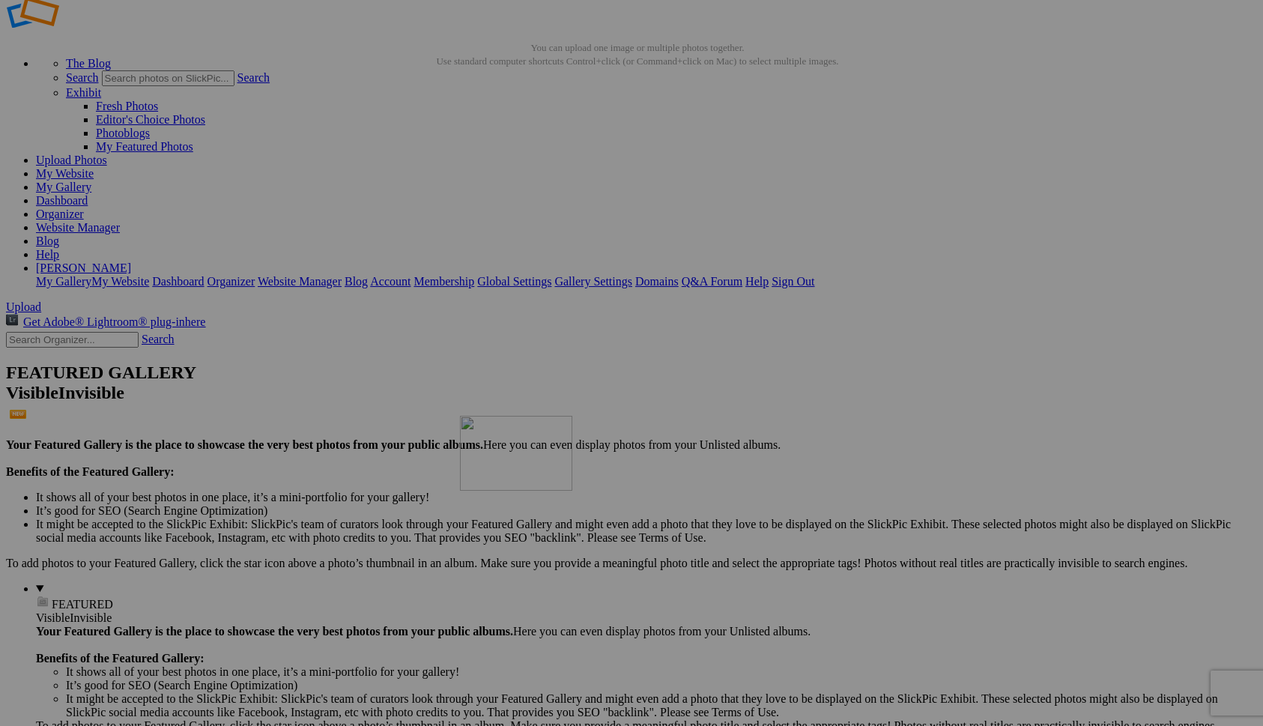
drag, startPoint x: 930, startPoint y: 175, endPoint x: 677, endPoint y: 523, distance: 430.6
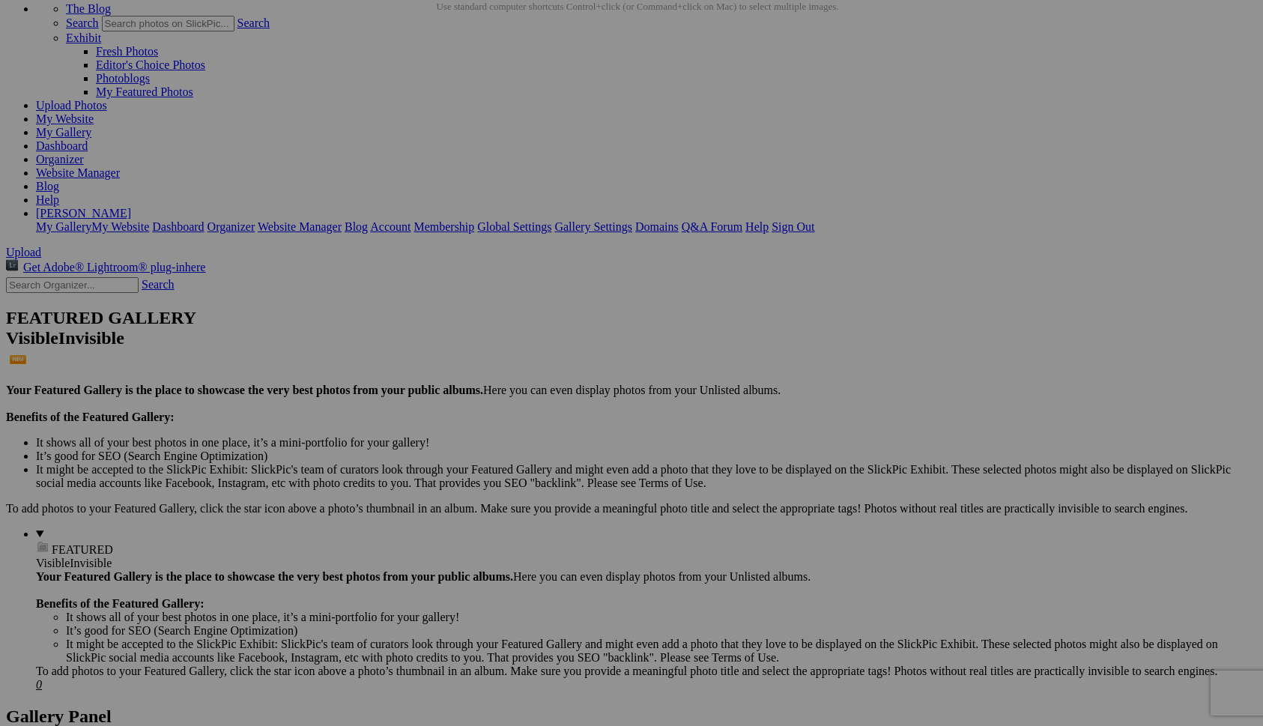
scroll to position [0, 0]
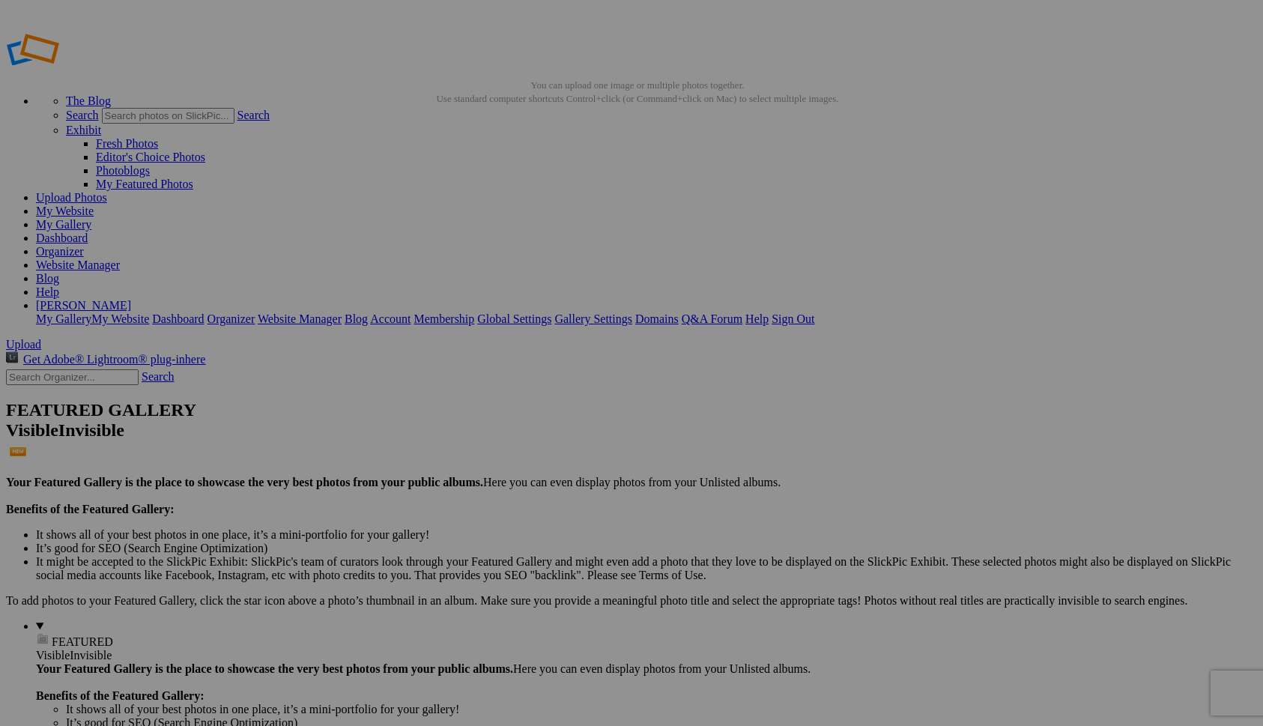
click at [94, 204] on link "My Website" at bounding box center [65, 210] width 58 height 13
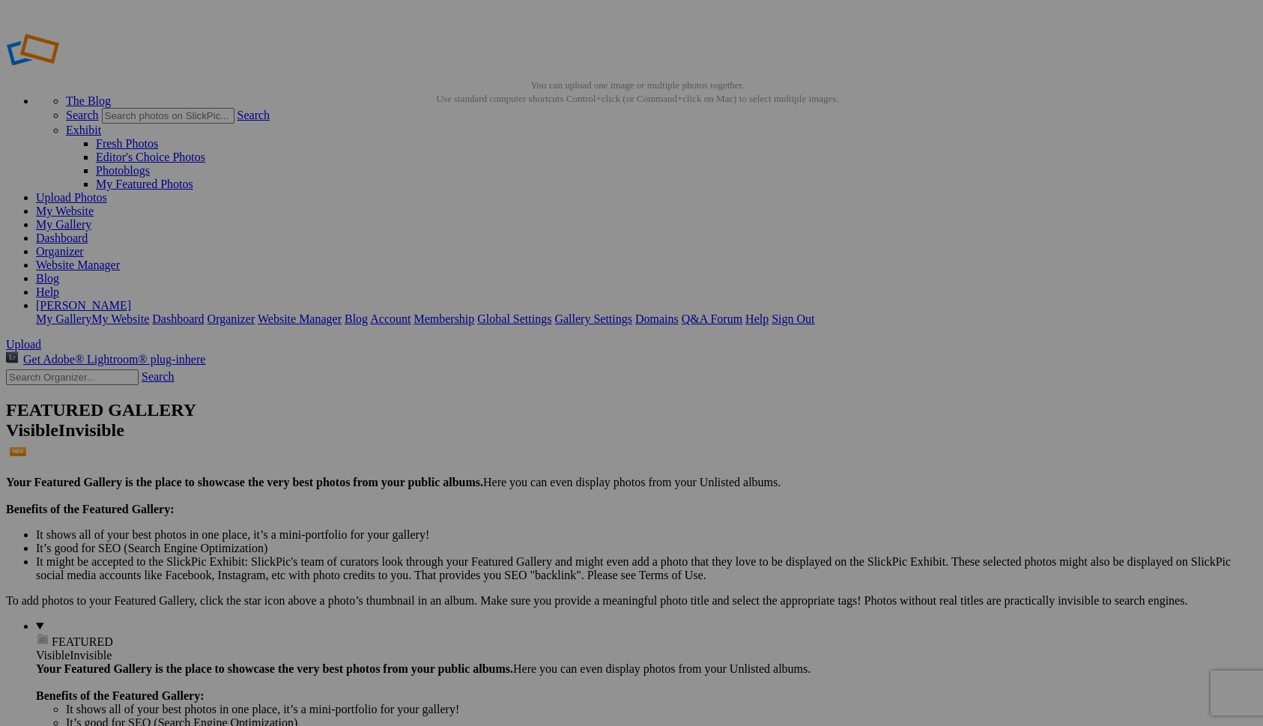
click at [532, 467] on span "Yes" at bounding box center [523, 461] width 17 height 13
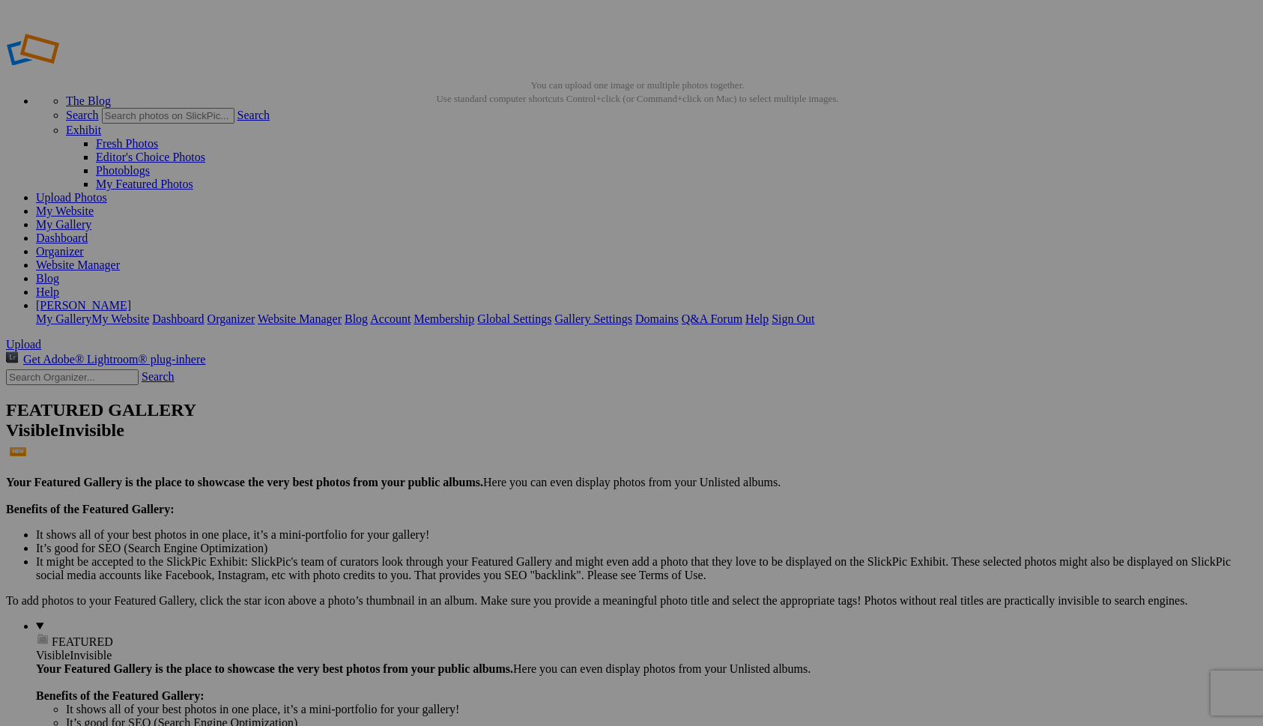
click at [532, 468] on link "Yes" at bounding box center [523, 474] width 17 height 13
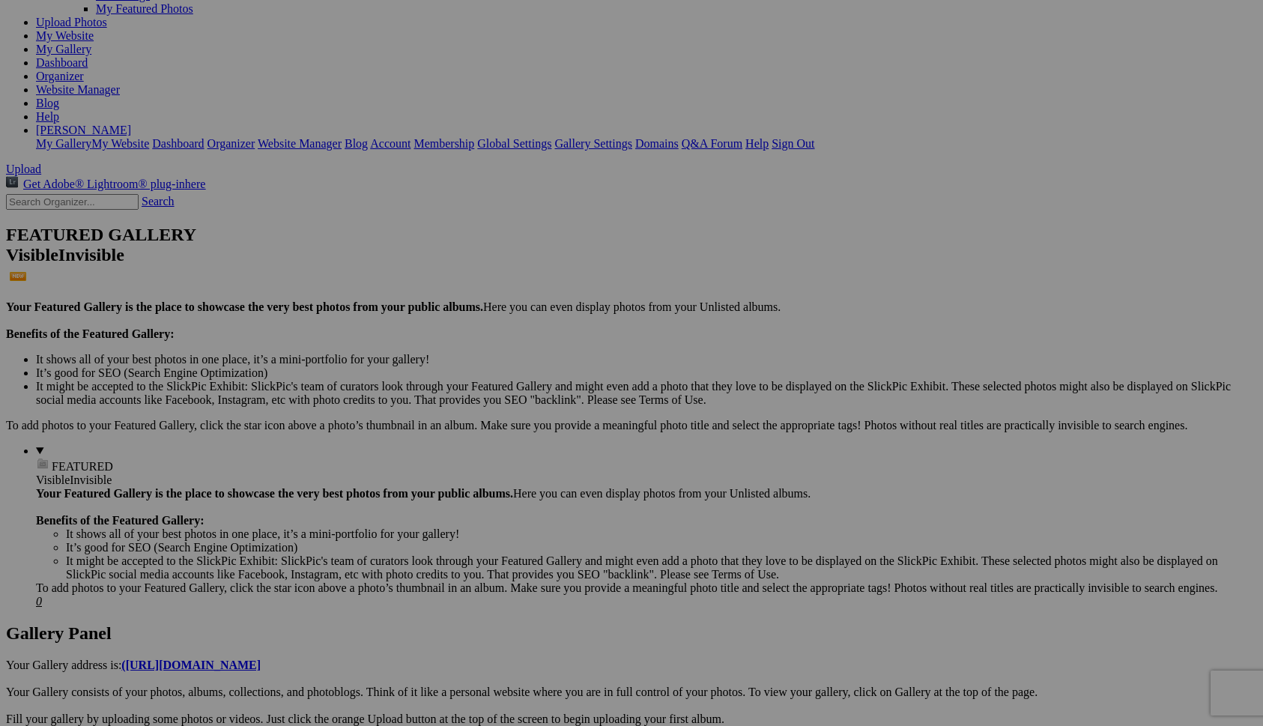
scroll to position [181, 0]
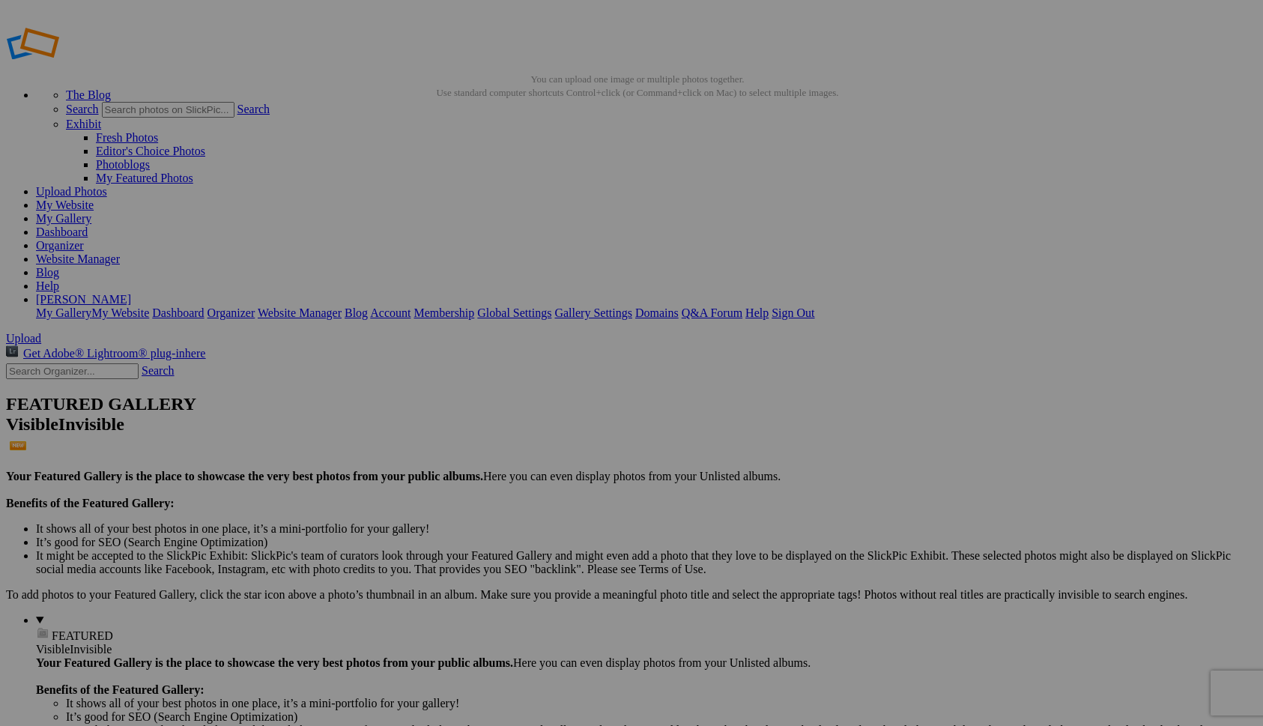
scroll to position [0, 0]
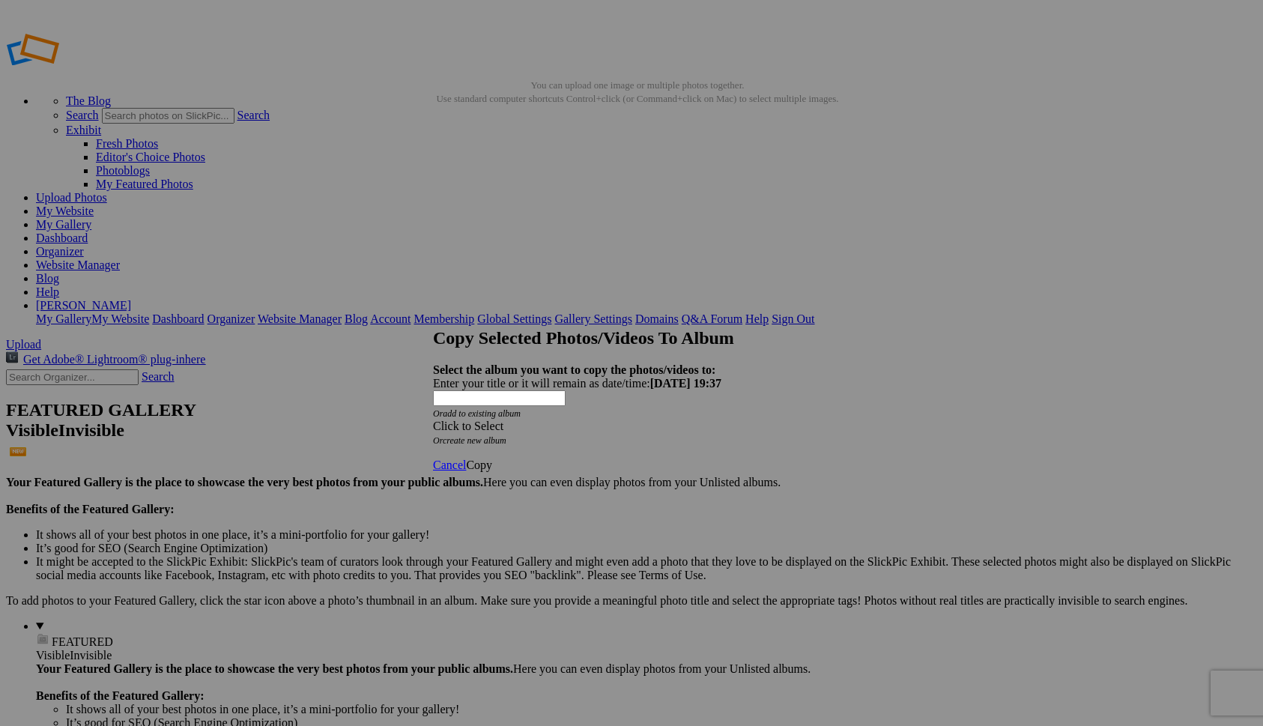
click at [620, 419] on div "Click to Select" at bounding box center [631, 425] width 397 height 13
click at [553, 427] on link "Landscapes" at bounding box center [525, 420] width 56 height 13
click at [492, 458] on span "Copy" at bounding box center [479, 464] width 26 height 13
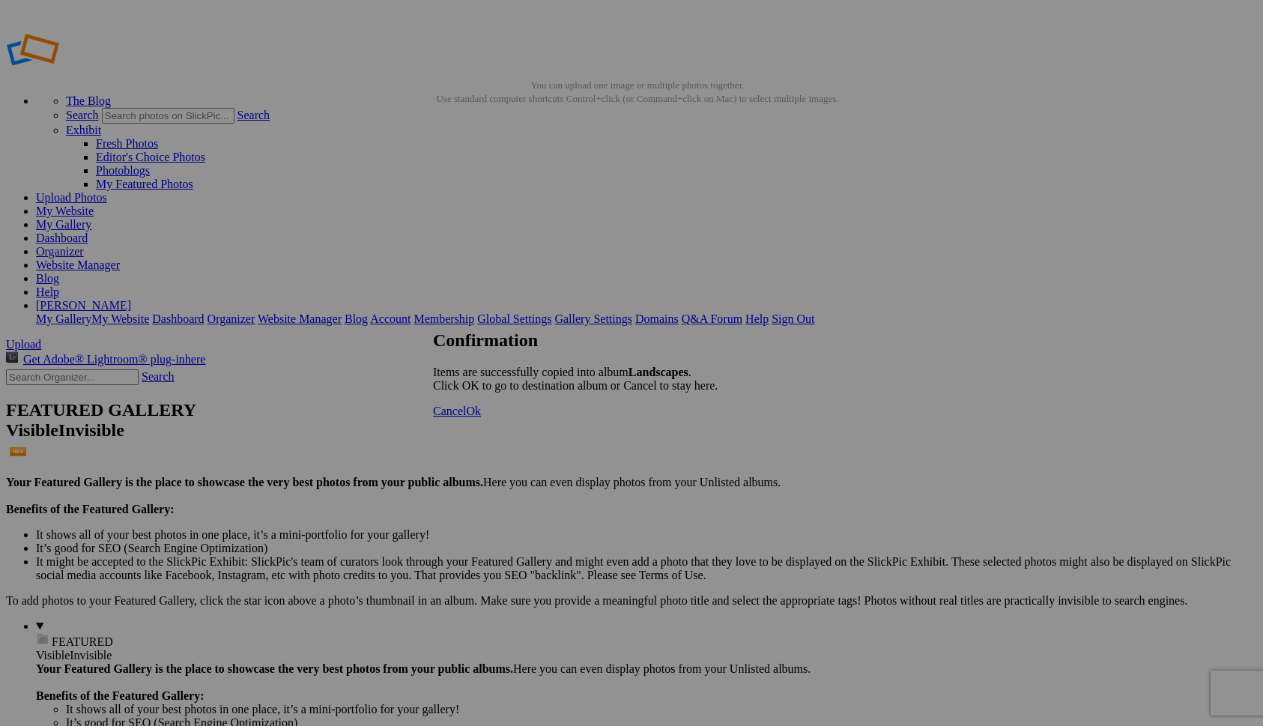
click at [481, 417] on span "Ok" at bounding box center [473, 410] width 15 height 13
drag, startPoint x: 686, startPoint y: 214, endPoint x: 375, endPoint y: 193, distance: 311.6
drag, startPoint x: 844, startPoint y: 229, endPoint x: 661, endPoint y: 189, distance: 187.2
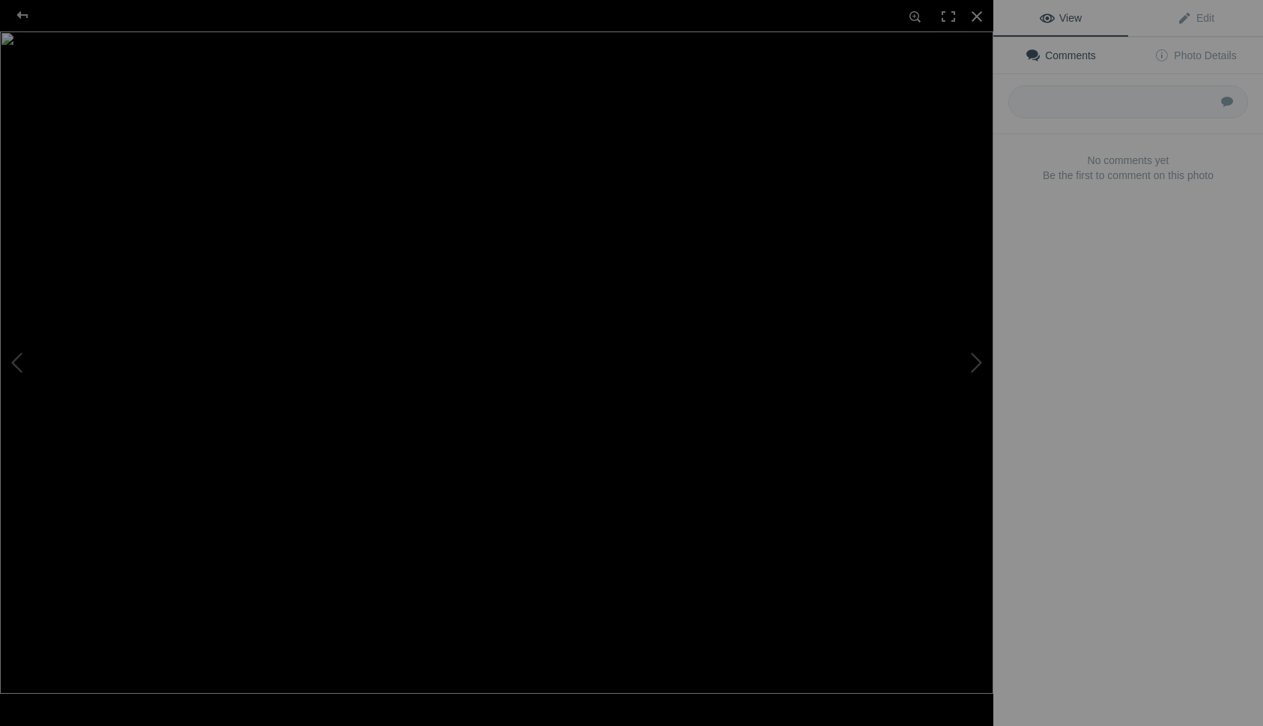
click at [661, 189] on img at bounding box center [496, 362] width 993 height 662
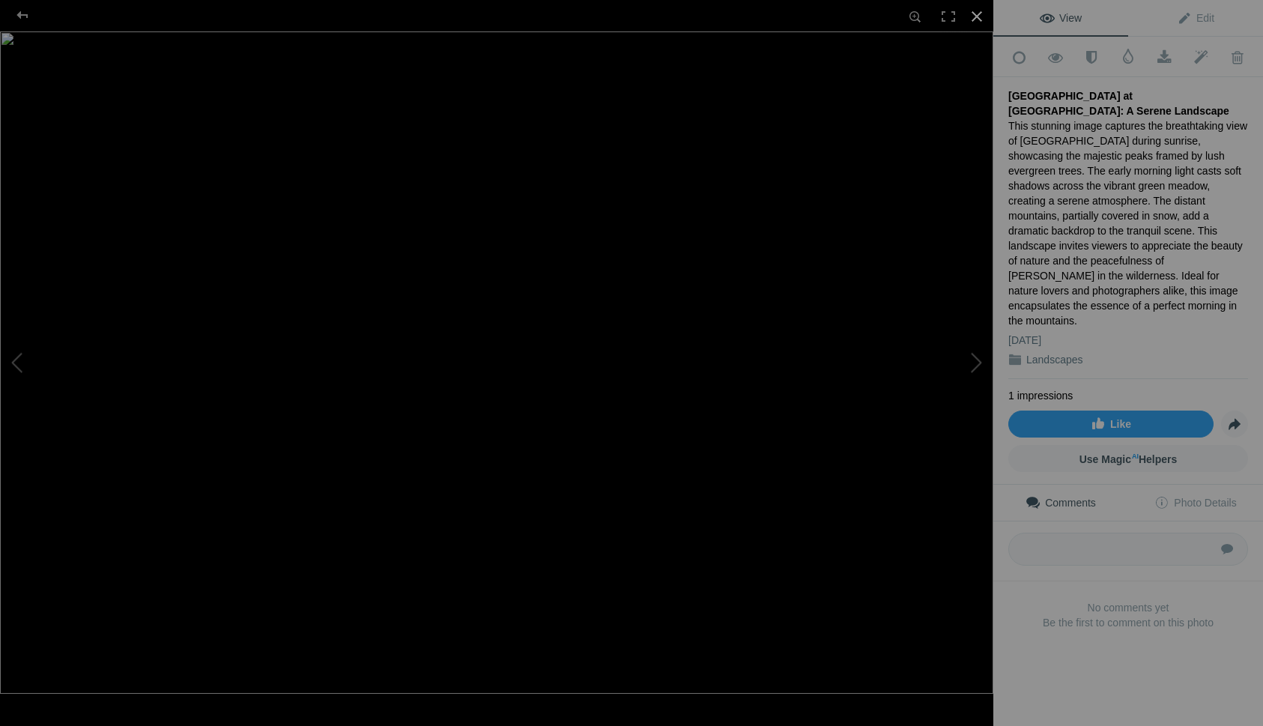
click at [981, 11] on div at bounding box center [976, 16] width 33 height 33
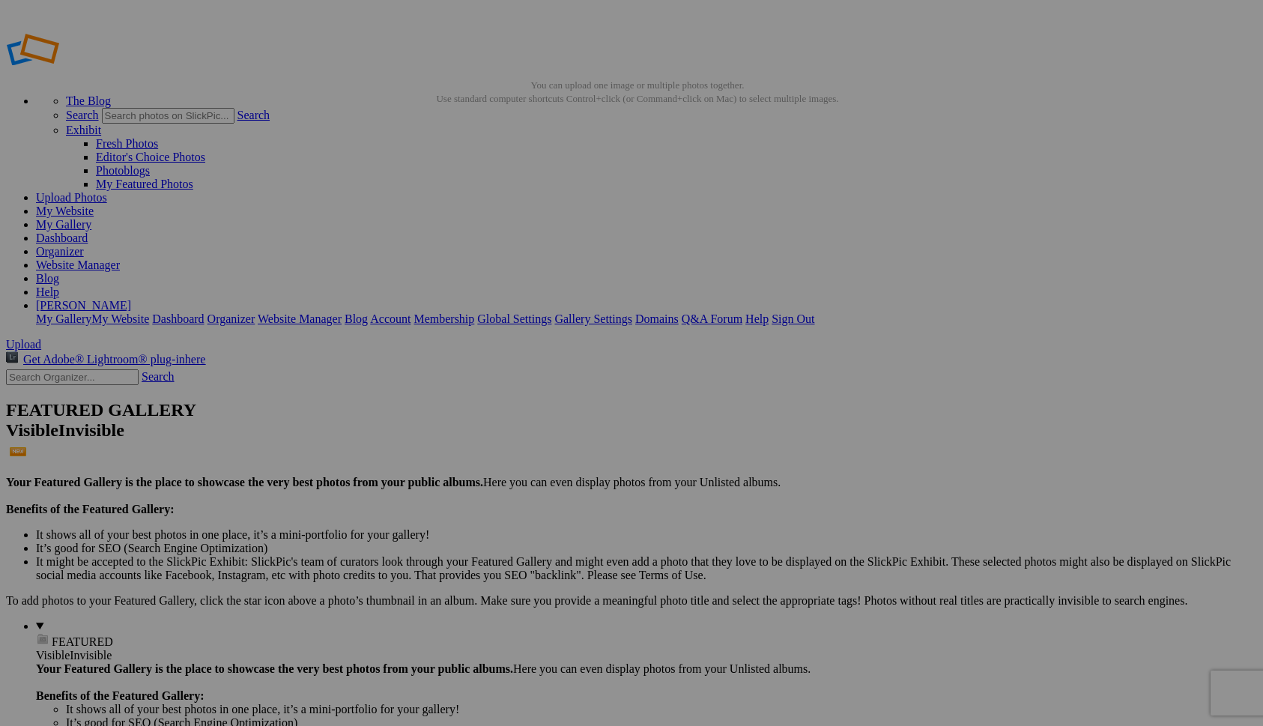
click at [532, 468] on span "Yes" at bounding box center [523, 474] width 17 height 13
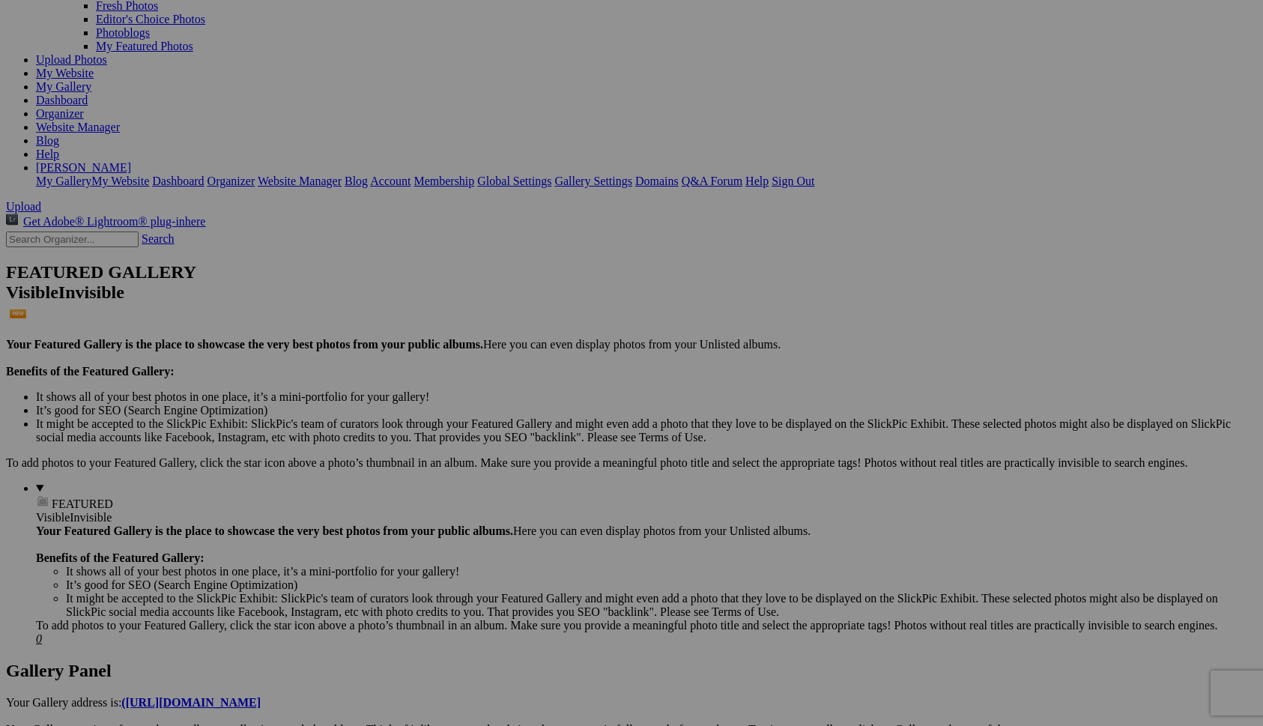
scroll to position [154, 0]
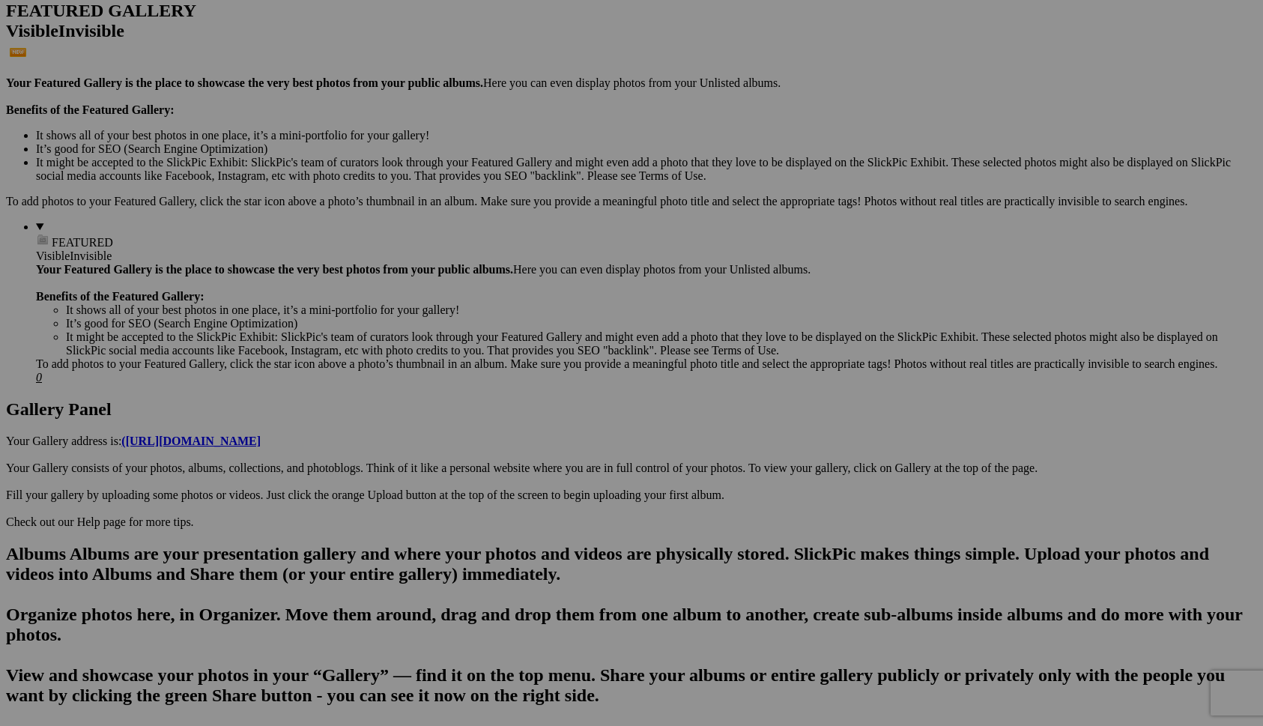
scroll to position [402, 0]
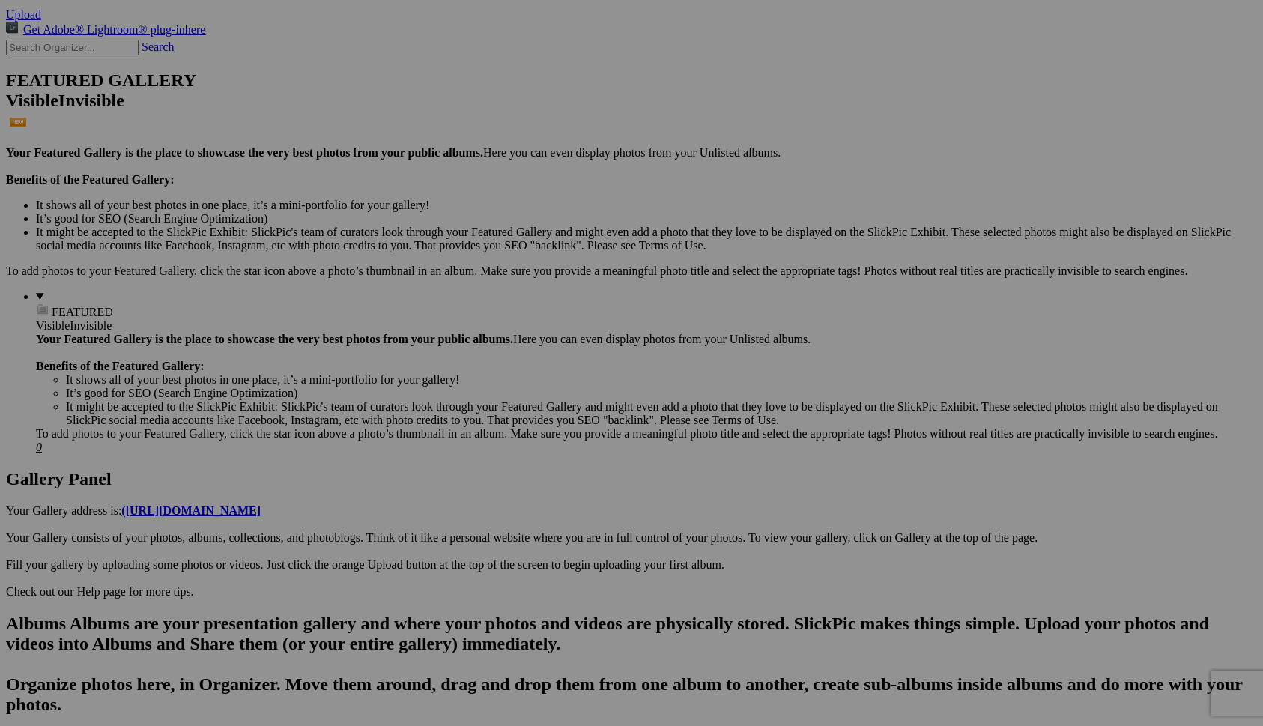
scroll to position [0, 0]
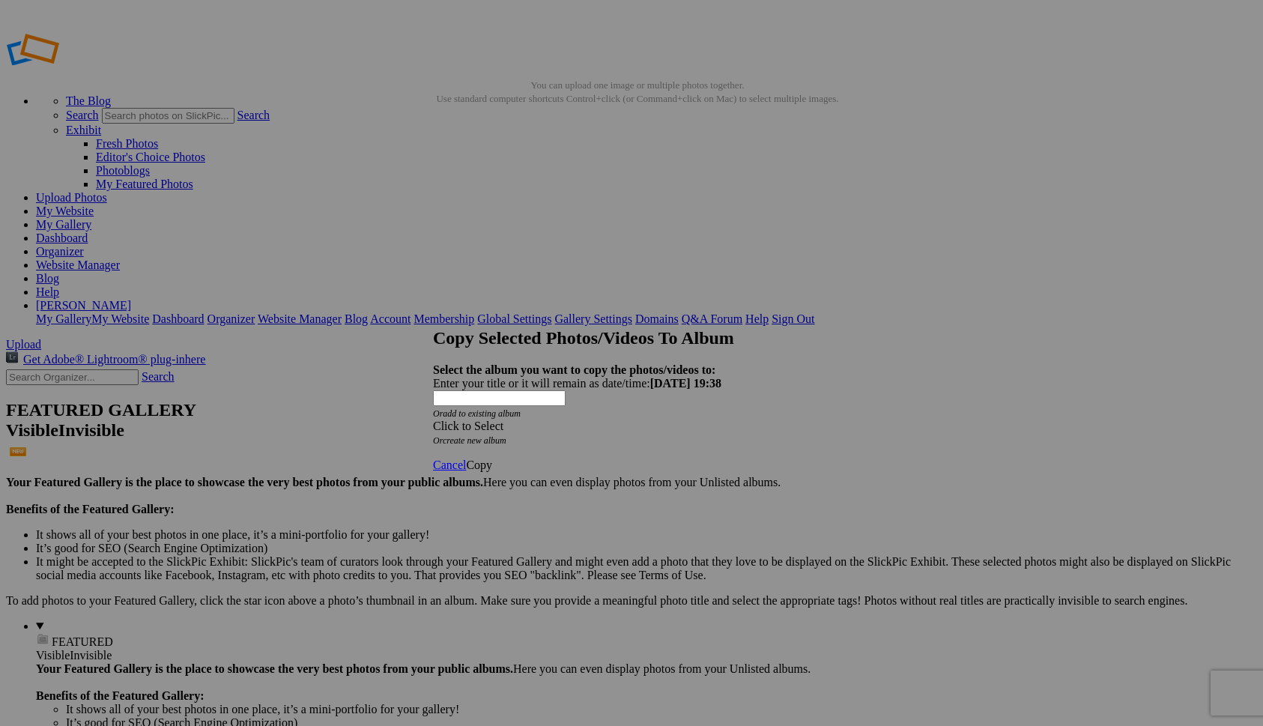
click at [581, 419] on div "Click to Select" at bounding box center [631, 425] width 397 height 13
click at [525, 440] on link "Cityscapes" at bounding box center [523, 434] width 52 height 13
click at [492, 458] on span "Copy" at bounding box center [479, 464] width 26 height 13
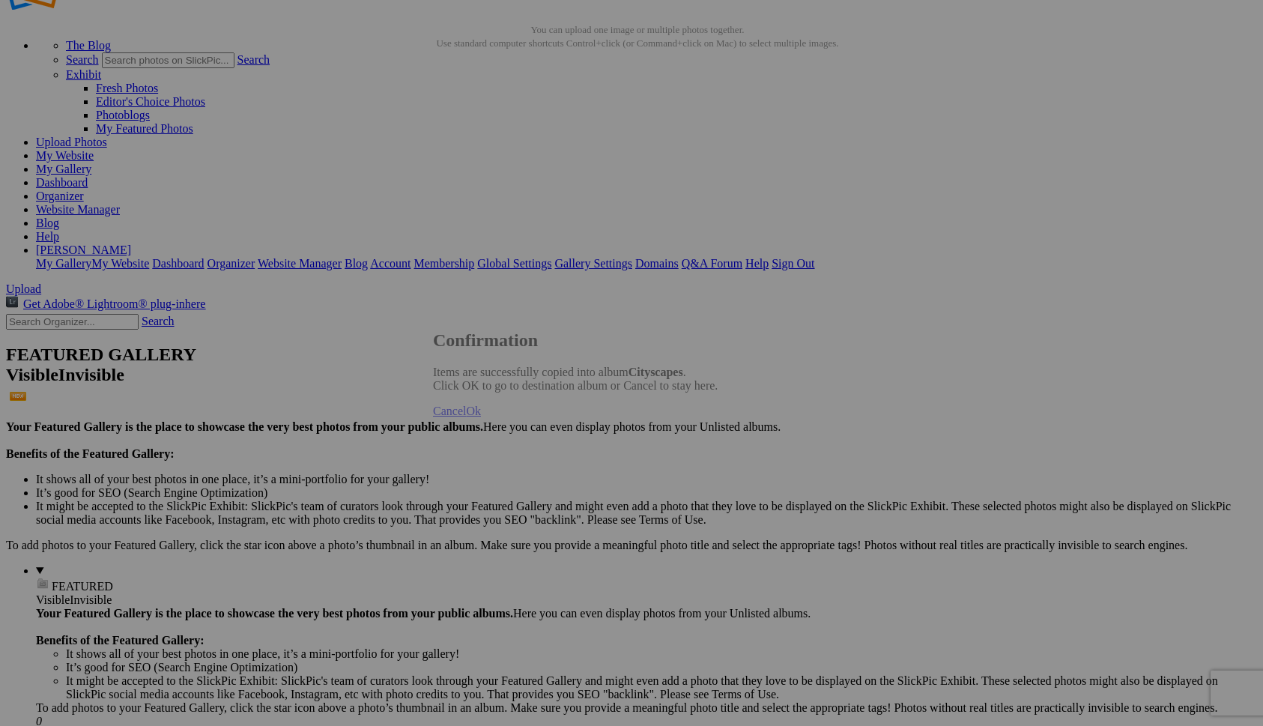
scroll to position [68, 0]
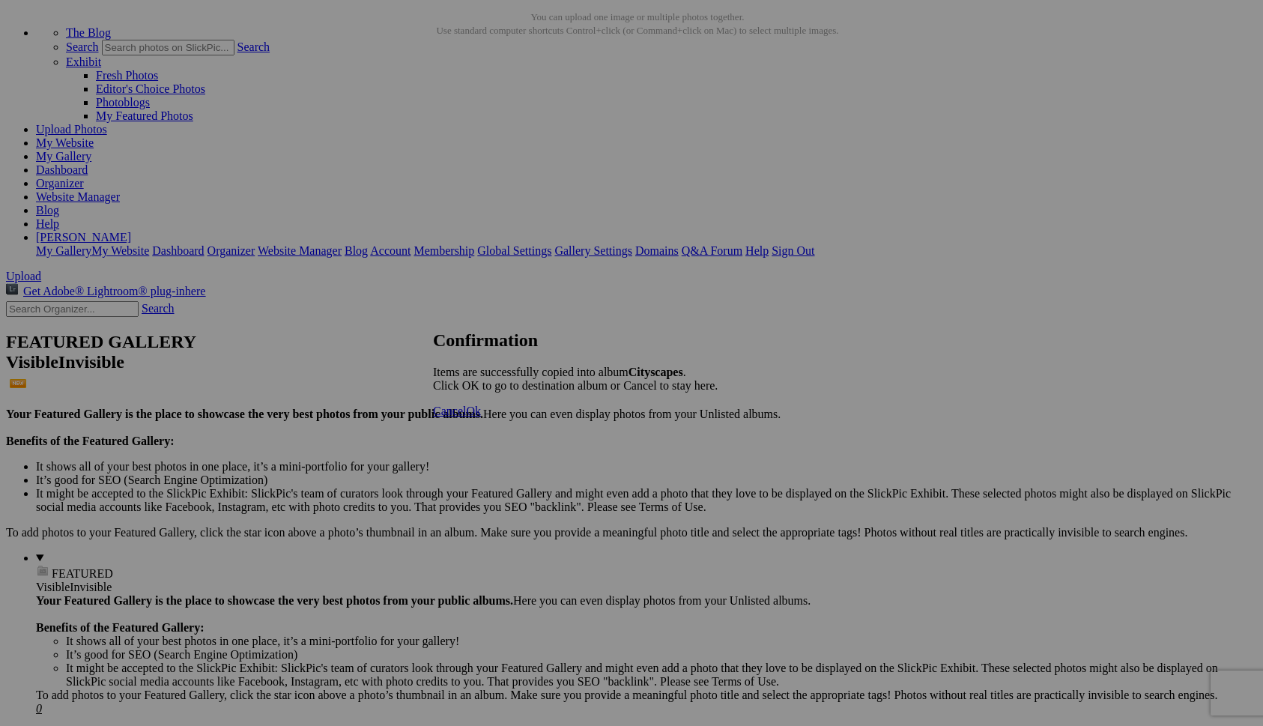
click at [481, 417] on span "Ok" at bounding box center [473, 410] width 15 height 13
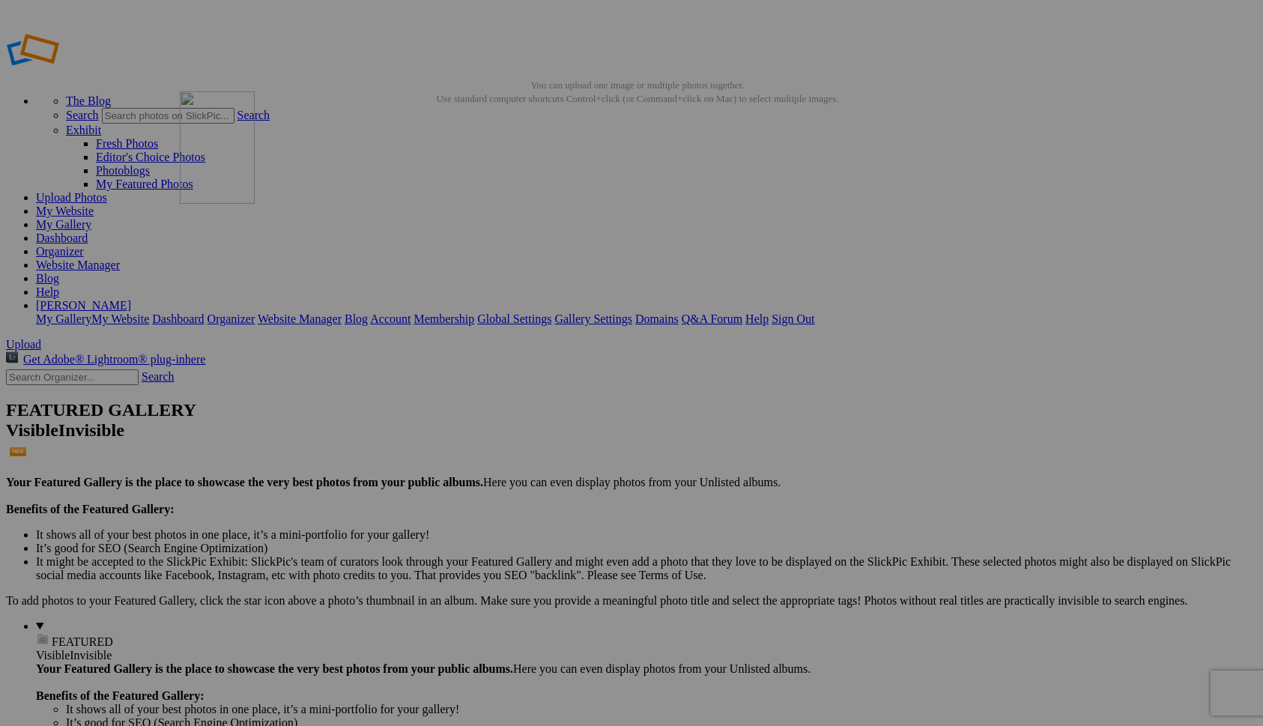
drag, startPoint x: 560, startPoint y: 217, endPoint x: 395, endPoint y: 199, distance: 165.8
drag, startPoint x: 822, startPoint y: 213, endPoint x: 498, endPoint y: 203, distance: 324.5
drag, startPoint x: 957, startPoint y: 418, endPoint x: 505, endPoint y: 204, distance: 499.9
drag, startPoint x: 280, startPoint y: 411, endPoint x: 486, endPoint y: 186, distance: 305.4
drag, startPoint x: 689, startPoint y: 607, endPoint x: 264, endPoint y: 550, distance: 429.3
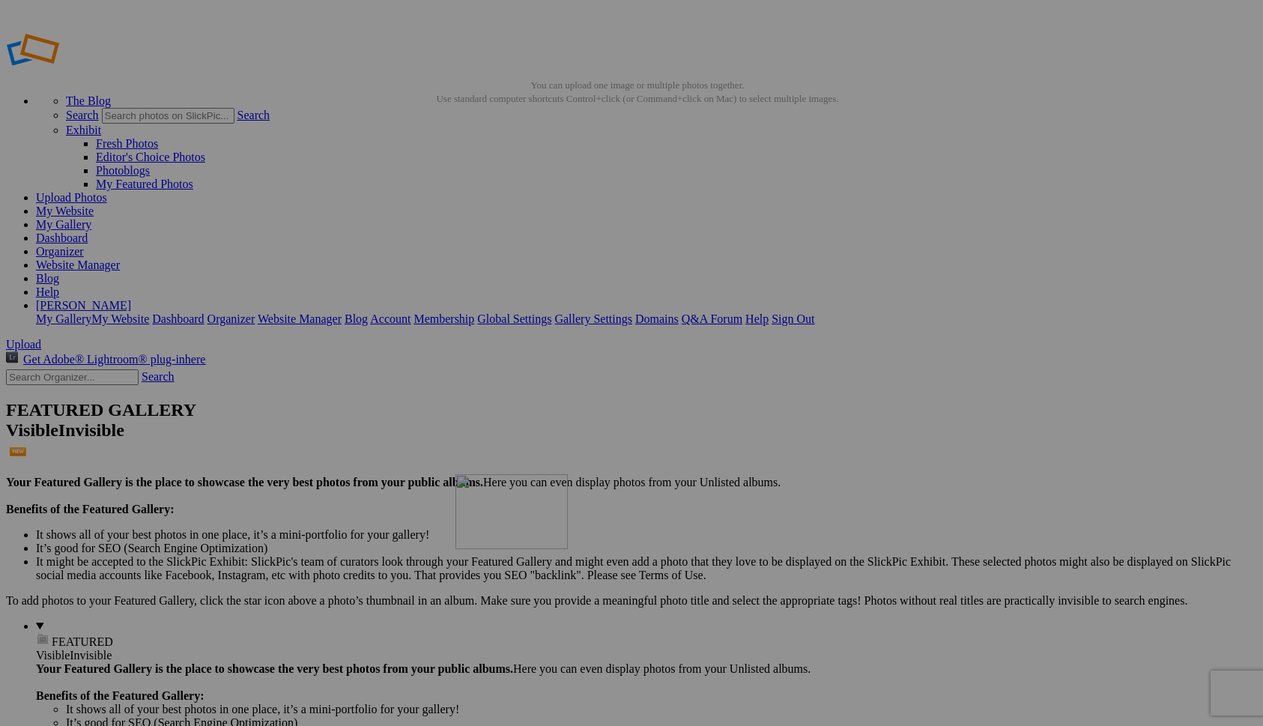
drag, startPoint x: 414, startPoint y: 598, endPoint x: 673, endPoint y: 582, distance: 258.9
drag, startPoint x: 414, startPoint y: 411, endPoint x: 446, endPoint y: 560, distance: 151.8
drag, startPoint x: 683, startPoint y: 410, endPoint x: 256, endPoint y: 375, distance: 428.5
drag, startPoint x: 969, startPoint y: 410, endPoint x: 371, endPoint y: 580, distance: 621.2
drag, startPoint x: 936, startPoint y: 434, endPoint x: 1033, endPoint y: 206, distance: 248.1
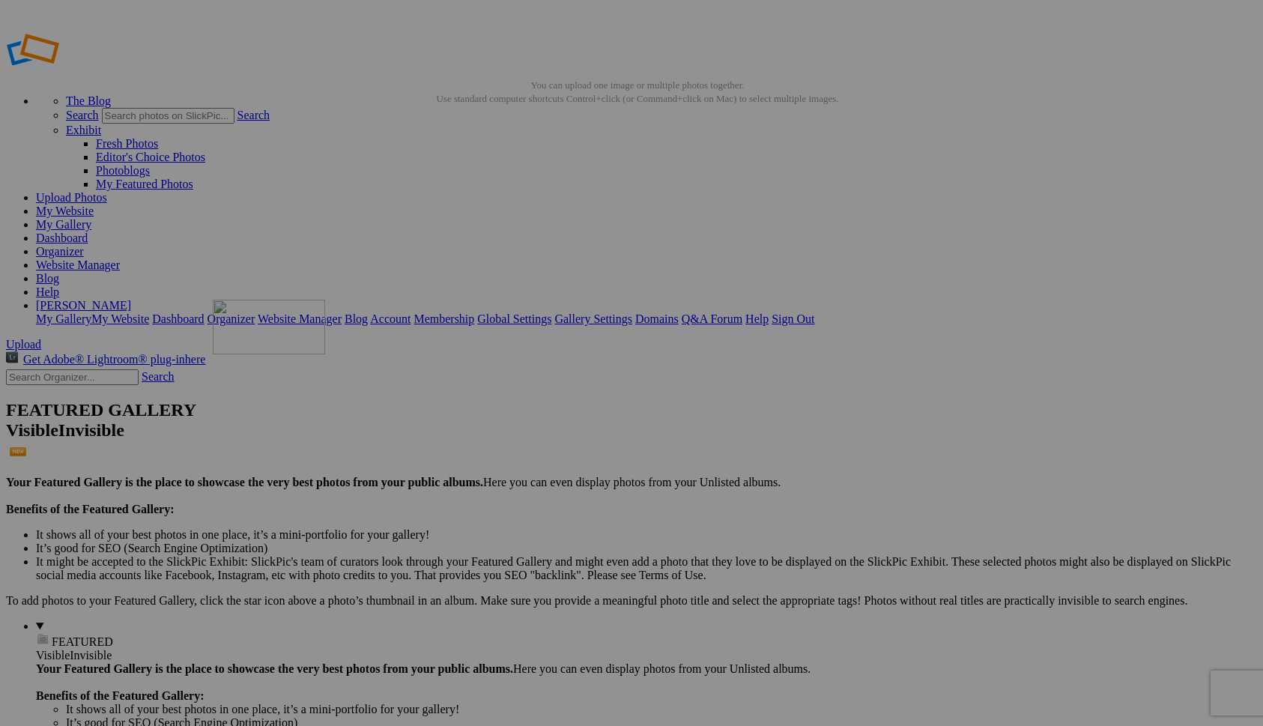
drag, startPoint x: 310, startPoint y: 428, endPoint x: 412, endPoint y: 406, distance: 104.2
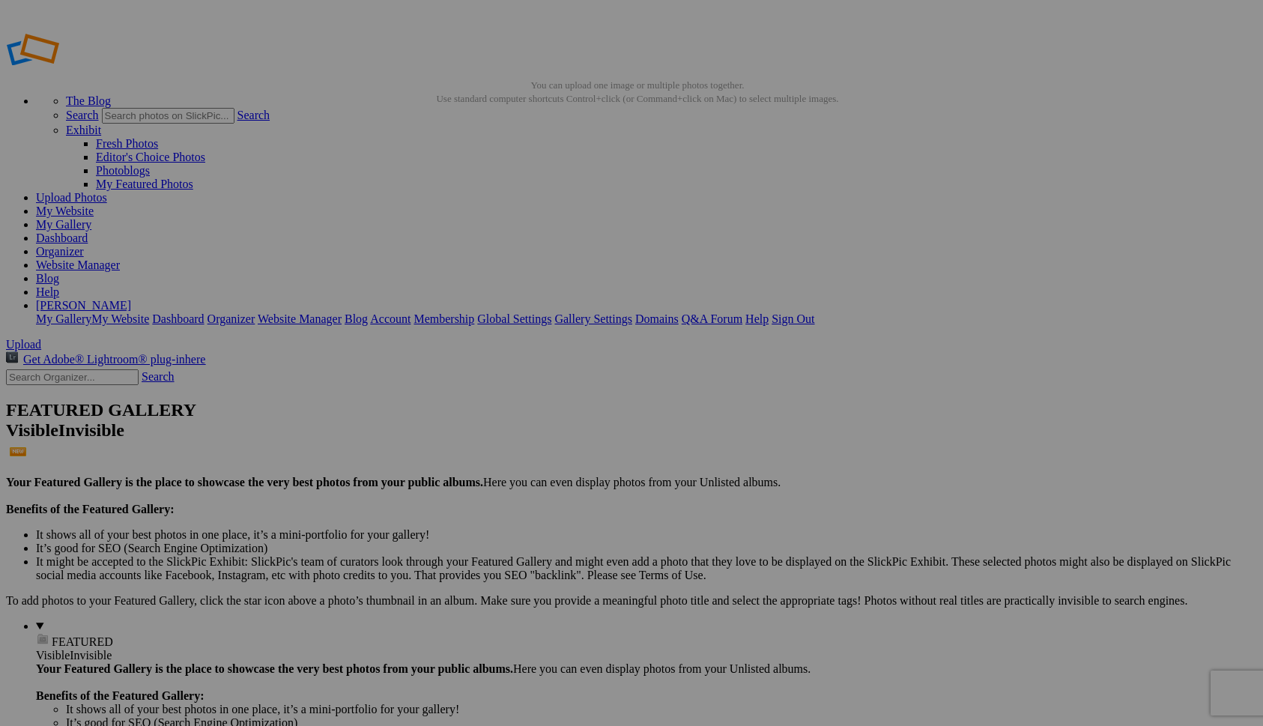
click at [532, 472] on link "Yes" at bounding box center [523, 474] width 17 height 13
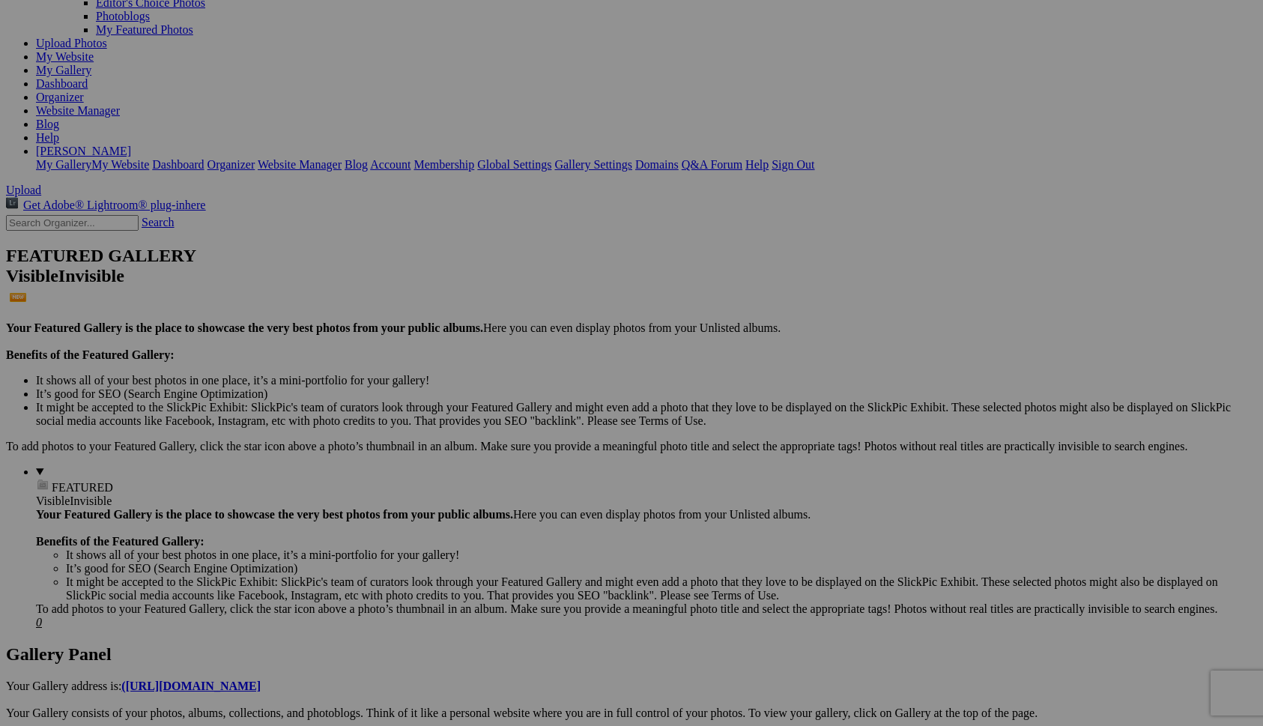
scroll to position [159, 0]
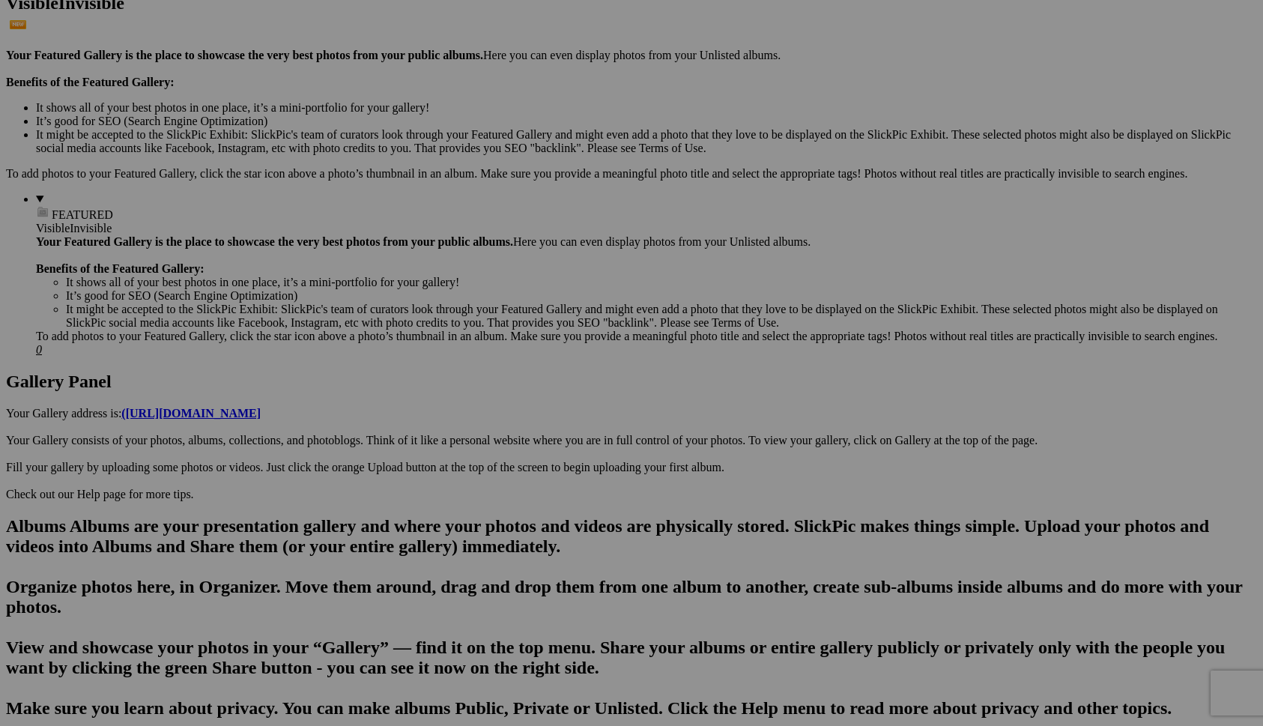
scroll to position [425, 0]
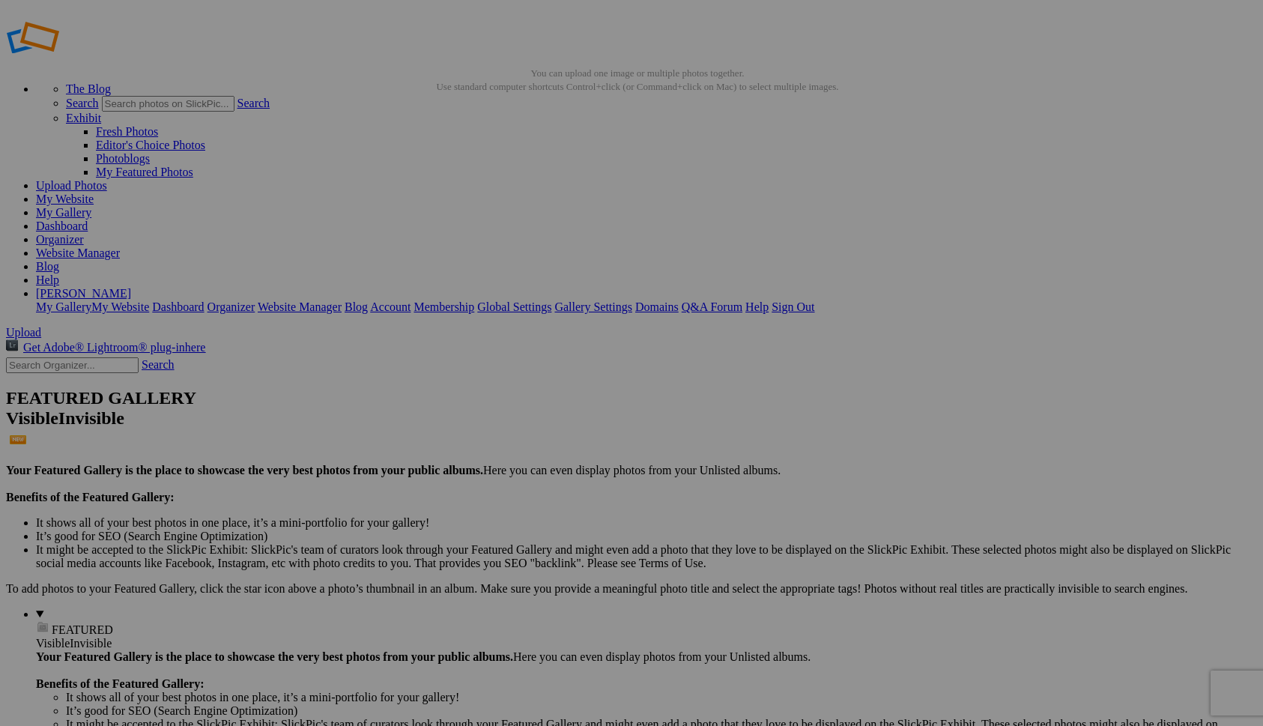
scroll to position [0, 0]
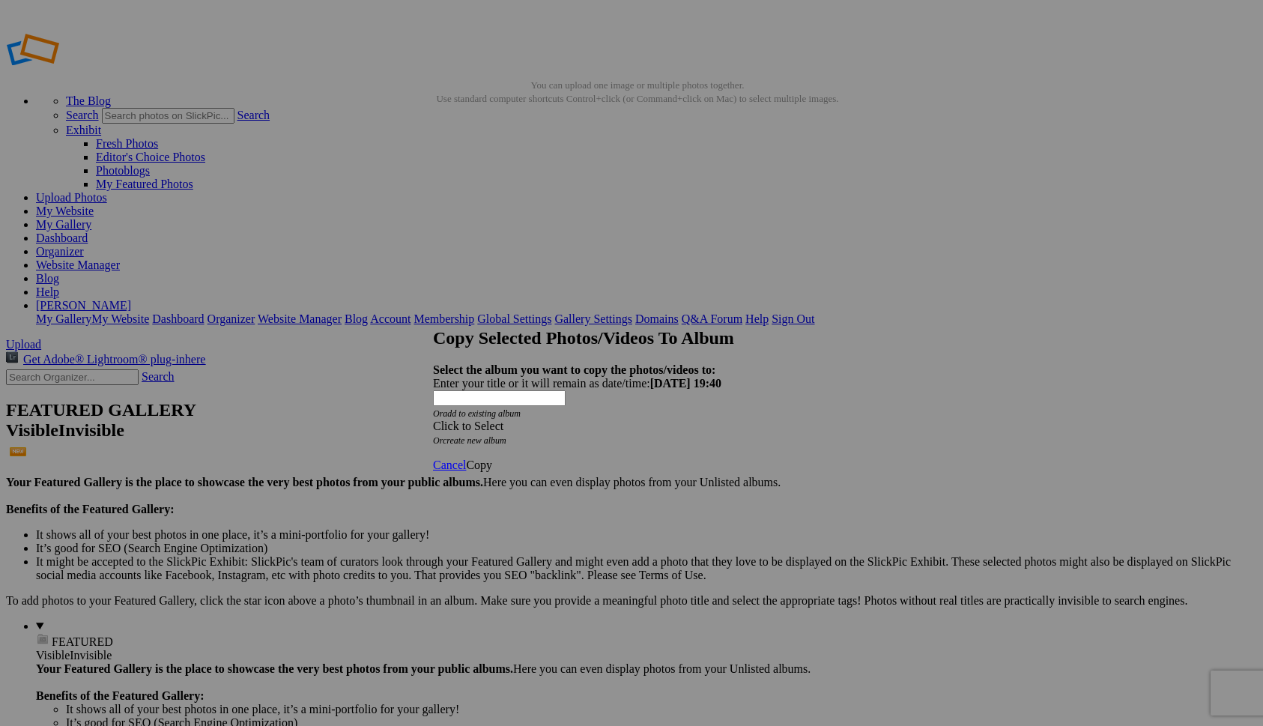
click at [663, 419] on div "Click to Select" at bounding box center [631, 425] width 397 height 13
click at [583, 454] on link "Historical Landmarks" at bounding box center [549, 447] width 104 height 13
click at [492, 458] on span "Copy" at bounding box center [479, 464] width 26 height 13
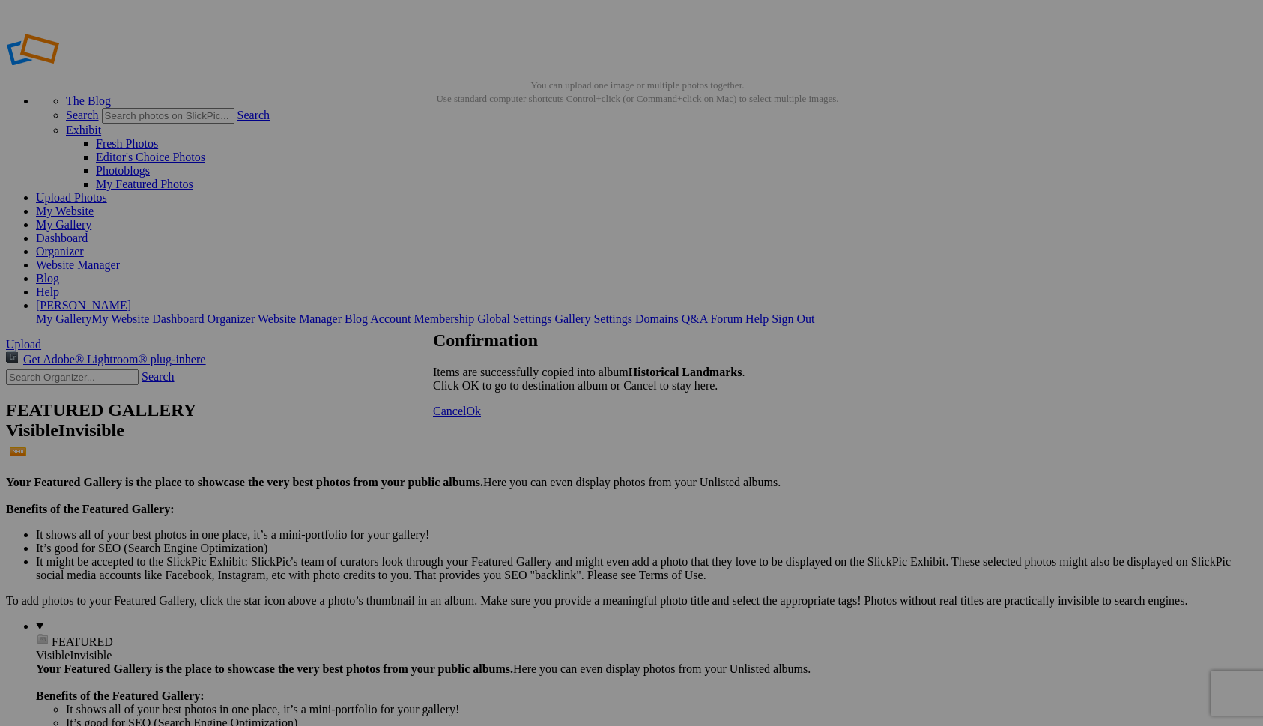
click at [481, 417] on span "Ok" at bounding box center [473, 410] width 15 height 13
drag, startPoint x: 946, startPoint y: 210, endPoint x: 515, endPoint y: 185, distance: 431.5
click at [94, 204] on link "My Website" at bounding box center [65, 210] width 58 height 13
